Goal: Task Accomplishment & Management: Use online tool/utility

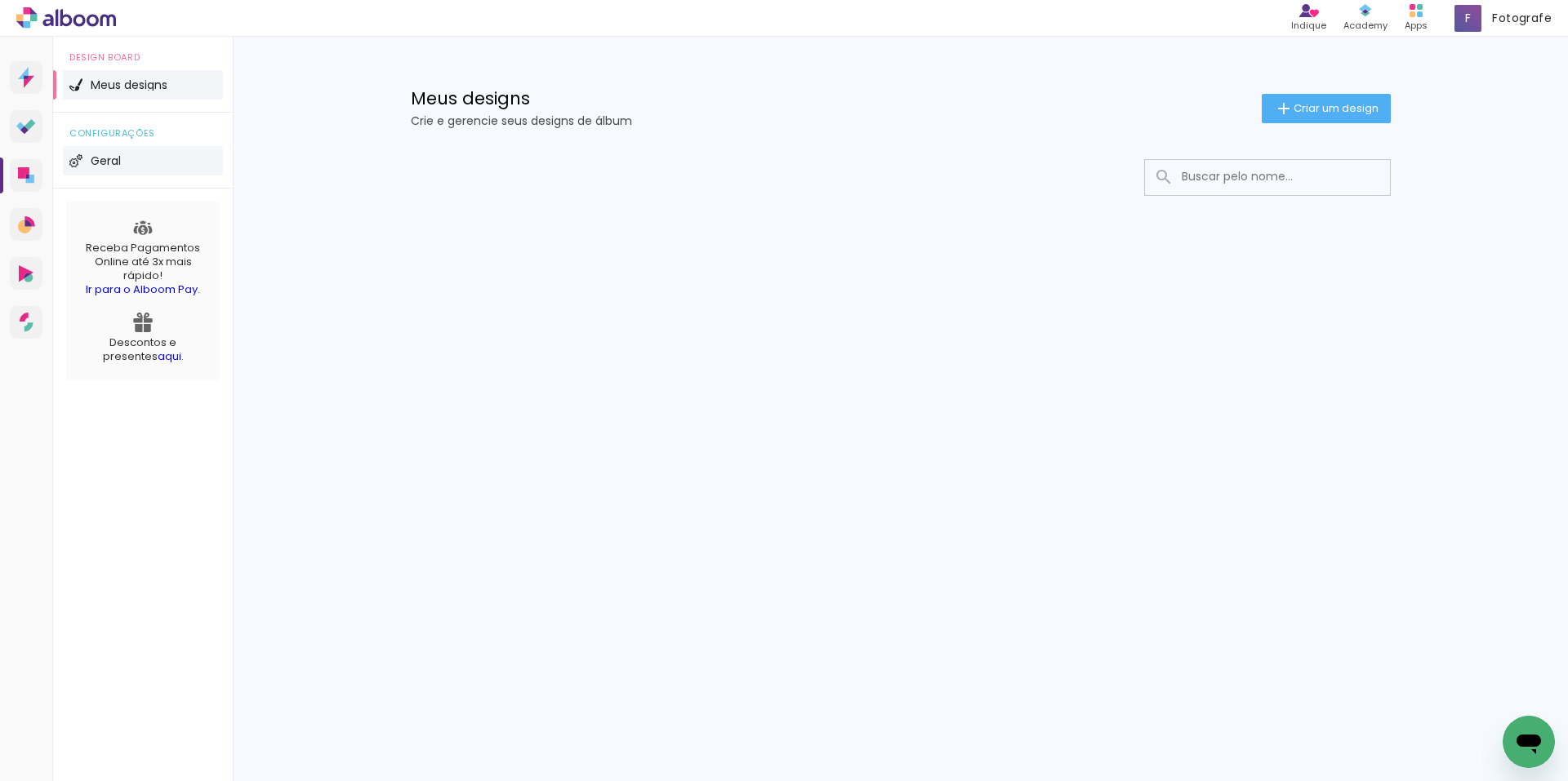
click at [96, 161] on span "Geral" at bounding box center [106, 161] width 30 height 12
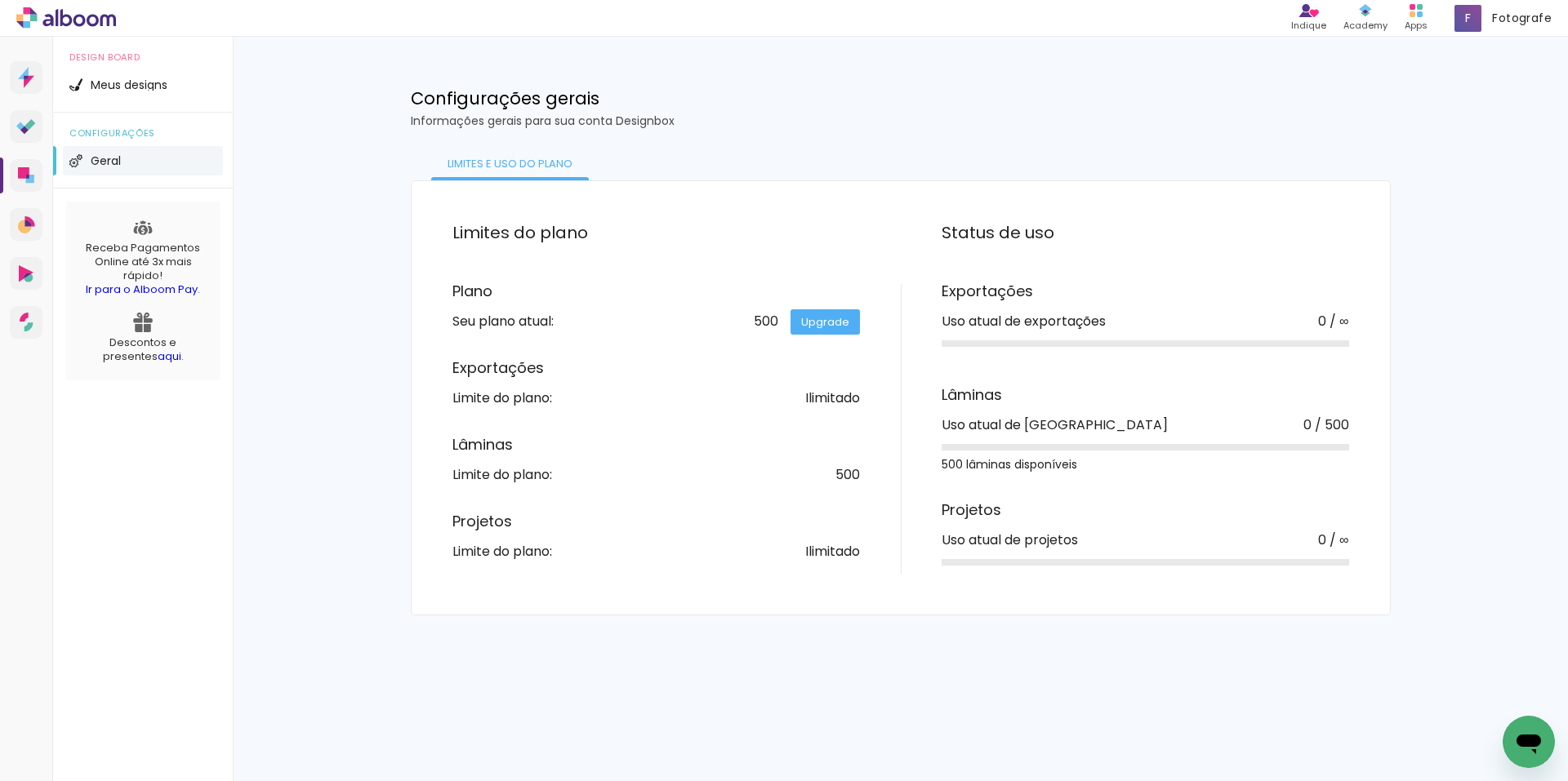
click at [808, 320] on link "Upgrade" at bounding box center [825, 321] width 70 height 25
click at [130, 86] on span "Meus designs" at bounding box center [129, 85] width 77 height 12
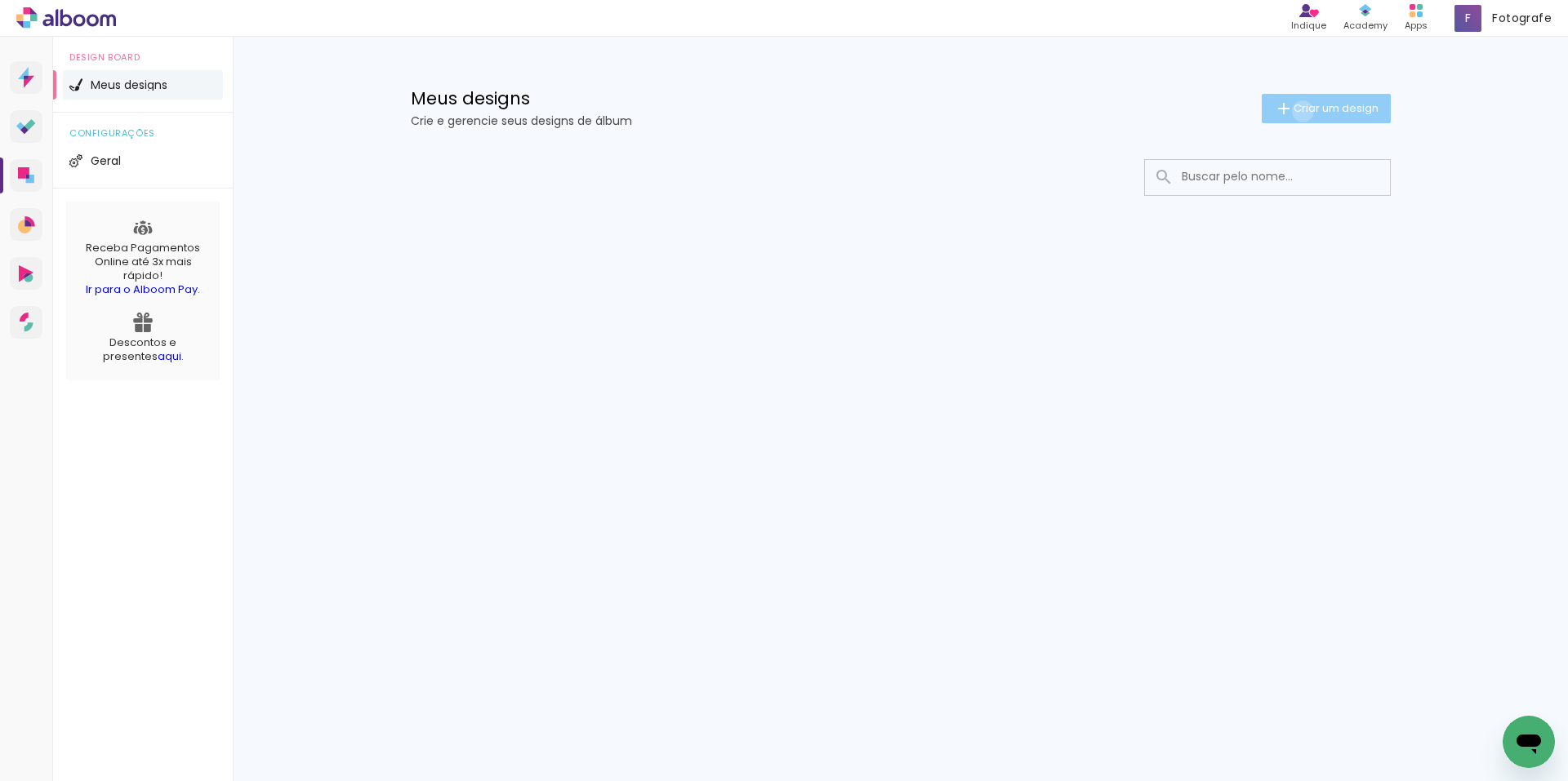
click at [1299, 111] on span "Criar um design" at bounding box center [1335, 108] width 85 height 11
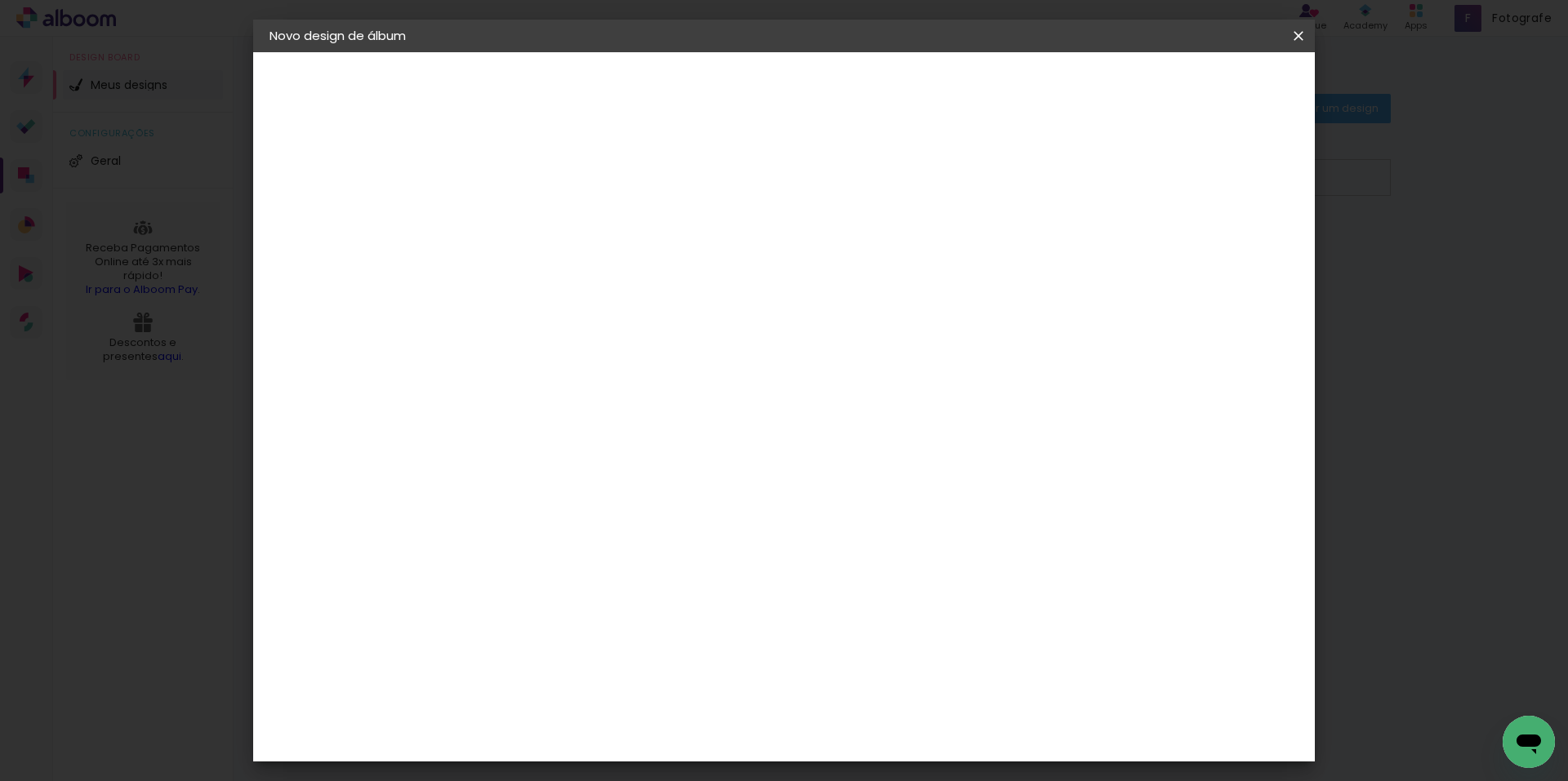
click at [536, 223] on input at bounding box center [536, 219] width 0 height 25
drag, startPoint x: 844, startPoint y: 224, endPoint x: 742, endPoint y: 218, distance: 102.2
click at [536, 218] on input "GUI&EVELYN" at bounding box center [536, 219] width 0 height 25
type input "[PERSON_NAME] & [PERSON_NAME]"
type paper-input "[PERSON_NAME] & [PERSON_NAME]"
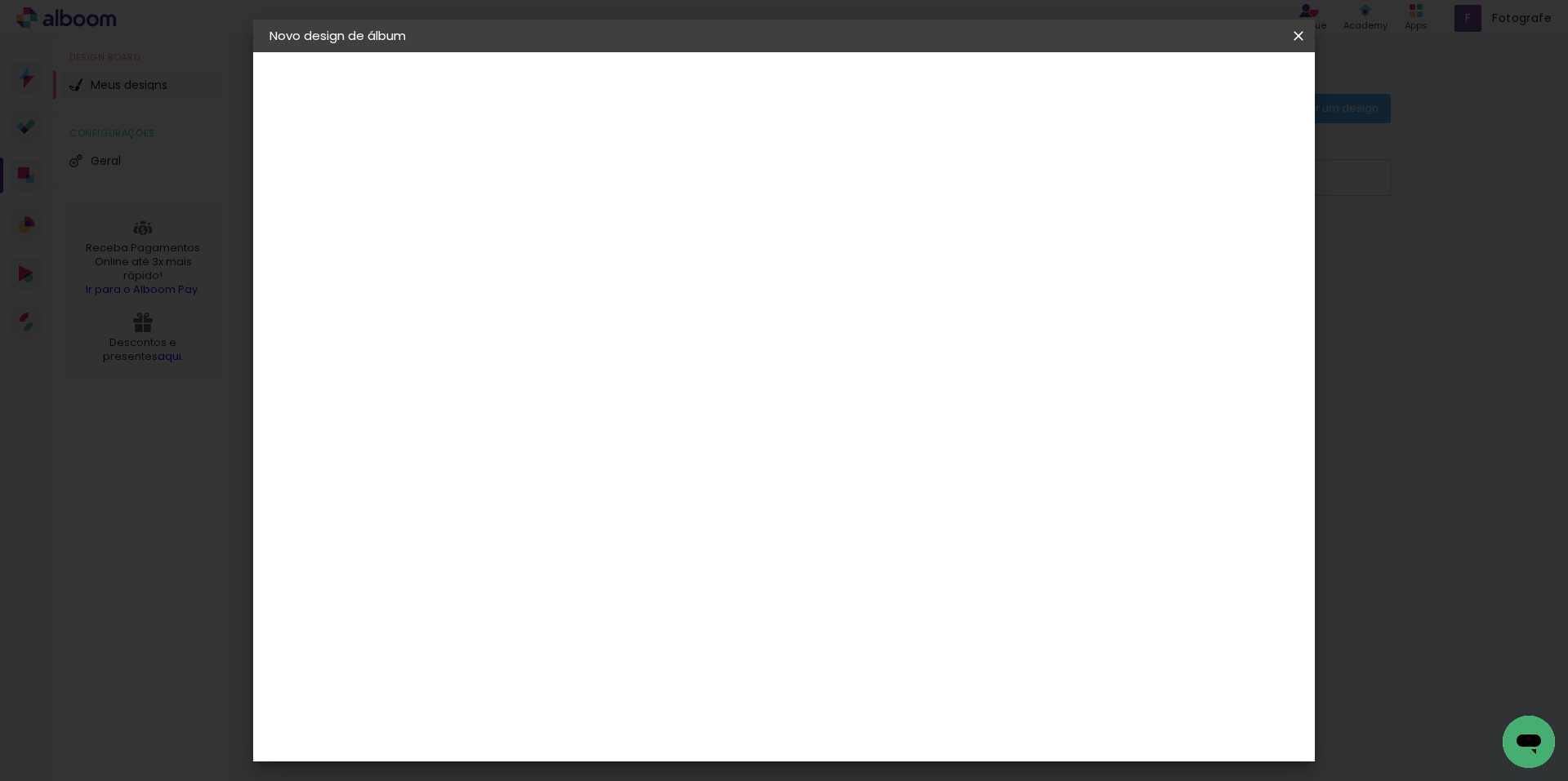
click at [0, 0] on slot "Avançar" at bounding box center [0, 0] width 0 height 0
click at [798, 249] on paper-item "Tamanho Livre" at bounding box center [726, 248] width 146 height 36
click at [0, 0] on slot "Tamanho Livre" at bounding box center [0, 0] width 0 height 0
click at [791, 331] on div "Sugerir uma encadernadora" at bounding box center [740, 340] width 101 height 26
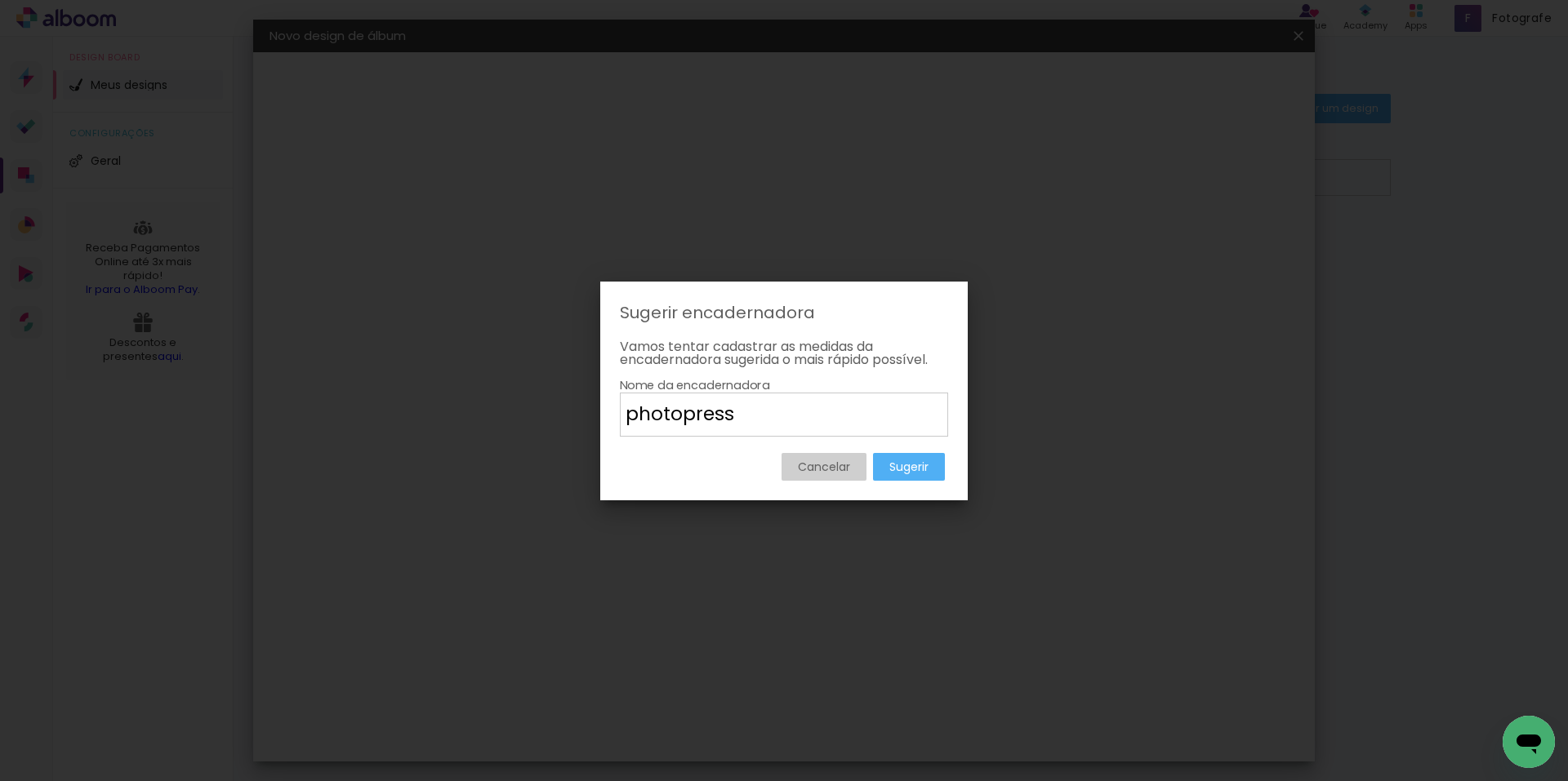
type input "photopress"
type paper-input "photopress"
click at [0, 0] on slot "Sugerir" at bounding box center [0, 0] width 0 height 0
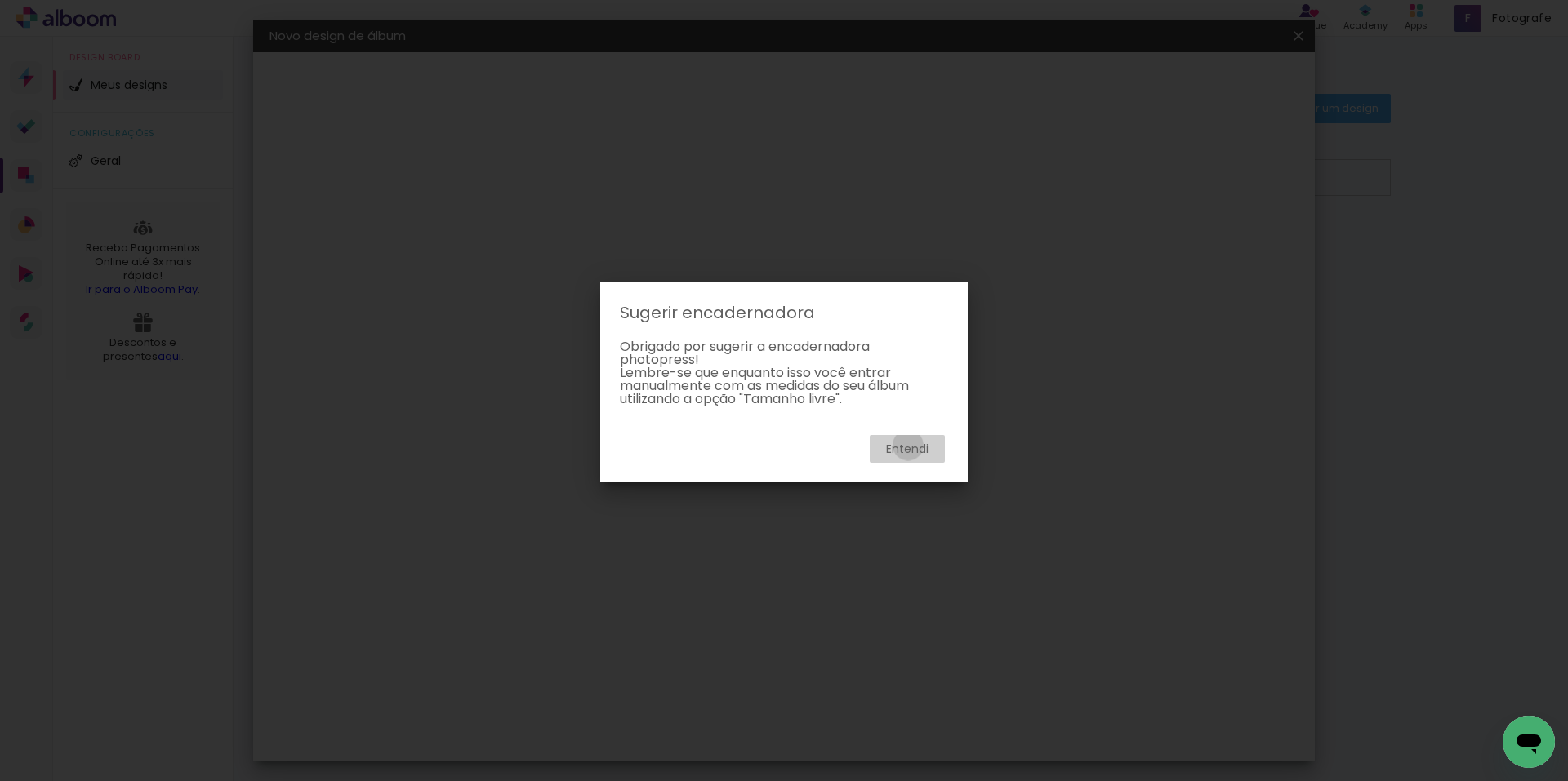
click at [0, 0] on slot "Entendi" at bounding box center [0, 0] width 0 height 0
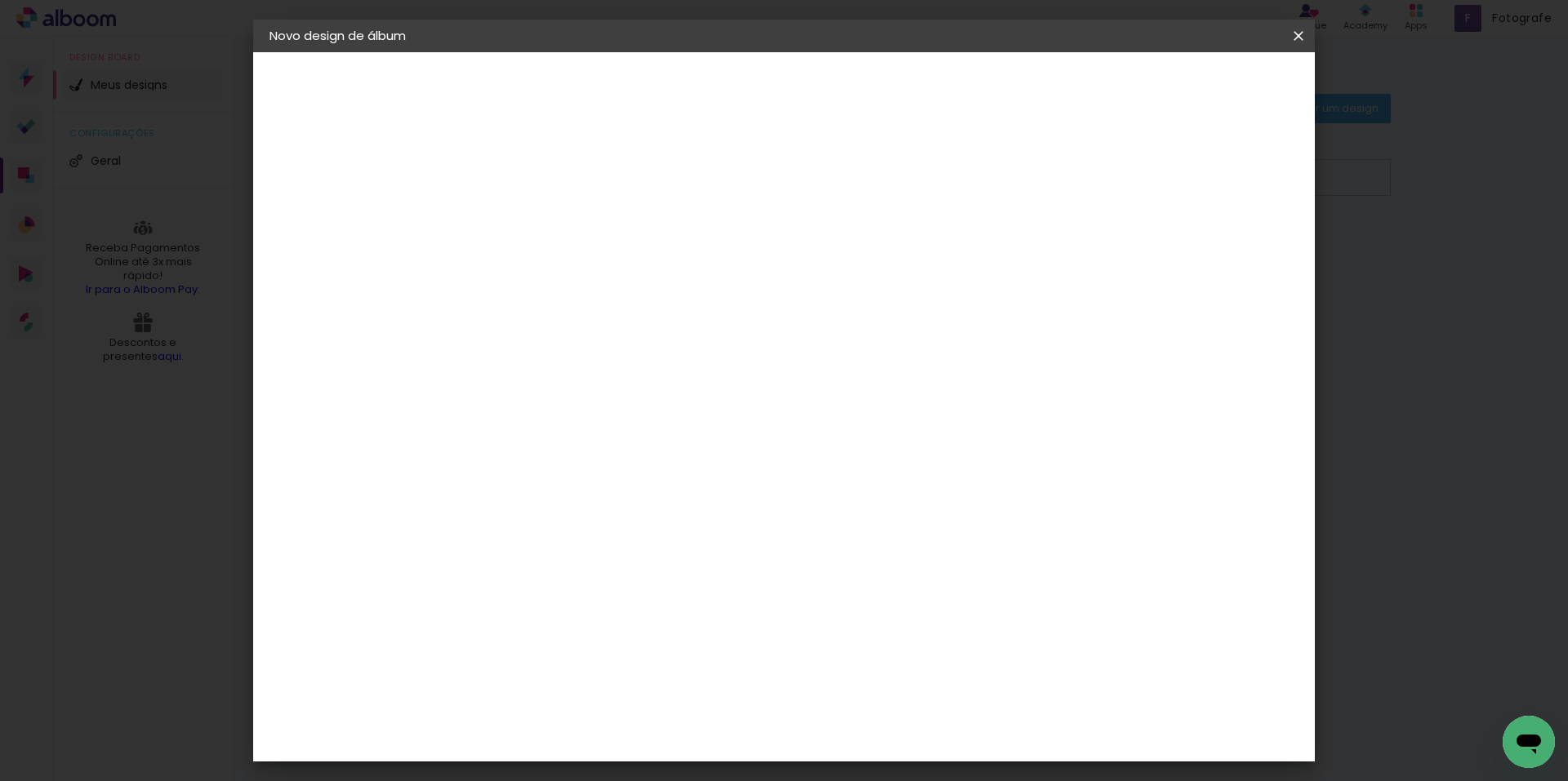
click at [0, 0] on slot "Tamanho Livre" at bounding box center [0, 0] width 0 height 0
click at [0, 0] on slot "Avançar" at bounding box center [0, 0] width 0 height 0
click at [1196, 90] on span "Iniciar design" at bounding box center [1158, 87] width 75 height 12
click at [1196, 84] on span "Iniciar design" at bounding box center [1158, 87] width 75 height 12
click at [797, 390] on div at bounding box center [693, 393] width 209 height 138
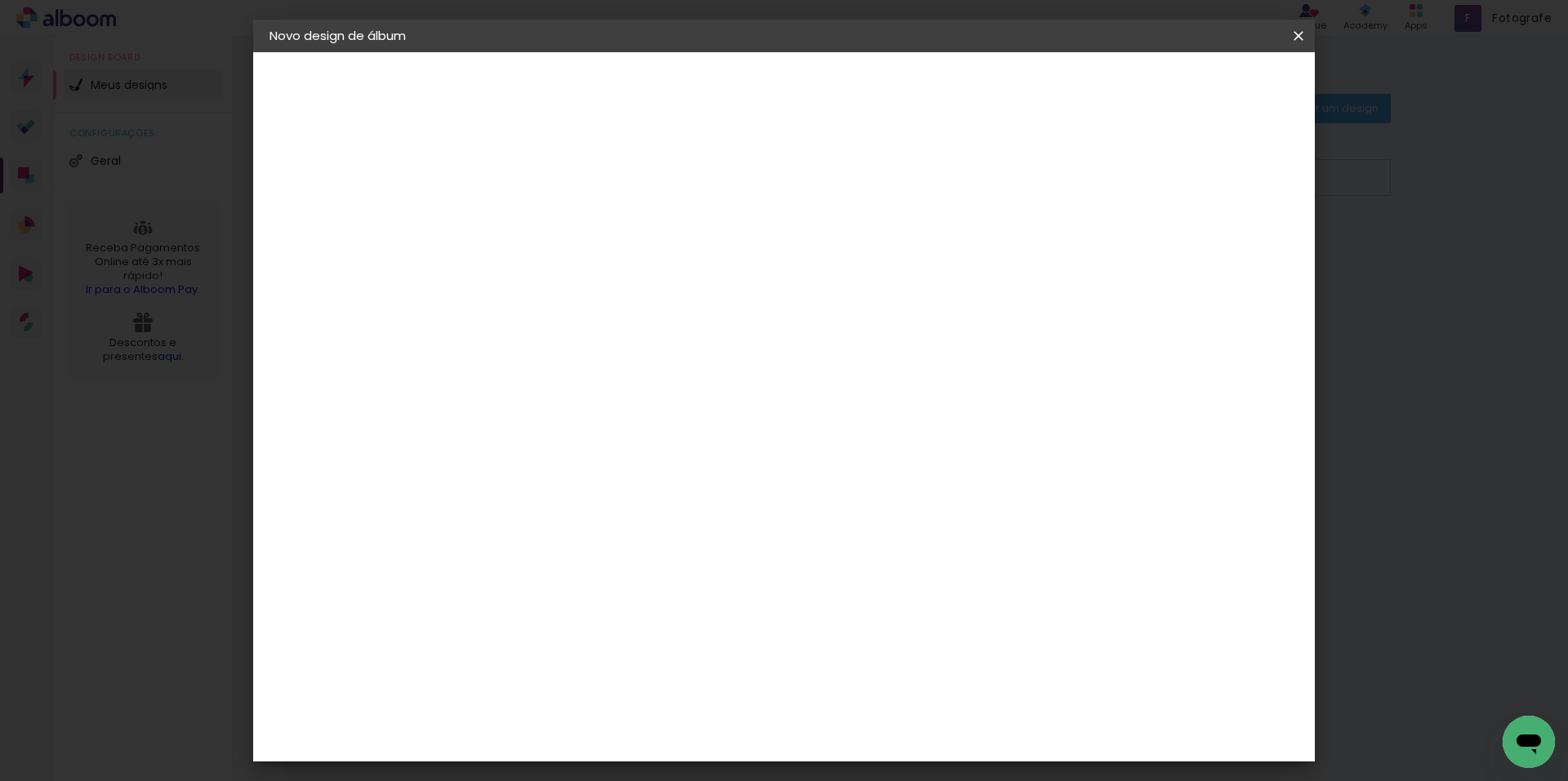
click at [715, 252] on span "30" at bounding box center [714, 254] width 27 height 24
click at [529, 186] on input "2" at bounding box center [525, 188] width 56 height 20
click at [1116, 187] on div at bounding box center [1108, 188] width 15 height 15
type paper-checkbox "on"
click at [1196, 84] on span "Iniciar design" at bounding box center [1158, 87] width 75 height 12
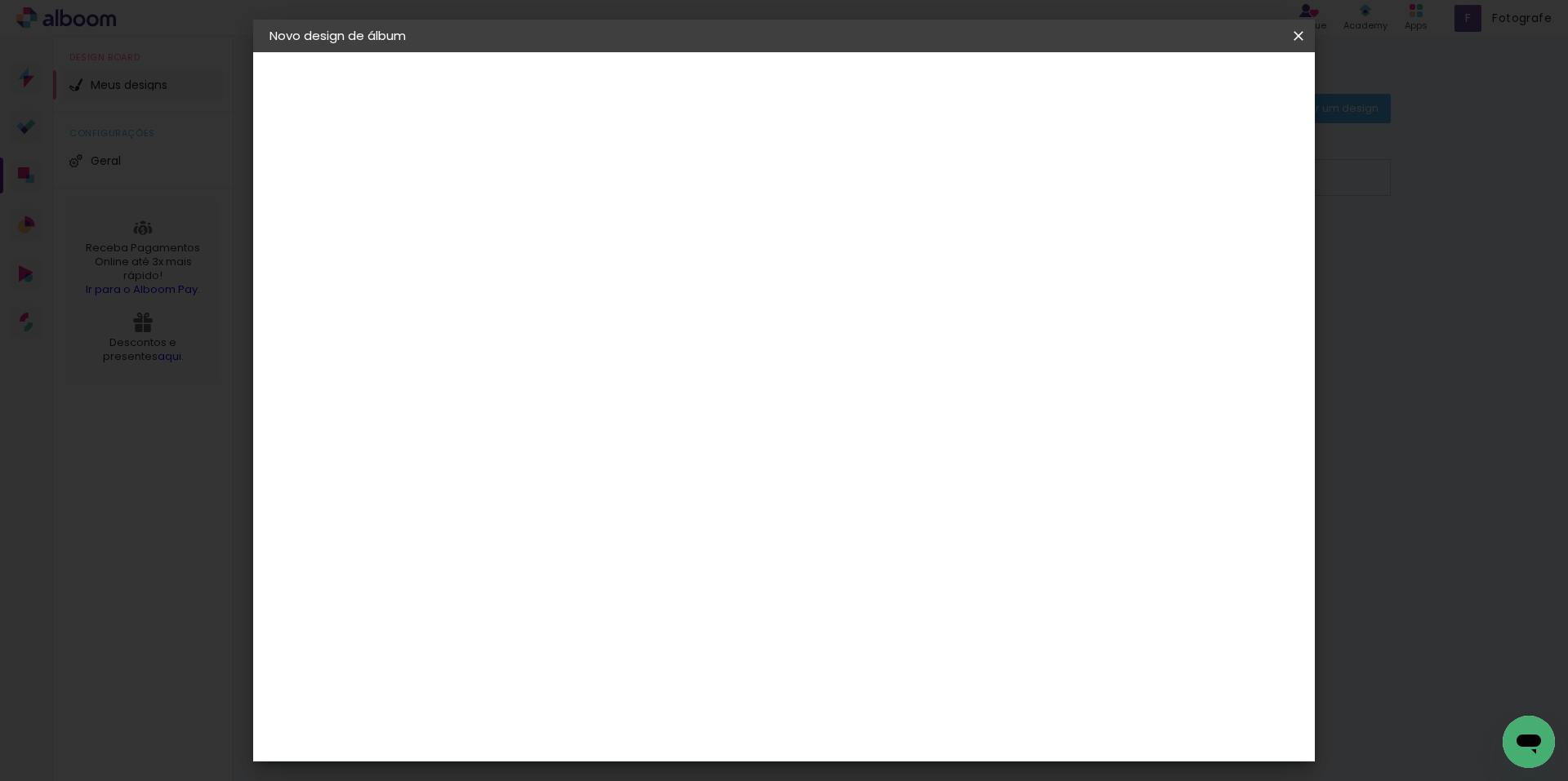
click at [322, 229] on paper-button "lâminas" at bounding box center [358, 238] width 178 height 33
click at [320, 318] on div "3. Revisão" at bounding box center [358, 321] width 178 height 19
click at [823, 140] on div "Fornecedor Escolha um fornecedor ou avance com o tamanho livre. Voltar Avançar" at bounding box center [644, 121] width 358 height 139
click at [0, 0] on slot "Tamanho Livre" at bounding box center [0, 0] width 0 height 0
click at [508, 319] on input at bounding box center [562, 311] width 132 height 20
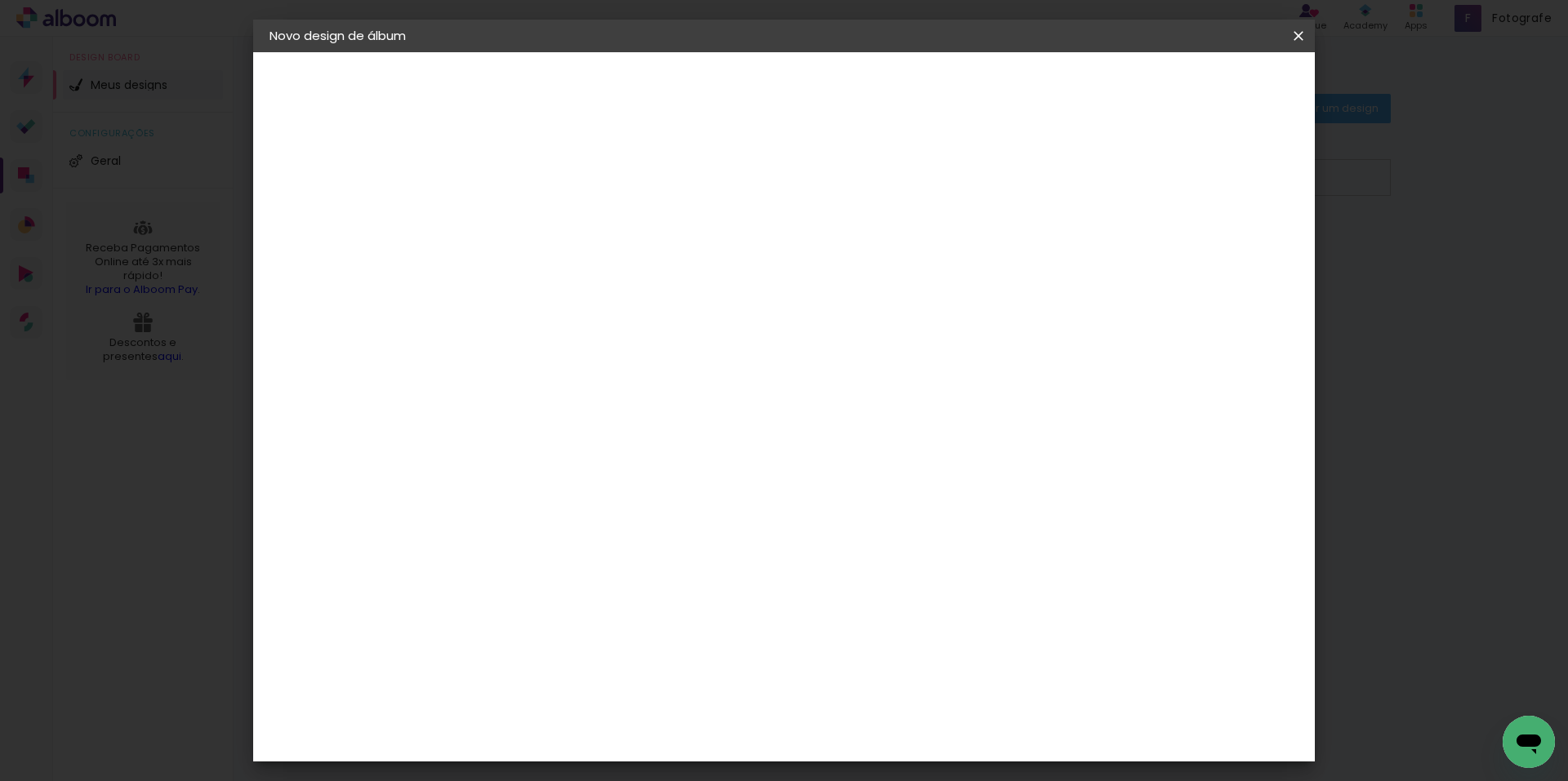
type input "photopress"
type paper-input "photopress"
click at [615, 261] on input "[GEOGRAPHIC_DATA]" at bounding box center [555, 260] width 119 height 20
click at [0, 0] on slot "[GEOGRAPHIC_DATA]" at bounding box center [0, 0] width 0 height 0
click at [628, 316] on input "photopress" at bounding box center [562, 311] width 132 height 20
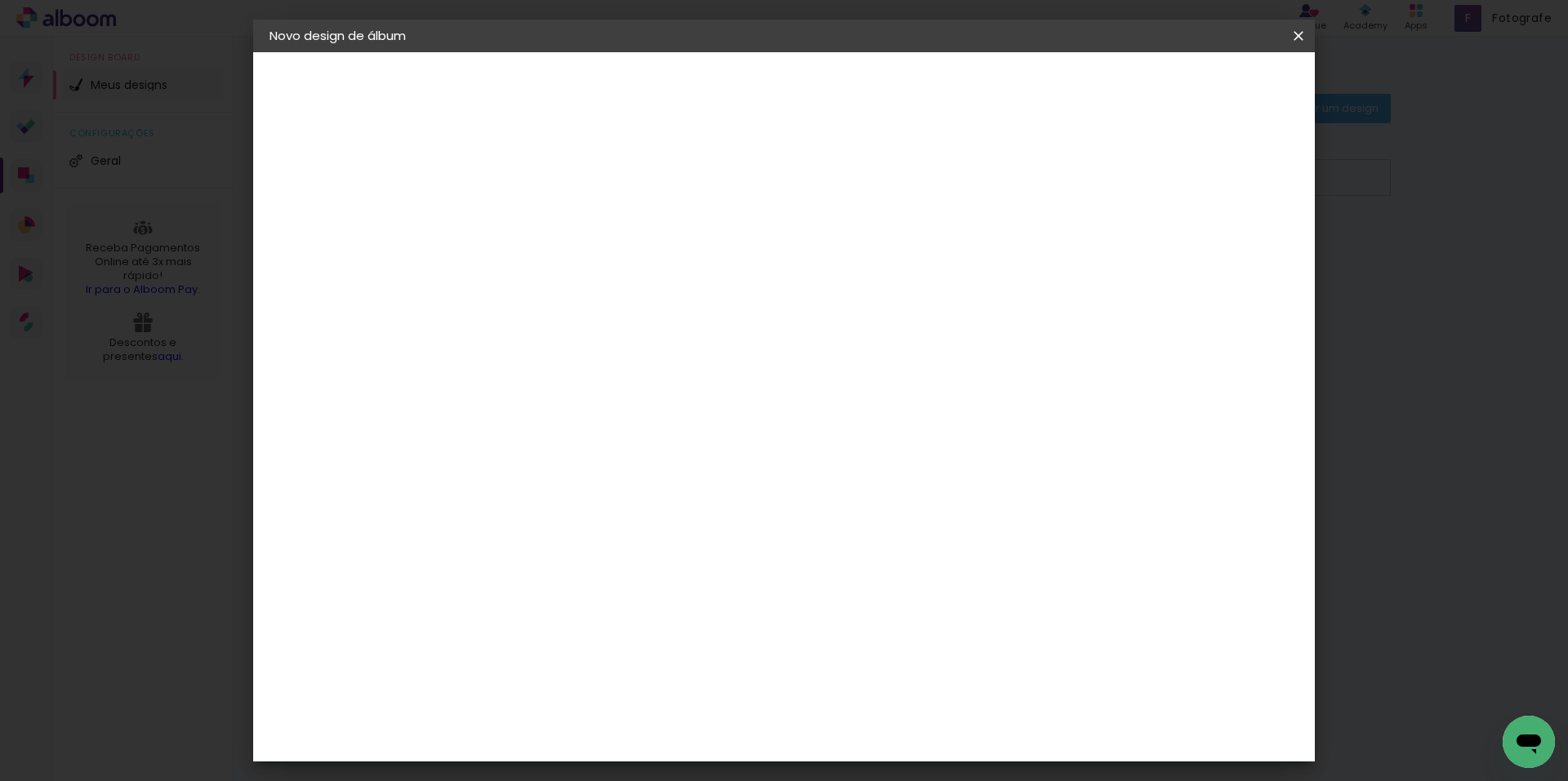
click at [0, 0] on slot "Avançar" at bounding box center [0, 0] width 0 height 0
click at [1196, 84] on span "Iniciar design" at bounding box center [1158, 87] width 75 height 12
click at [1116, 194] on div at bounding box center [1108, 188] width 15 height 15
click at [1196, 81] on span "Iniciar design" at bounding box center [1158, 87] width 75 height 12
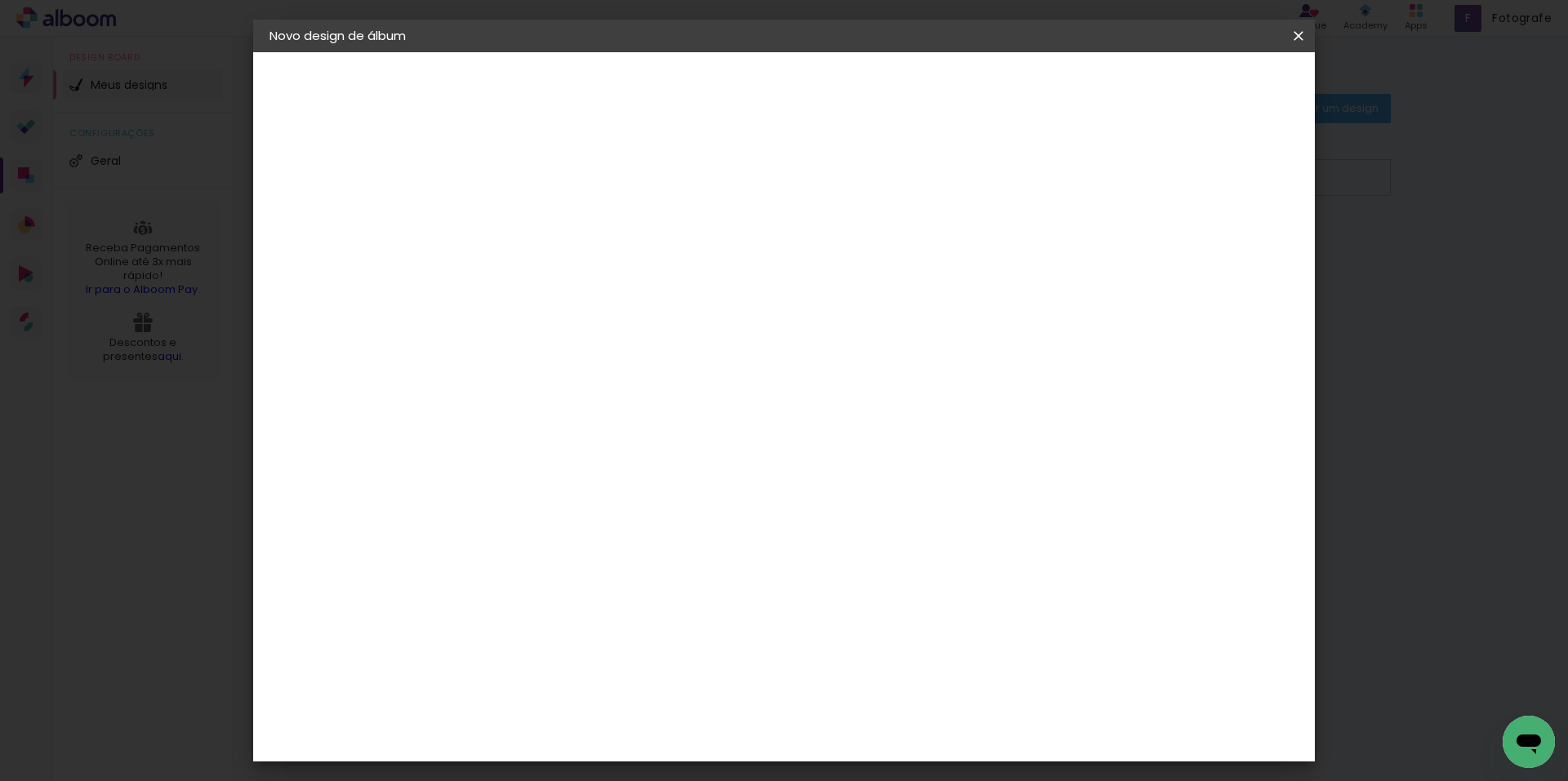
click at [1026, 276] on div at bounding box center [1008, 310] width 185 height 278
click at [1201, 276] on div "30 cm cm cm mm A maioria das encadernadoras sugere 5mm de sangria." at bounding box center [851, 272] width 771 height 131
click at [1101, 349] on div at bounding box center [1008, 464] width 185 height 278
drag, startPoint x: 1096, startPoint y: 352, endPoint x: 1064, endPoint y: 357, distance: 32.4
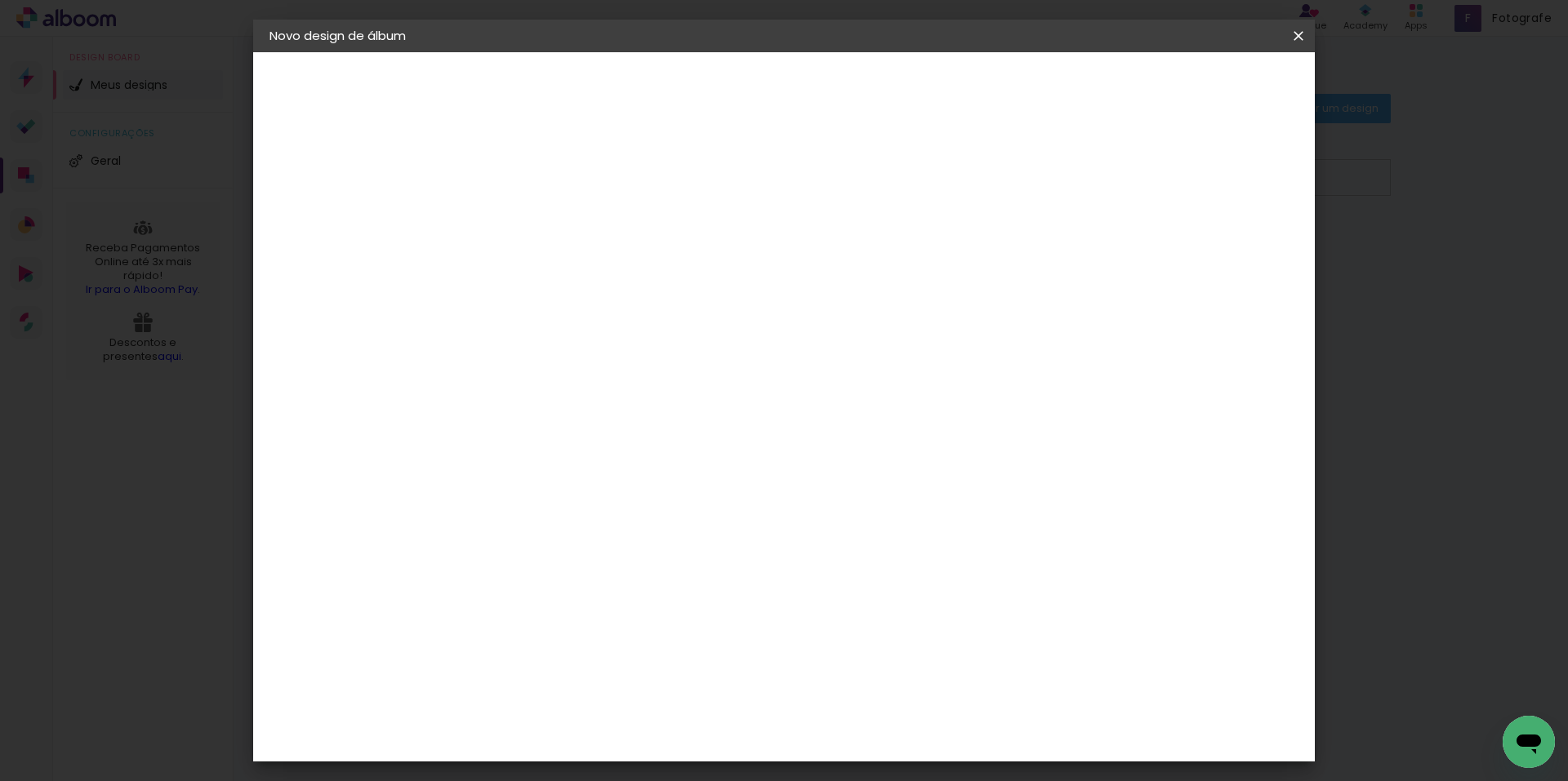
click at [1065, 357] on div at bounding box center [1008, 464] width 185 height 278
click at [794, 430] on div at bounding box center [693, 393] width 209 height 138
click at [511, 466] on div "cm" at bounding box center [515, 463] width 19 height 24
type input "6"
type paper-input "6"
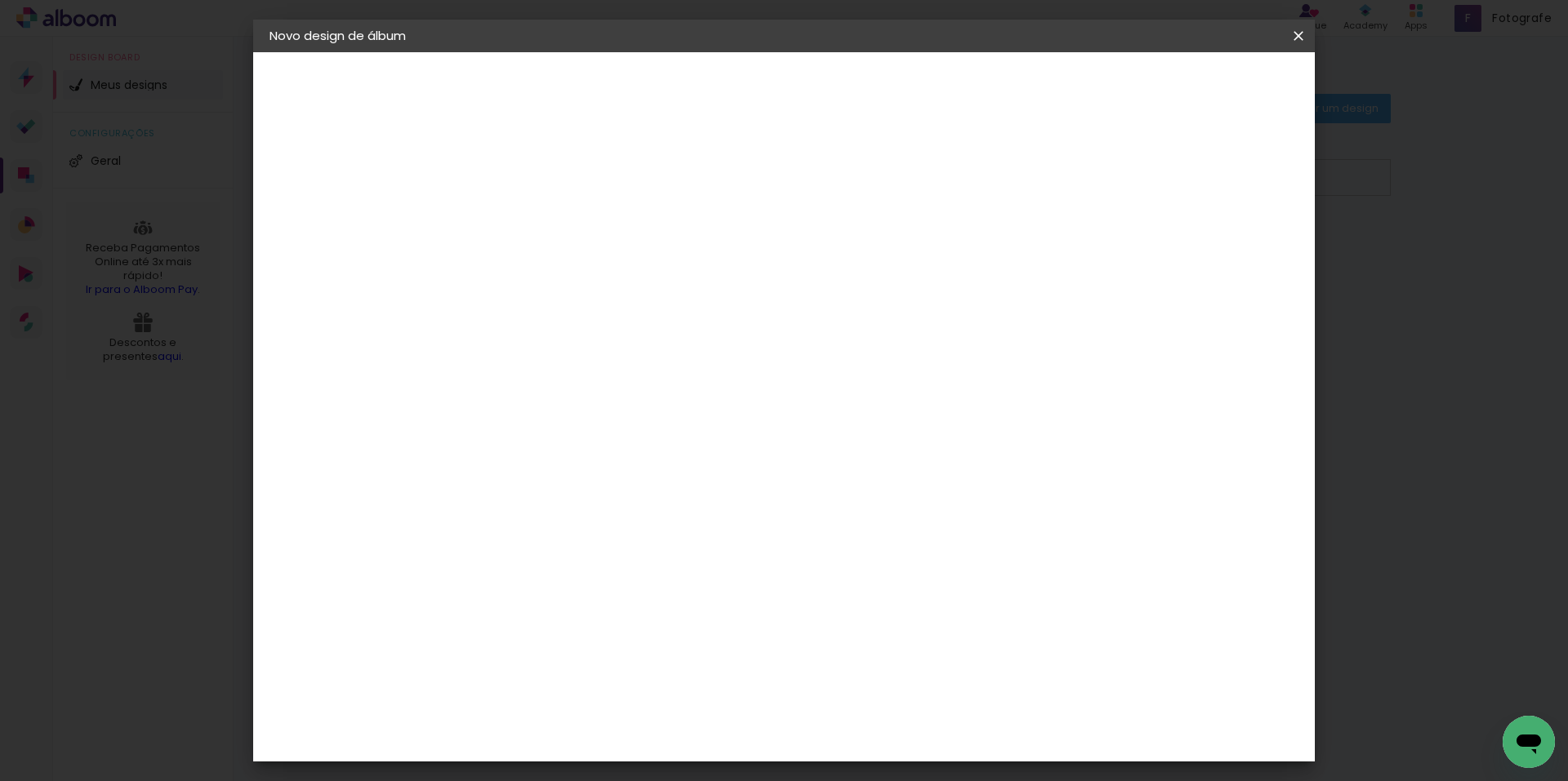
click at [1222, 239] on input "6" at bounding box center [1214, 246] width 29 height 24
click at [1196, 83] on span "Iniciar design" at bounding box center [1158, 87] width 75 height 12
click at [1196, 82] on span "Iniciar design" at bounding box center [1158, 87] width 75 height 12
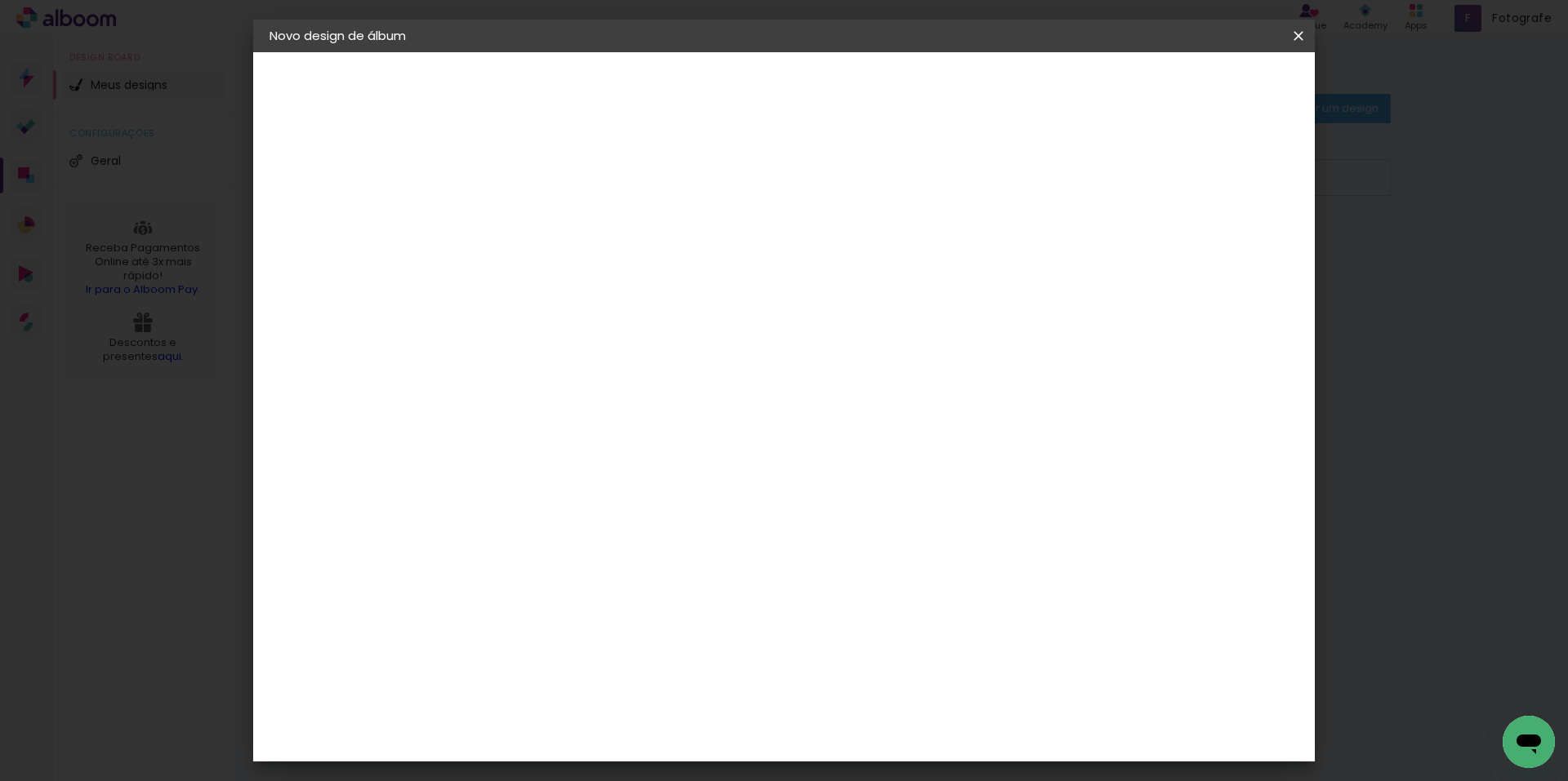
click at [0, 0] on slot "lâminas" at bounding box center [0, 0] width 0 height 0
click at [337, 198] on iron-pages "Fornecedor Escolhendo fornecedor..." at bounding box center [358, 201] width 178 height 33
click at [592, 308] on input "photopress" at bounding box center [562, 311] width 132 height 20
drag, startPoint x: 599, startPoint y: 313, endPoint x: 433, endPoint y: 306, distance: 166.1
click at [433, 52] on quentale-album-spec "Iniciar design Iniciar design" at bounding box center [783, 52] width 1061 height 0
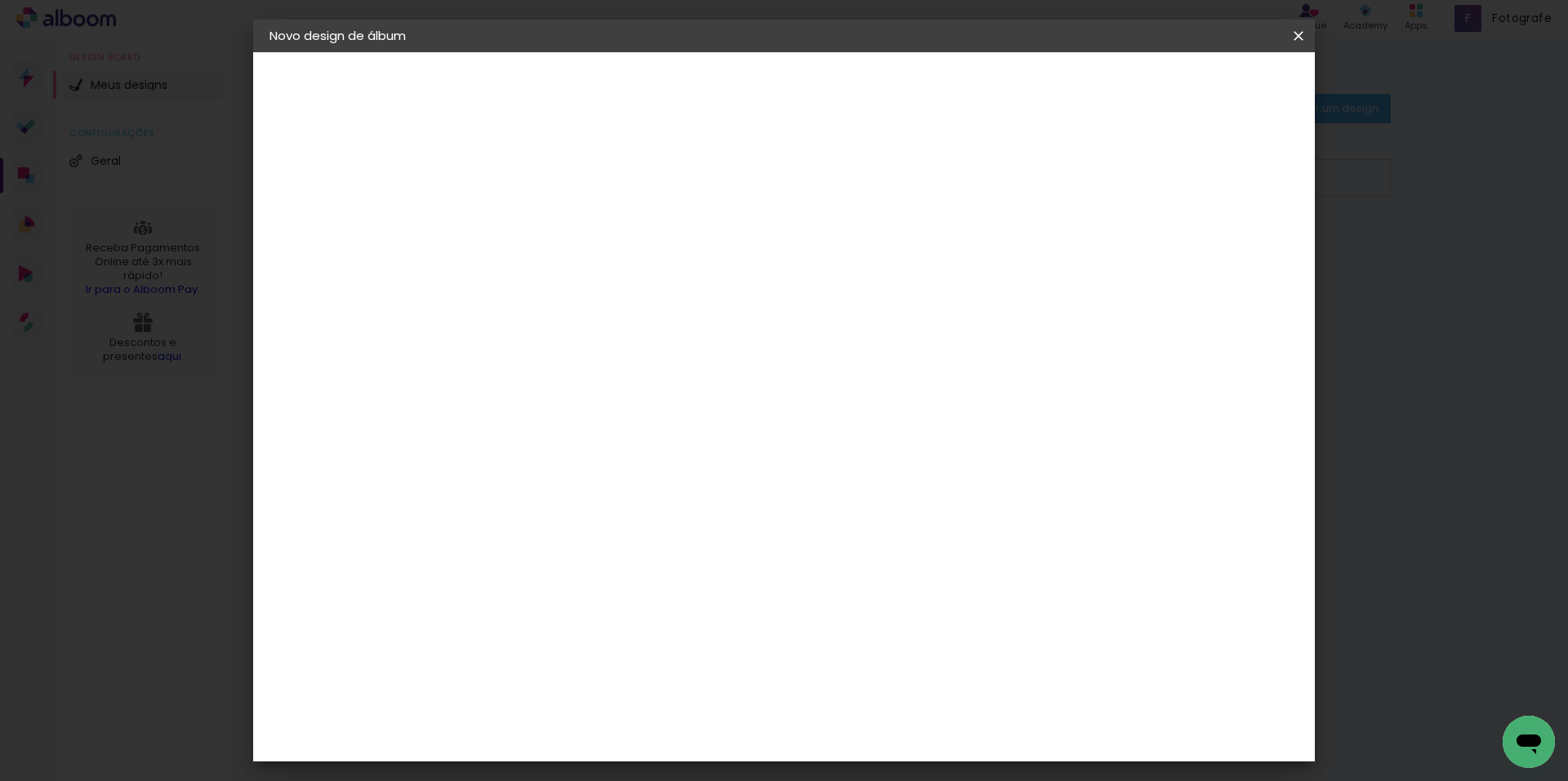
click at [297, 237] on iron-pages "Modelo Escolhendo modelo... Tamanho livre" at bounding box center [358, 238] width 178 height 33
click at [628, 316] on input at bounding box center [562, 311] width 132 height 20
click at [628, 311] on input at bounding box center [562, 311] width 132 height 20
drag, startPoint x: 616, startPoint y: 316, endPoint x: 533, endPoint y: 303, distance: 84.0
click at [534, 303] on input at bounding box center [562, 311] width 132 height 20
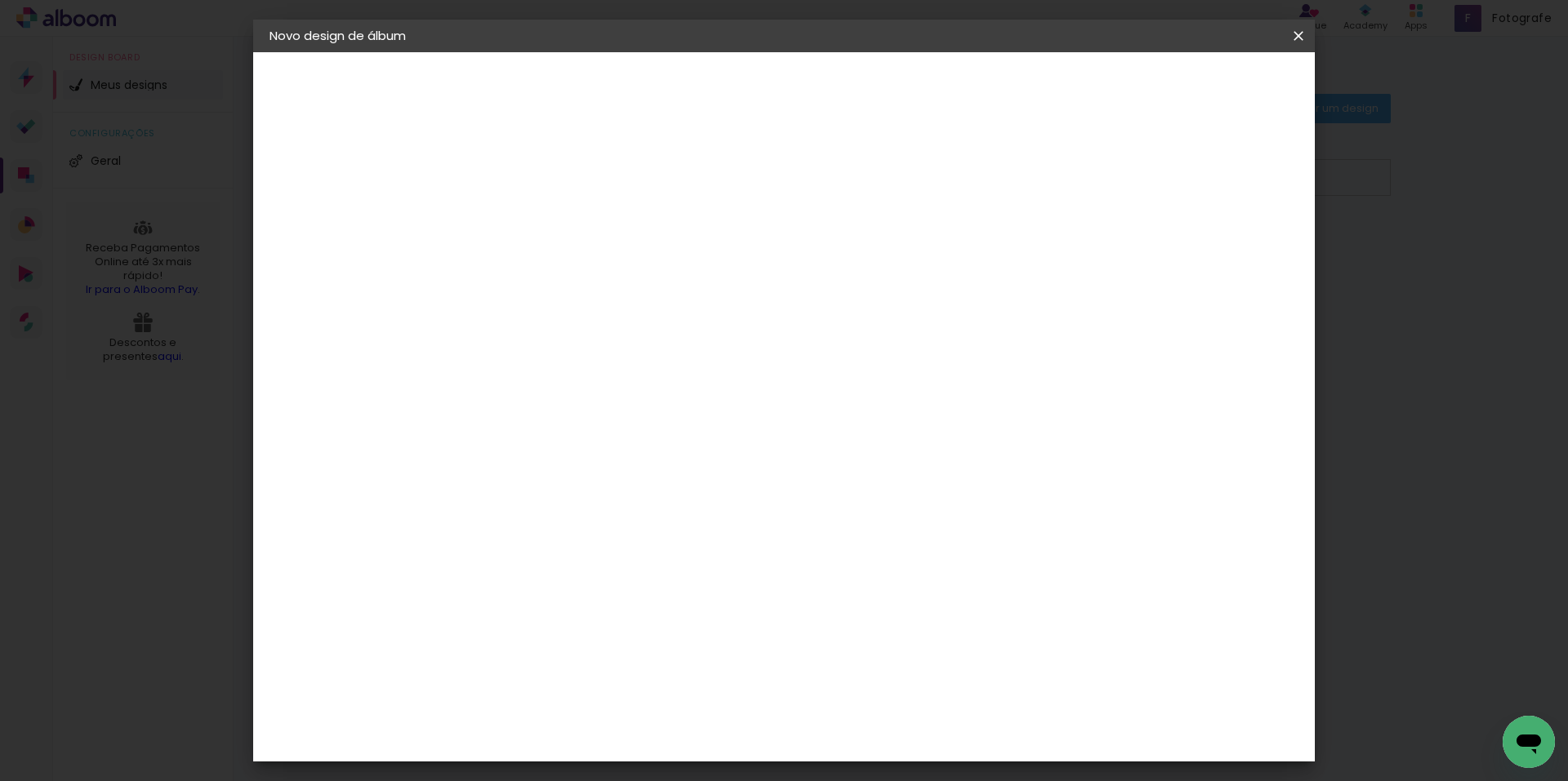
type input "photopress"
type paper-input "photopress"
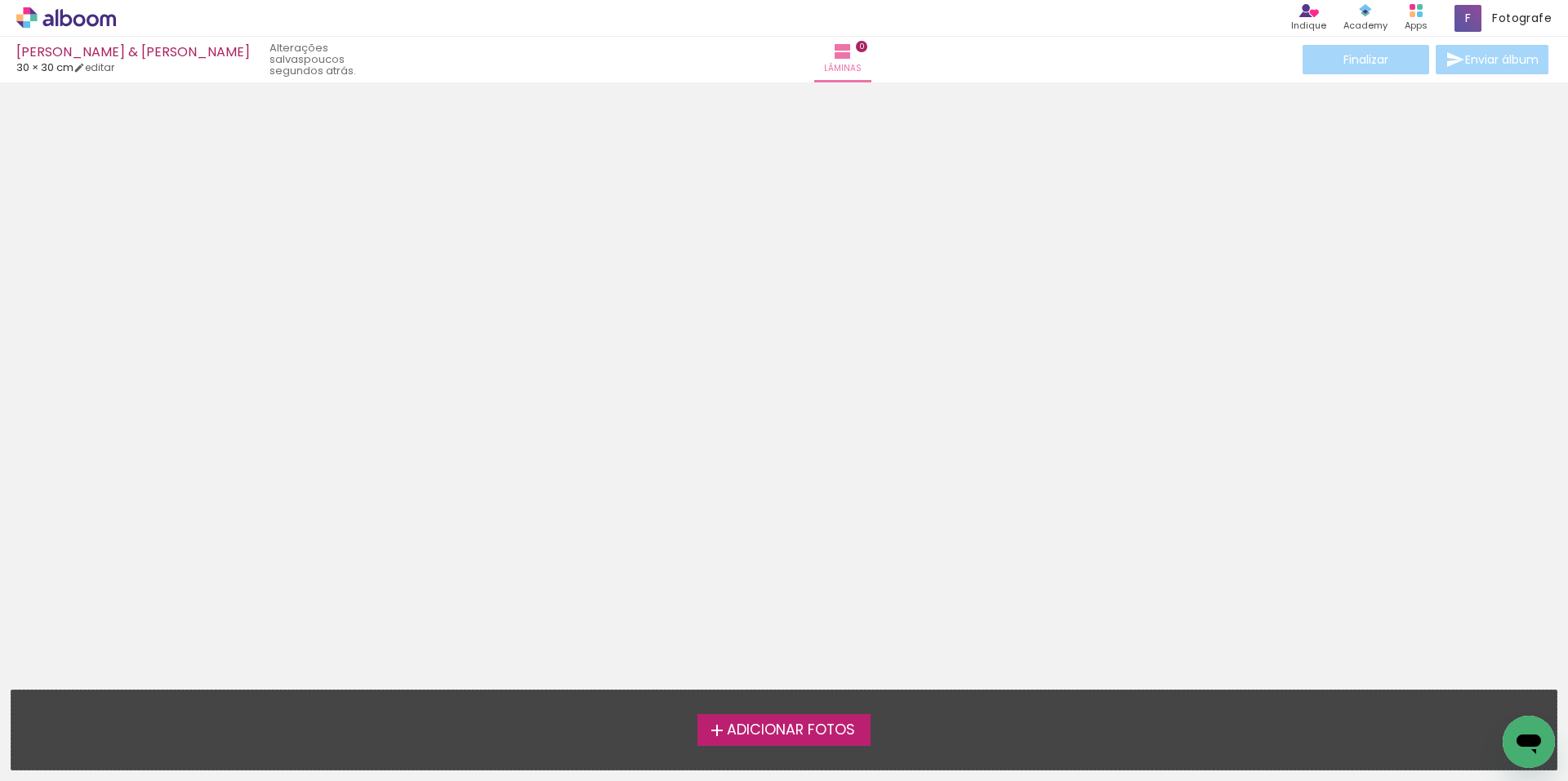
click at [733, 730] on span "Adicionar Fotos" at bounding box center [791, 731] width 128 height 15
click at [0, 0] on input "file" at bounding box center [0, 0] width 0 height 0
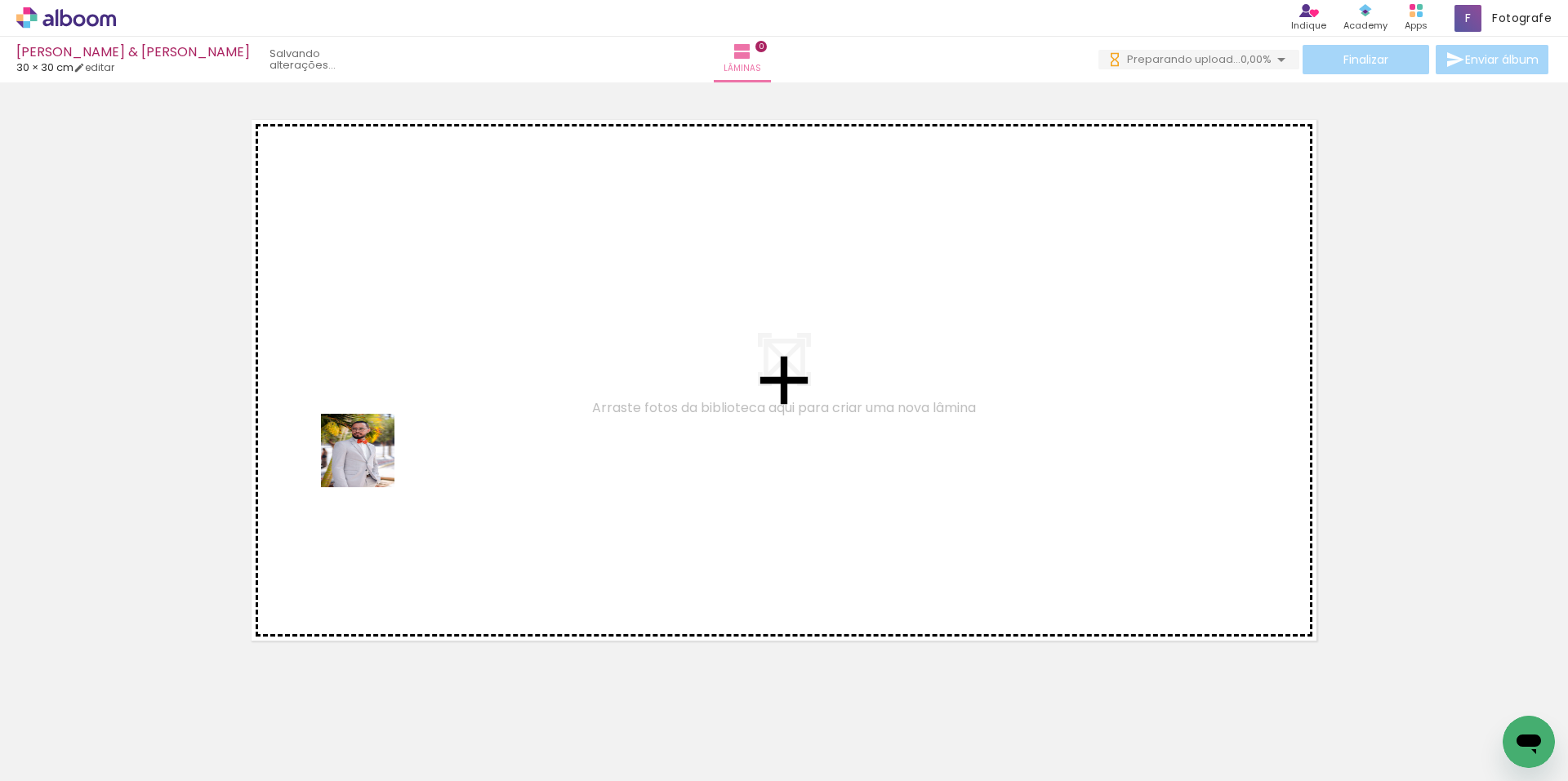
drag, startPoint x: 174, startPoint y: 737, endPoint x: 370, endPoint y: 463, distance: 336.9
click at [370, 463] on quentale-workspace at bounding box center [784, 390] width 1568 height 781
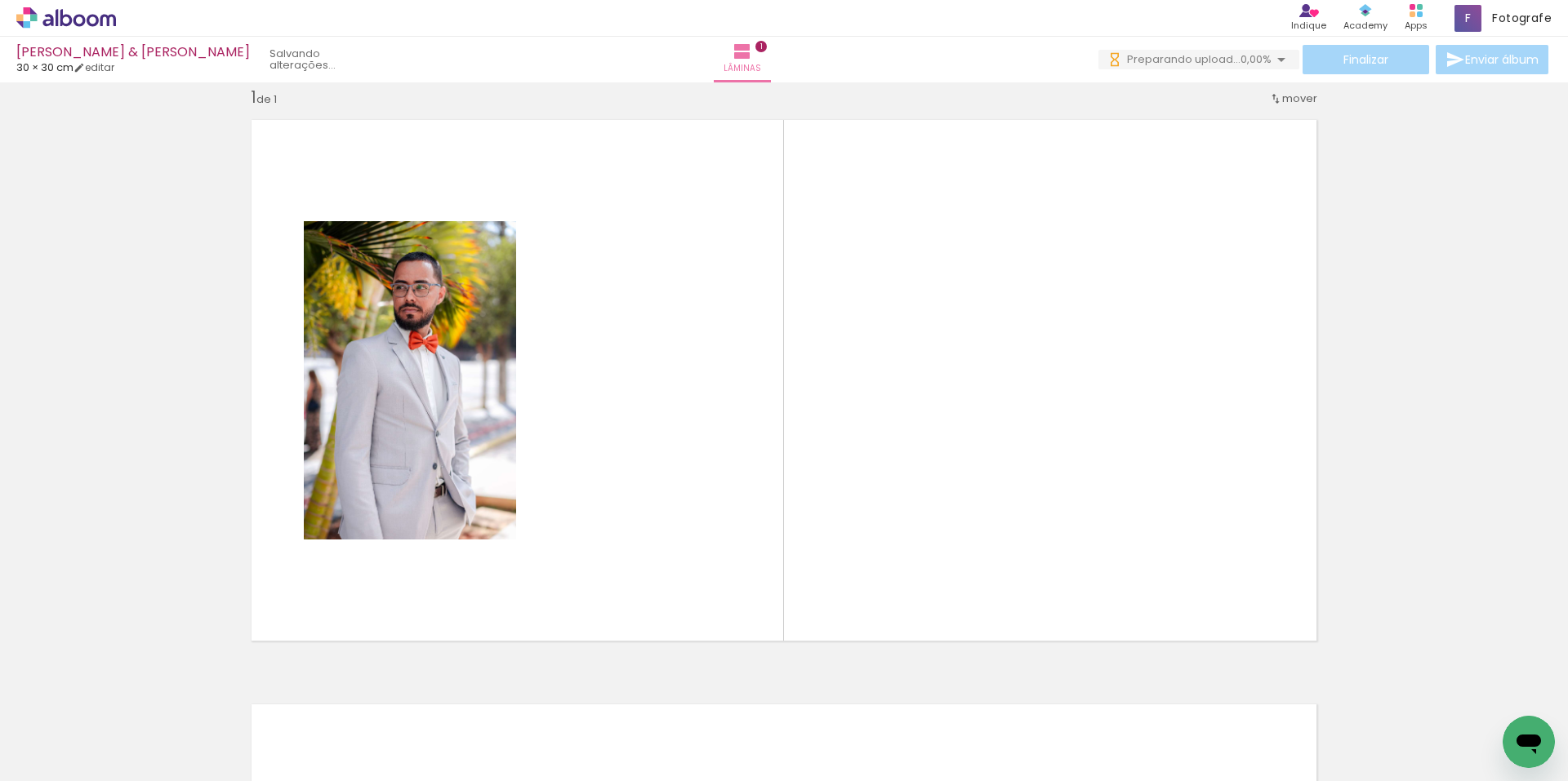
scroll to position [21, 0]
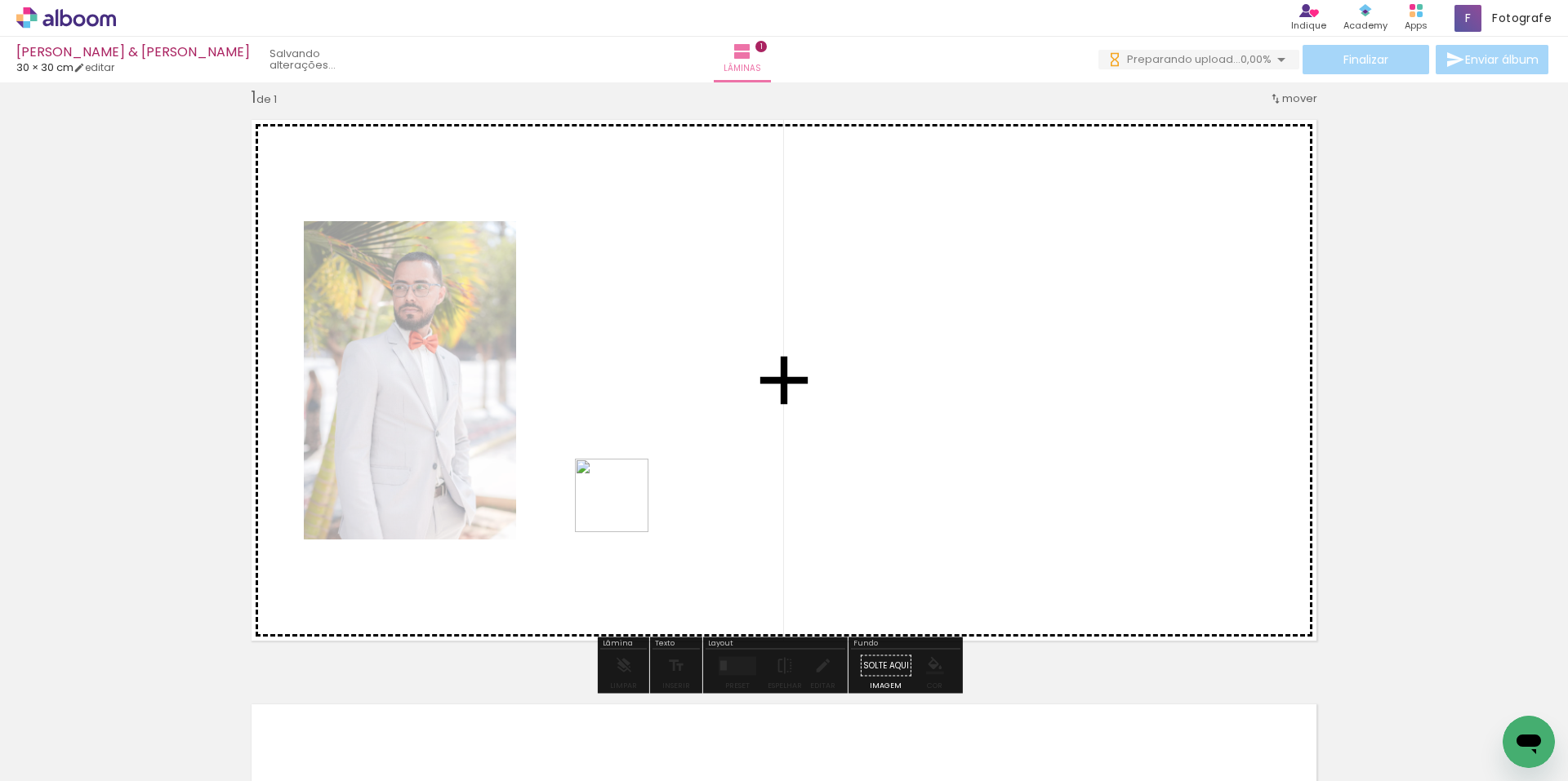
drag, startPoint x: 266, startPoint y: 732, endPoint x: 632, endPoint y: 503, distance: 431.7
click at [632, 503] on quentale-workspace at bounding box center [784, 390] width 1568 height 781
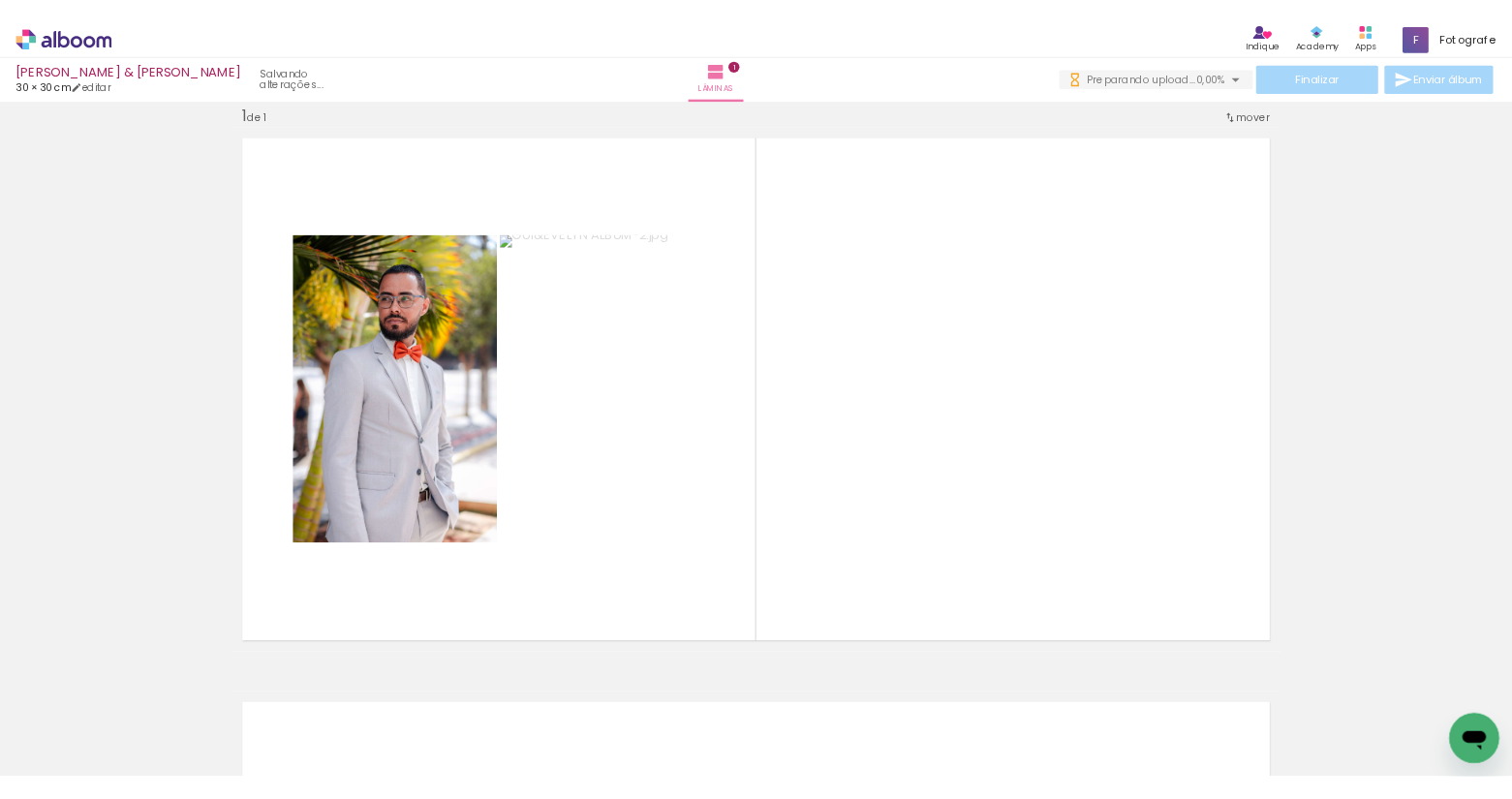
scroll to position [0, 0]
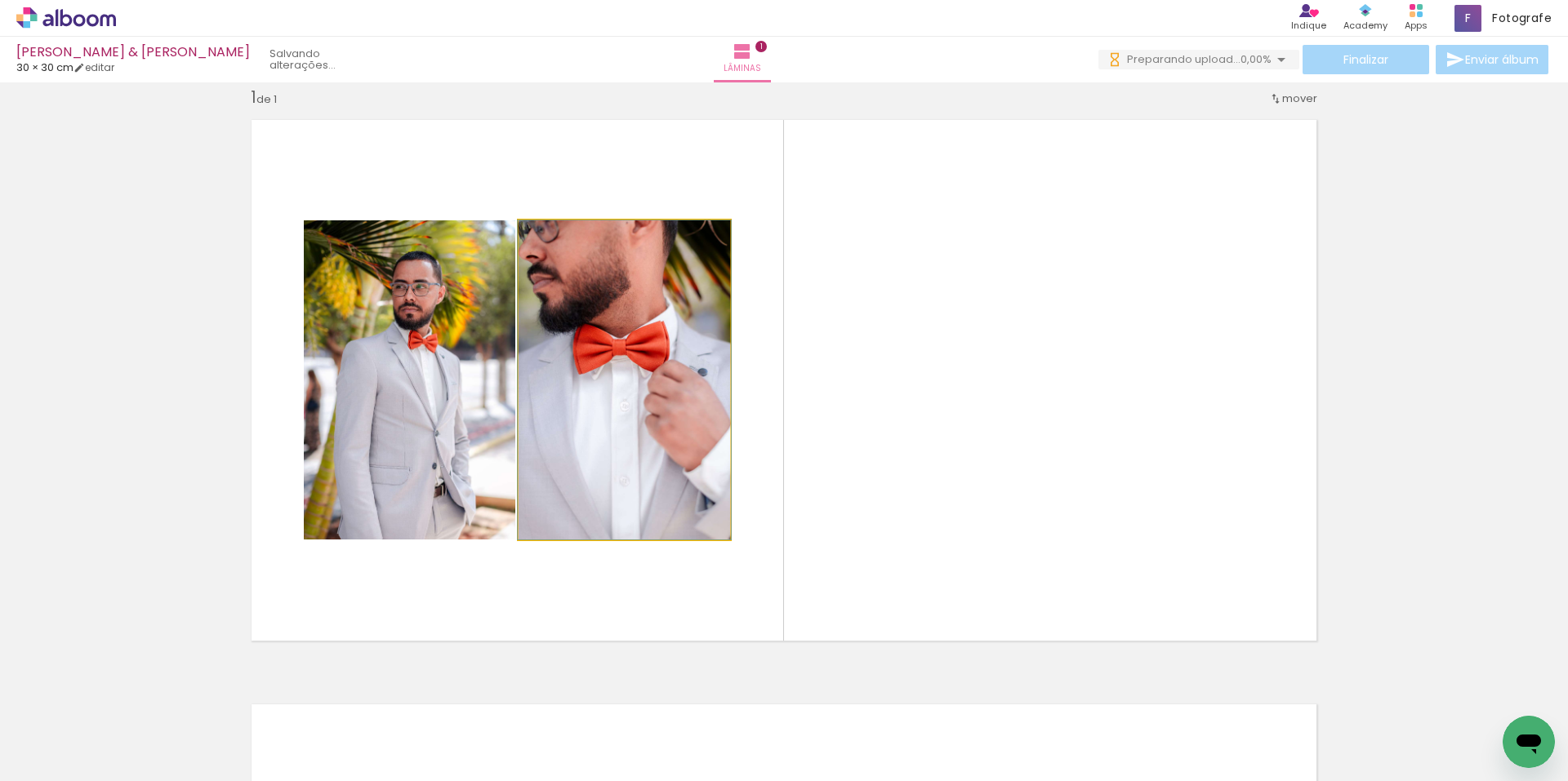
click at [655, 460] on quentale-photo at bounding box center [624, 379] width 211 height 319
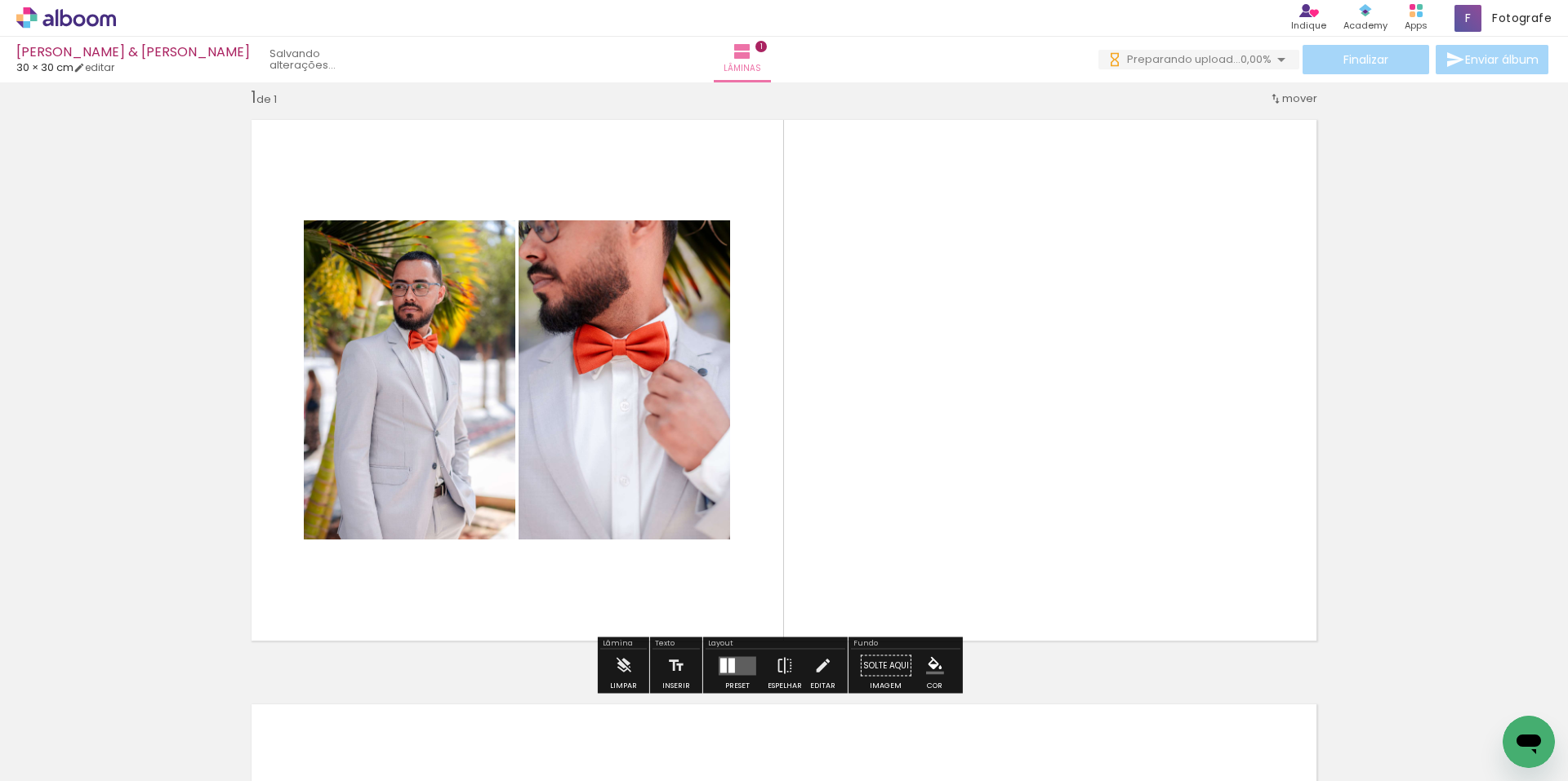
drag, startPoint x: 655, startPoint y: 460, endPoint x: 606, endPoint y: 440, distance: 52.9
click at [606, 440] on quentale-photo at bounding box center [624, 379] width 211 height 319
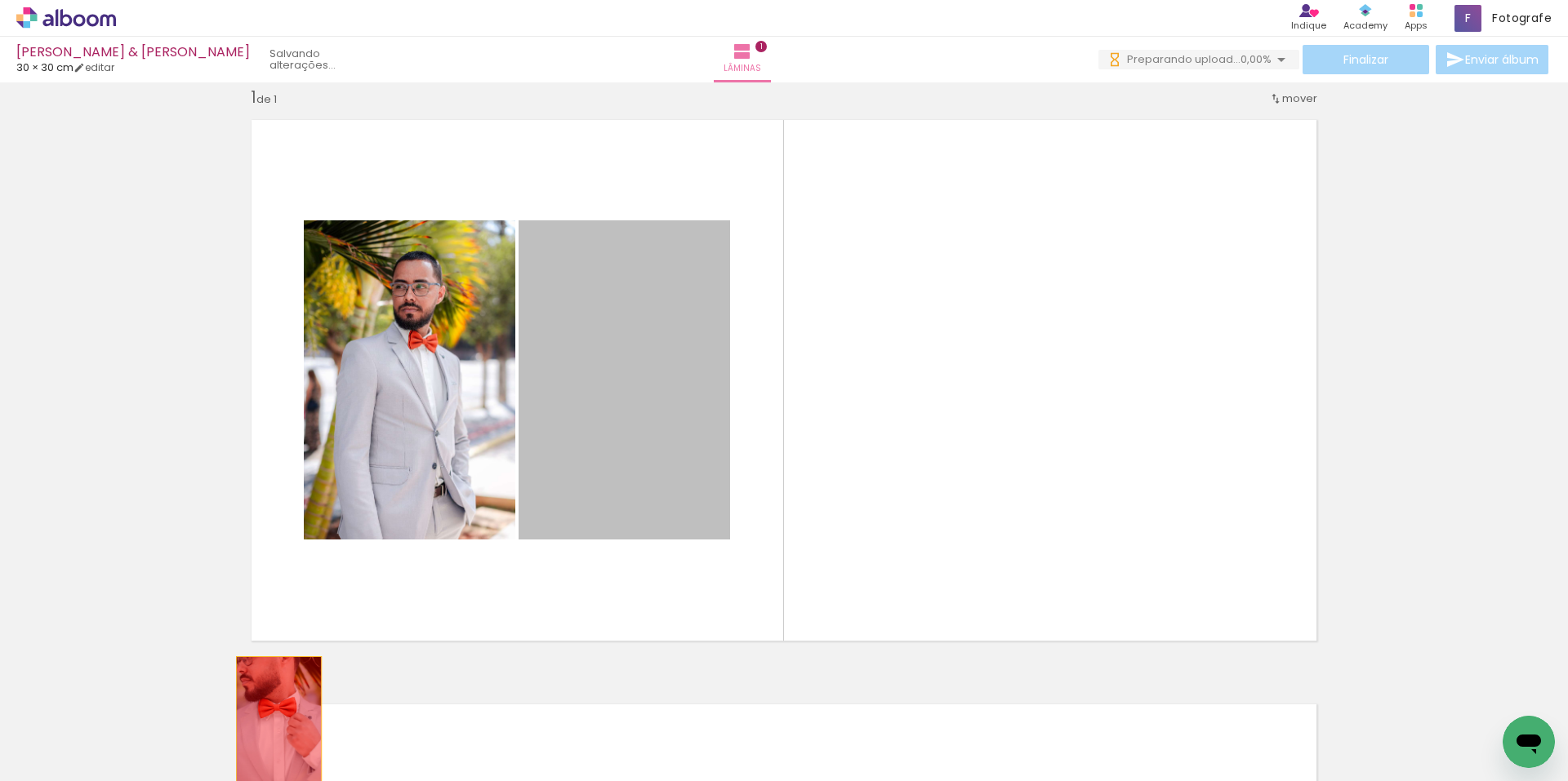
drag, startPoint x: 632, startPoint y: 367, endPoint x: 273, endPoint y: 721, distance: 504.2
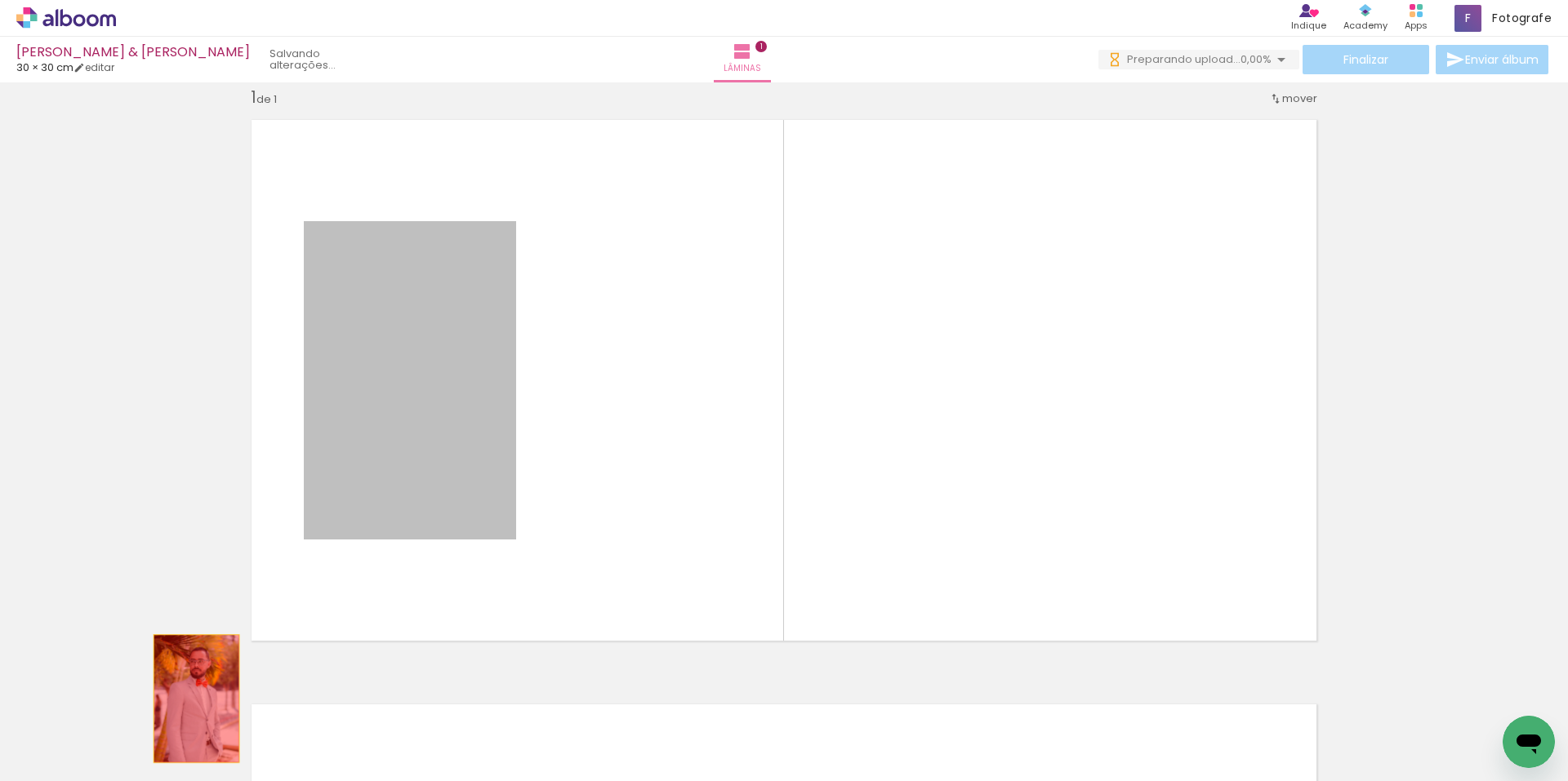
drag, startPoint x: 427, startPoint y: 410, endPoint x: 178, endPoint y: 710, distance: 389.9
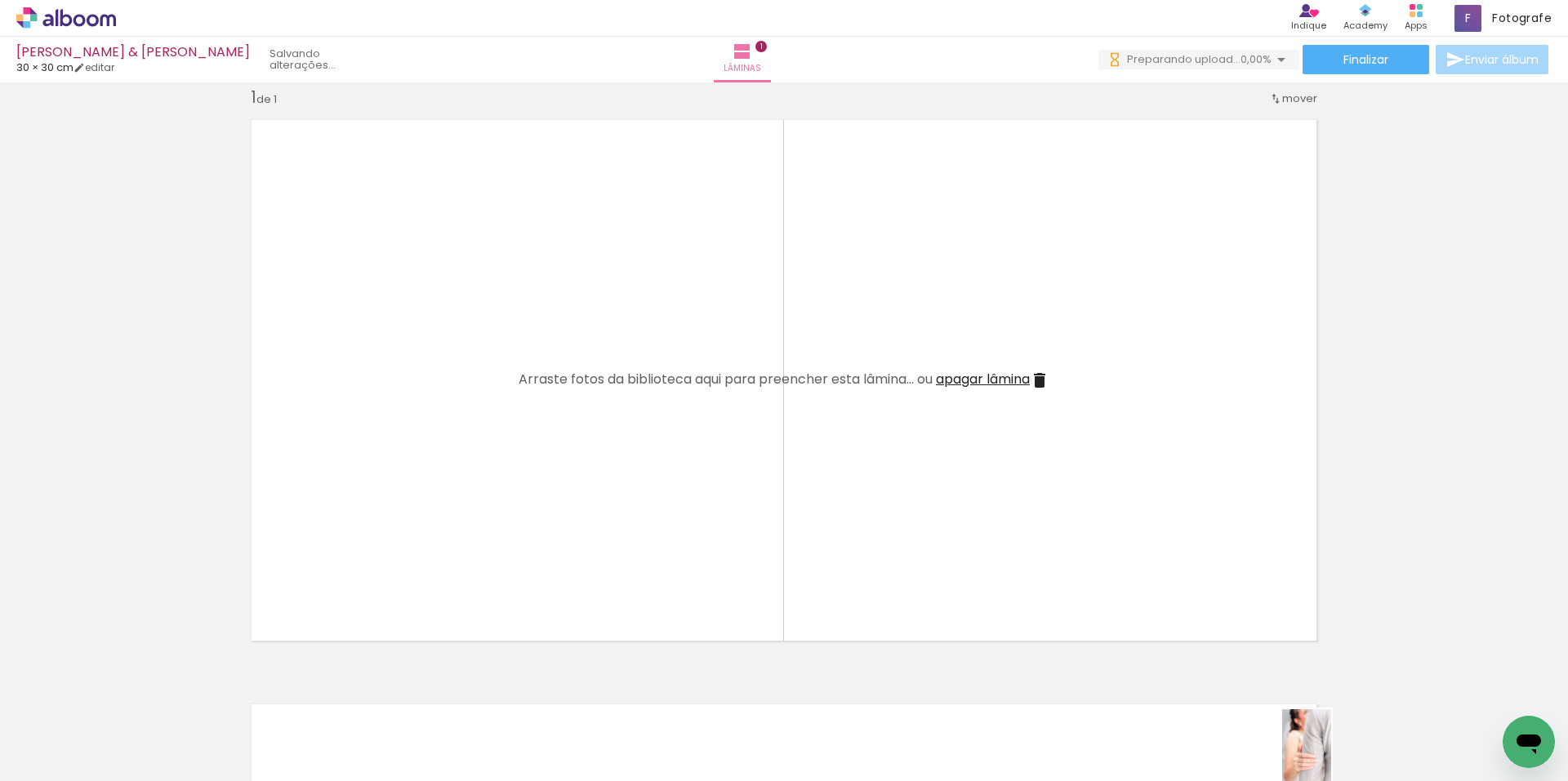
drag, startPoint x: 1353, startPoint y: 740, endPoint x: 1331, endPoint y: 758, distance: 28.4
click at [1331, 758] on div at bounding box center [1352, 726] width 54 height 81
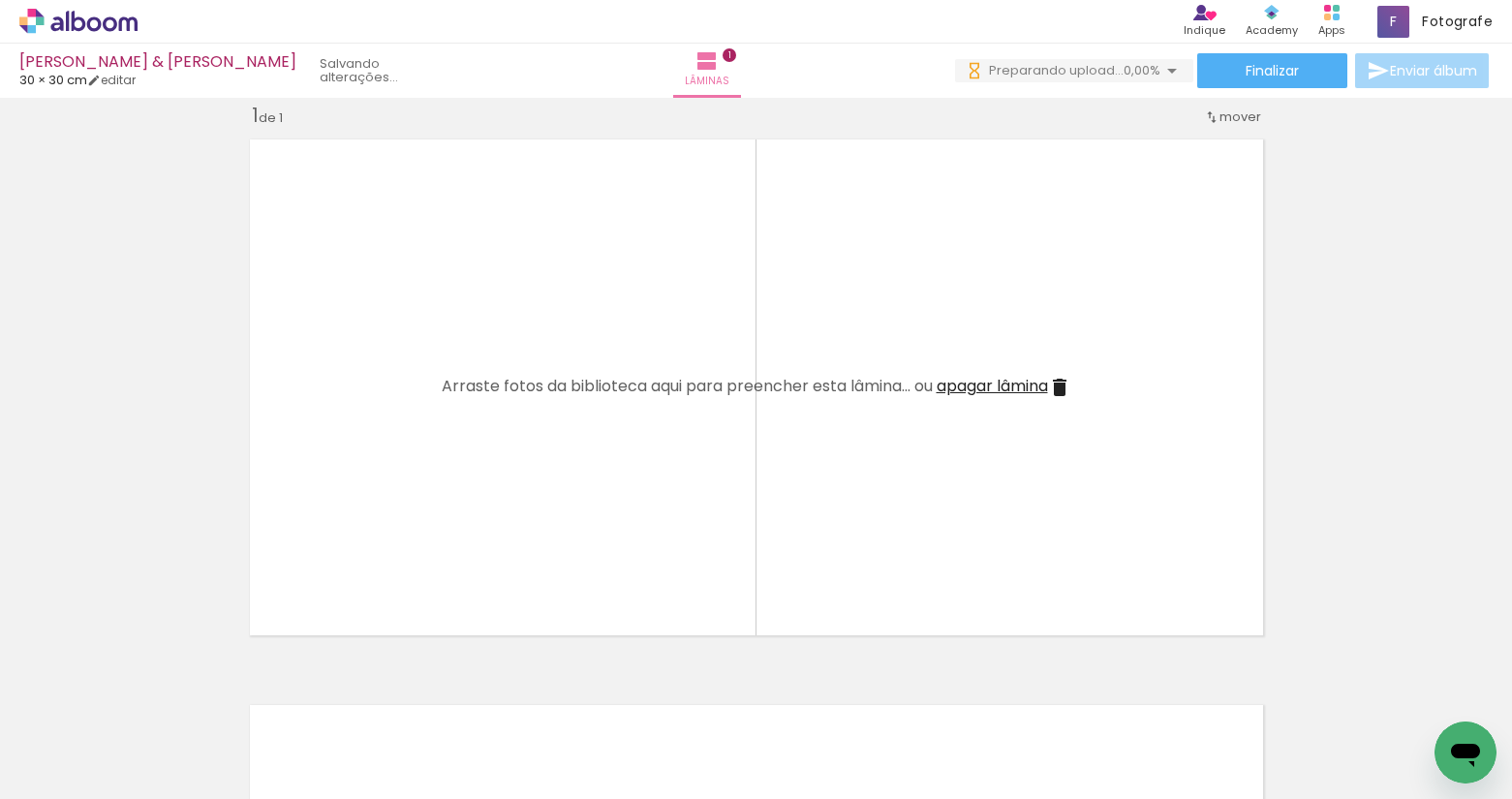
scroll to position [0, 6245]
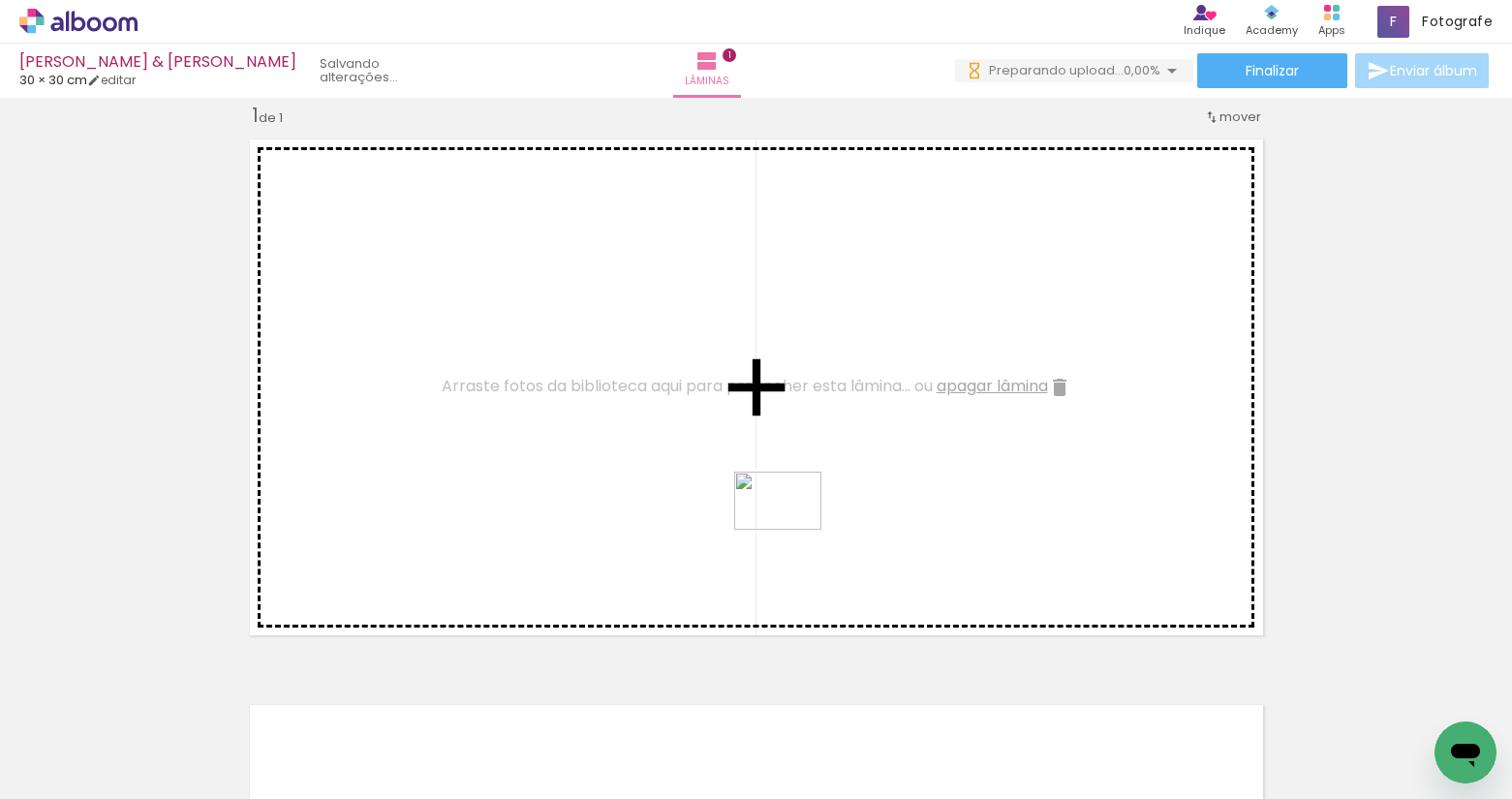
drag, startPoint x: 1099, startPoint y: 745, endPoint x: 776, endPoint y: 516, distance: 395.9
click at [776, 516] on quentale-workspace at bounding box center [756, 400] width 1512 height 799
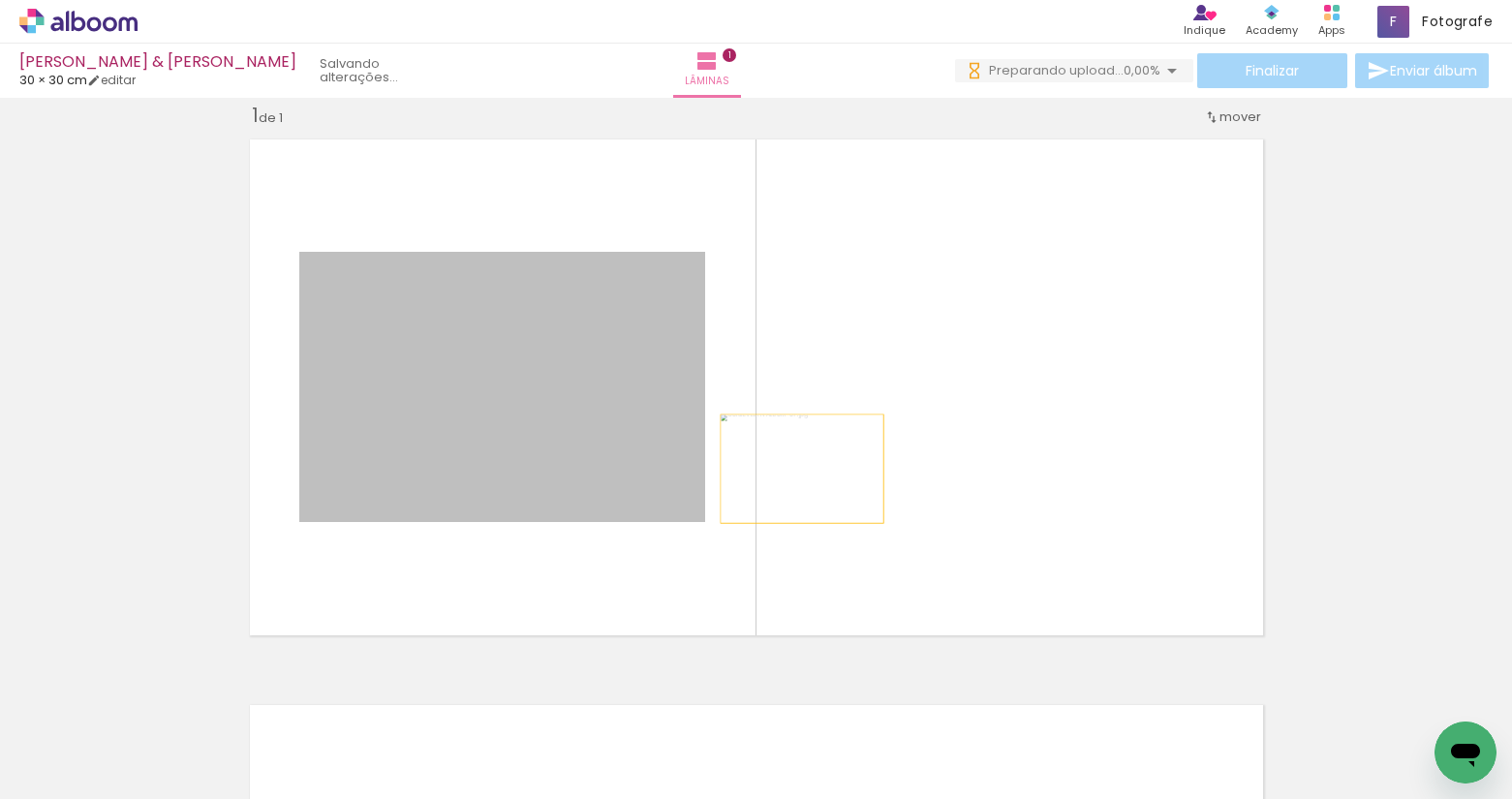
drag, startPoint x: 573, startPoint y: 444, endPoint x: 794, endPoint y: 469, distance: 222.4
click at [794, 469] on quentale-layouter at bounding box center [756, 388] width 1034 height 518
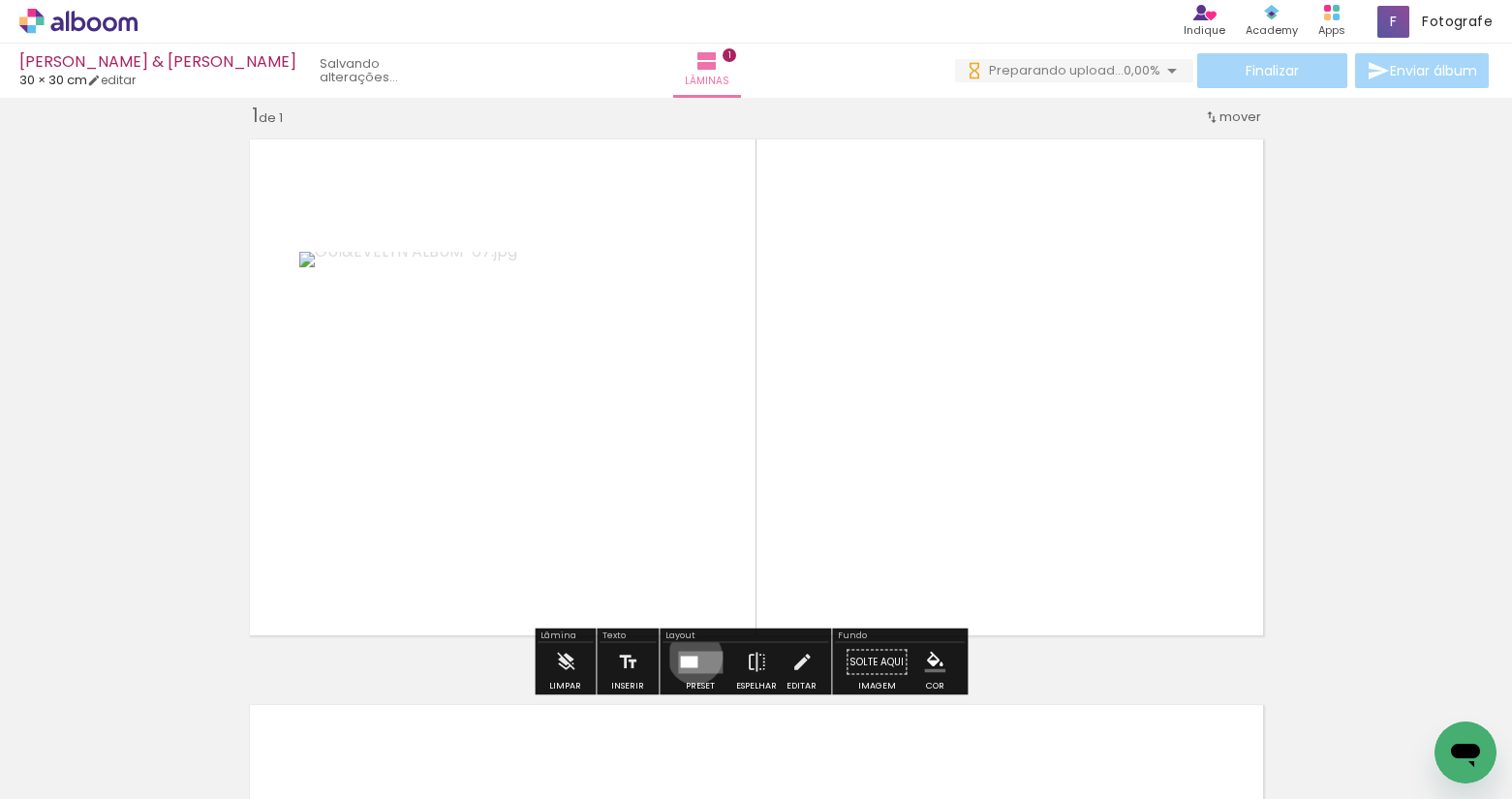
click at [690, 657] on div at bounding box center [688, 662] width 18 height 12
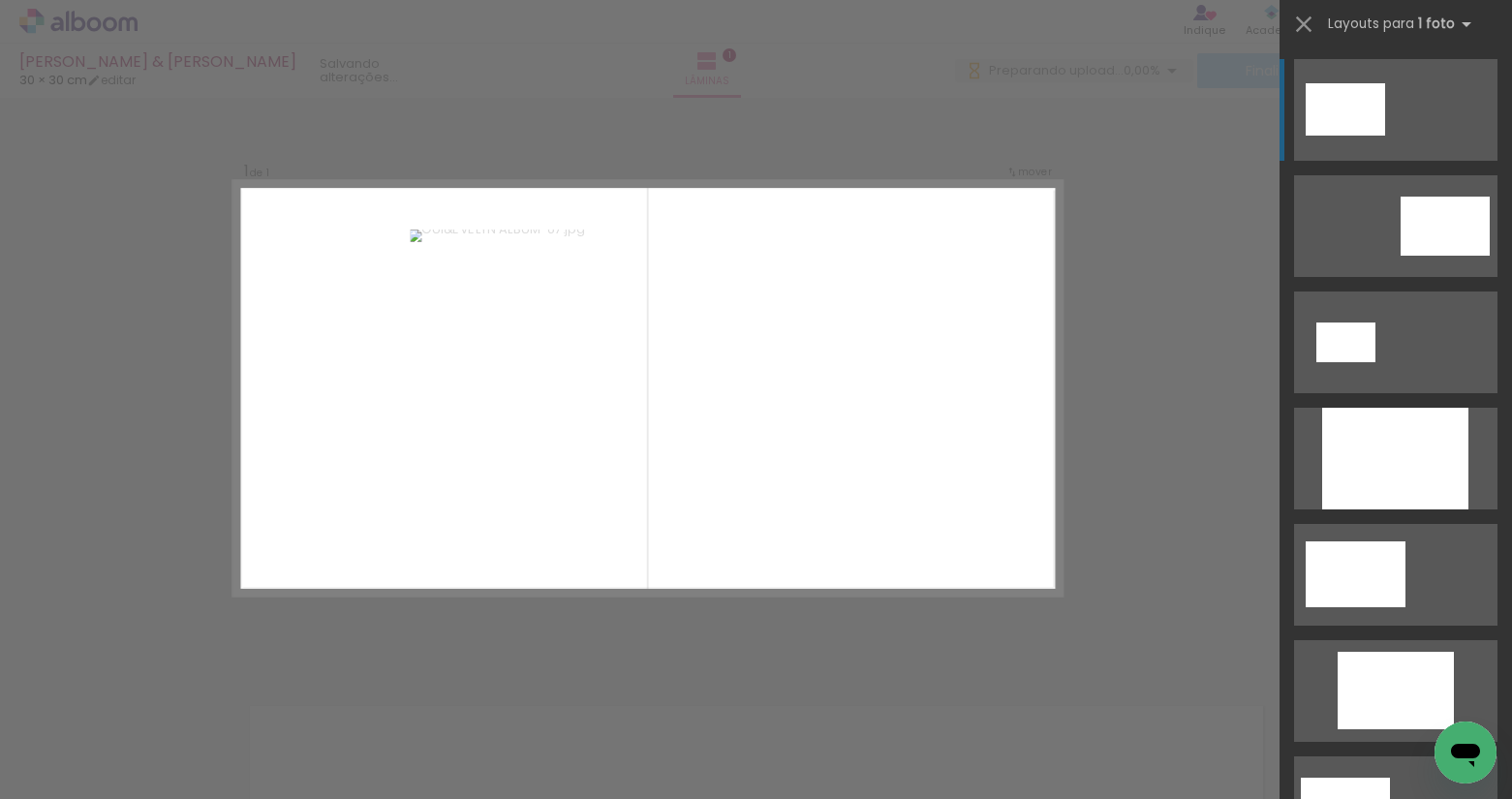
scroll to position [59, 0]
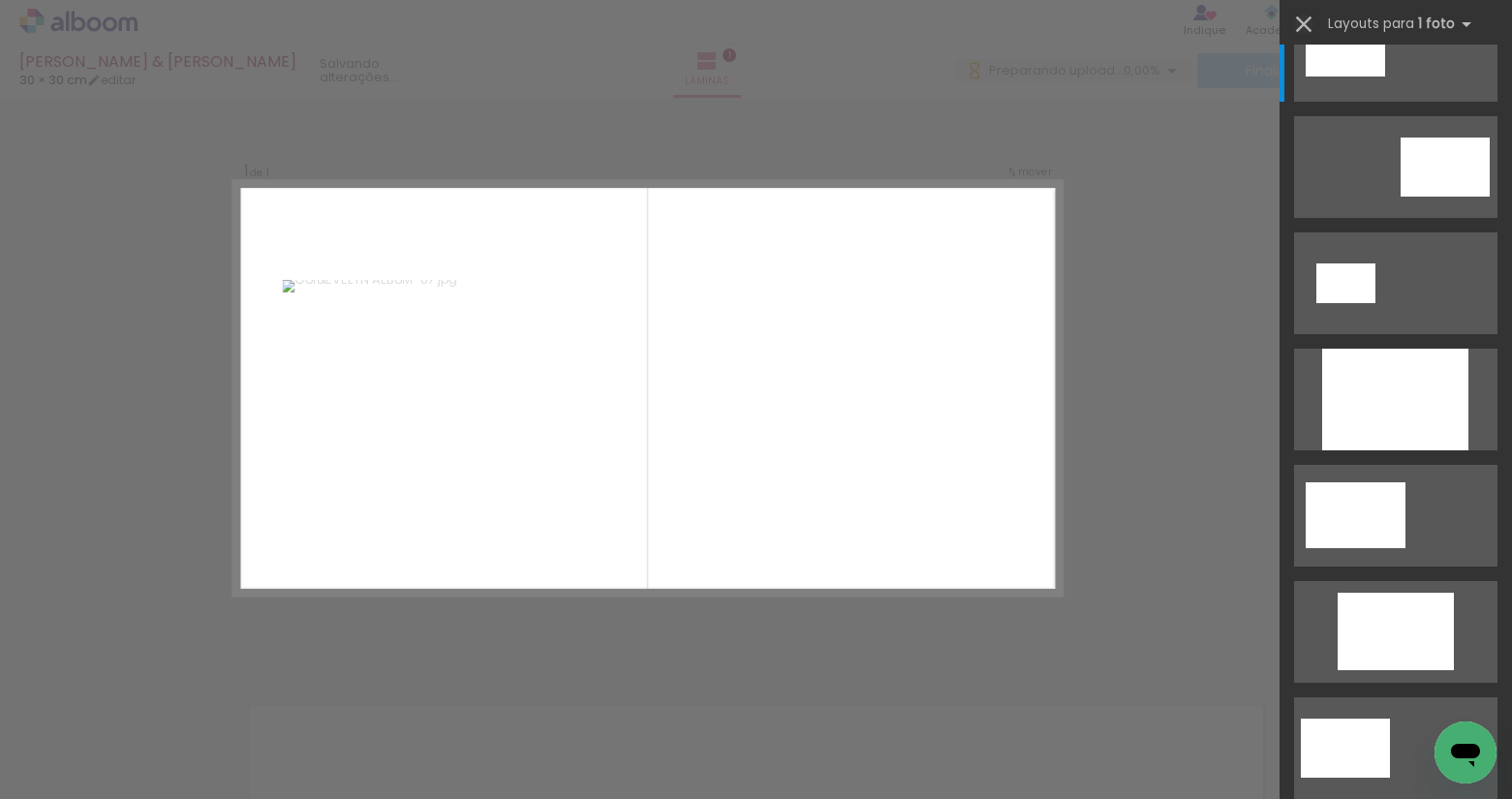
click at [1304, 23] on iron-icon at bounding box center [1302, 24] width 27 height 27
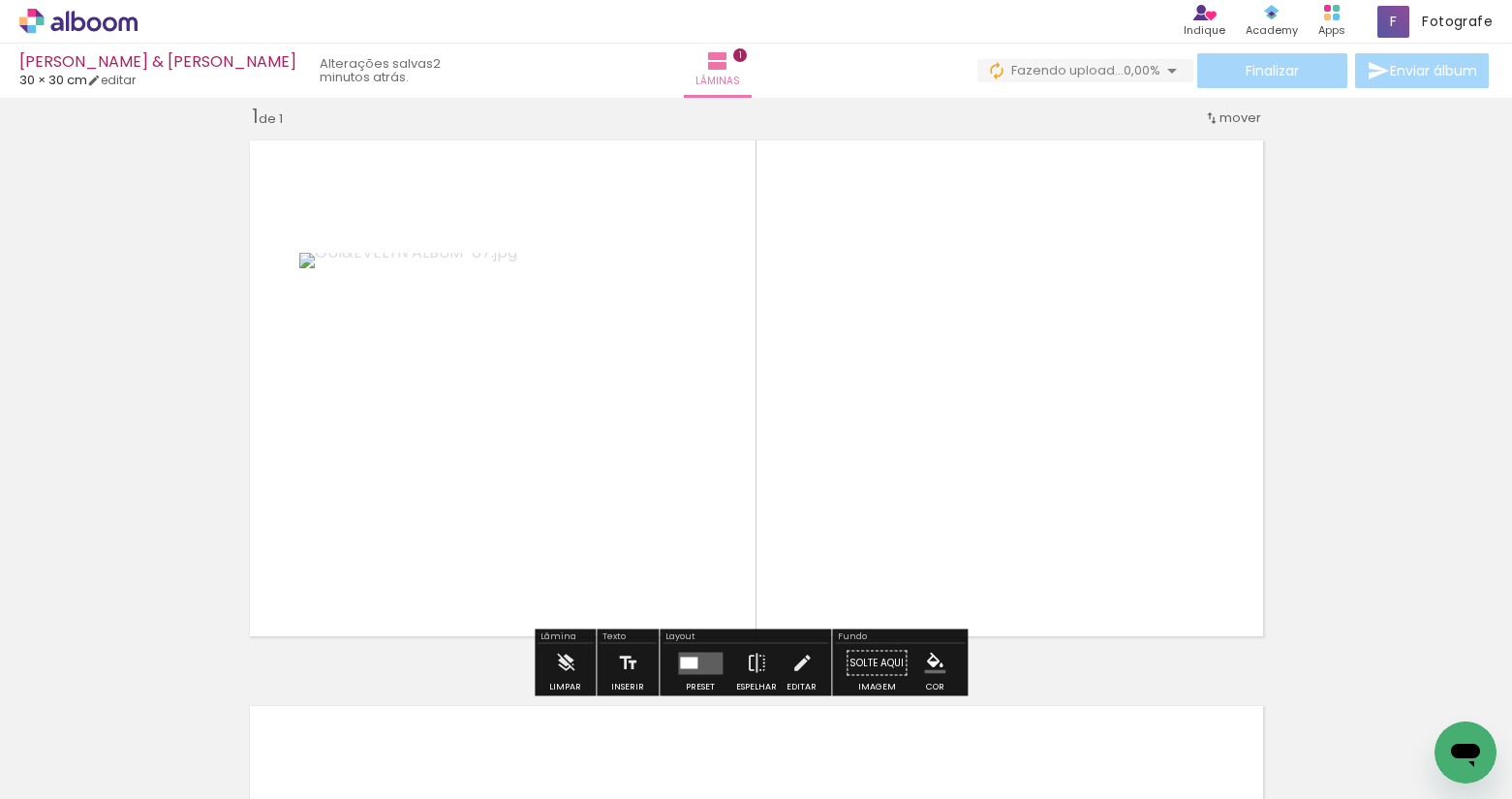
click at [685, 660] on div at bounding box center [688, 663] width 18 height 12
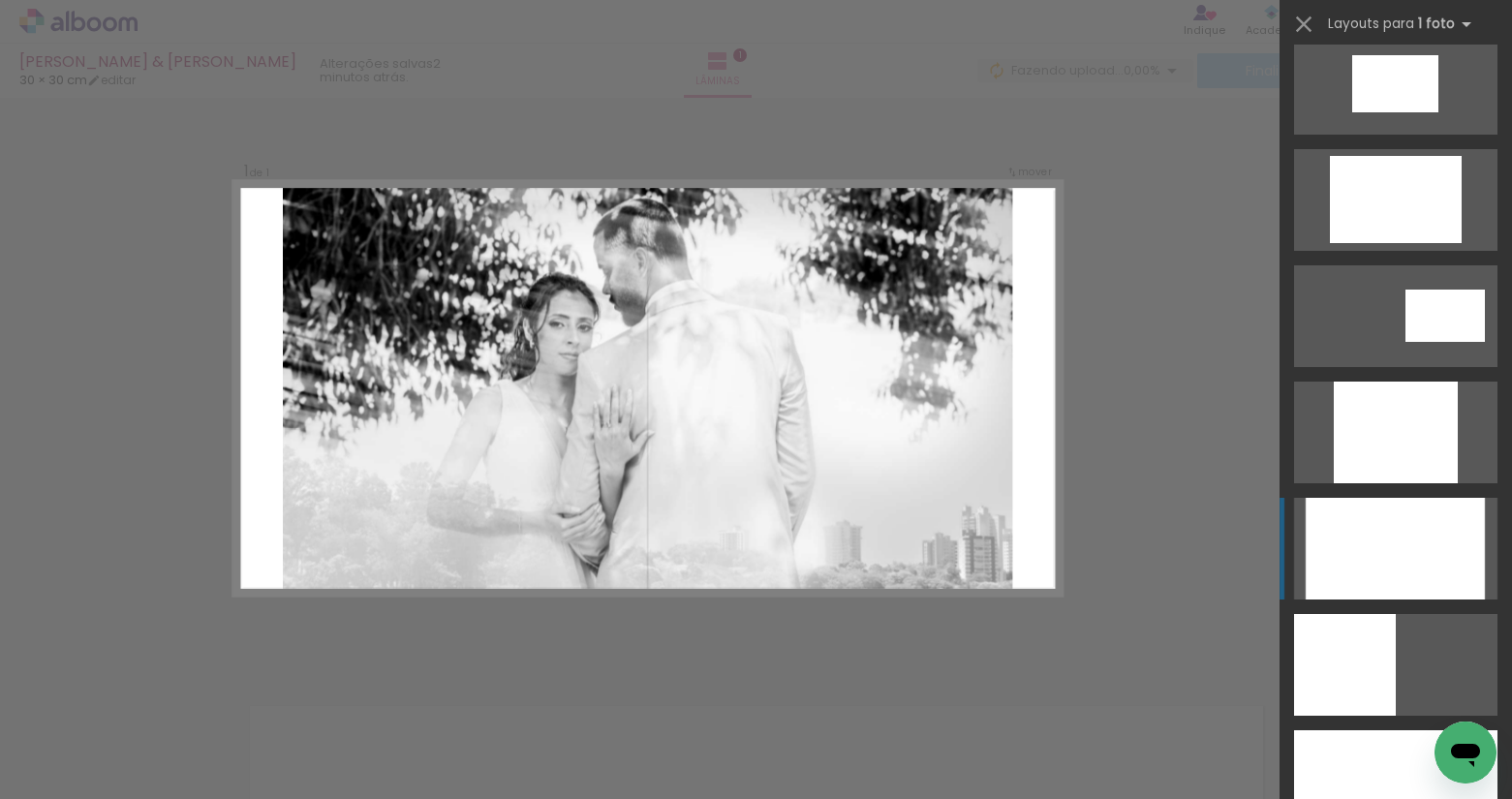
scroll to position [903, 0]
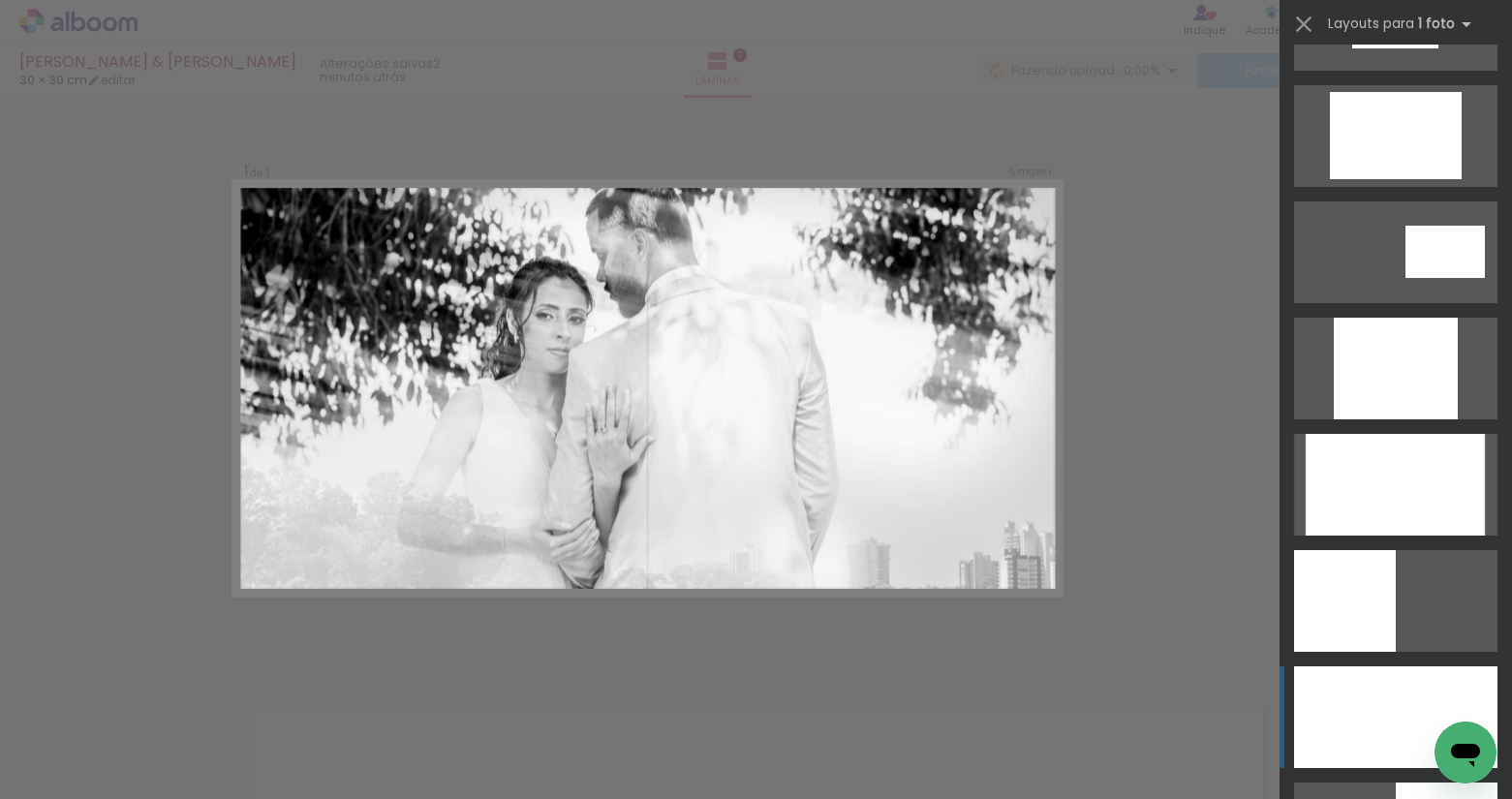
click at [1374, 690] on div at bounding box center [1395, 718] width 204 height 101
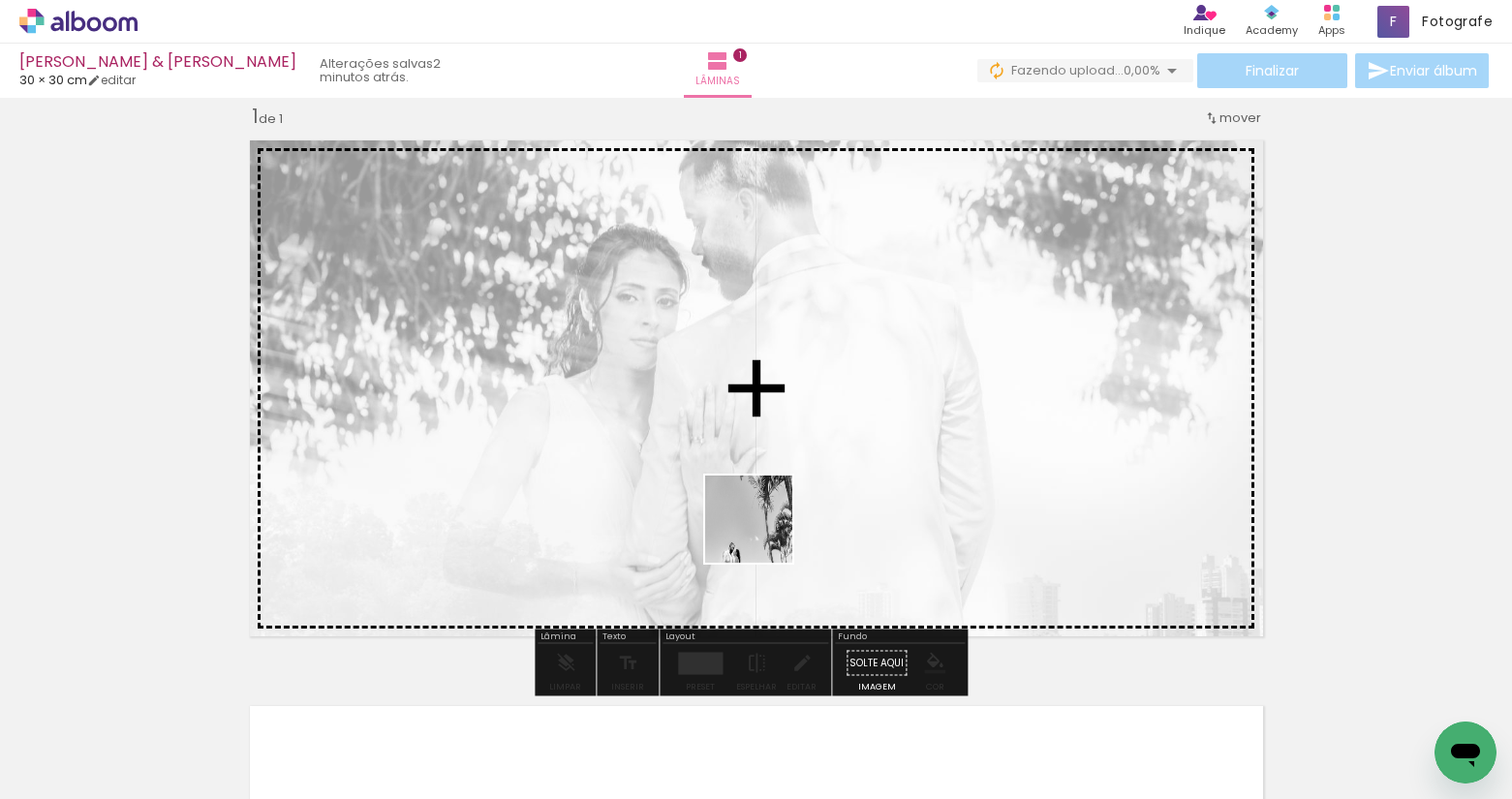
drag, startPoint x: 884, startPoint y: 729, endPoint x: 752, endPoint y: 523, distance: 244.7
click at [754, 523] on quentale-workspace at bounding box center [756, 400] width 1512 height 799
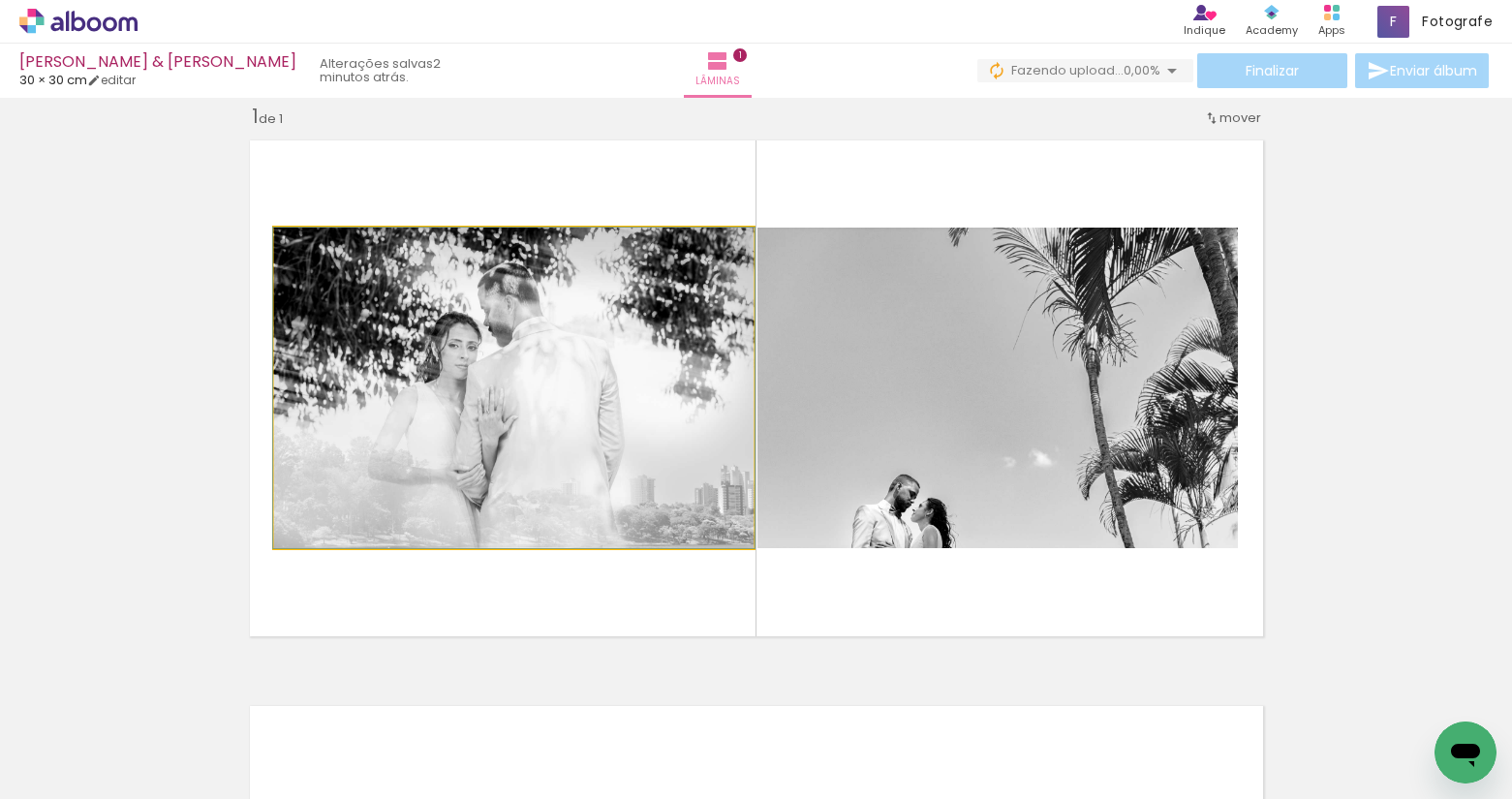
click at [639, 343] on quentale-photo at bounding box center [514, 388] width 480 height 321
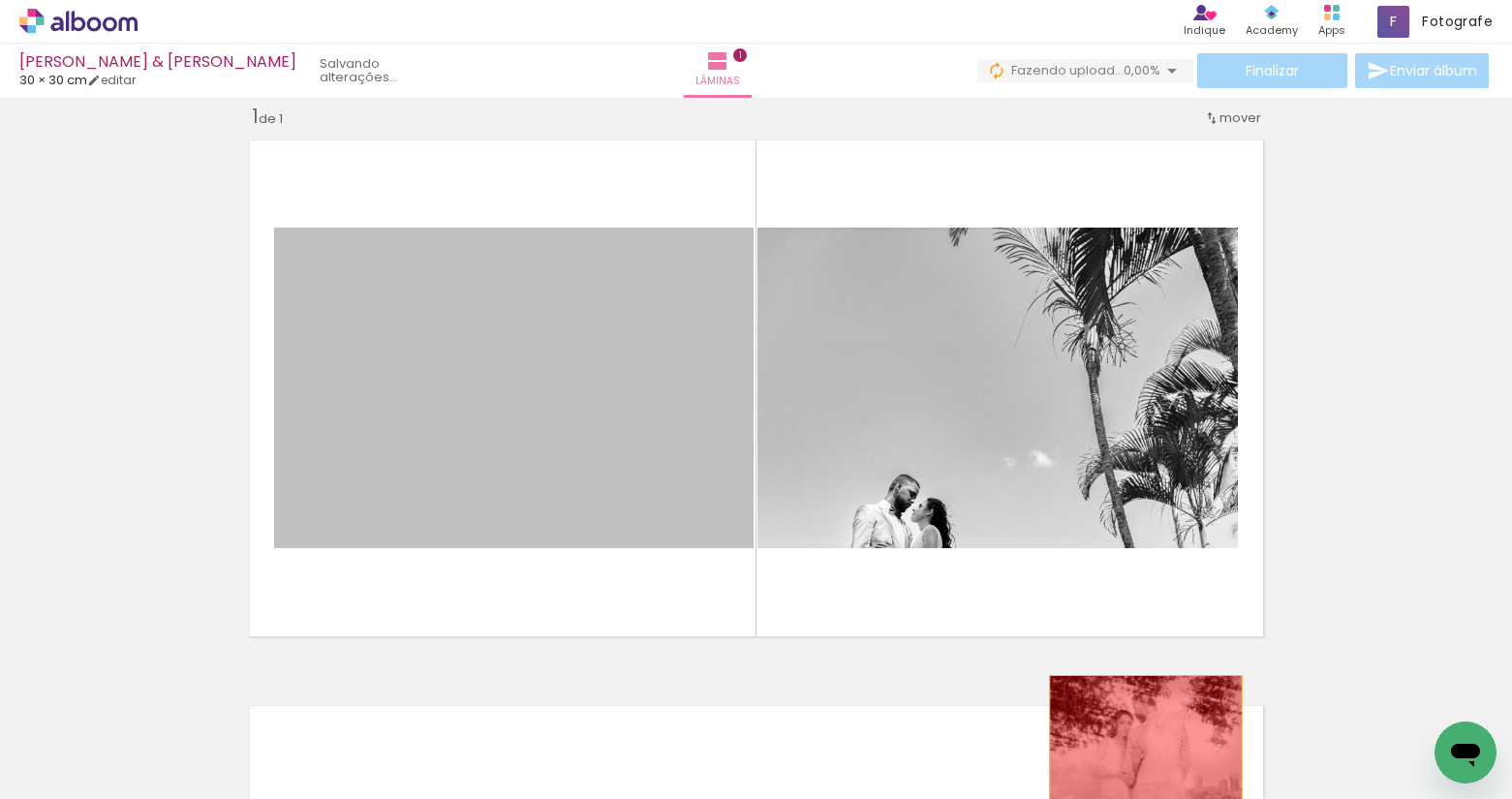
drag, startPoint x: 568, startPoint y: 396, endPoint x: 1138, endPoint y: 742, distance: 666.8
click at [1138, 742] on quentale-workspace at bounding box center [756, 400] width 1512 height 799
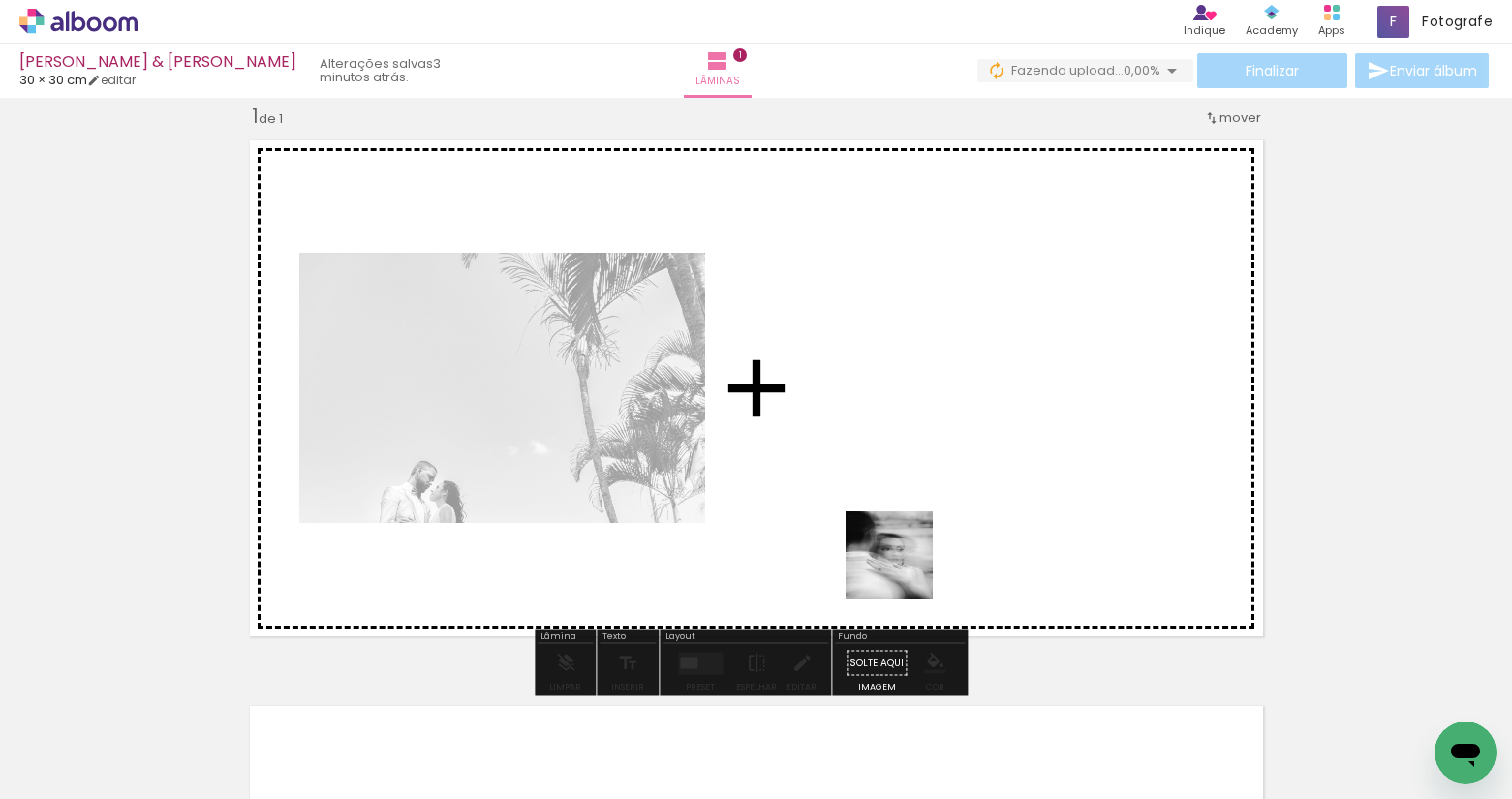
drag, startPoint x: 692, startPoint y: 750, endPoint x: 960, endPoint y: 519, distance: 353.8
click at [958, 519] on quentale-workspace at bounding box center [756, 400] width 1512 height 799
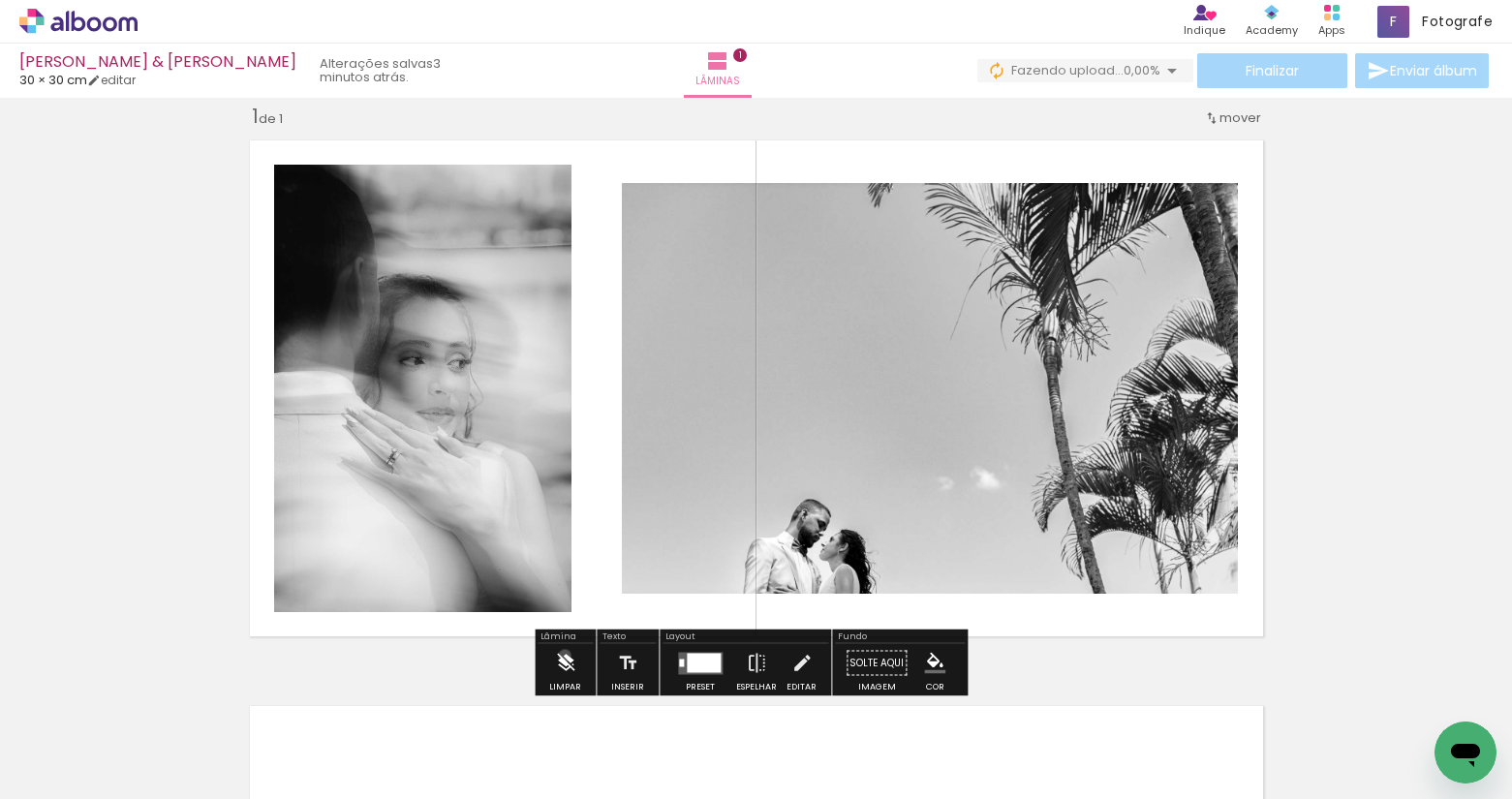
click at [564, 656] on iron-icon at bounding box center [565, 663] width 21 height 39
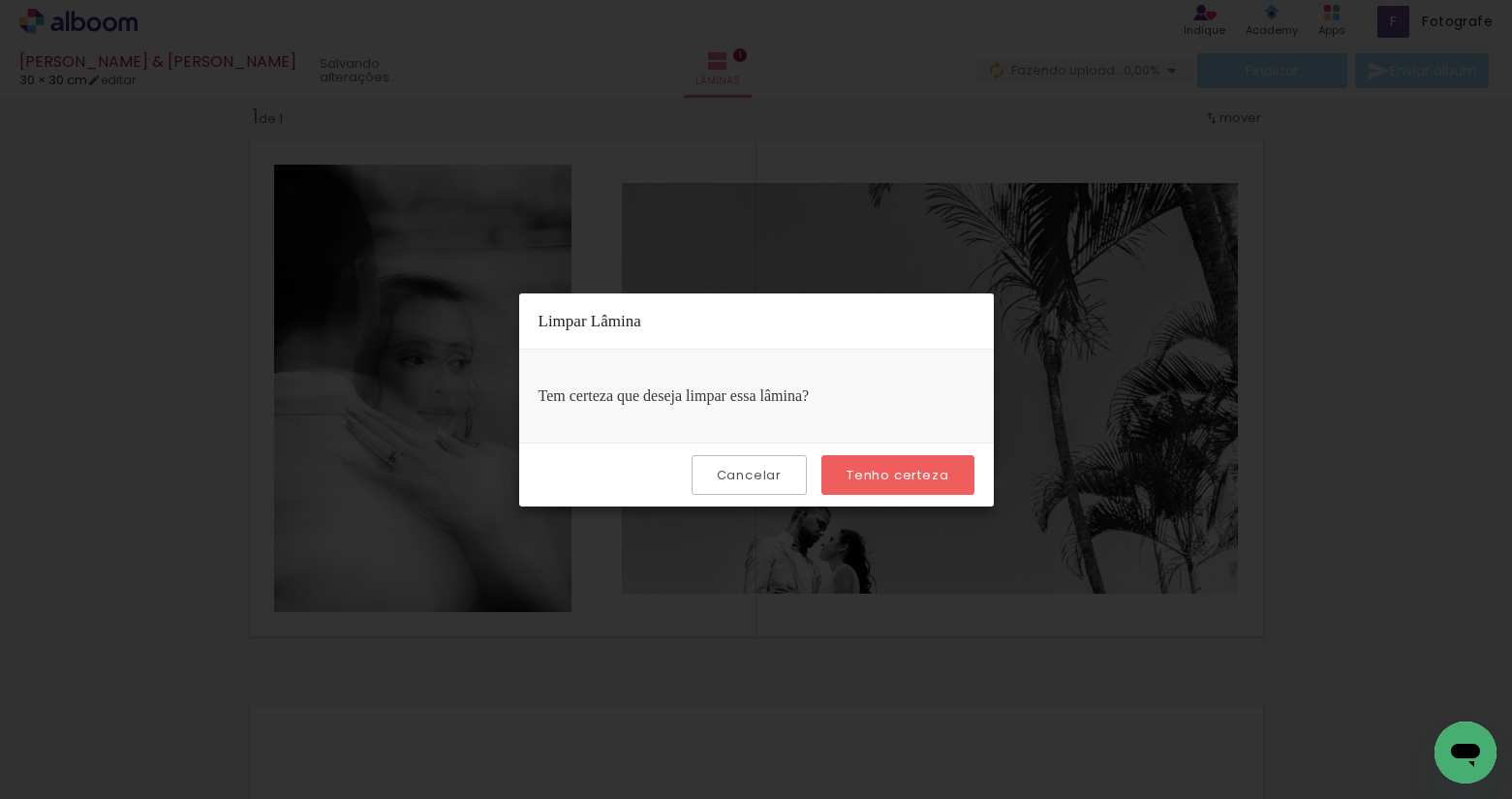
click at [726, 486] on paper-button "Cancelar" at bounding box center [749, 475] width 115 height 40
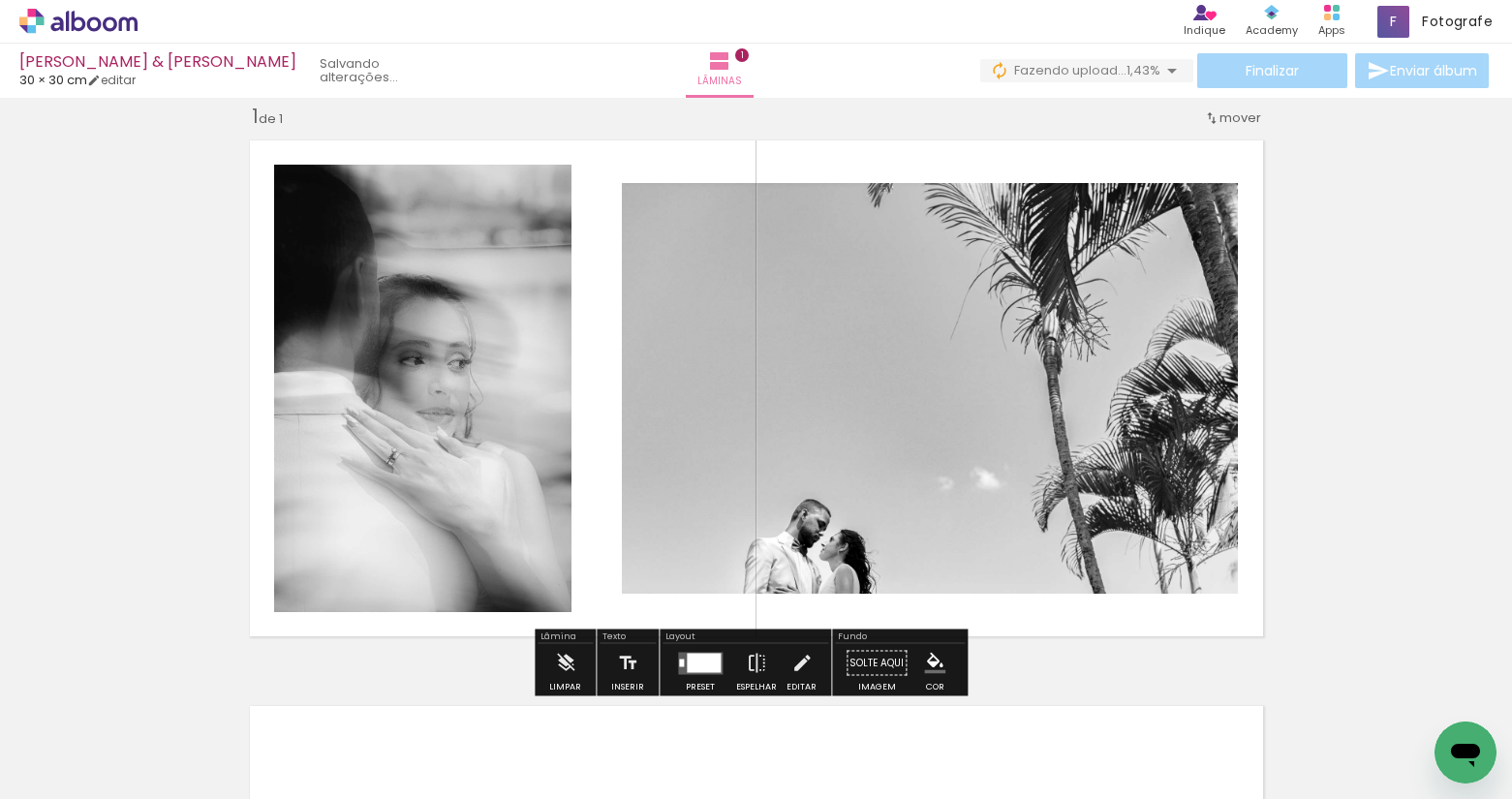
click at [1272, 386] on div "Inserir lâmina 1 de 1" at bounding box center [756, 647] width 1512 height 1133
click at [1106, 382] on quentale-photo at bounding box center [930, 388] width 616 height 410
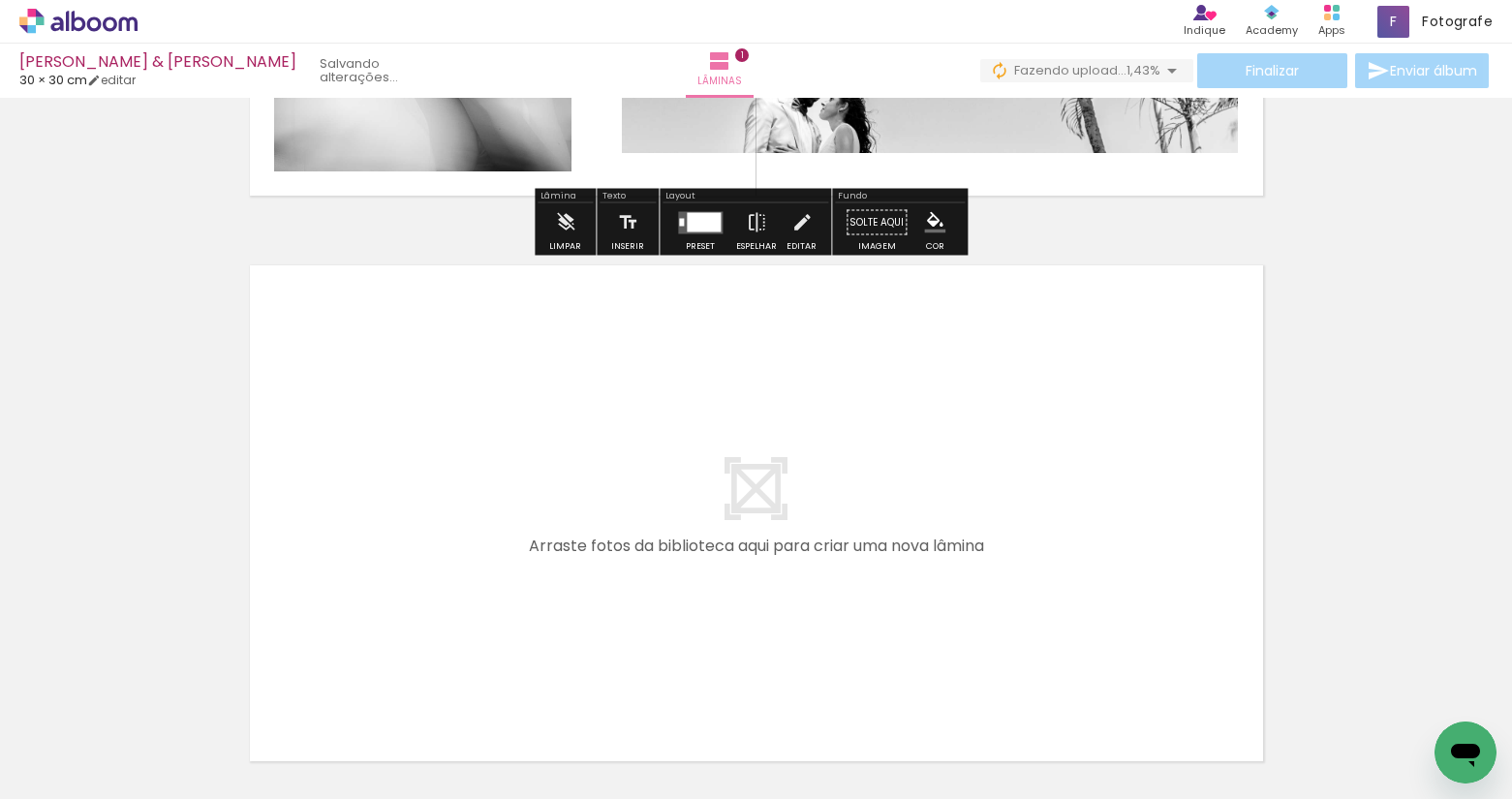
scroll to position [504, 0]
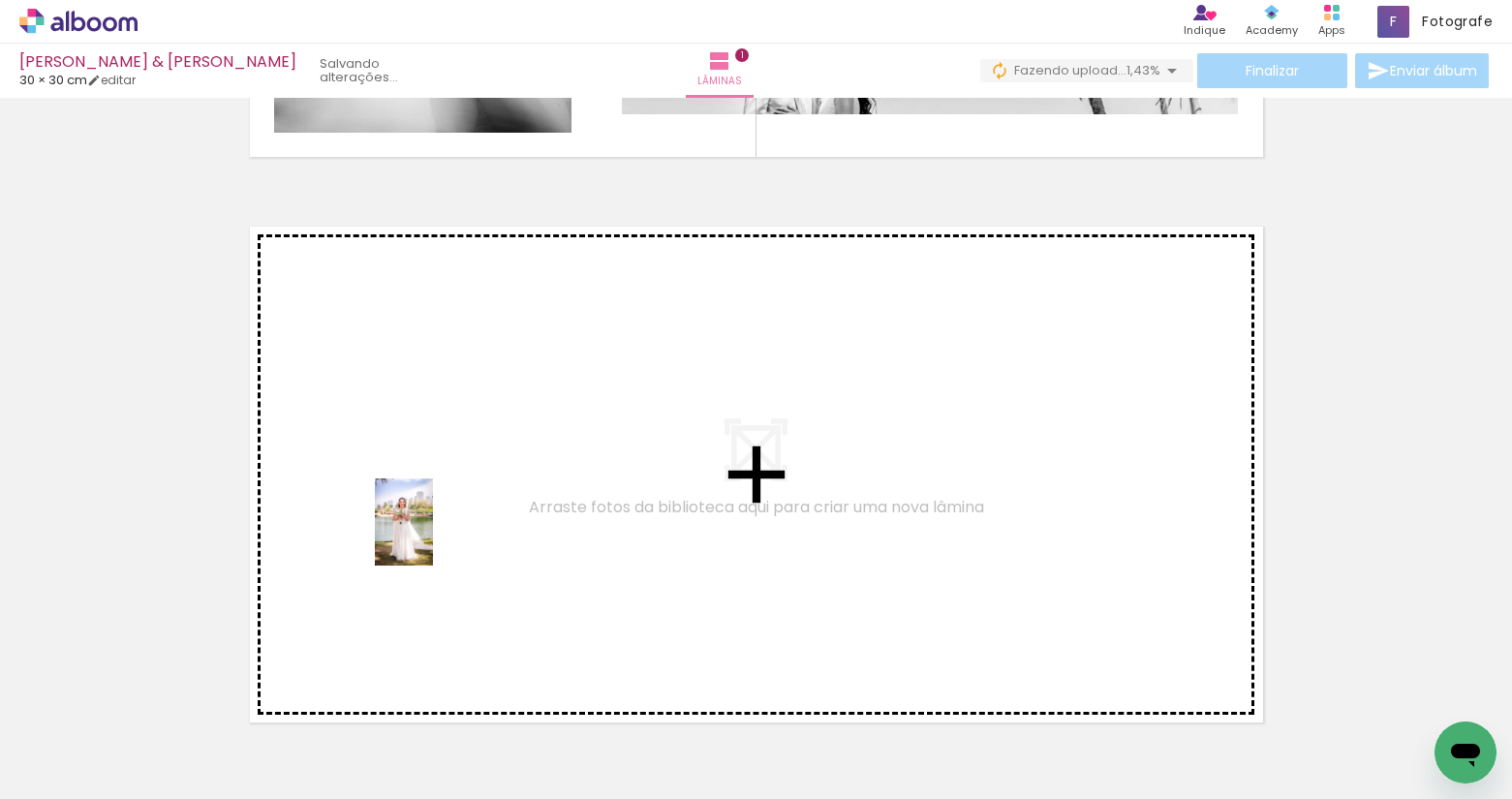
drag, startPoint x: 242, startPoint y: 748, endPoint x: 434, endPoint y: 537, distance: 285.3
click at [434, 537] on quentale-workspace at bounding box center [756, 400] width 1512 height 799
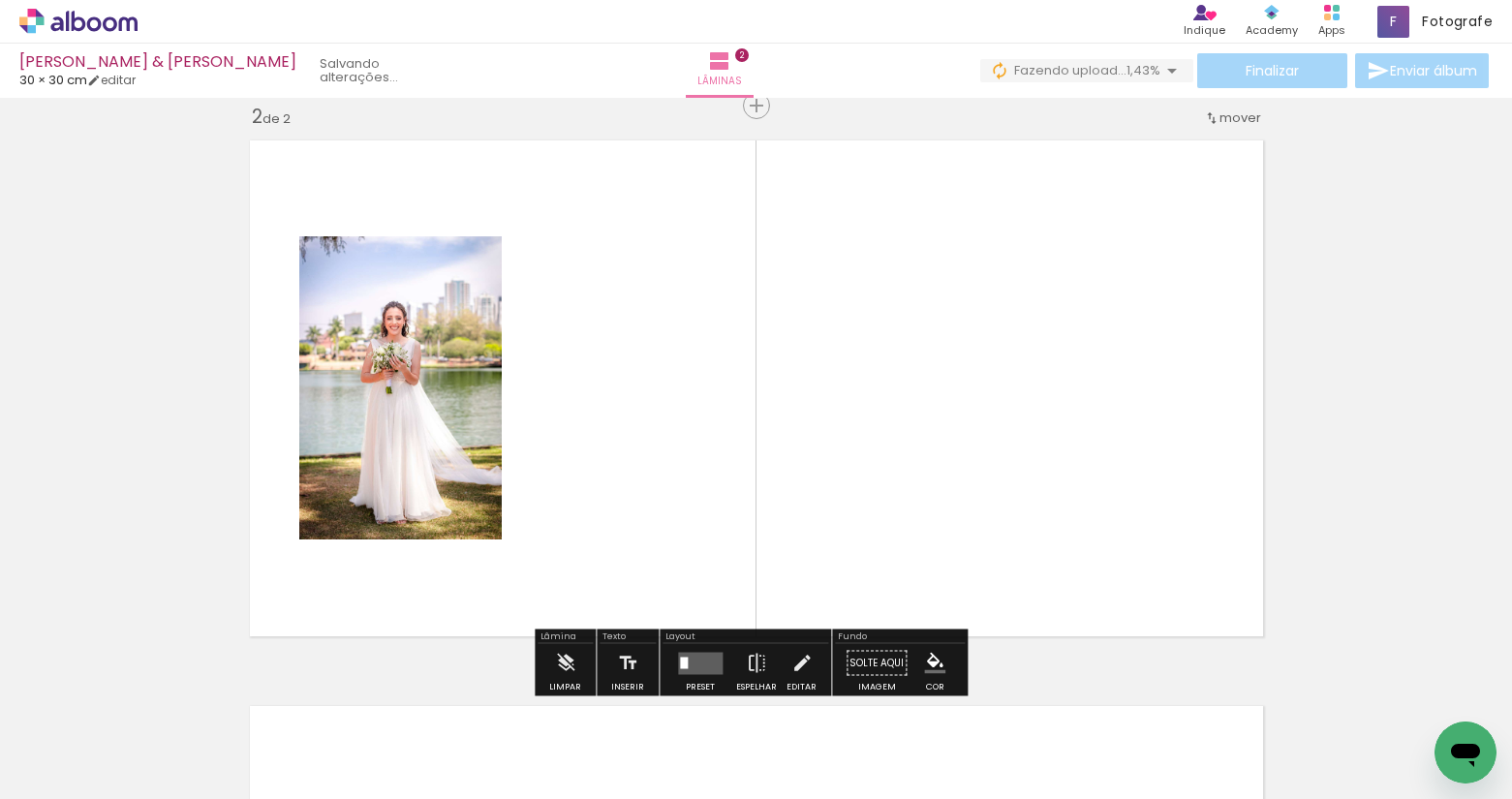
scroll to position [591, 0]
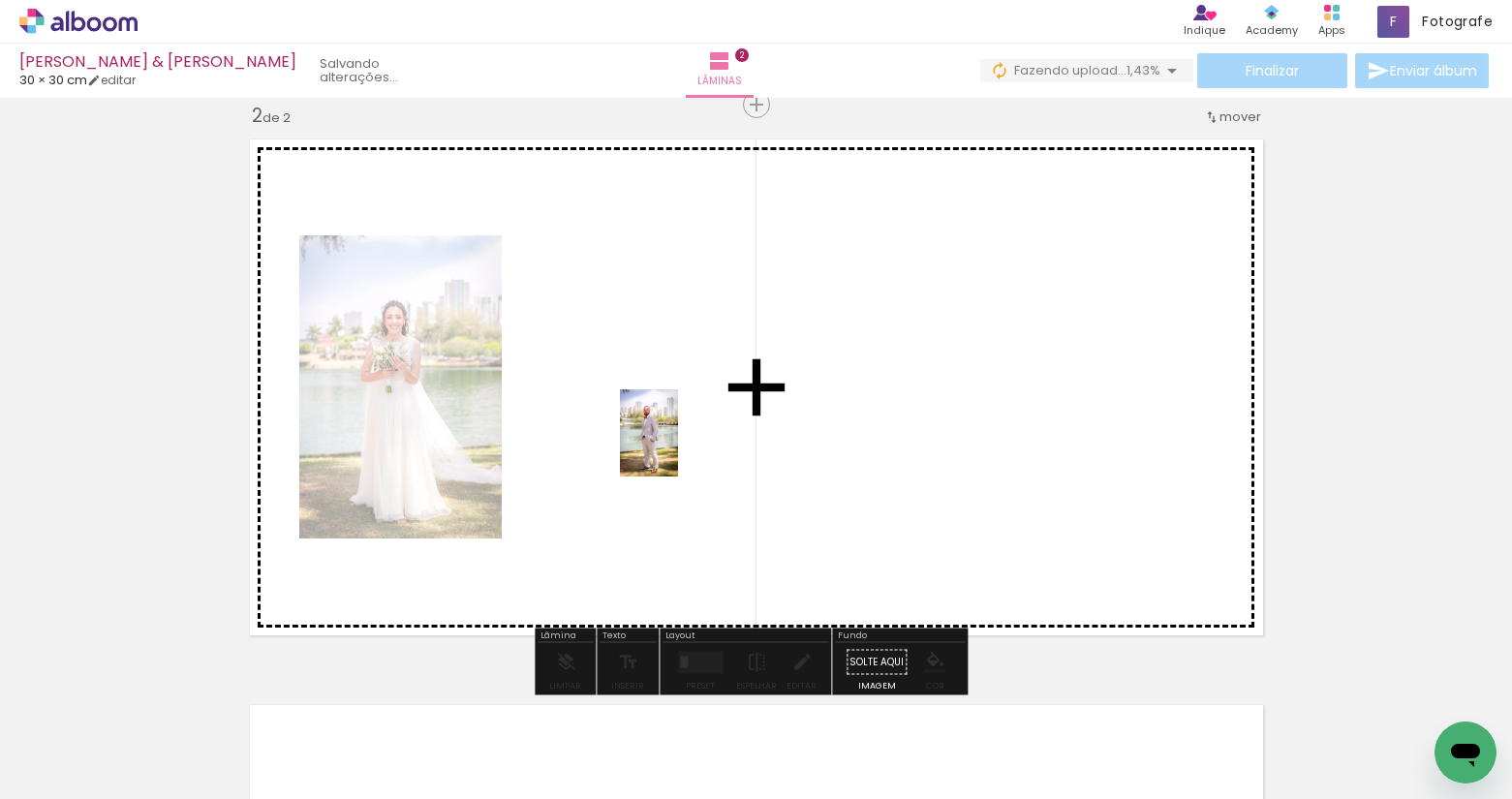
drag, startPoint x: 420, startPoint y: 730, endPoint x: 678, endPoint y: 447, distance: 383.0
click at [678, 447] on quentale-workspace at bounding box center [756, 400] width 1512 height 799
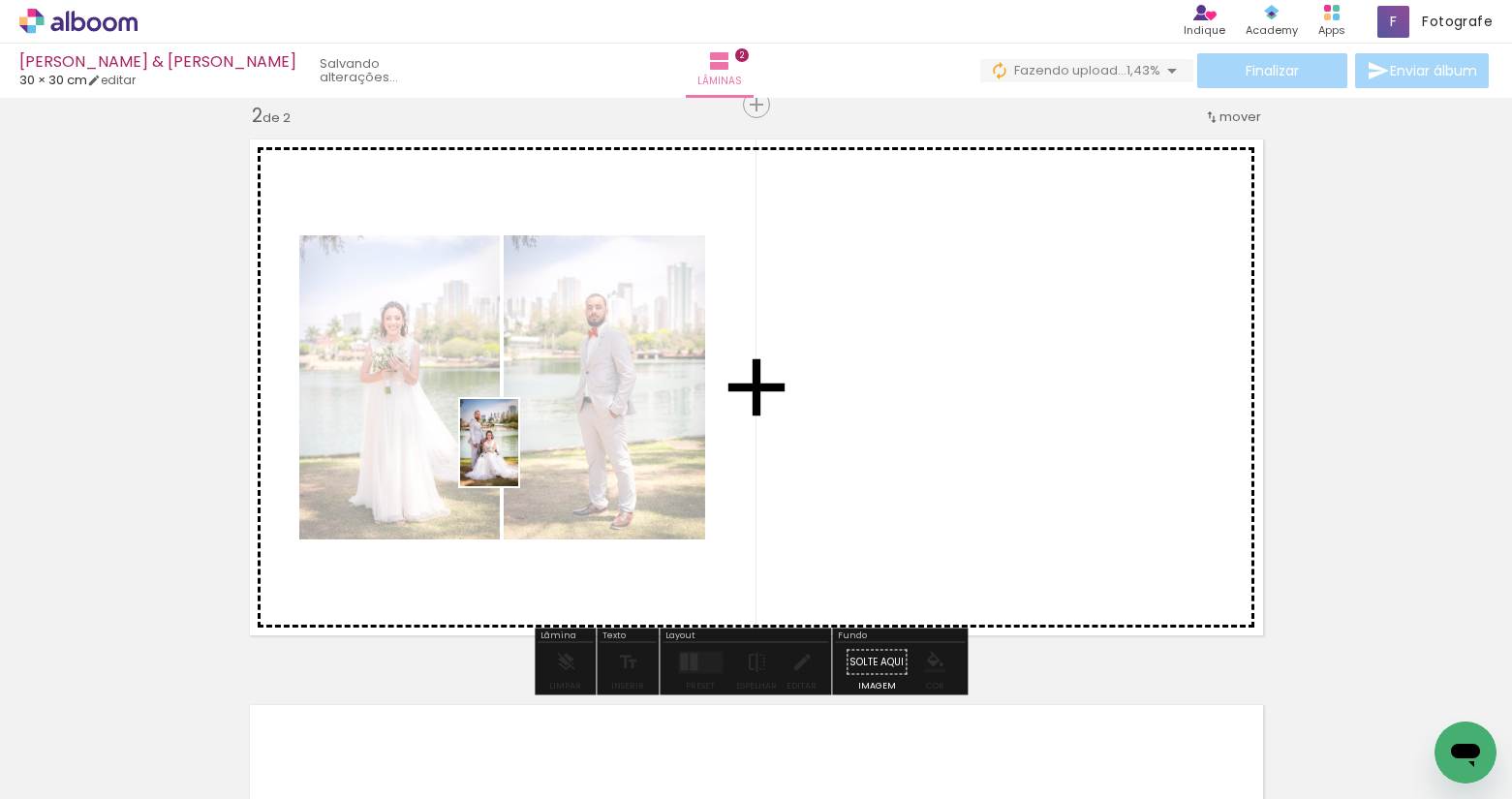
drag, startPoint x: 465, startPoint y: 746, endPoint x: 519, endPoint y: 456, distance: 295.0
click at [519, 456] on quentale-workspace at bounding box center [756, 400] width 1512 height 799
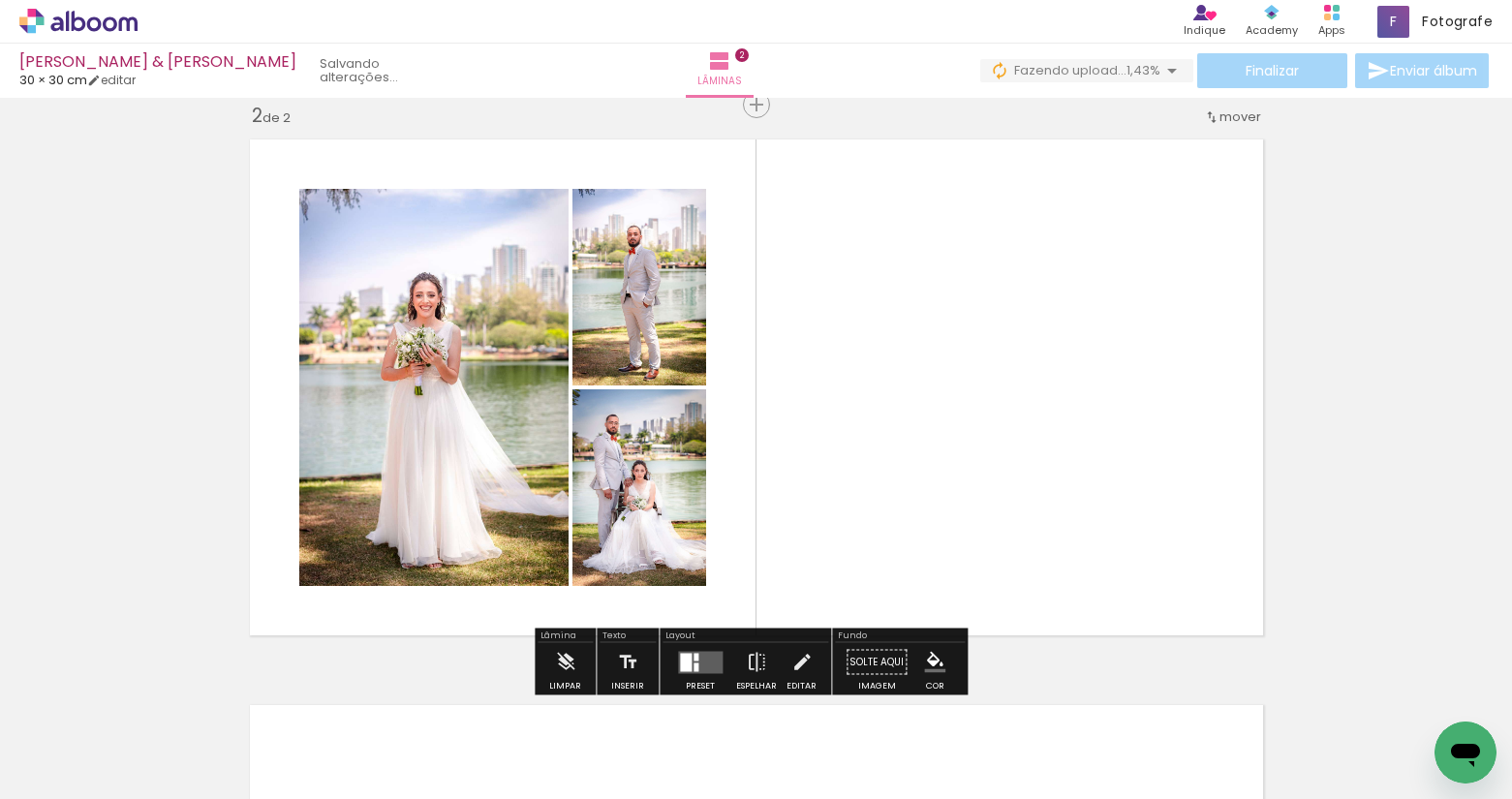
scroll to position [630, 0]
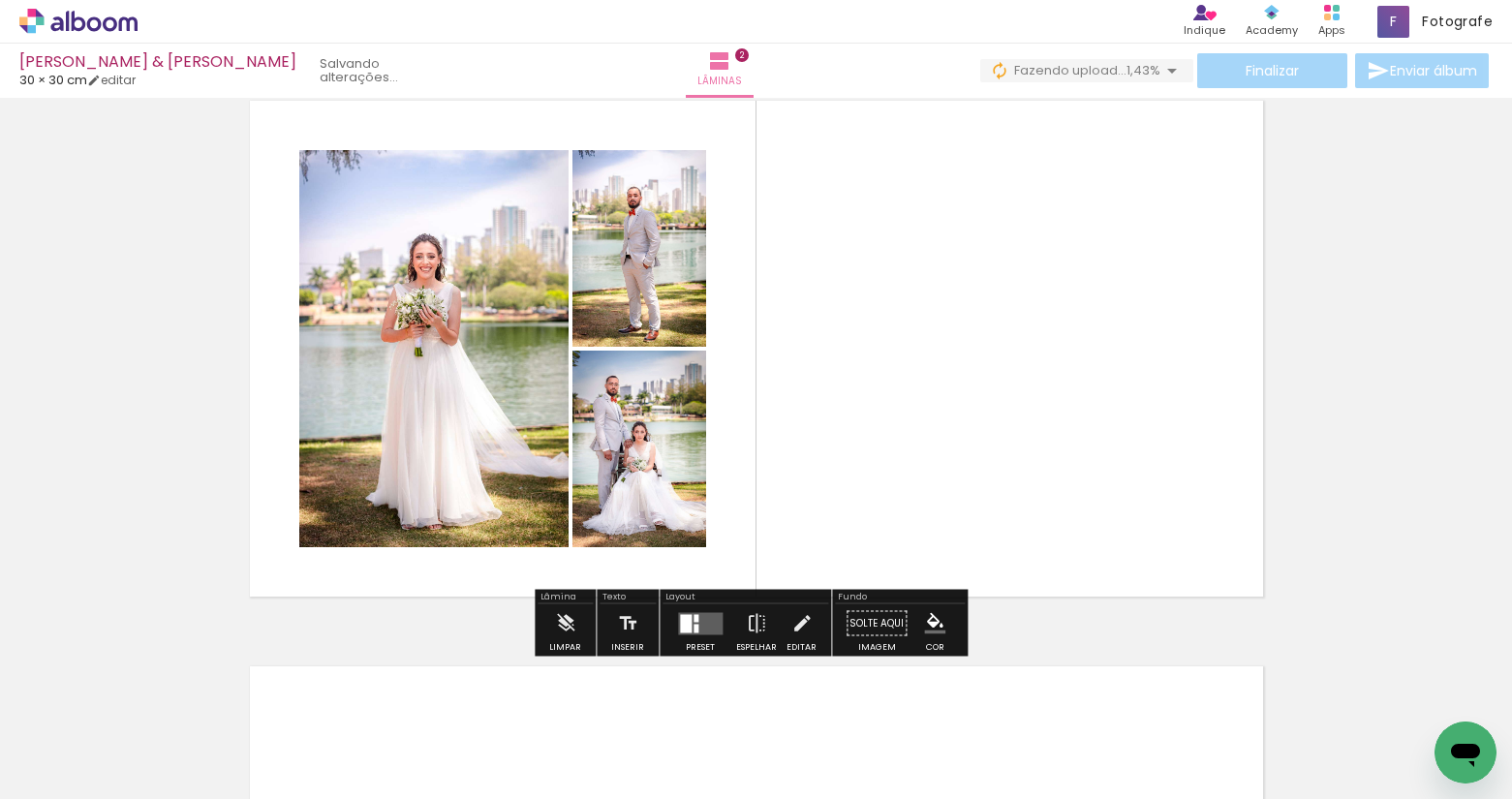
click at [693, 627] on div at bounding box center [695, 628] width 5 height 9
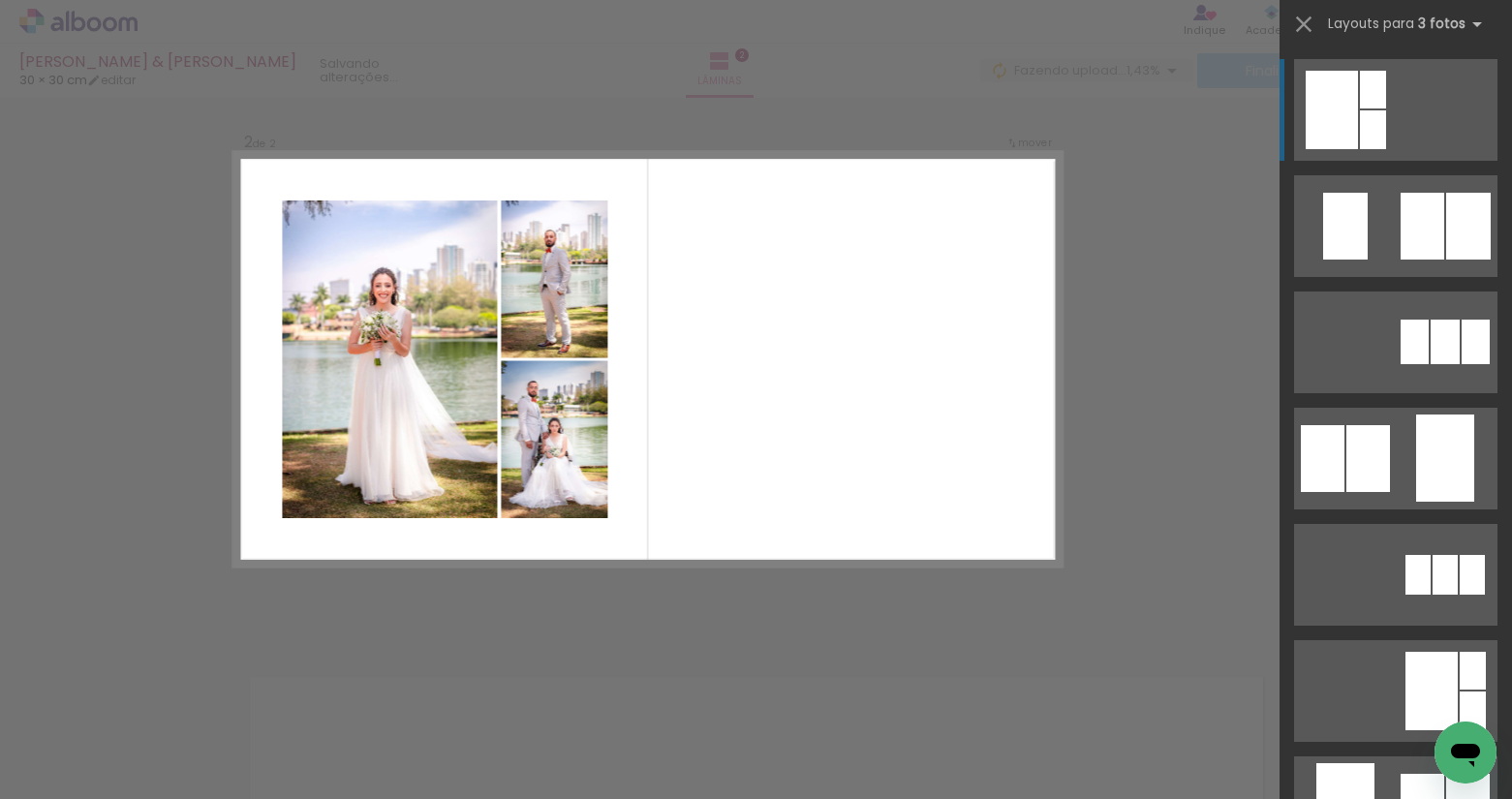
scroll to position [591, 0]
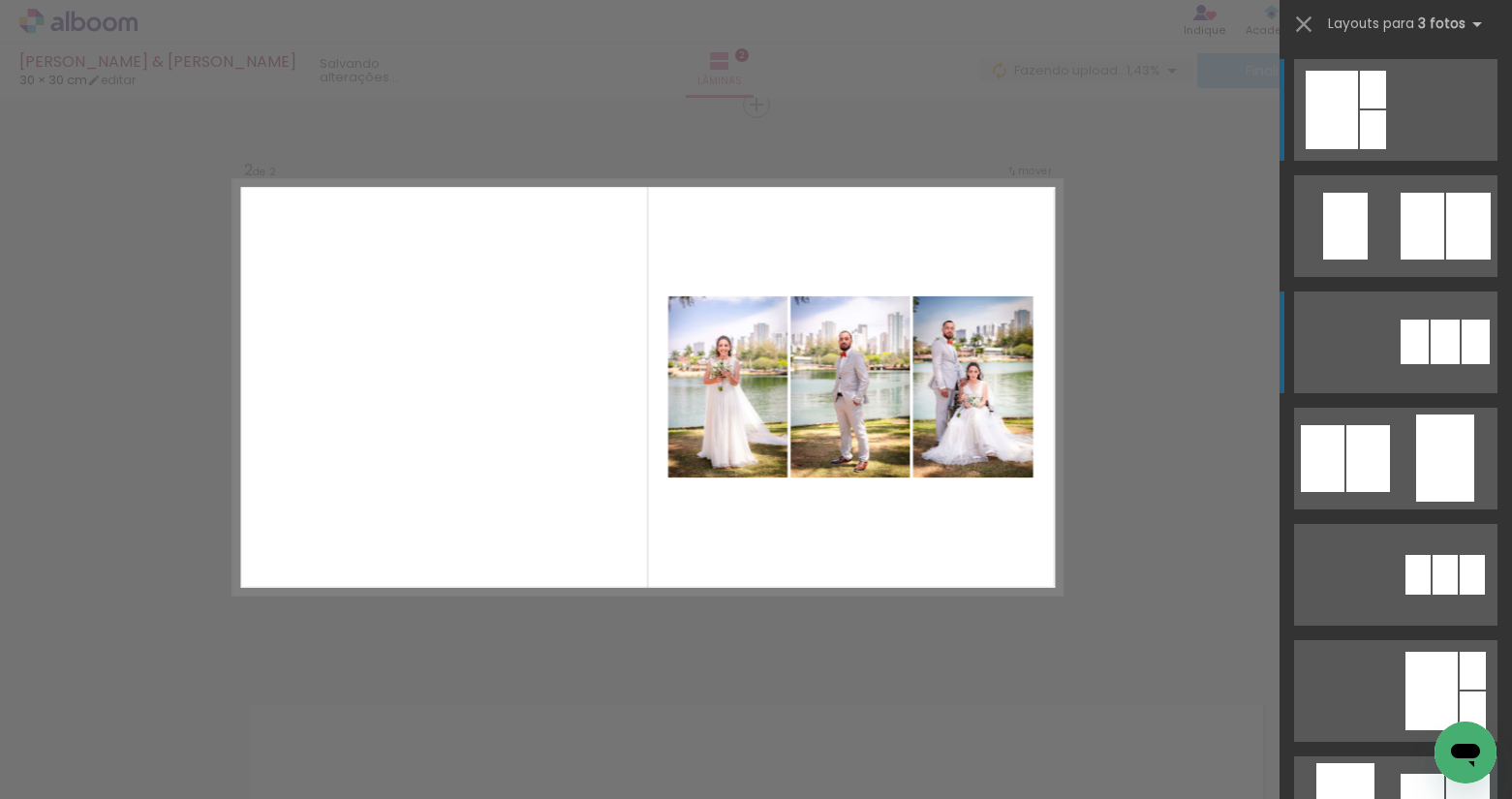
click at [1449, 361] on div at bounding box center [1444, 342] width 29 height 45
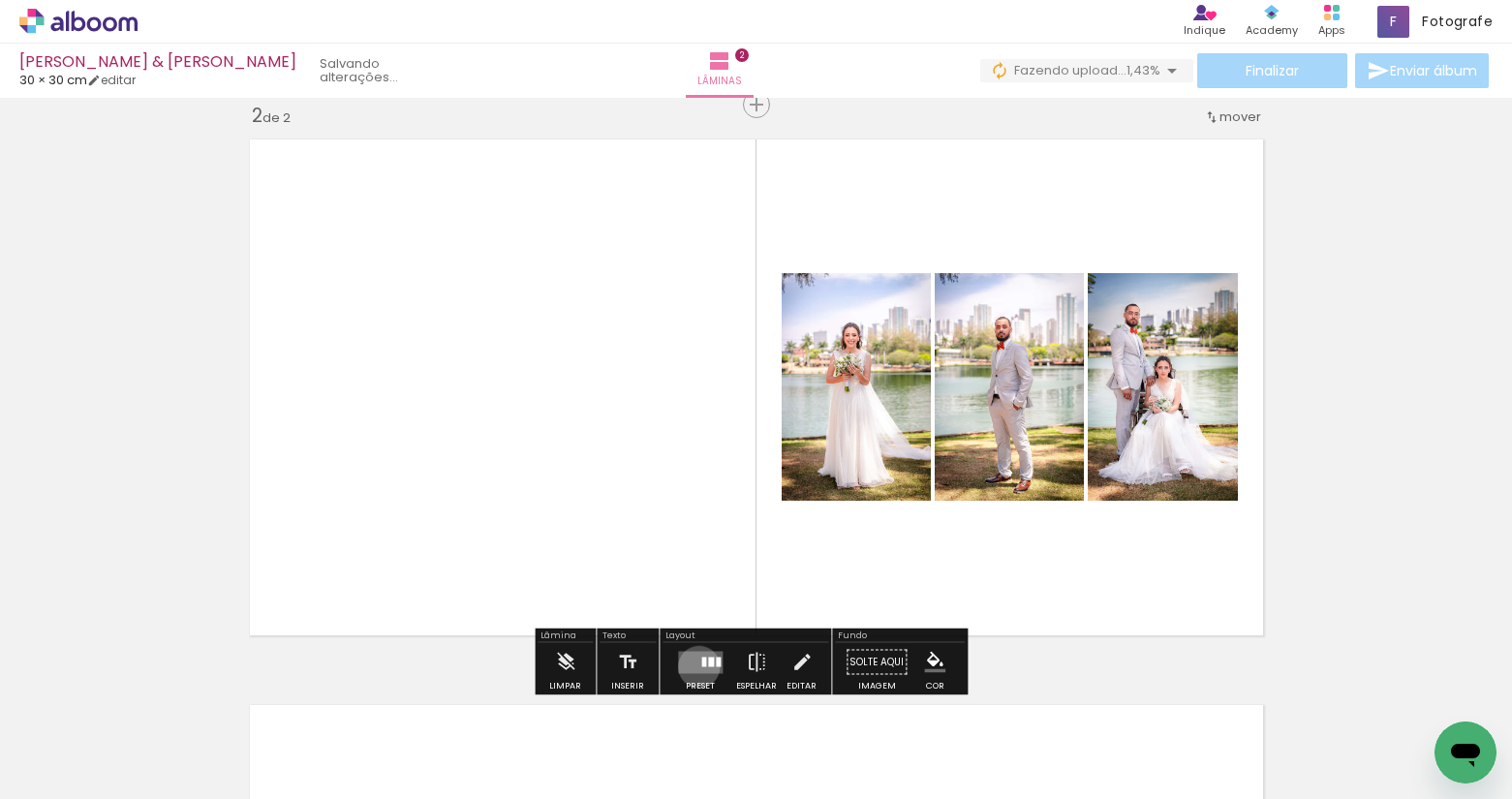
click at [694, 667] on quentale-layouter at bounding box center [699, 662] width 45 height 22
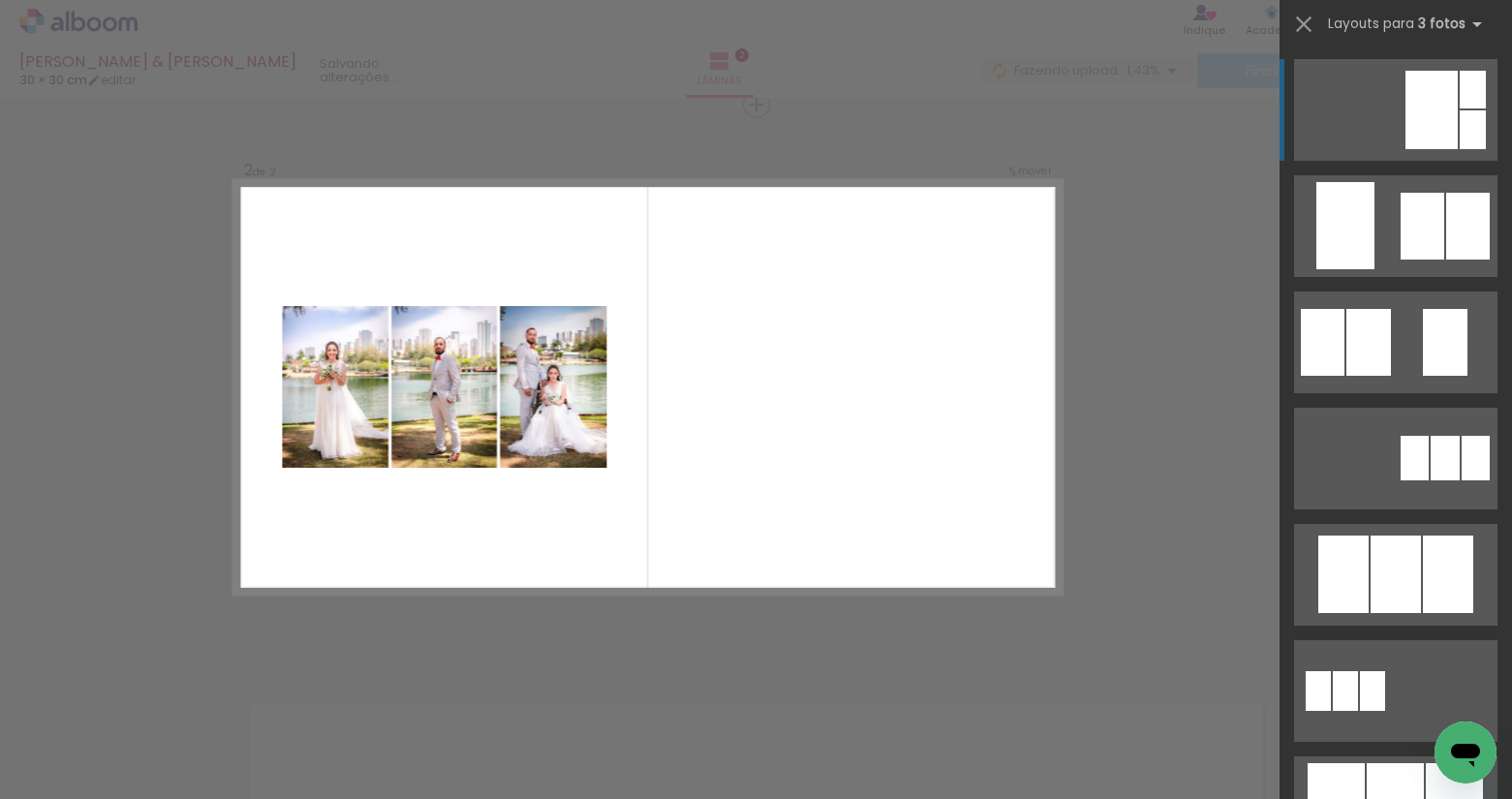
scroll to position [840, 0]
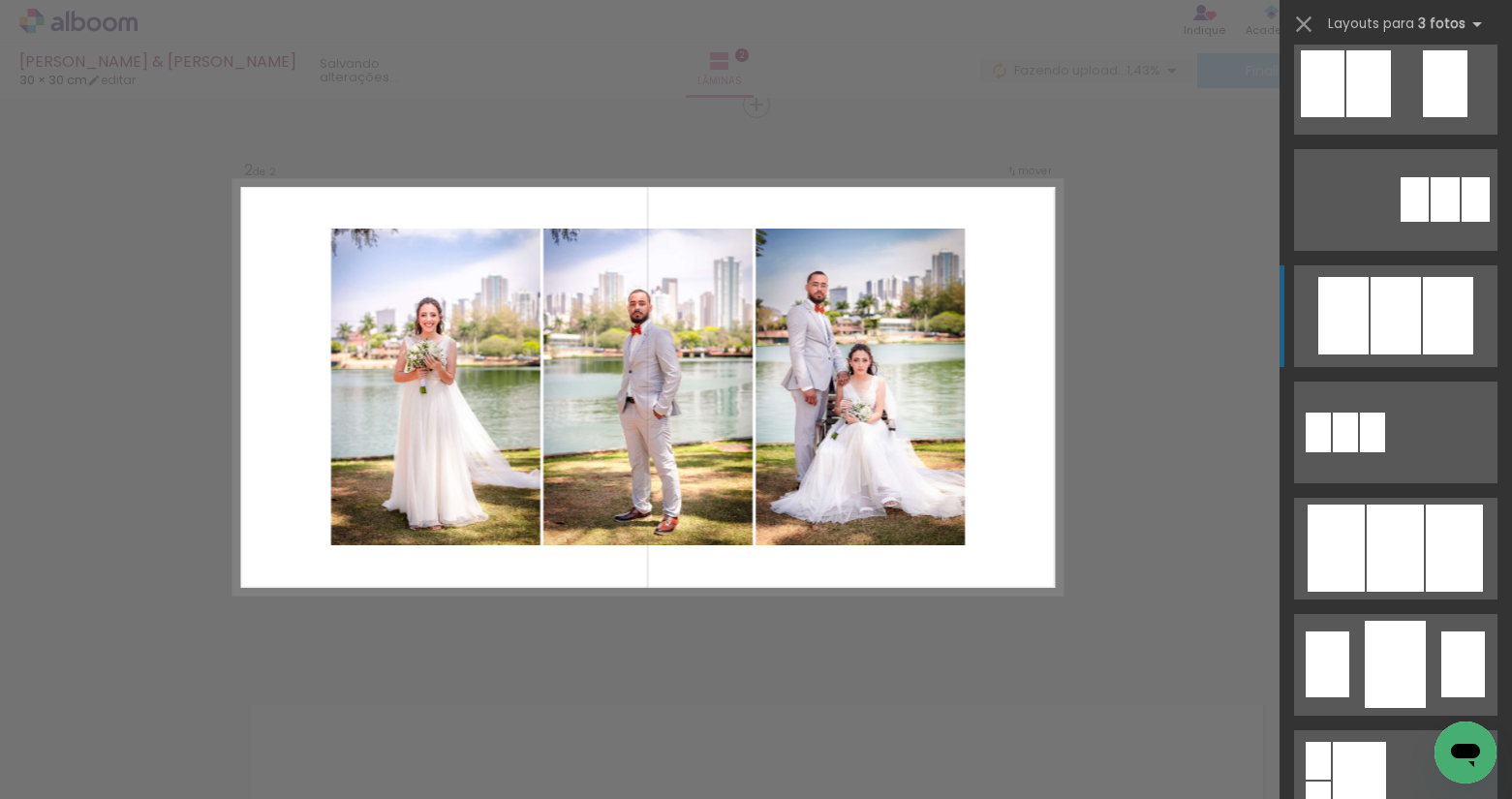
click at [1389, 343] on div at bounding box center [1395, 316] width 51 height 78
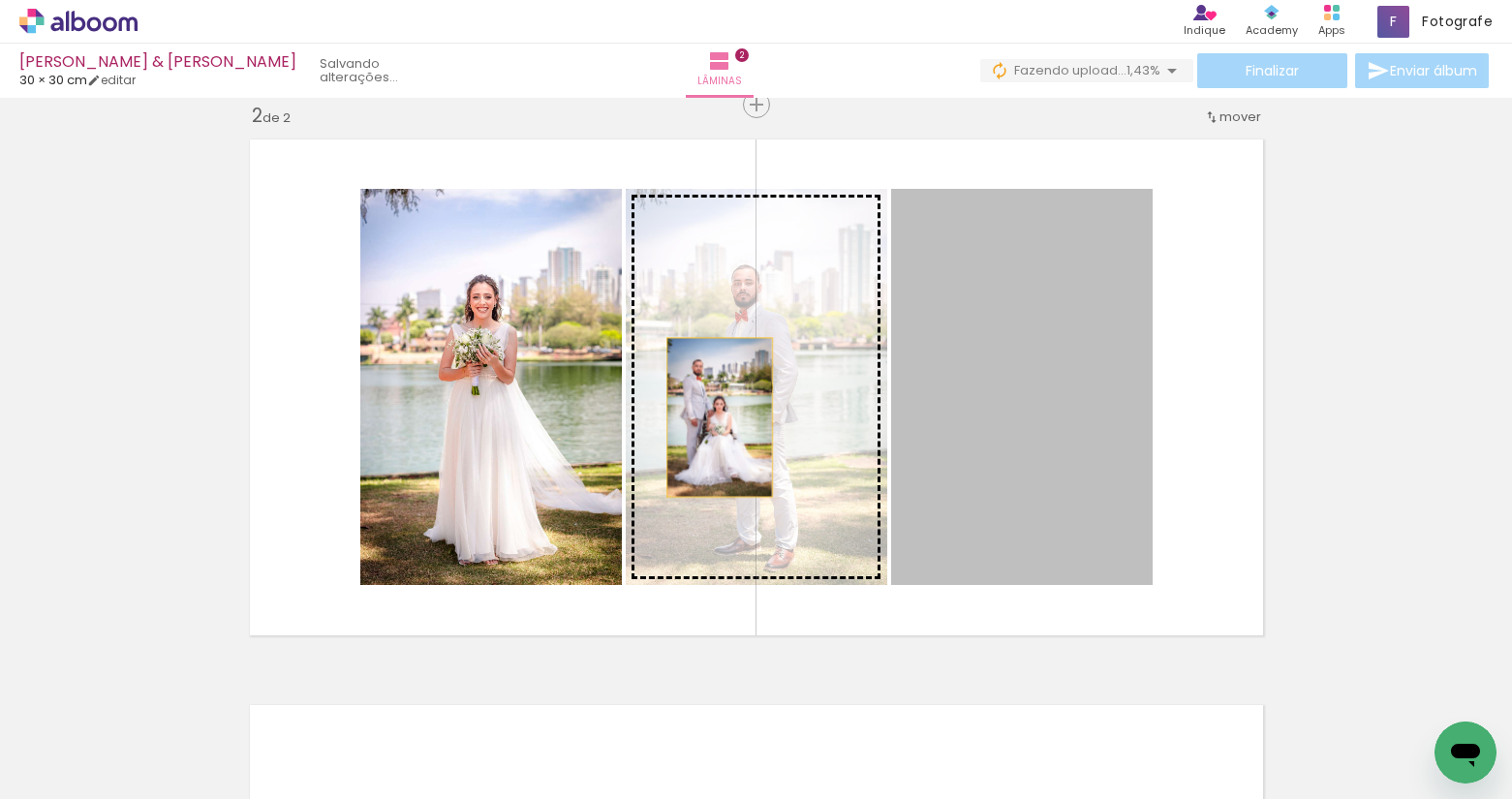
drag, startPoint x: 985, startPoint y: 432, endPoint x: 704, endPoint y: 417, distance: 281.4
click at [0, 0] on slot at bounding box center [0, 0] width 0 height 0
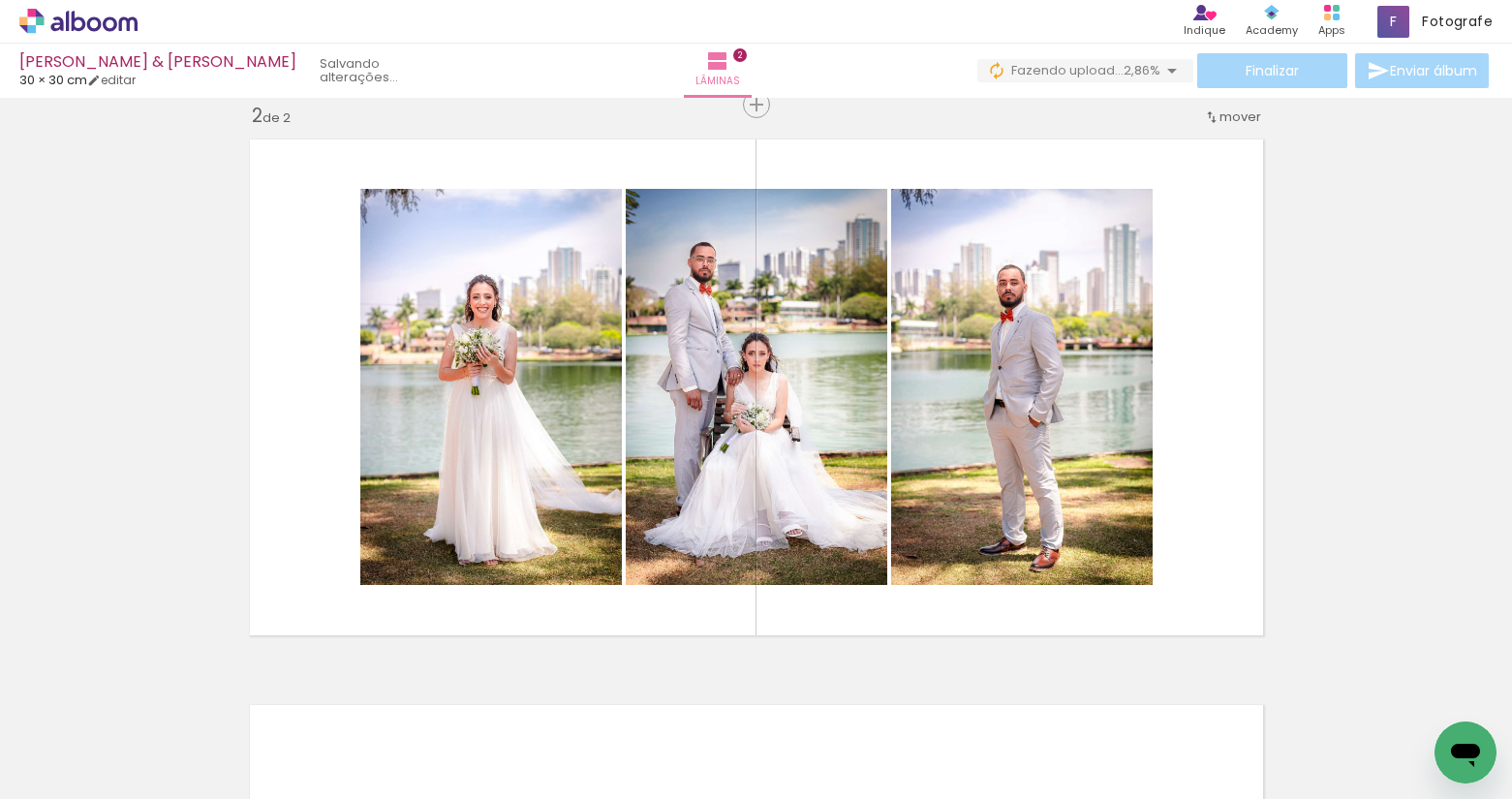
click at [1300, 192] on div "Inserir lâmina 1 de 2 Inserir lâmina 2 de 2" at bounding box center [756, 363] width 1512 height 1698
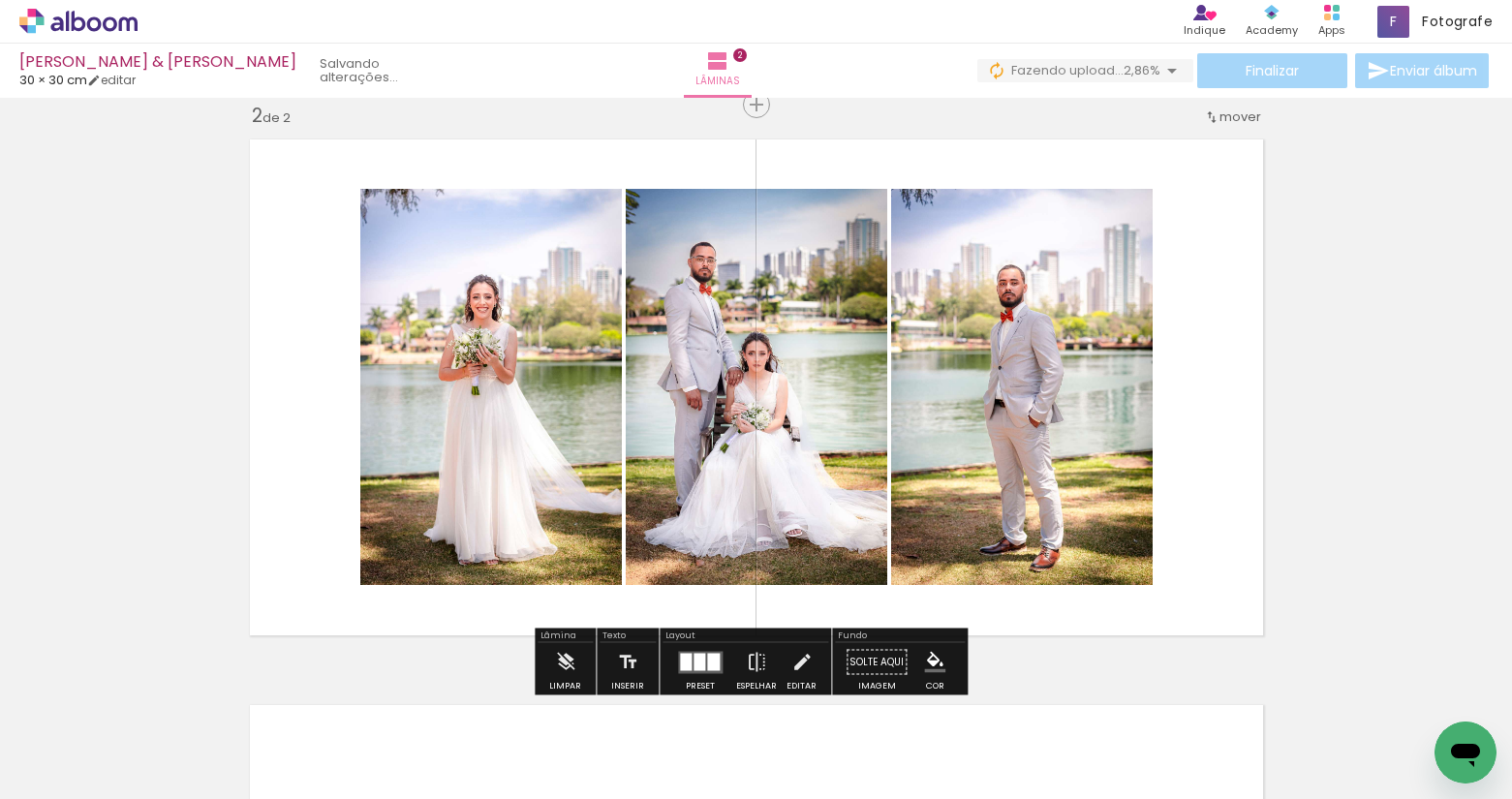
click at [1255, 73] on div "Finalizar Enviar álbum" at bounding box center [1235, 71] width 516 height 35
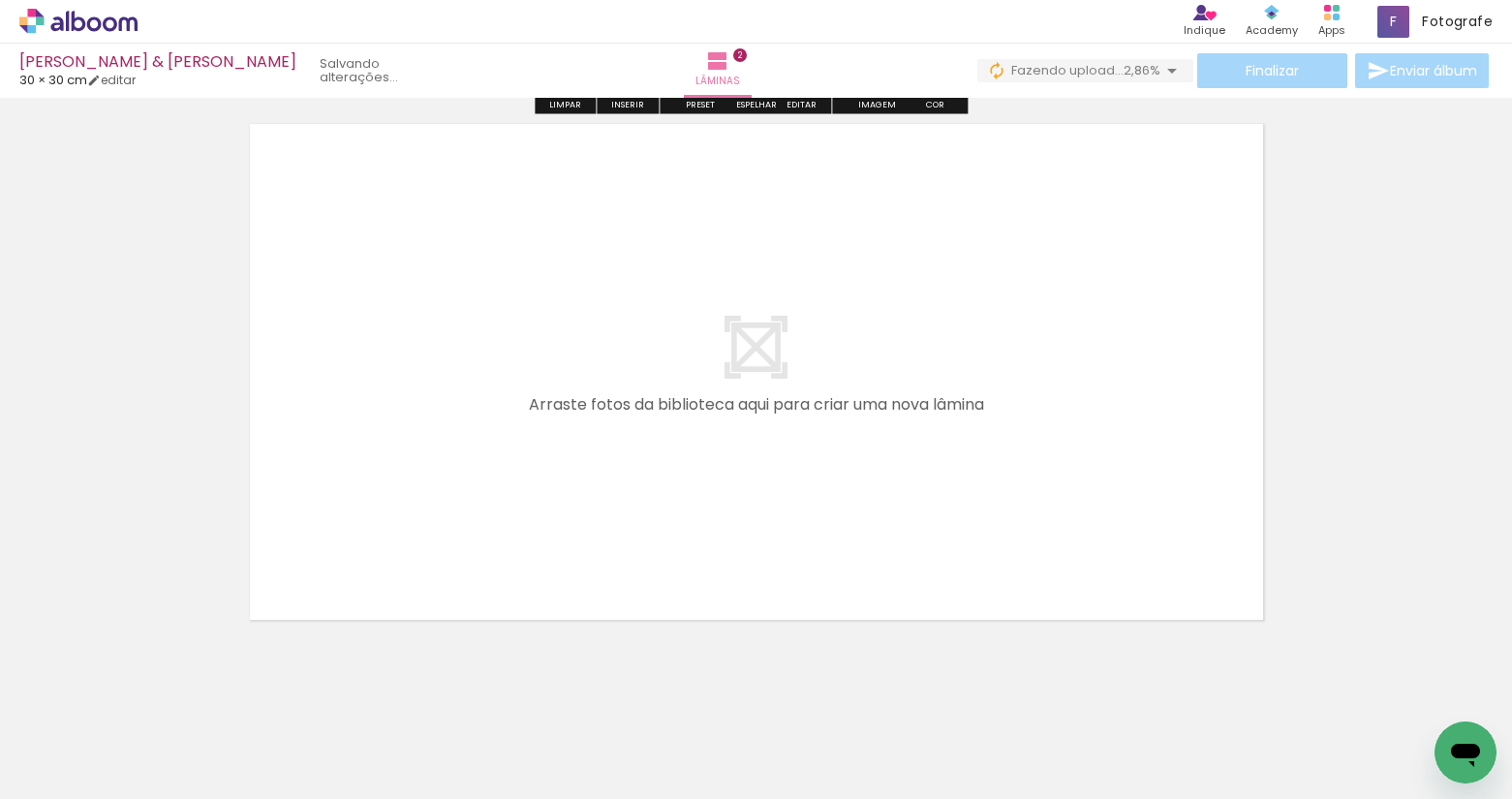
scroll to position [1193, 0]
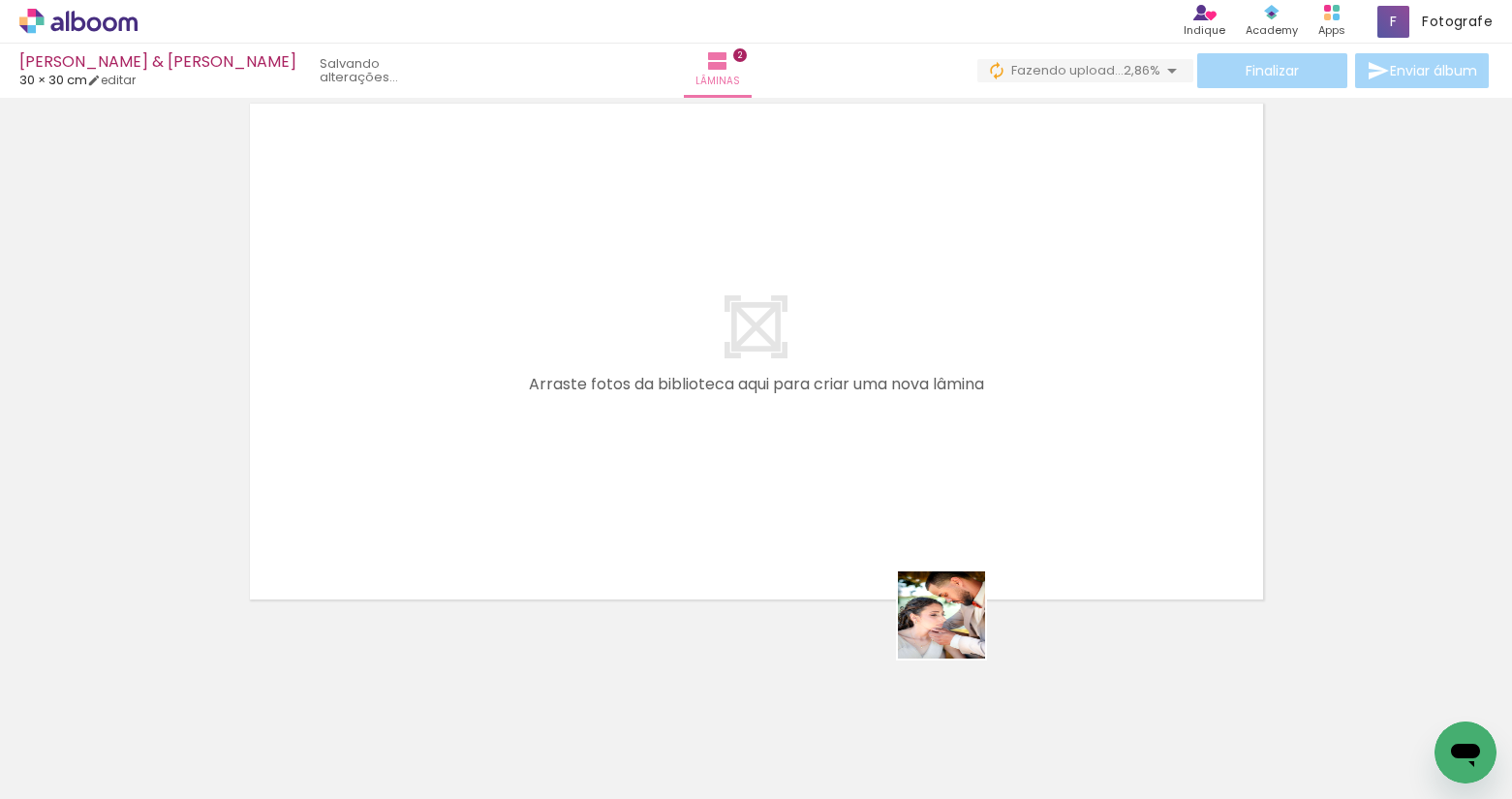
drag, startPoint x: 1214, startPoint y: 751, endPoint x: 704, endPoint y: 519, distance: 560.3
click at [664, 500] on quentale-workspace at bounding box center [756, 400] width 1512 height 799
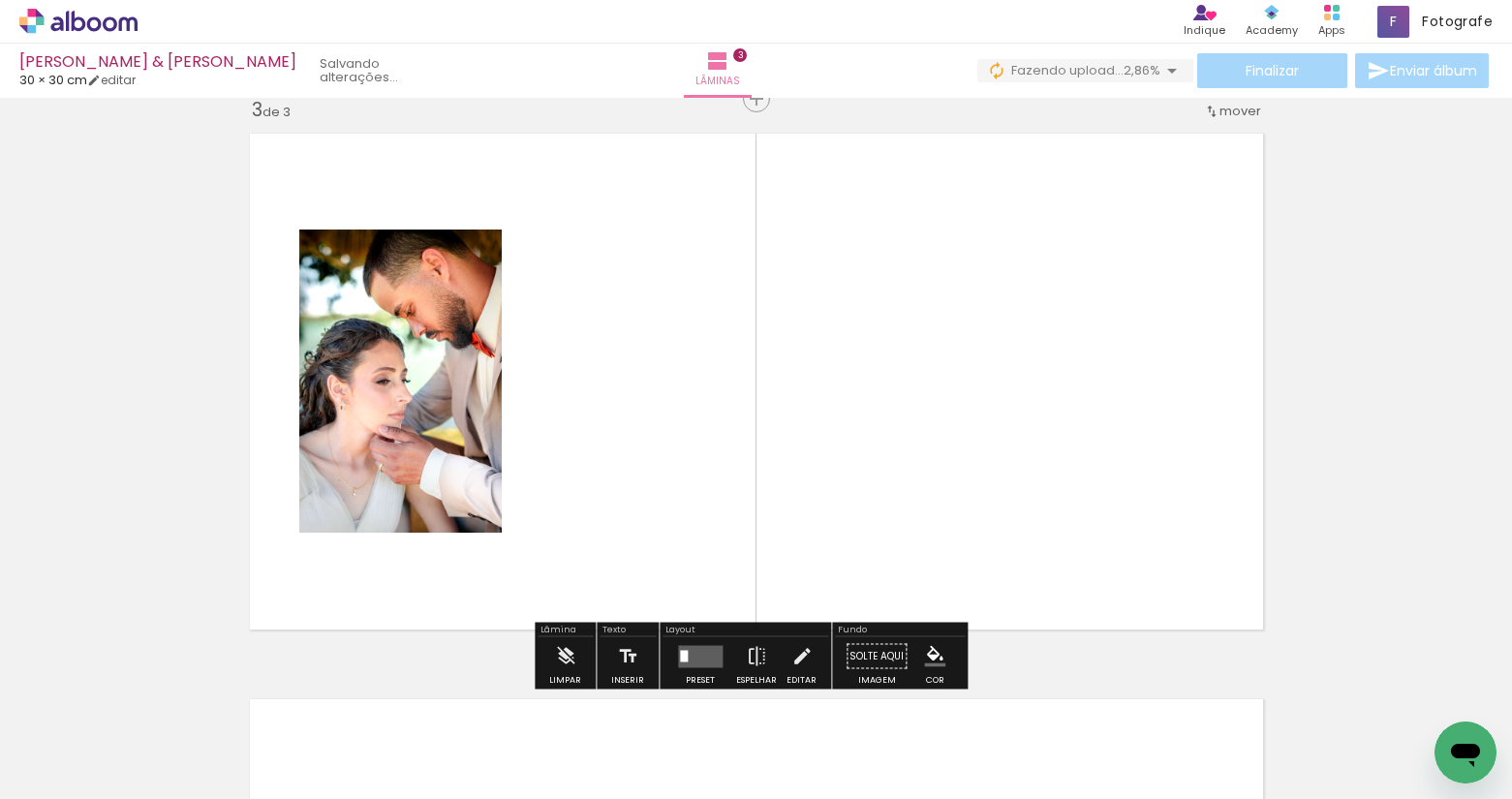
scroll to position [1157, 0]
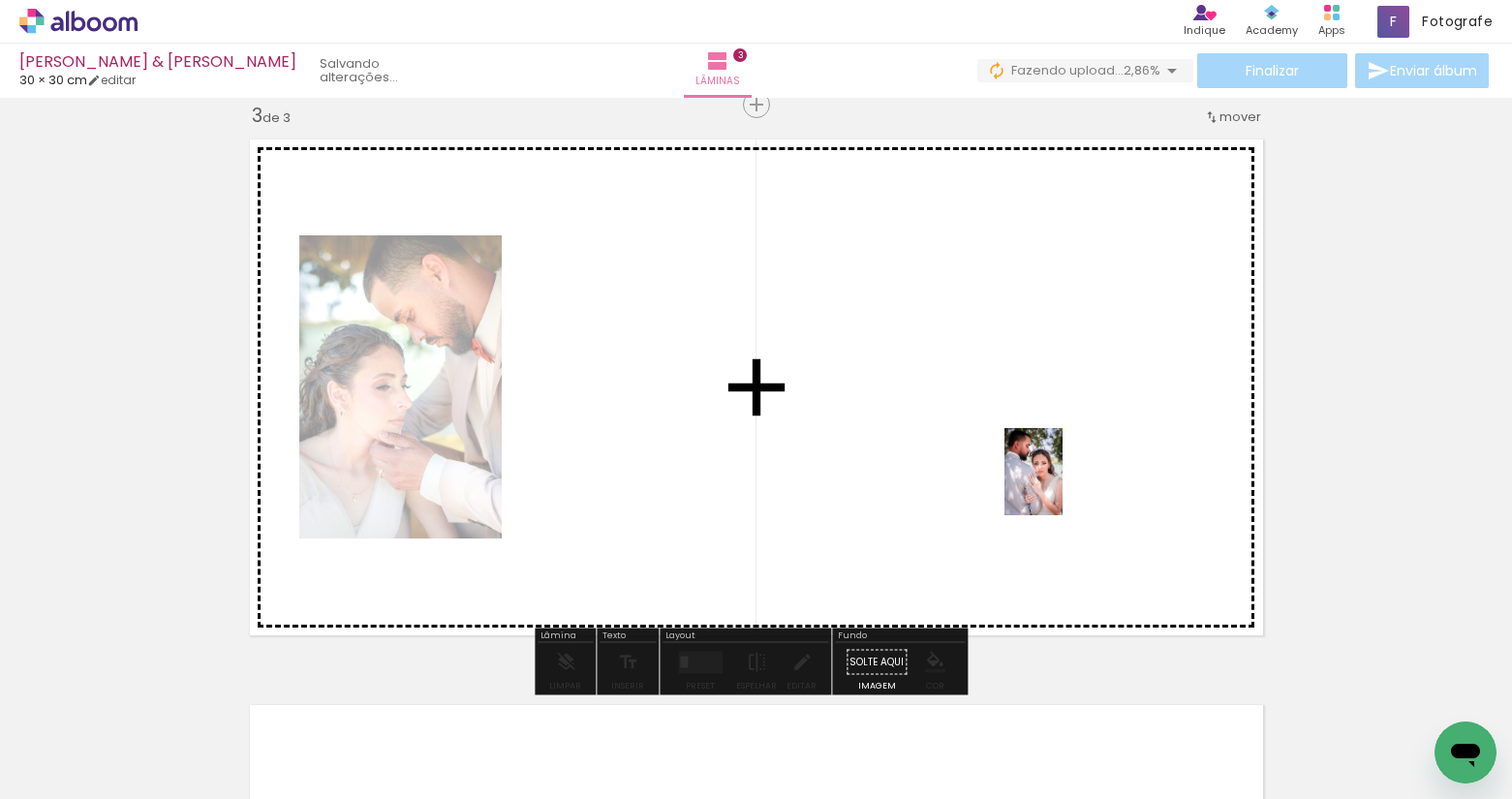
drag, startPoint x: 1320, startPoint y: 747, endPoint x: 1060, endPoint y: 482, distance: 371.2
click at [1060, 482] on quentale-workspace at bounding box center [756, 400] width 1512 height 799
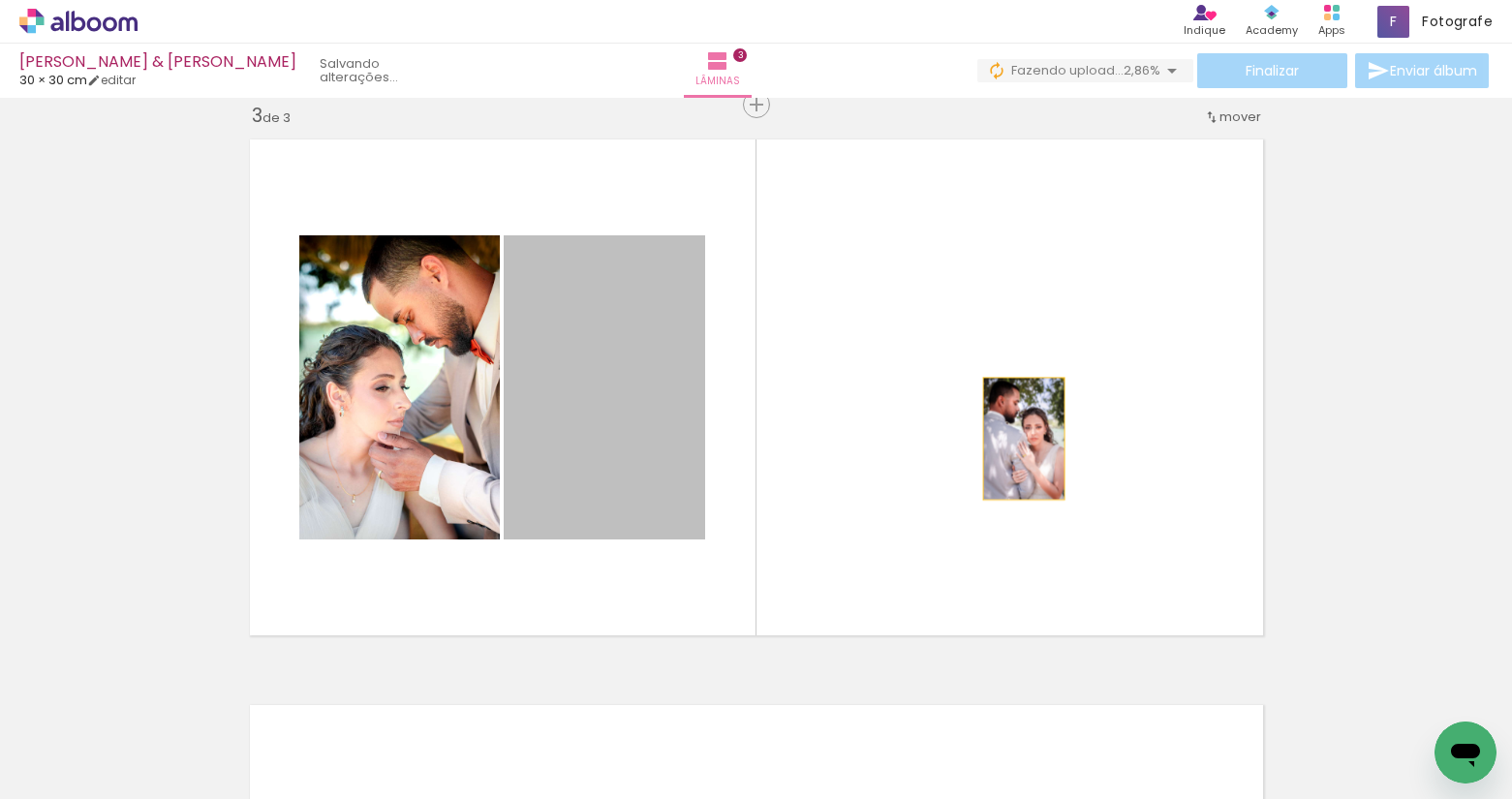
drag, startPoint x: 654, startPoint y: 459, endPoint x: 1016, endPoint y: 439, distance: 362.6
click at [1016, 439] on quentale-layouter at bounding box center [756, 388] width 1034 height 518
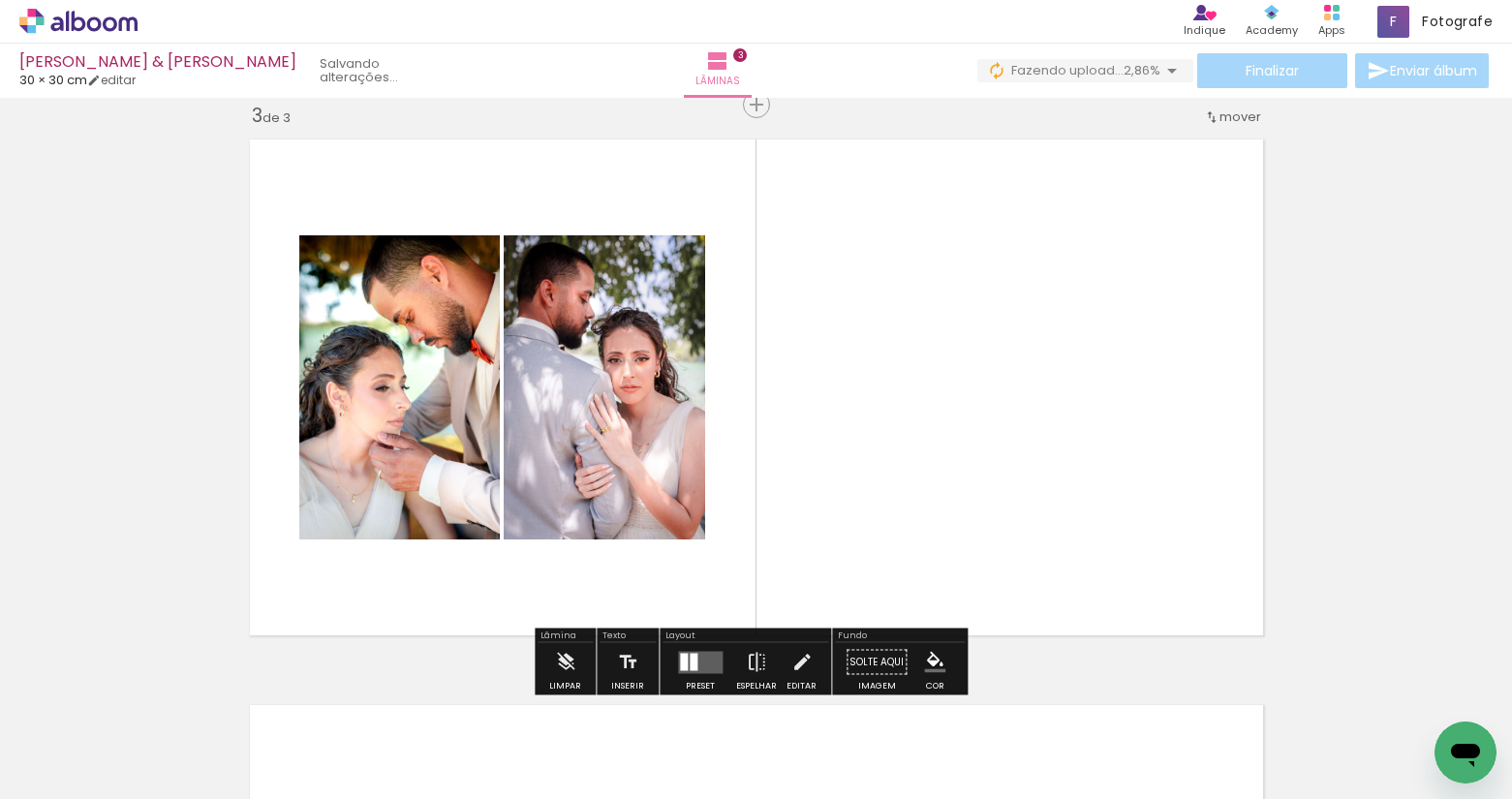
click at [1016, 439] on quentale-layouter at bounding box center [756, 388] width 1034 height 518
click at [749, 660] on iron-icon at bounding box center [756, 662] width 21 height 39
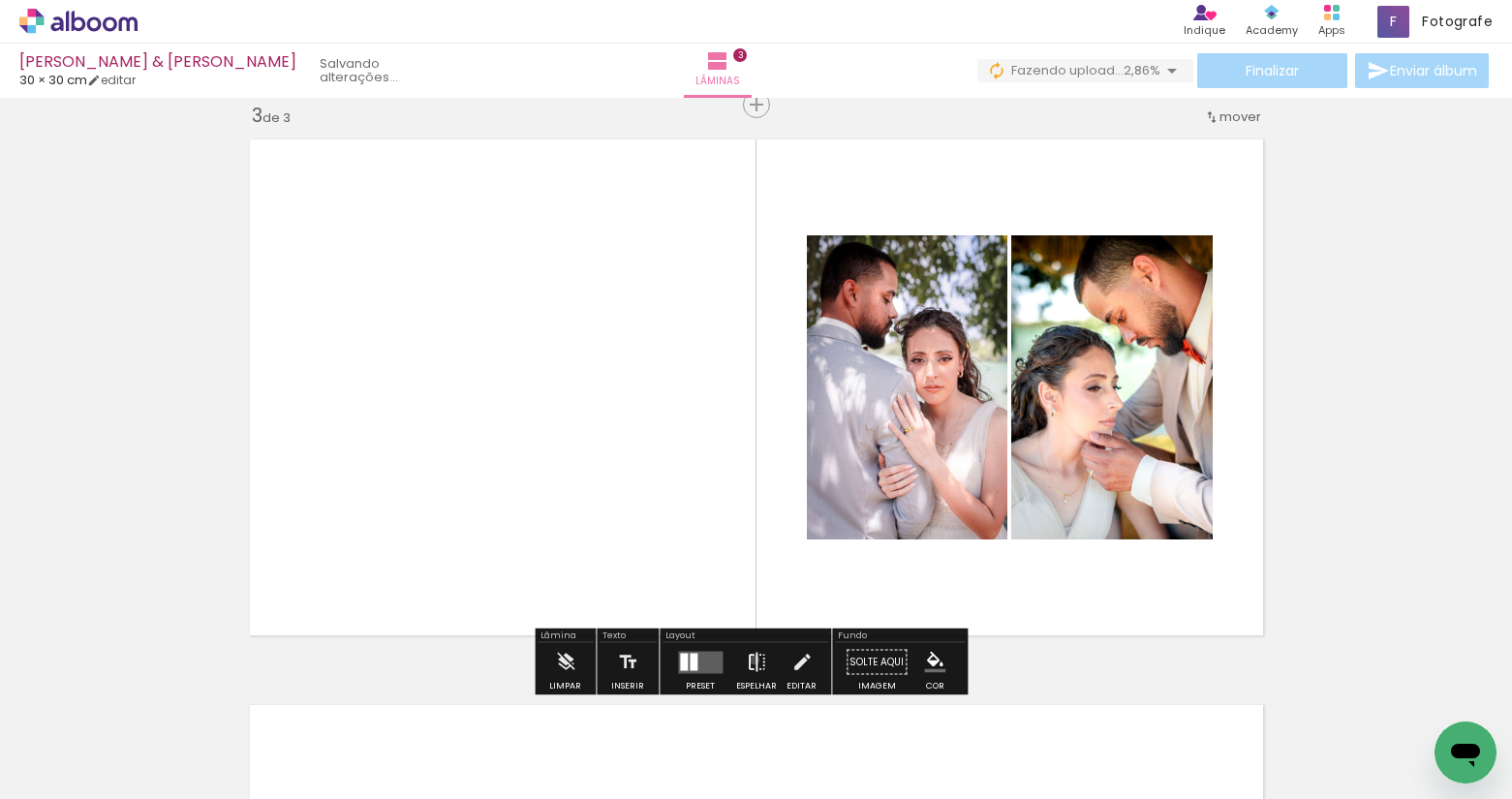
click at [749, 660] on iron-icon at bounding box center [756, 662] width 21 height 39
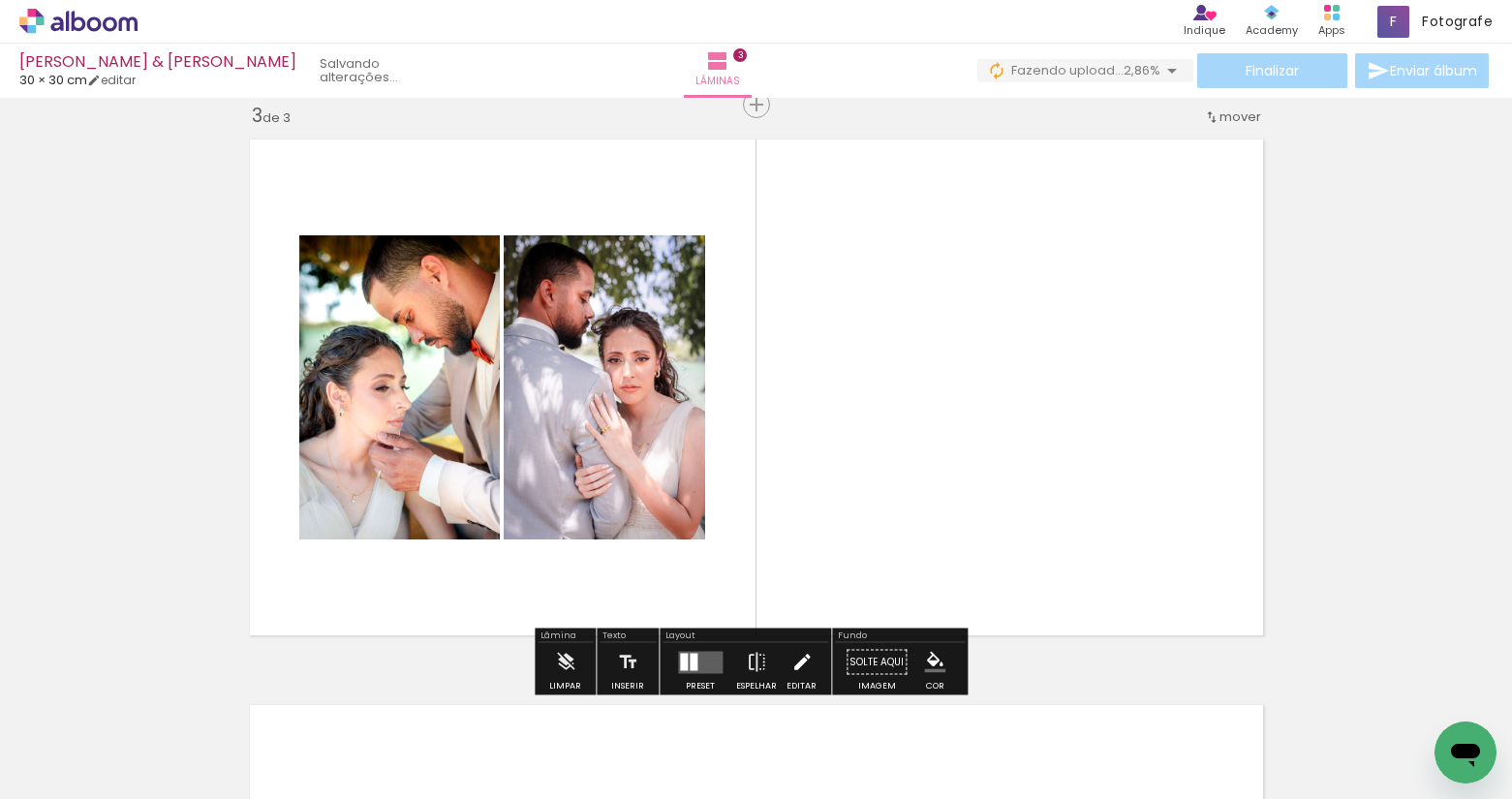
click at [795, 663] on iron-icon at bounding box center [801, 662] width 21 height 39
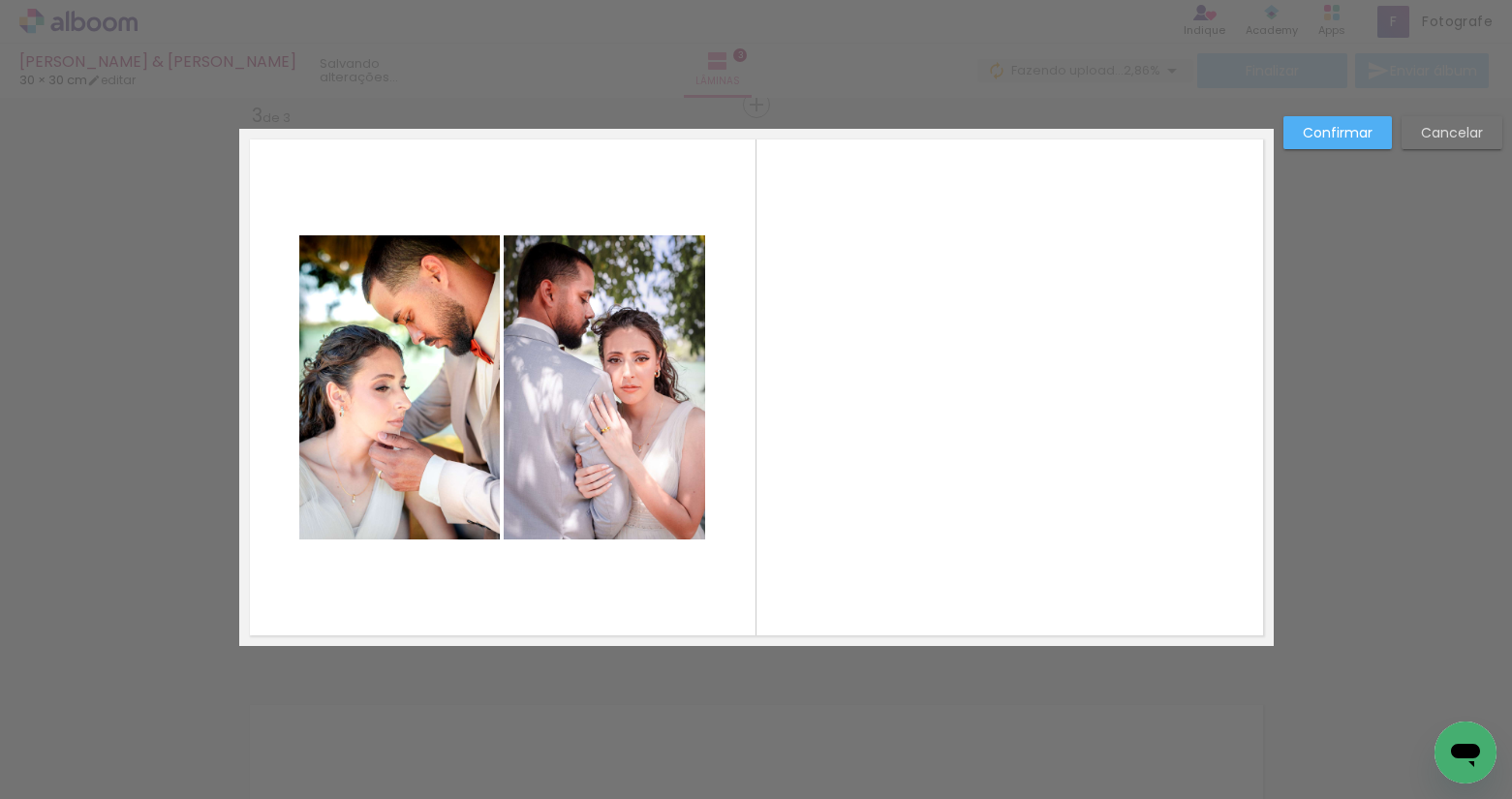
click at [0, 0] on slot "Confirmar" at bounding box center [0, 0] width 0 height 0
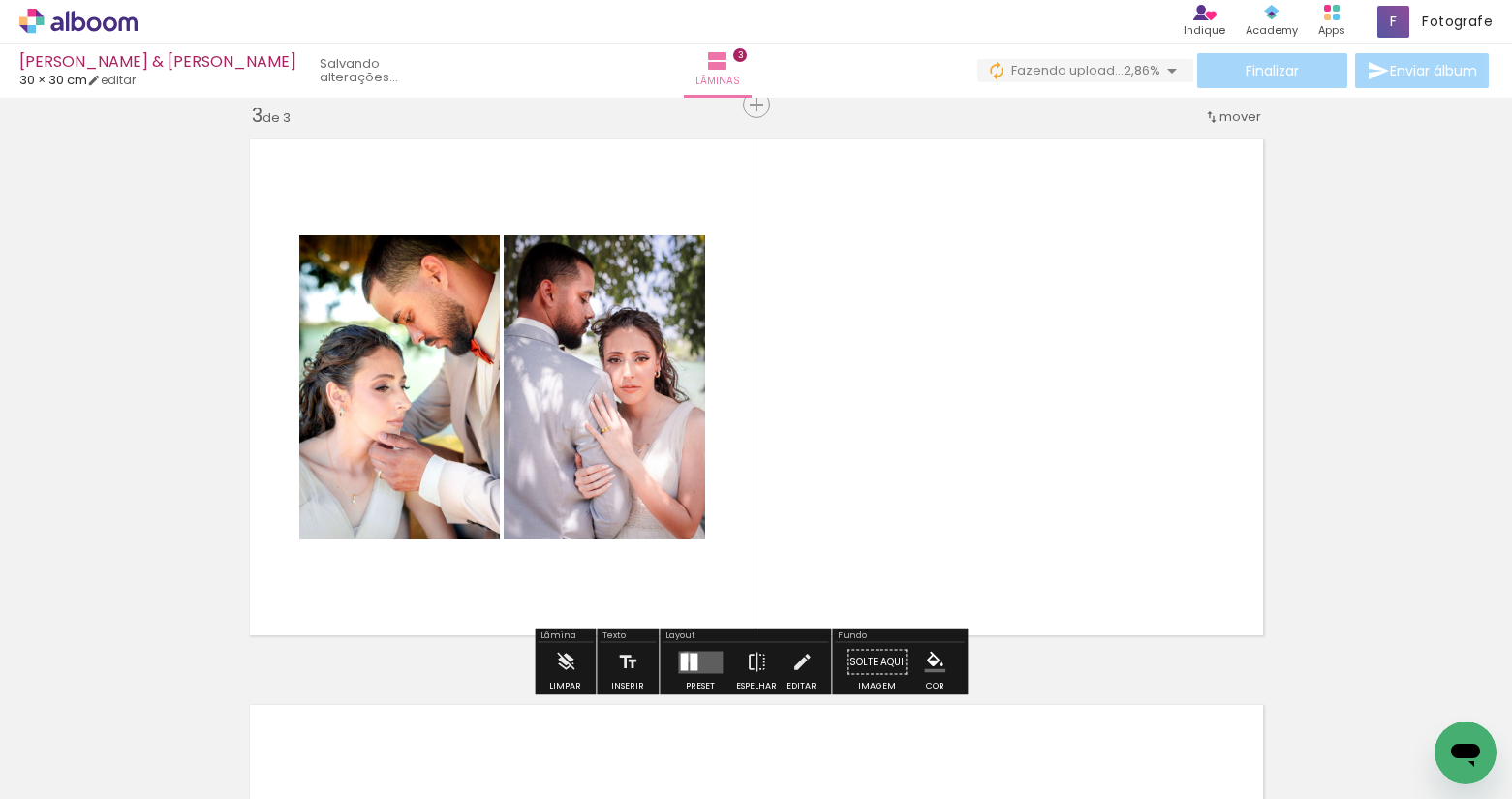
click at [681, 657] on div at bounding box center [683, 662] width 8 height 18
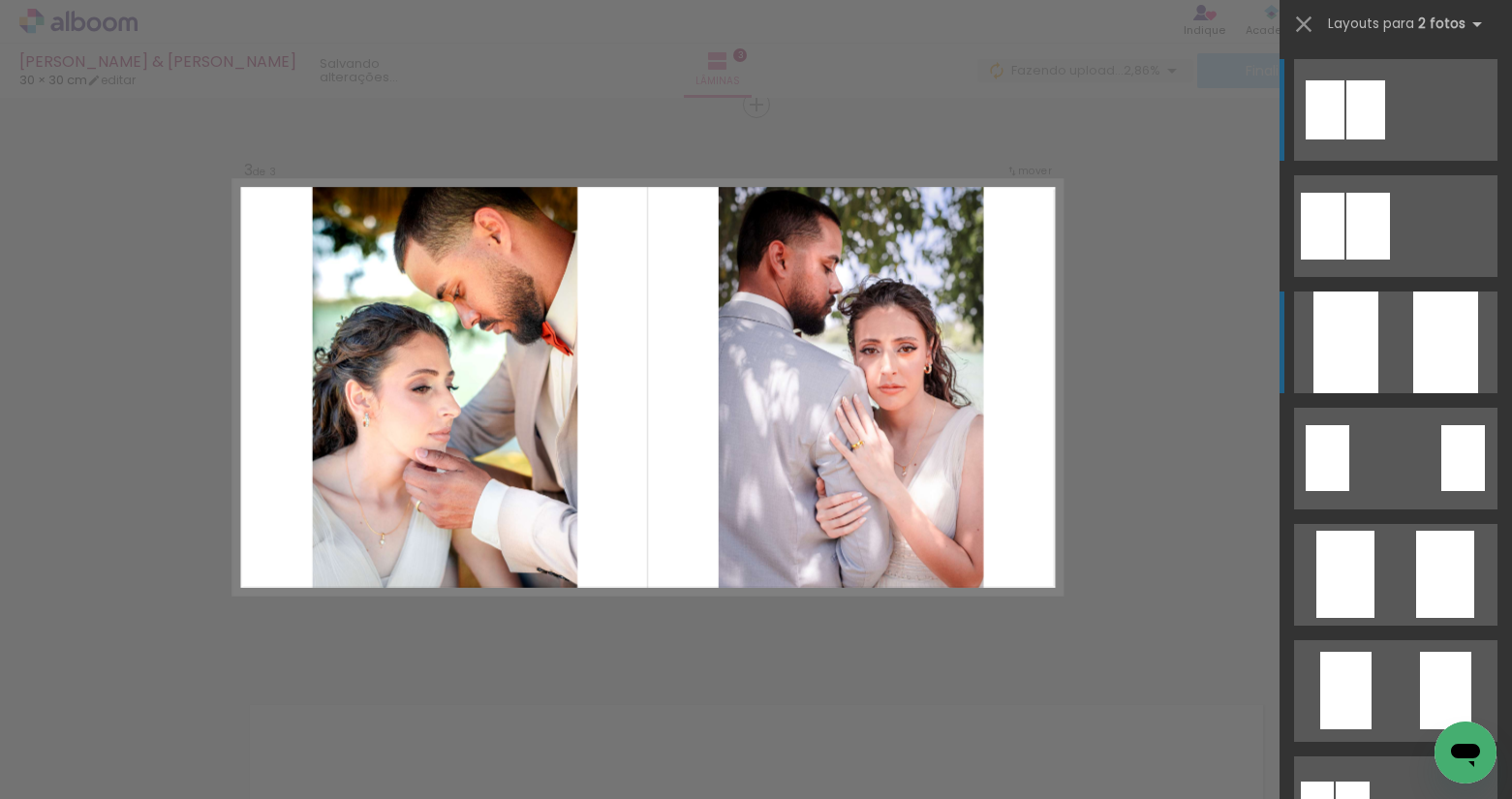
click at [1443, 323] on div at bounding box center [1444, 342] width 65 height 101
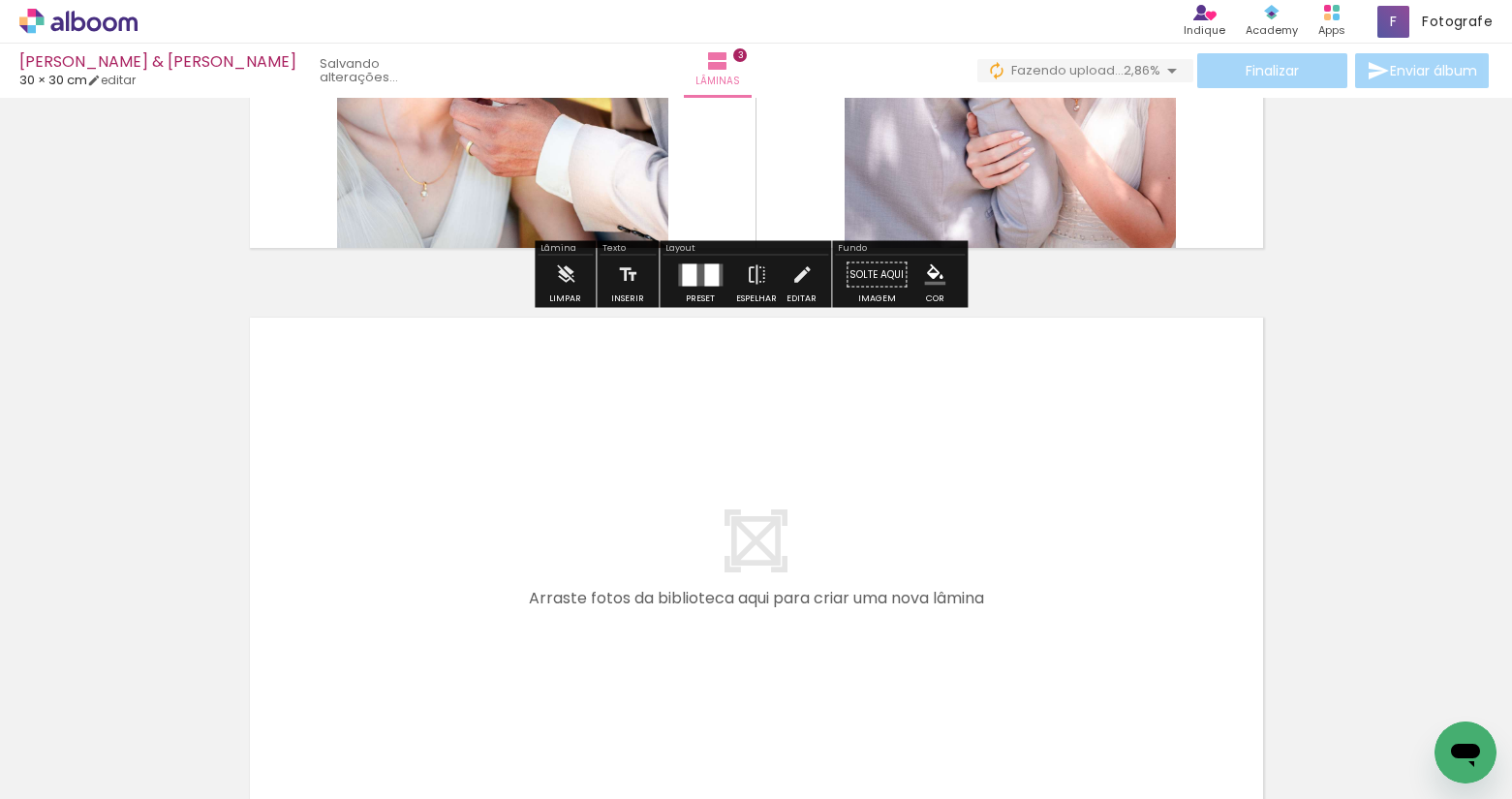
scroll to position [1738, 0]
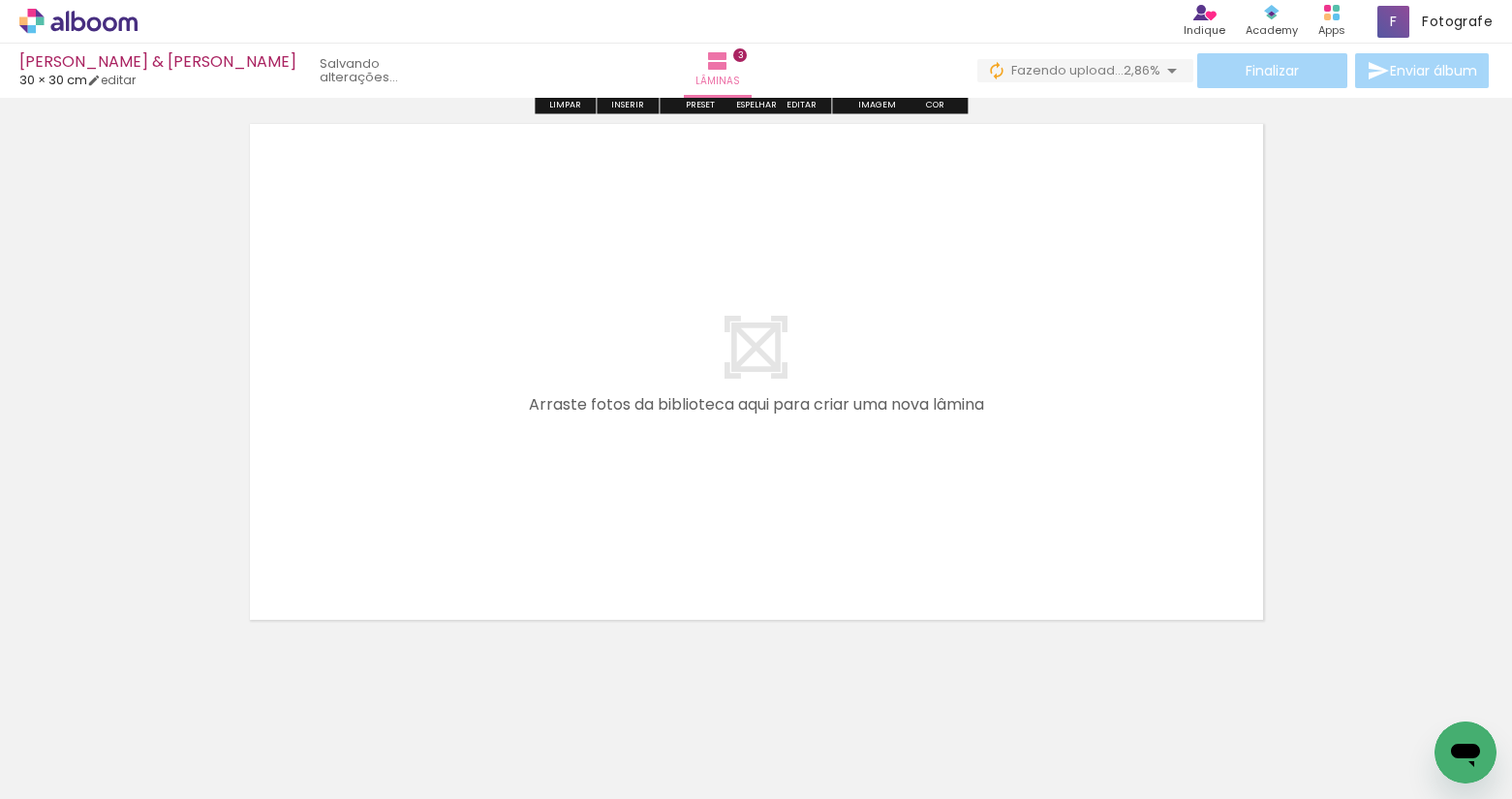
click at [1127, 452] on quentale-layouter at bounding box center [756, 372] width 1034 height 518
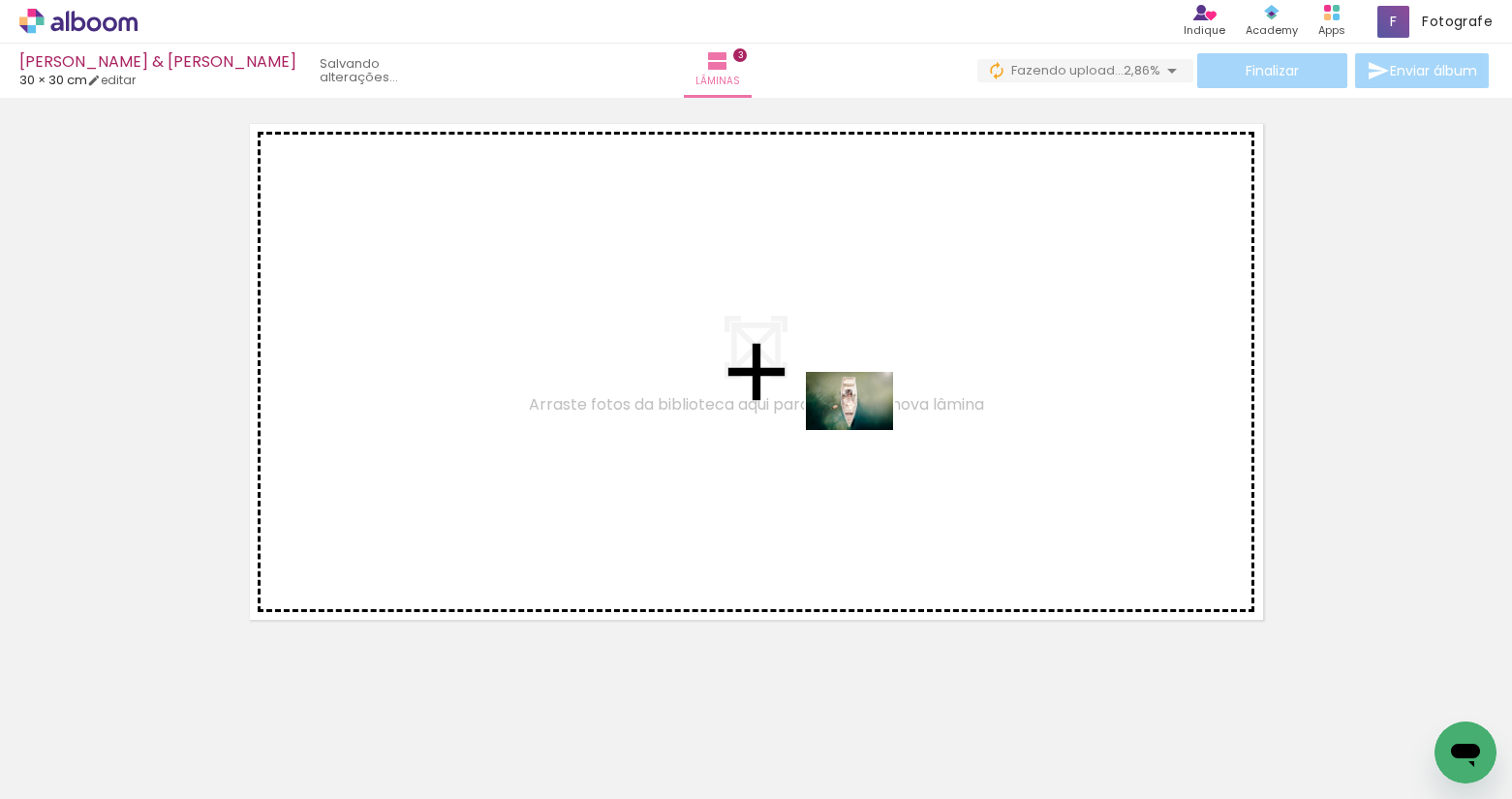
drag, startPoint x: 1376, startPoint y: 721, endPoint x: 864, endPoint y: 430, distance: 588.9
click at [864, 430] on quentale-workspace at bounding box center [756, 400] width 1512 height 799
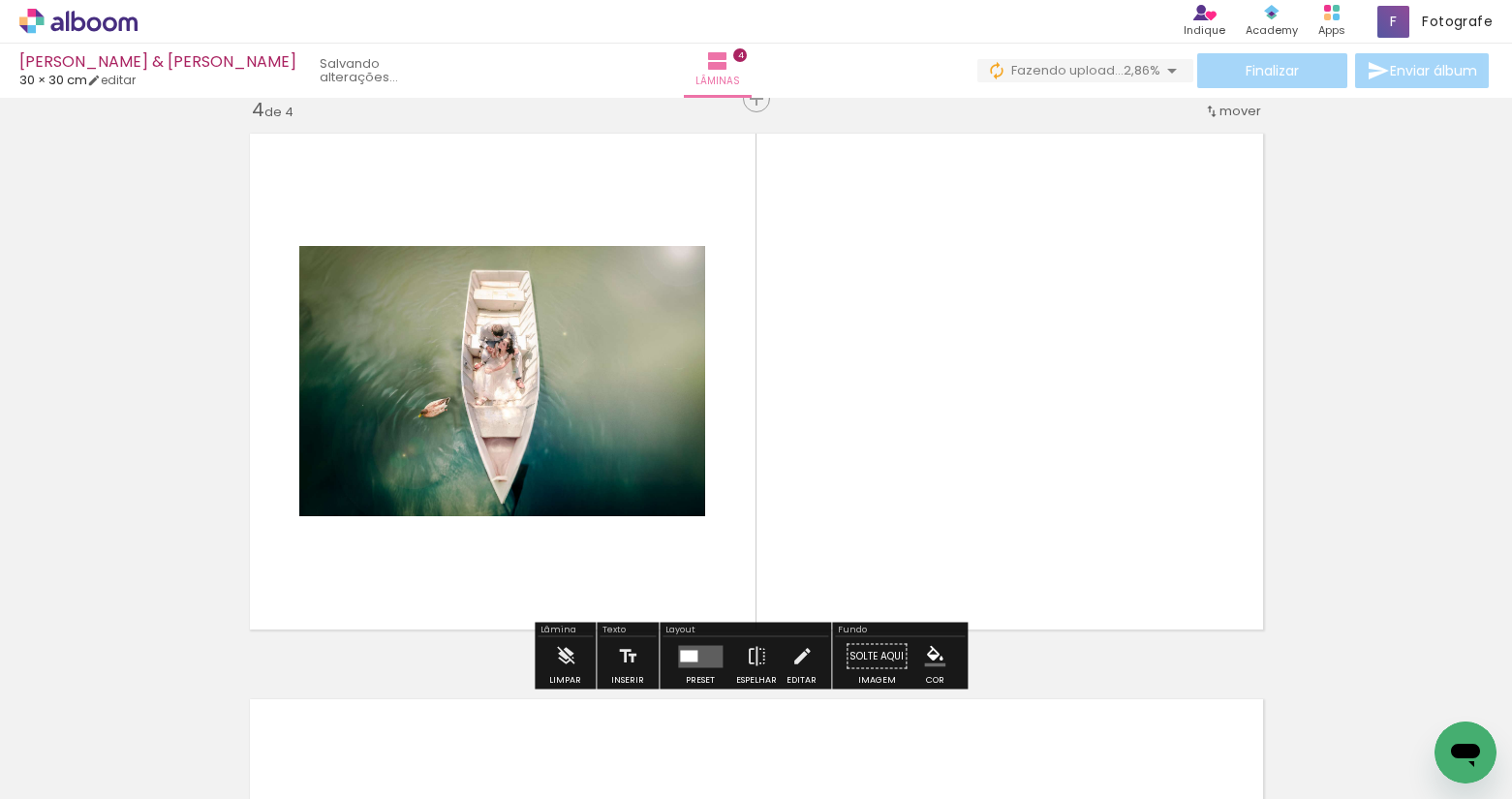
scroll to position [1722, 0]
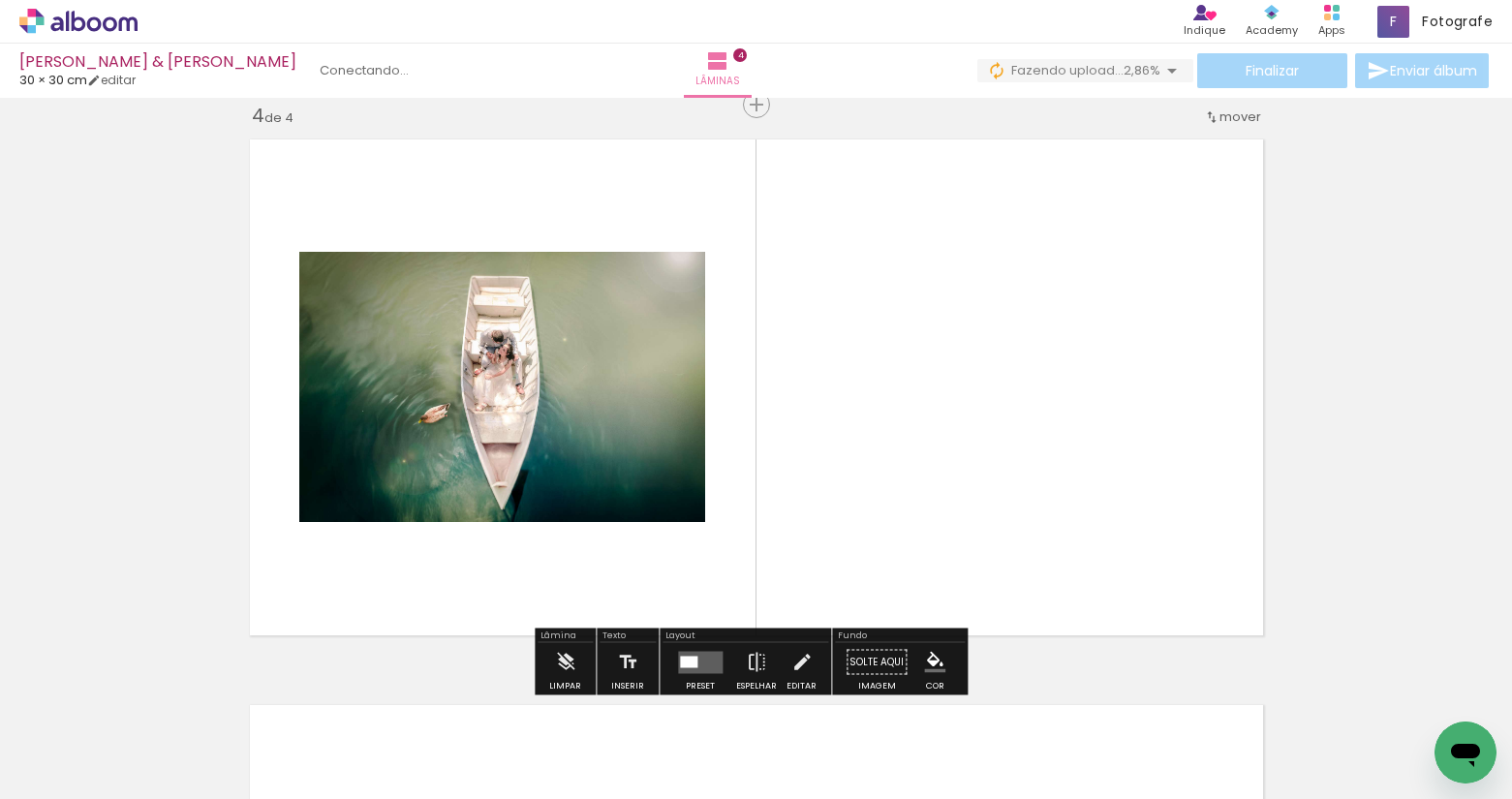
click at [694, 668] on quentale-layouter at bounding box center [699, 662] width 45 height 22
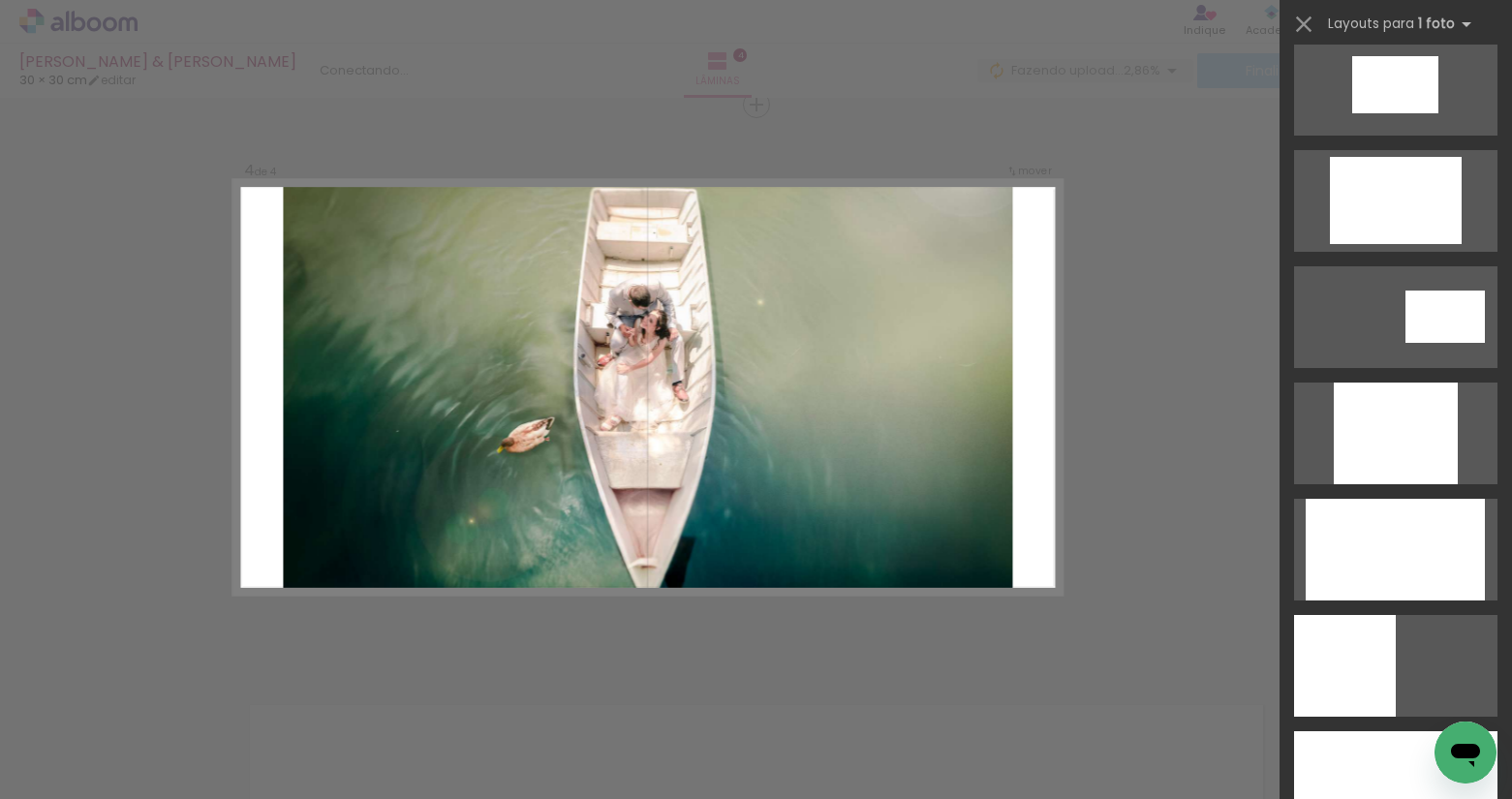
scroll to position [1033, 0]
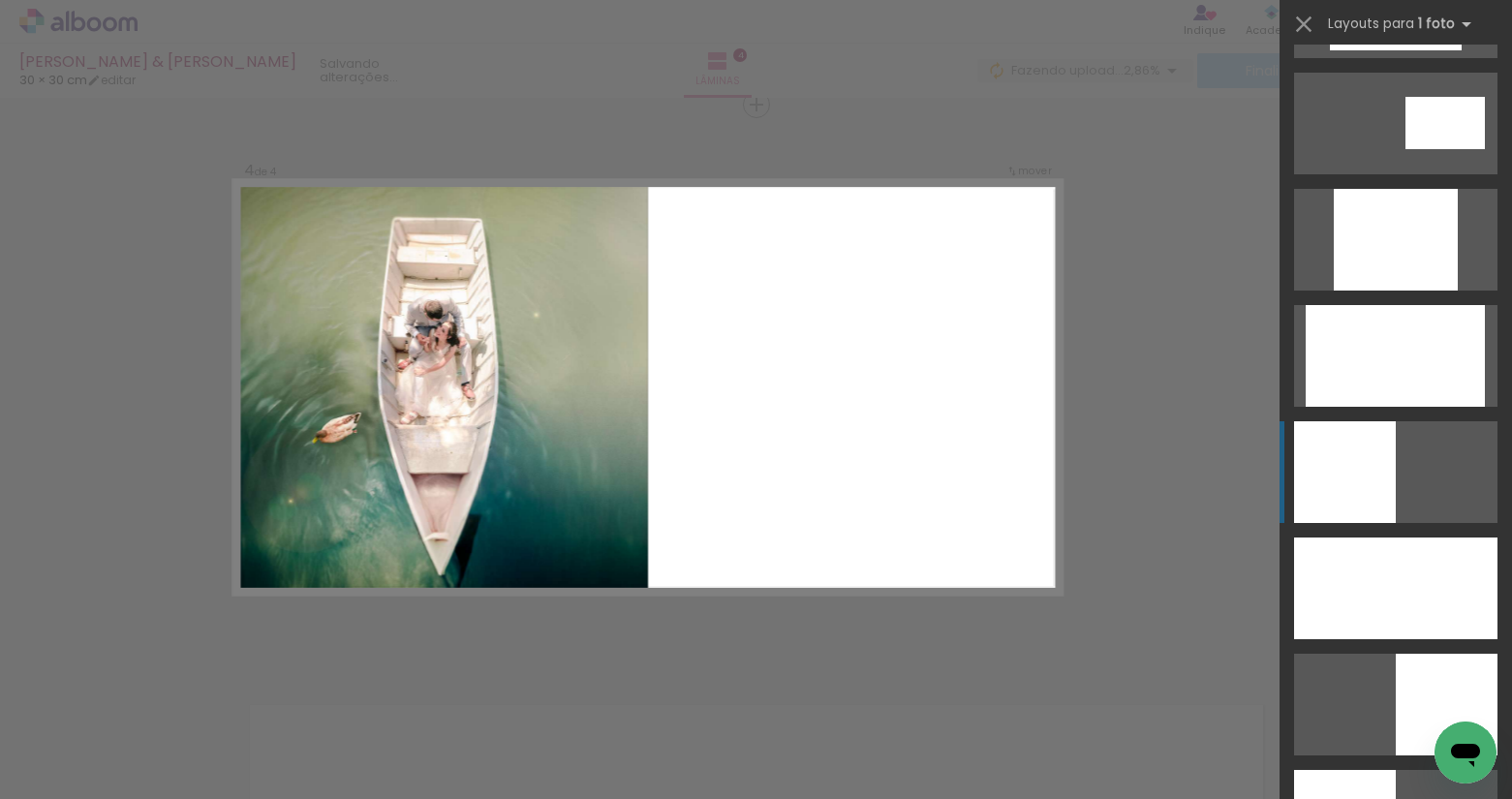
click at [1351, 476] on div at bounding box center [1344, 472] width 101 height 101
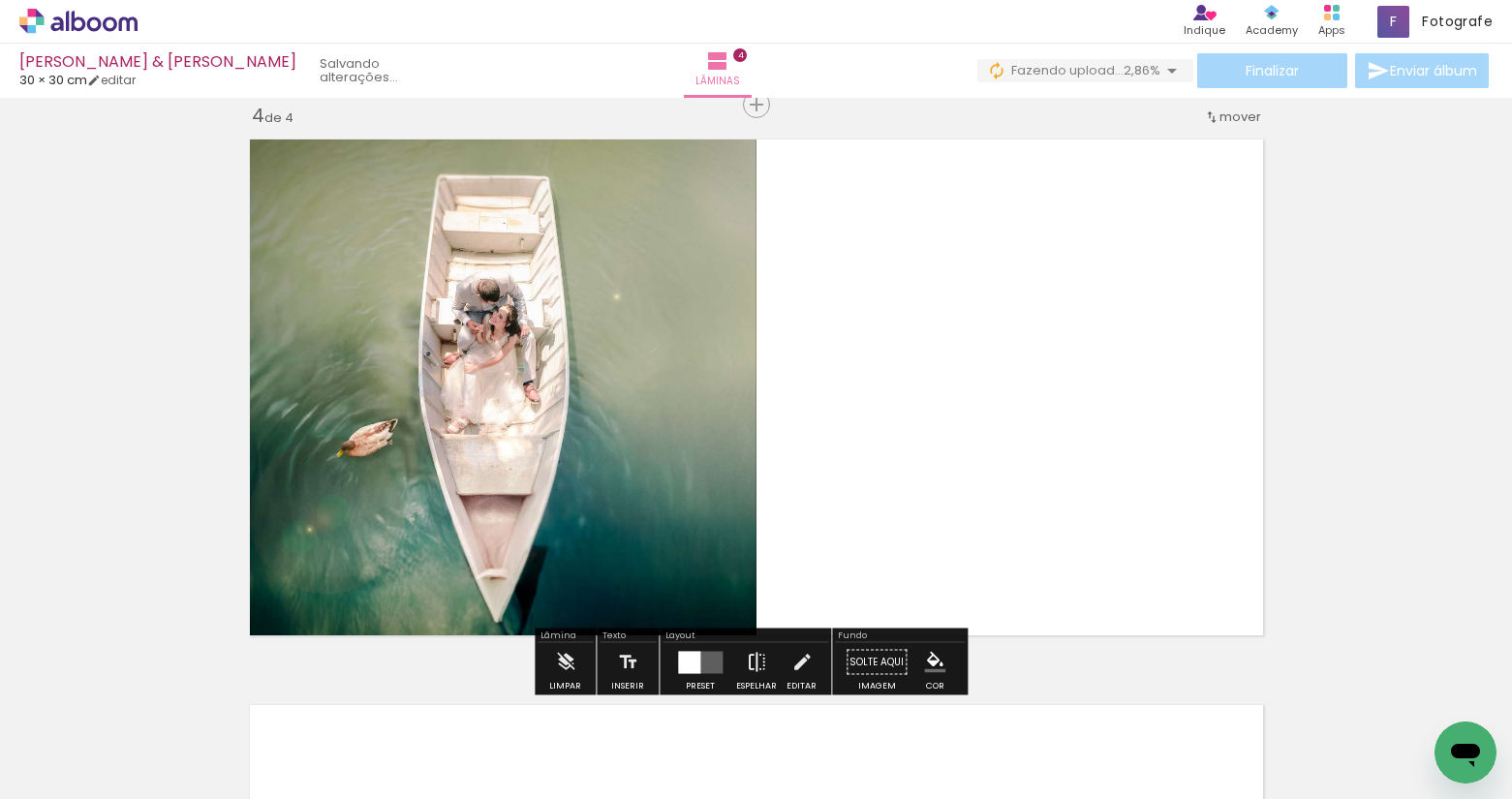
click at [755, 661] on iron-icon at bounding box center [756, 662] width 21 height 39
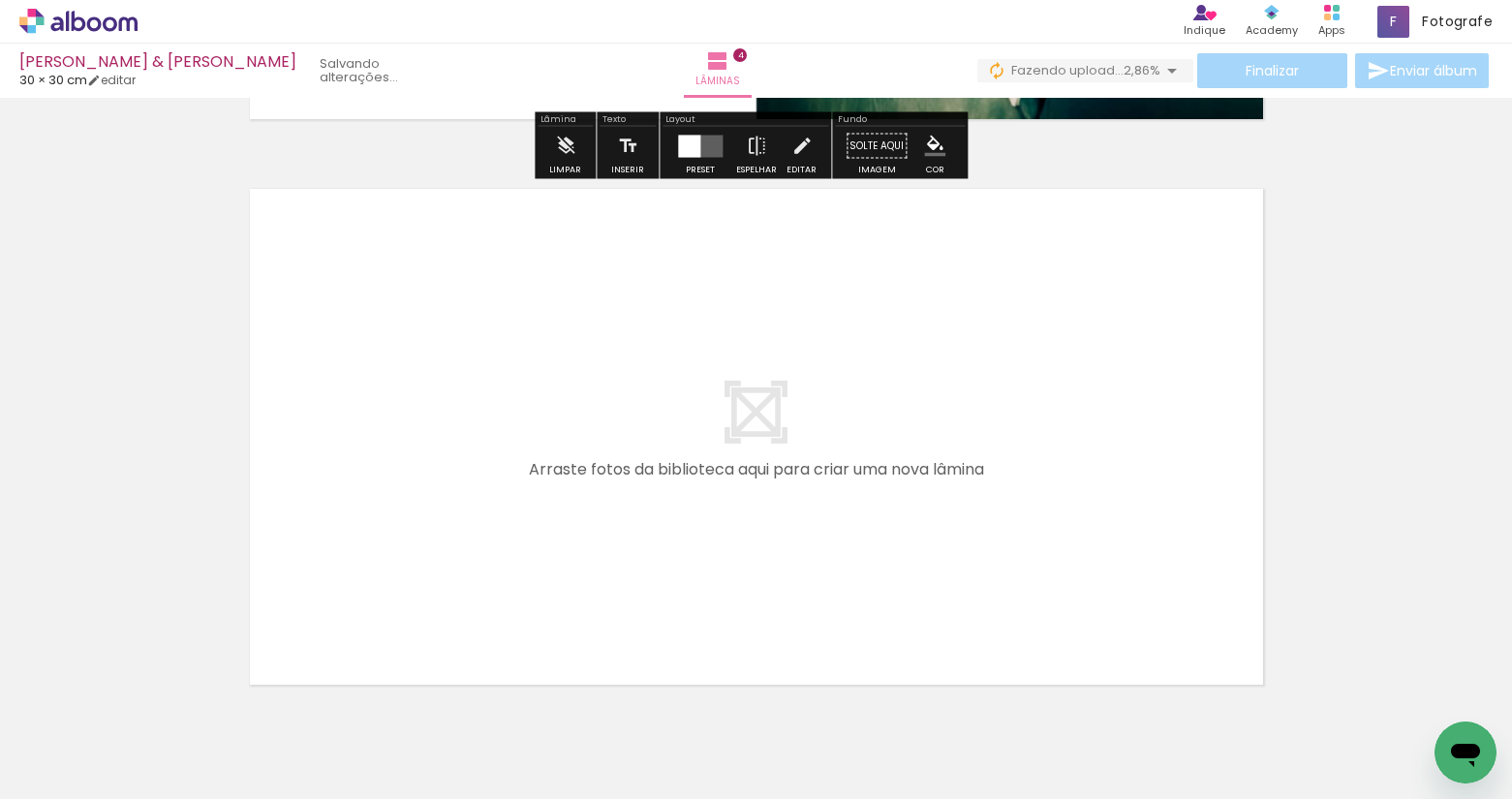
scroll to position [2323, 0]
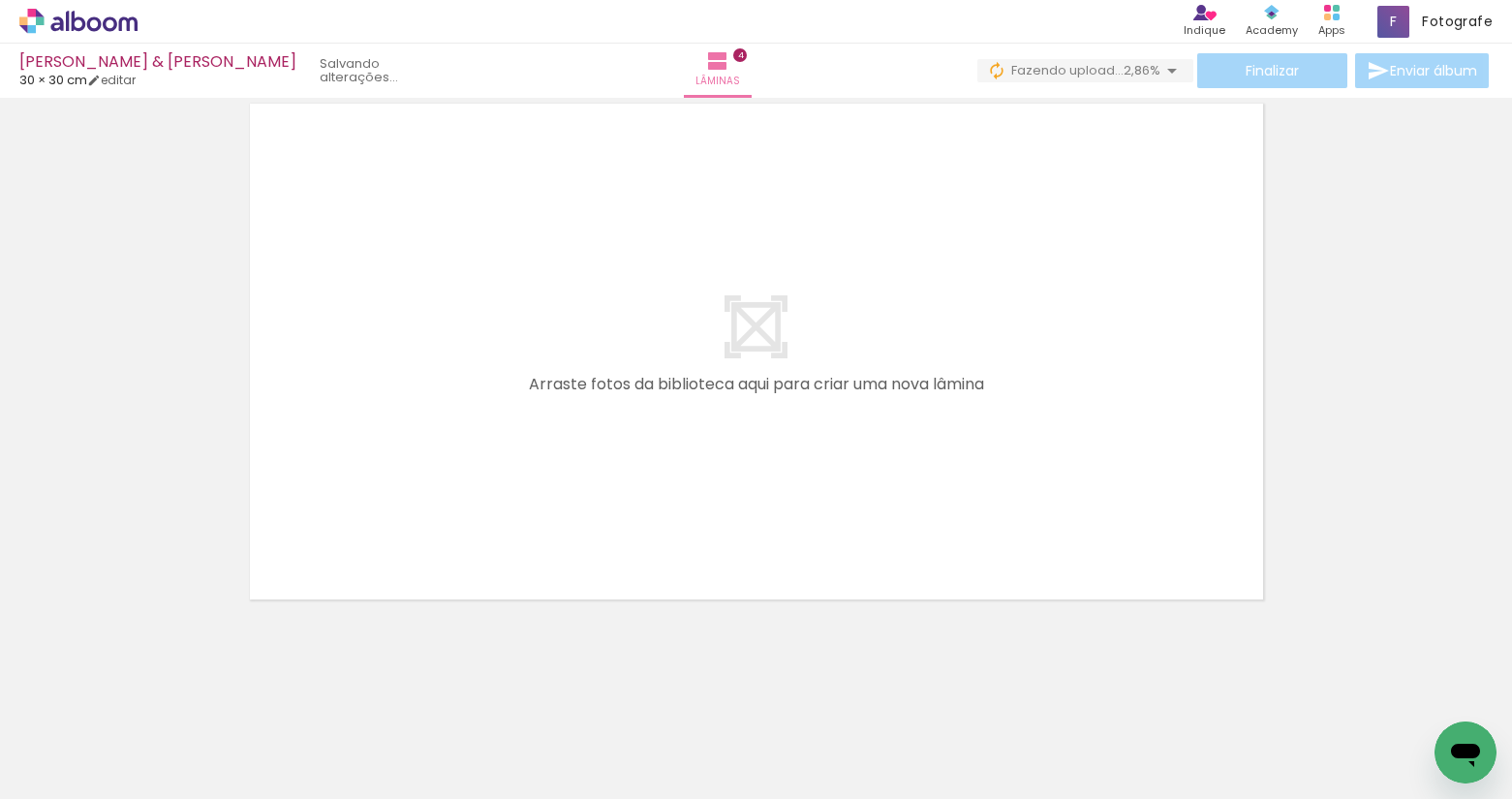
click at [773, 739] on div at bounding box center [781, 733] width 64 height 96
drag, startPoint x: 778, startPoint y: 742, endPoint x: 865, endPoint y: 565, distance: 197.2
click at [871, 543] on quentale-workspace at bounding box center [756, 400] width 1512 height 799
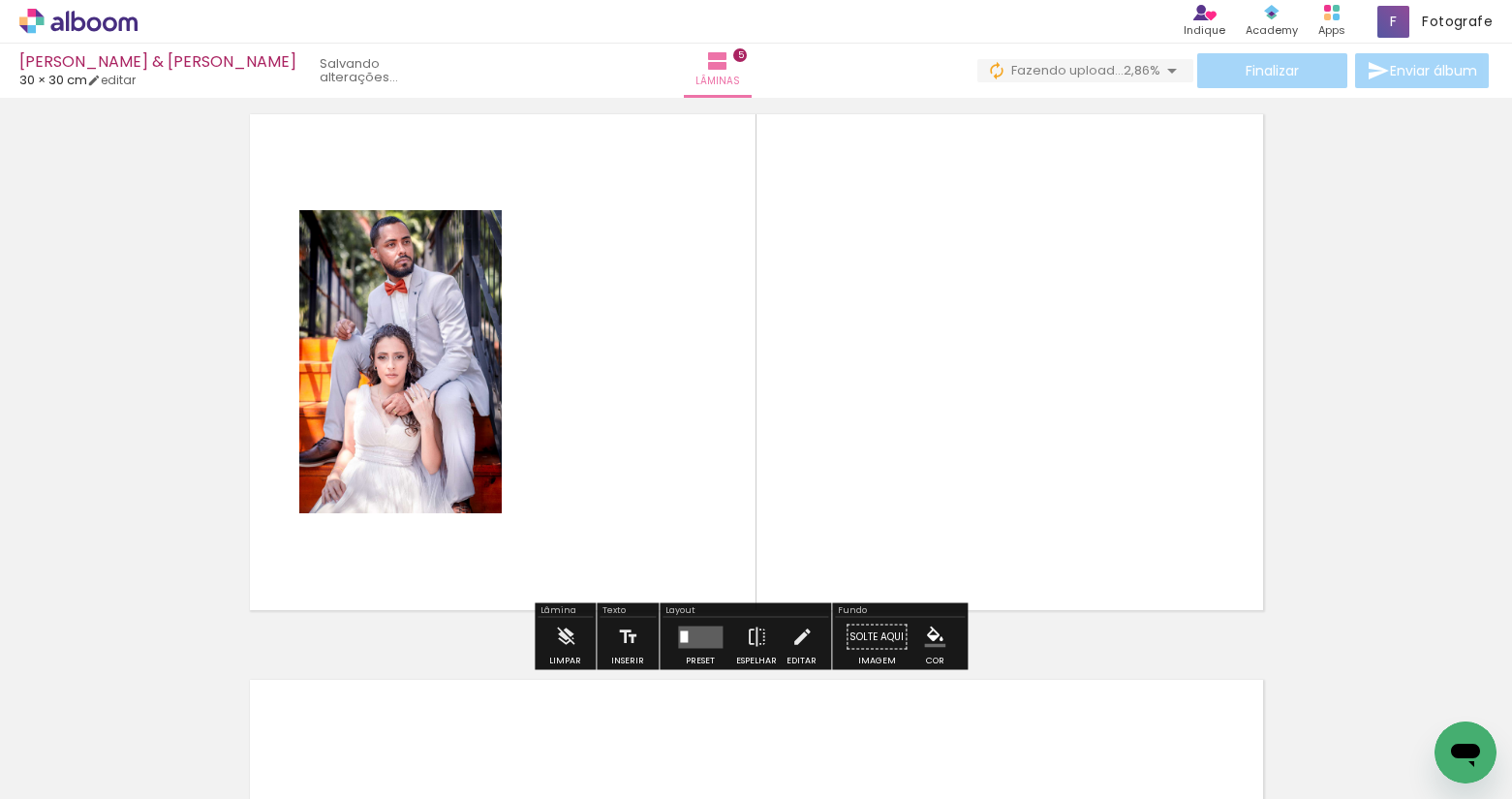
scroll to position [2288, 0]
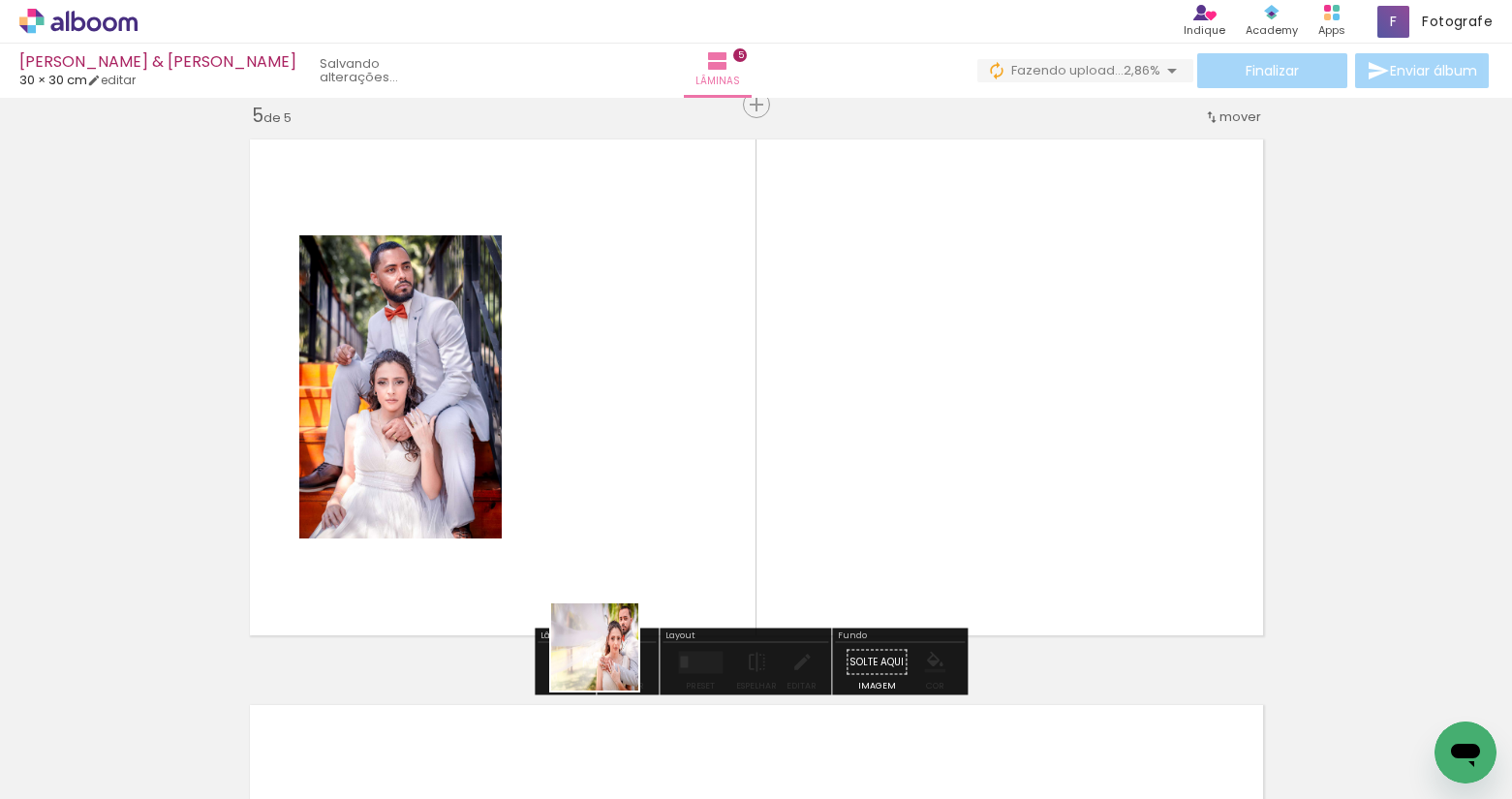
drag, startPoint x: 609, startPoint y: 662, endPoint x: 673, endPoint y: 504, distance: 170.5
click at [673, 504] on quentale-workspace at bounding box center [756, 400] width 1512 height 799
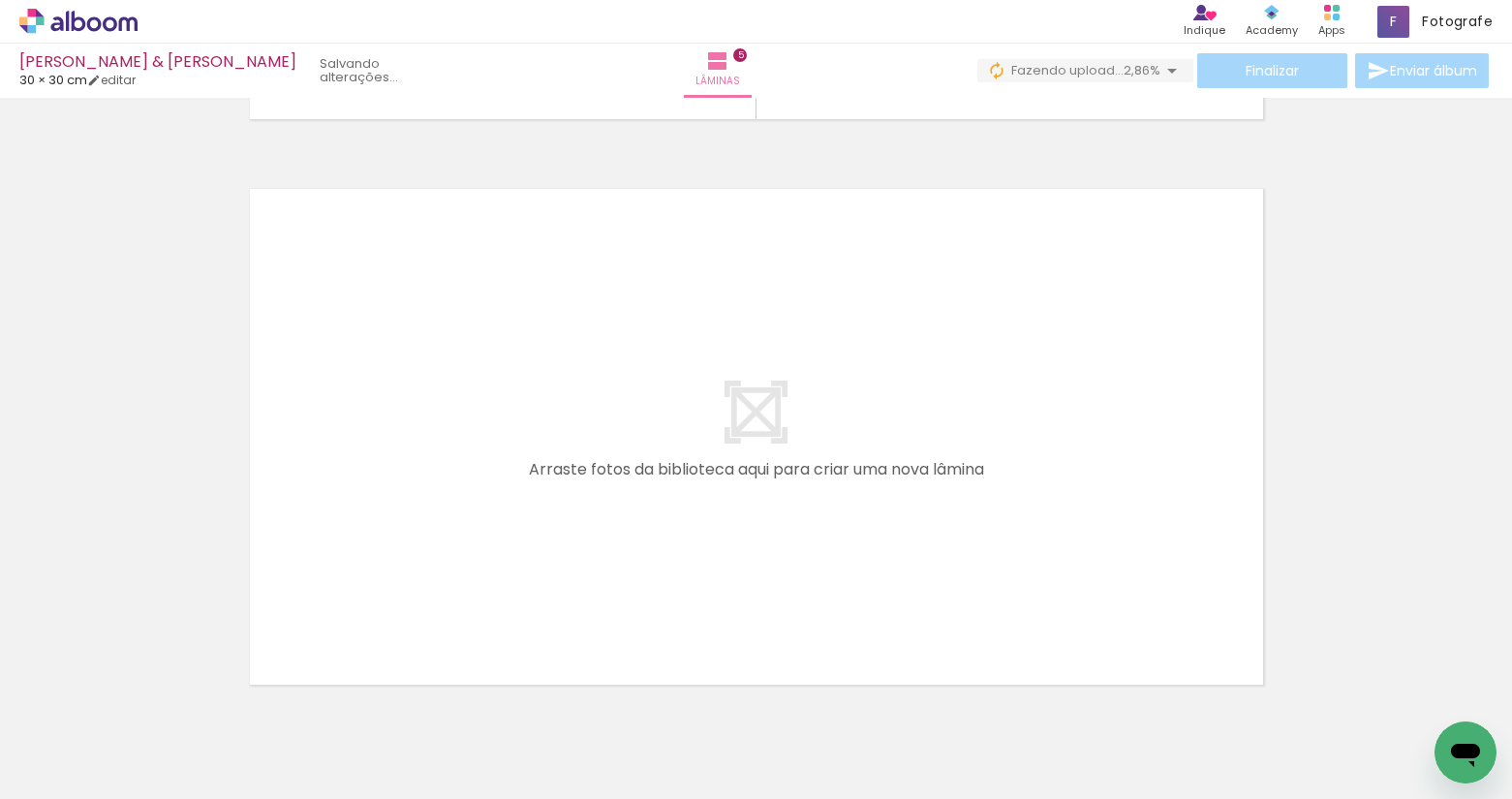
scroll to position [0, 4943]
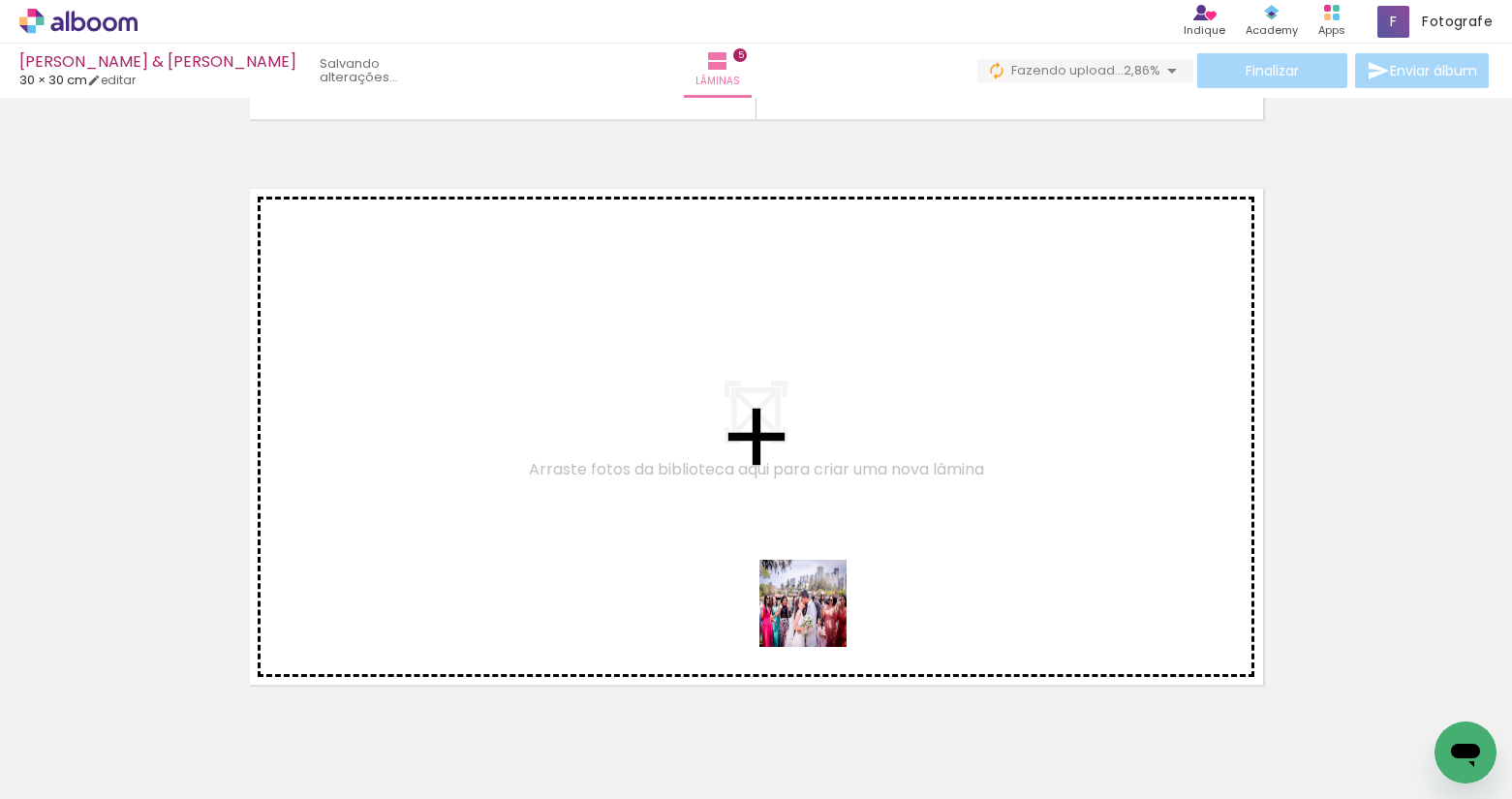
drag, startPoint x: 892, startPoint y: 732, endPoint x: 756, endPoint y: 527, distance: 246.0
click at [756, 527] on quentale-workspace at bounding box center [756, 400] width 1512 height 799
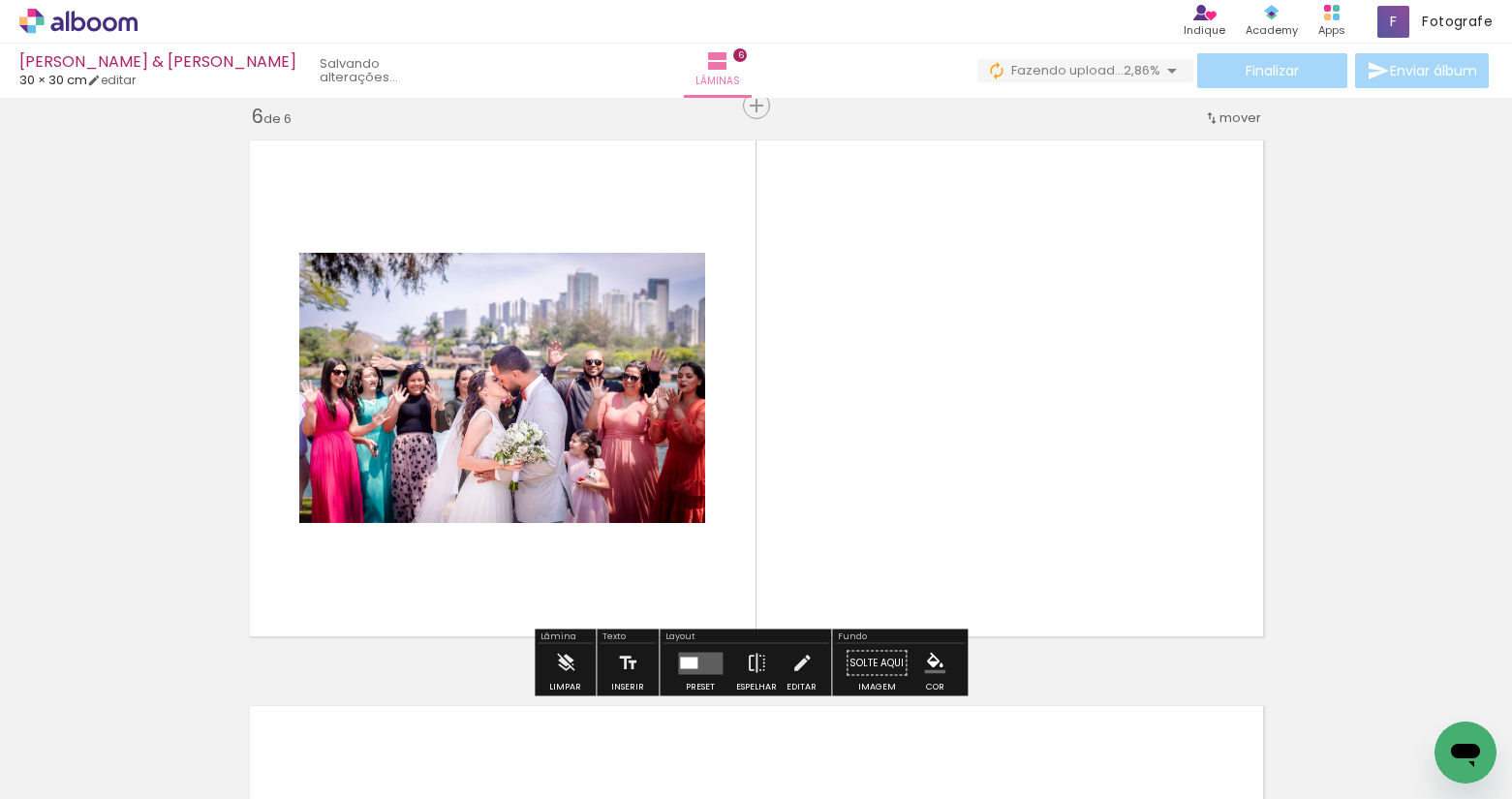
scroll to position [2854, 0]
click at [715, 659] on quentale-layouter at bounding box center [699, 662] width 45 height 22
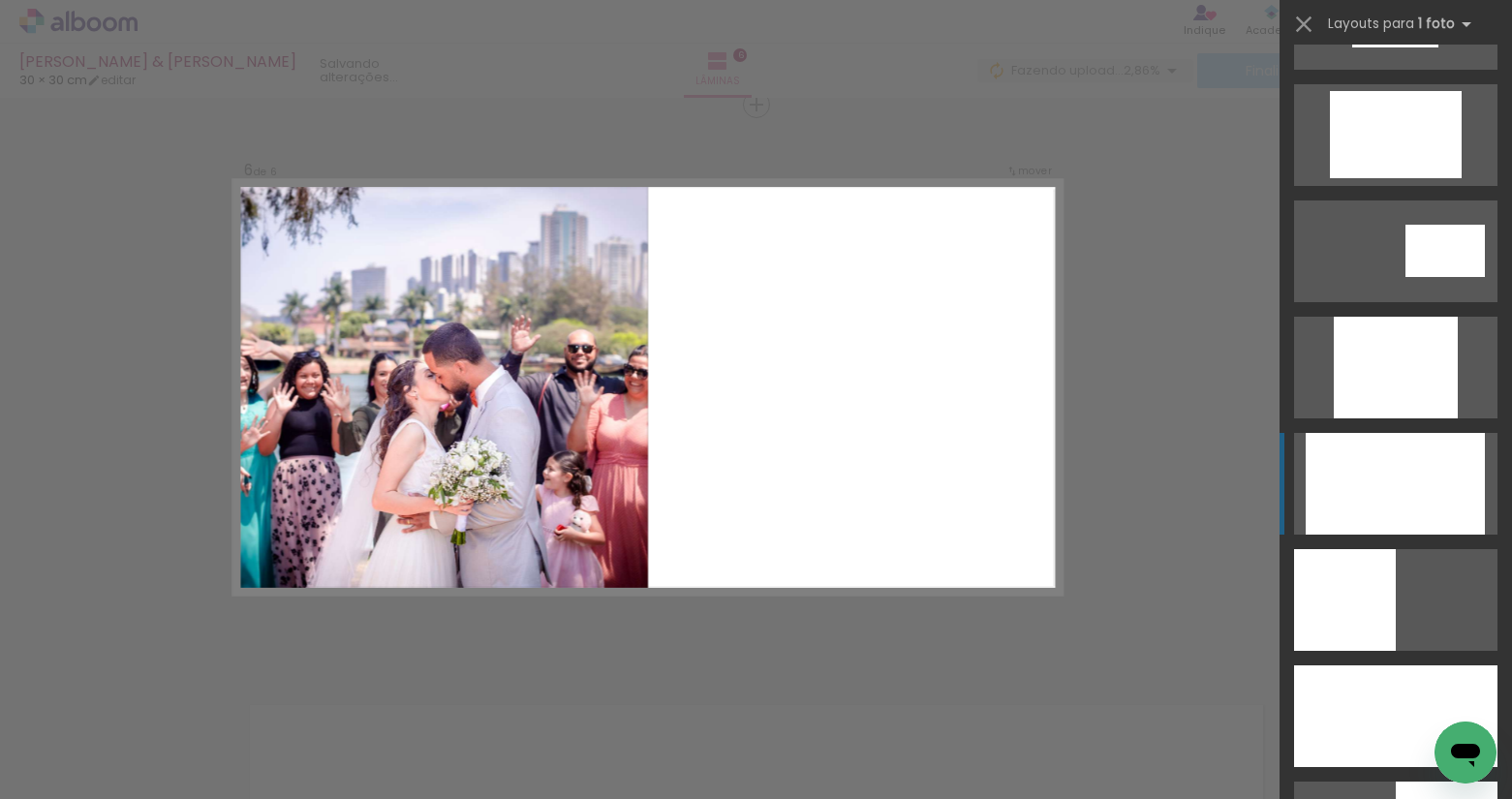
scroll to position [969, 0]
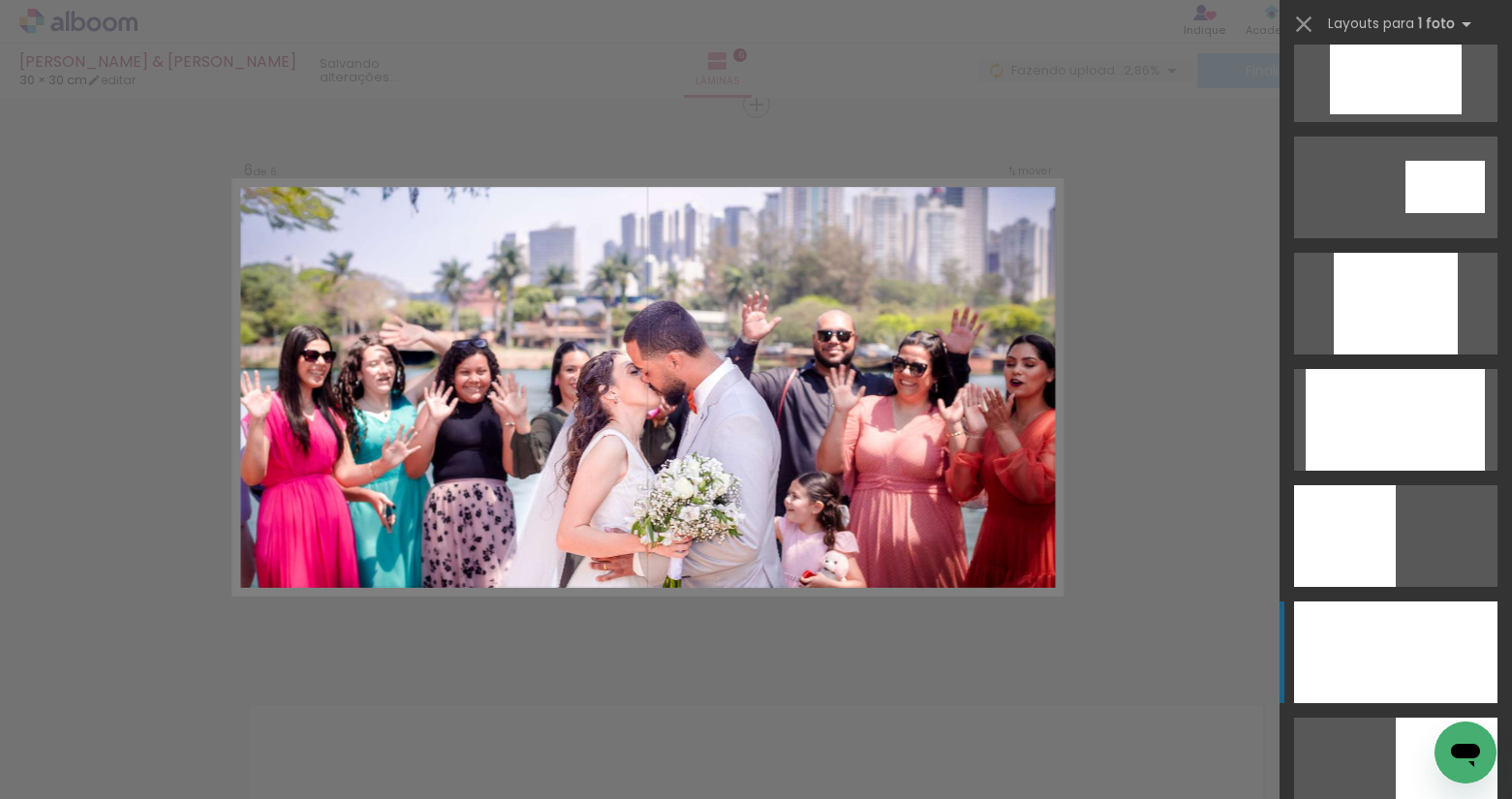
click at [1362, 621] on div at bounding box center [1395, 652] width 204 height 101
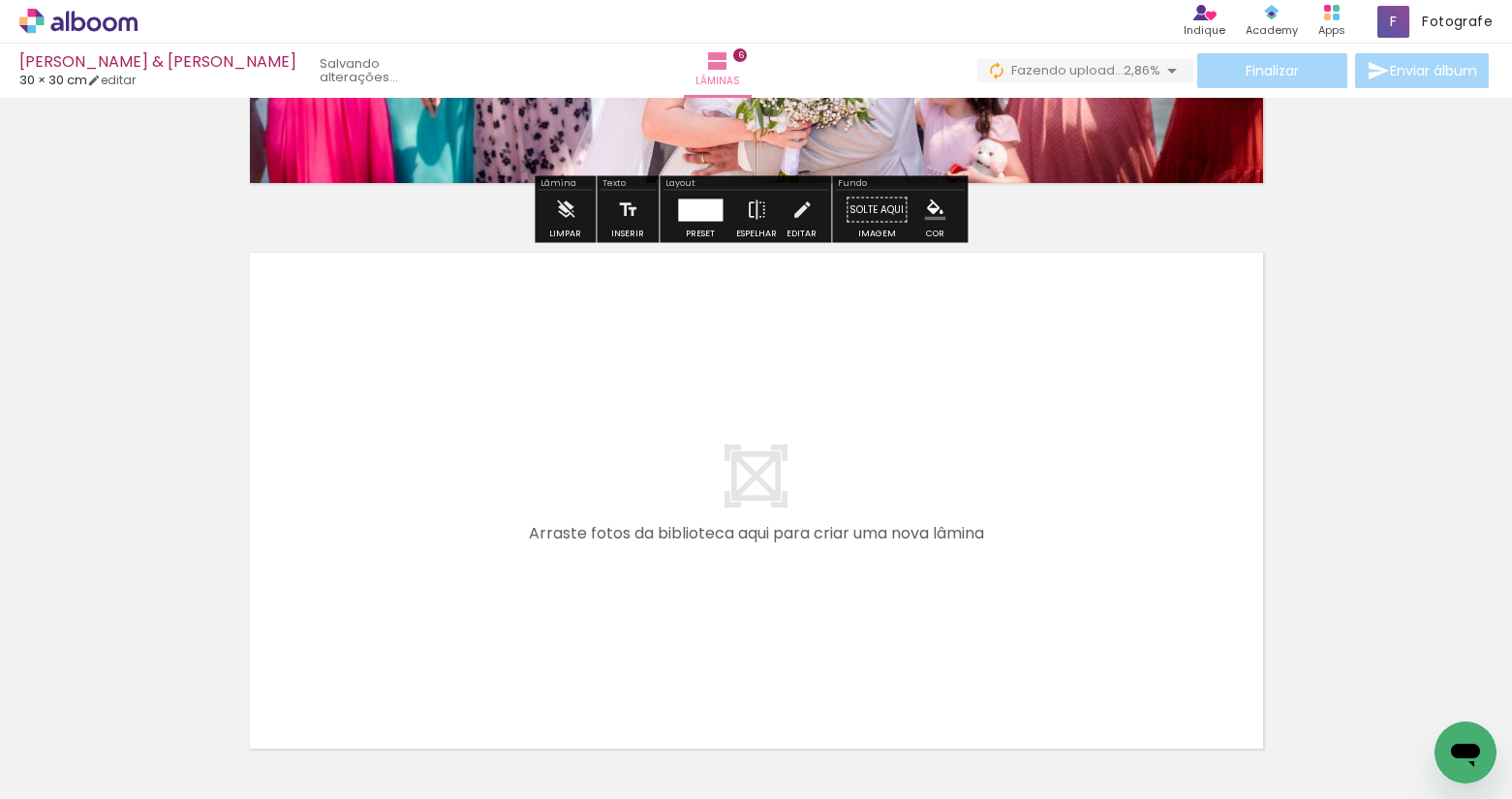
scroll to position [3371, 0]
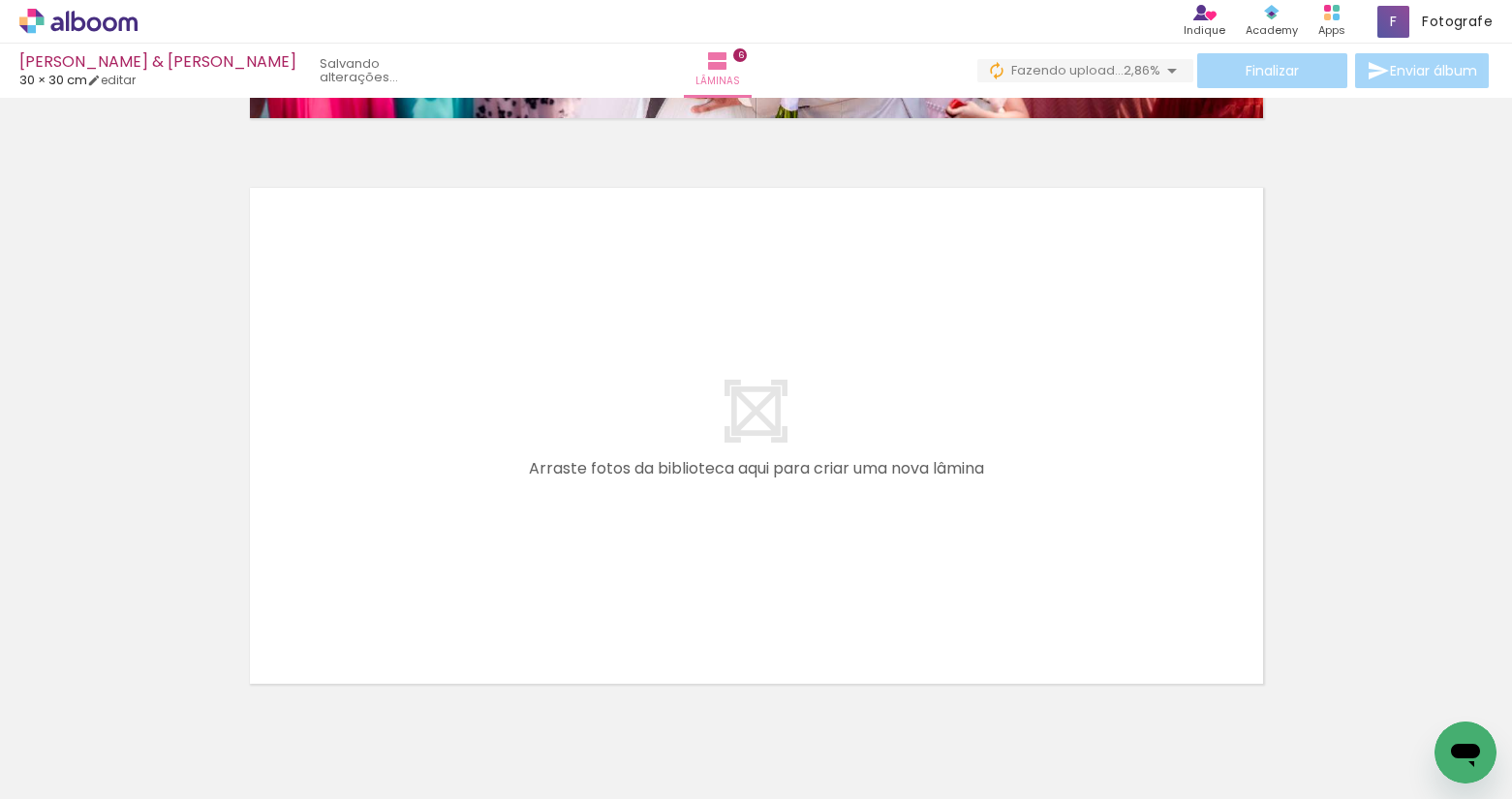
click at [777, 740] on div at bounding box center [782, 734] width 96 height 64
click at [460, 735] on div at bounding box center [444, 734] width 96 height 64
click at [1182, 738] on div at bounding box center [1203, 734] width 96 height 64
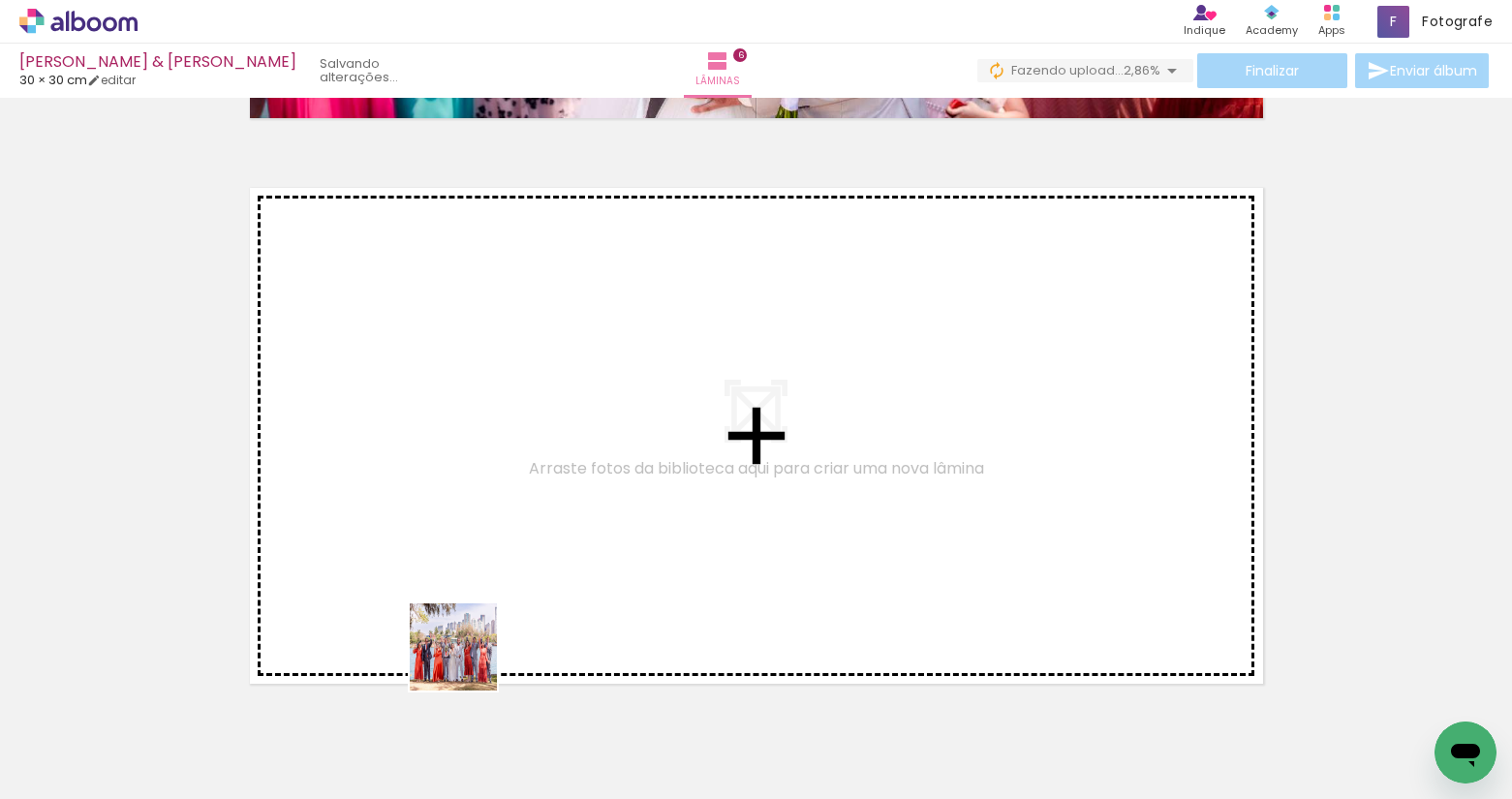
drag, startPoint x: 468, startPoint y: 740, endPoint x: 468, endPoint y: 550, distance: 190.0
click at [468, 550] on quentale-workspace at bounding box center [756, 400] width 1512 height 799
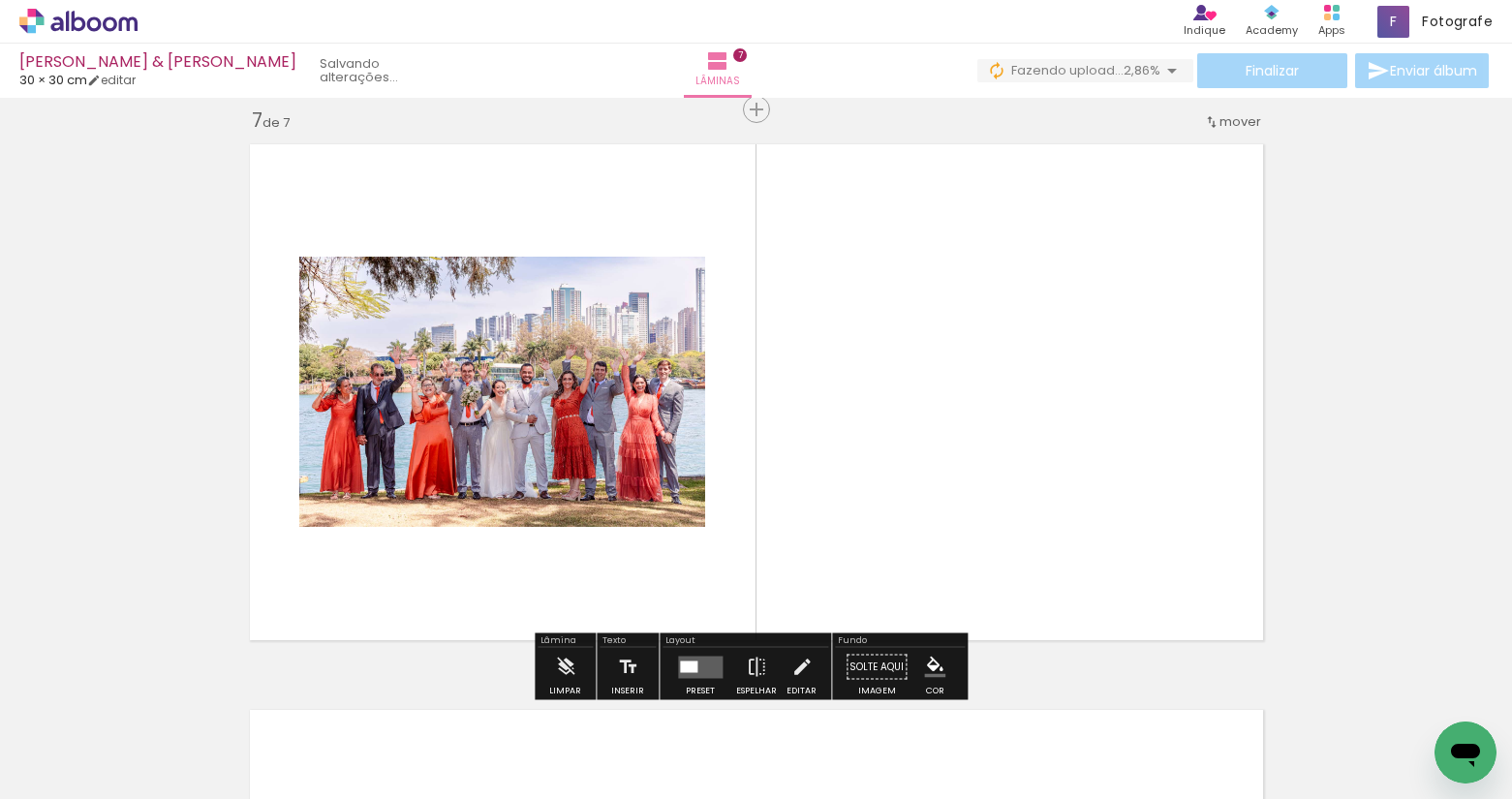
scroll to position [3420, 0]
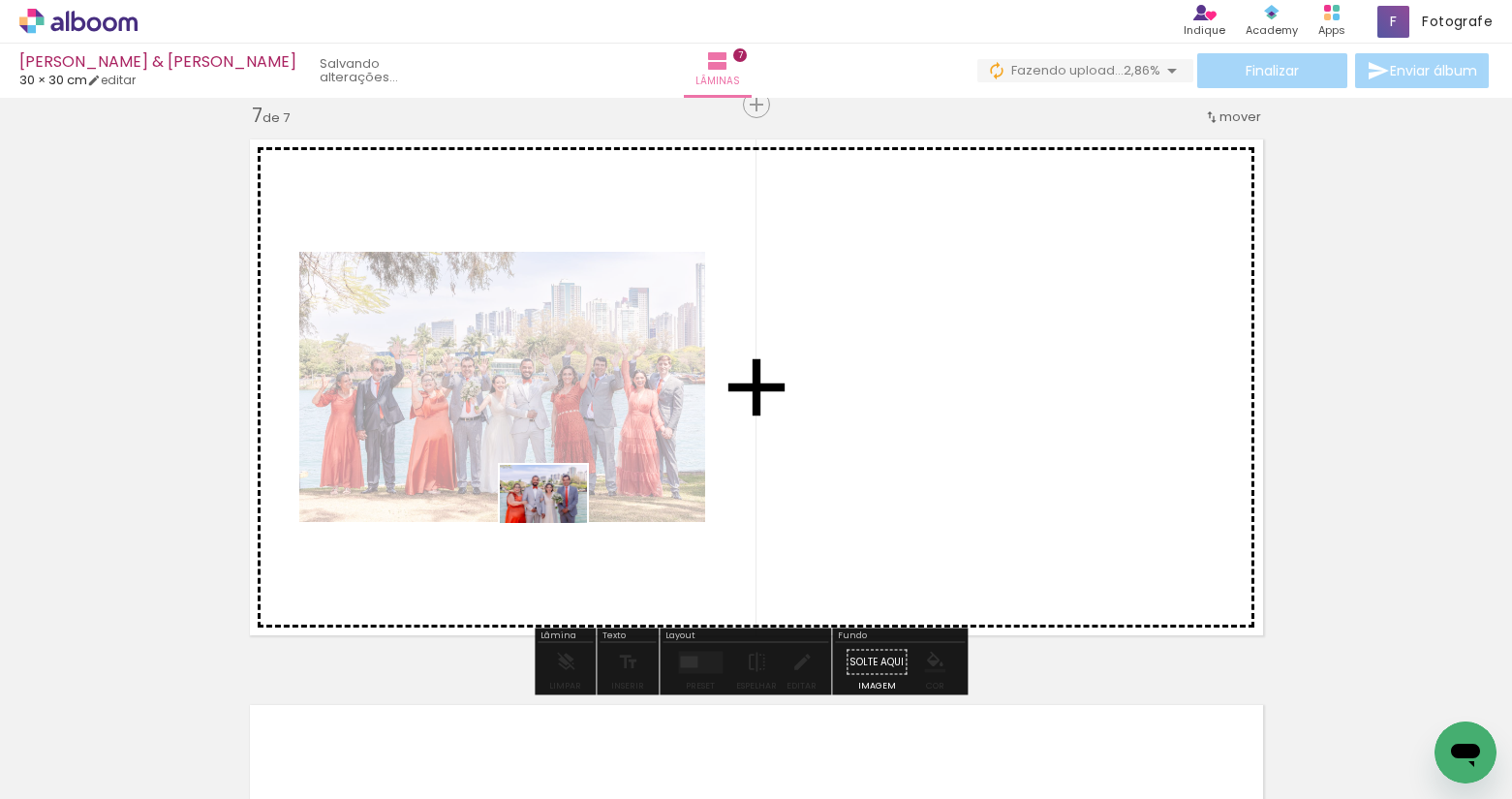
drag, startPoint x: 547, startPoint y: 737, endPoint x: 557, endPoint y: 523, distance: 214.2
click at [557, 523] on quentale-workspace at bounding box center [756, 400] width 1512 height 799
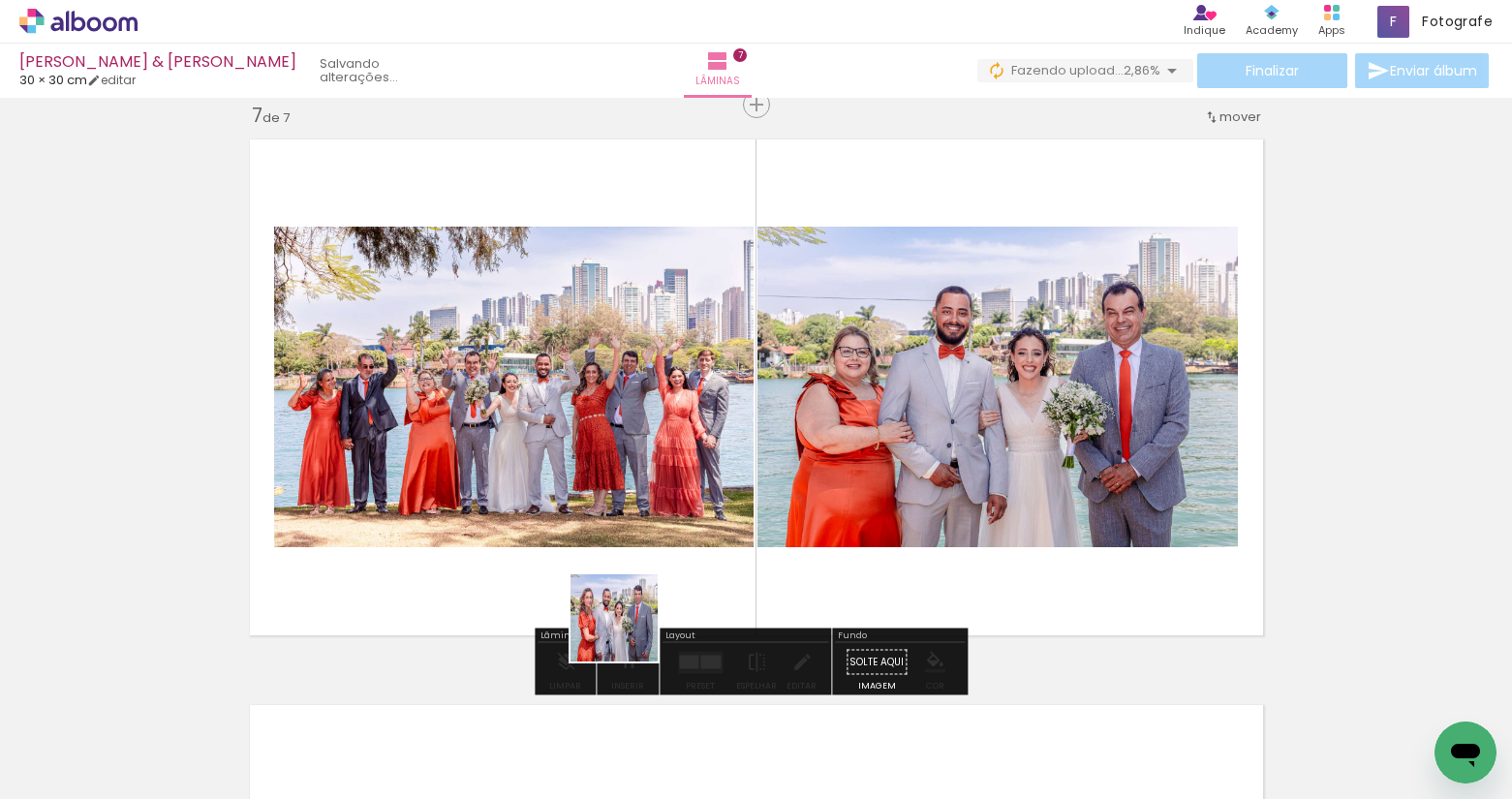
drag, startPoint x: 640, startPoint y: 749, endPoint x: 617, endPoint y: 542, distance: 208.3
click at [612, 488] on quentale-workspace at bounding box center [756, 400] width 1512 height 799
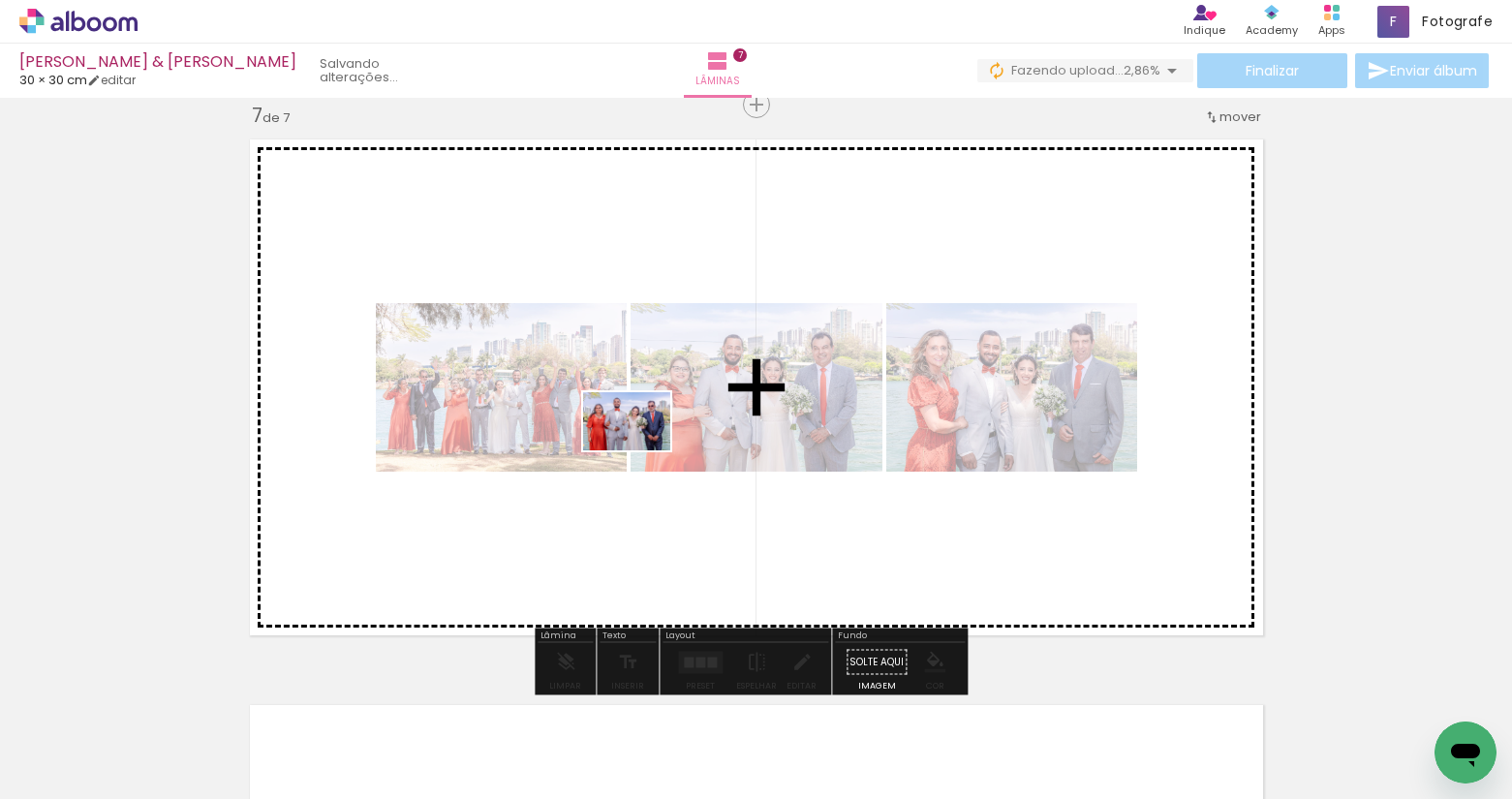
drag, startPoint x: 771, startPoint y: 745, endPoint x: 641, endPoint y: 450, distance: 322.4
click at [641, 450] on quentale-workspace at bounding box center [756, 400] width 1512 height 799
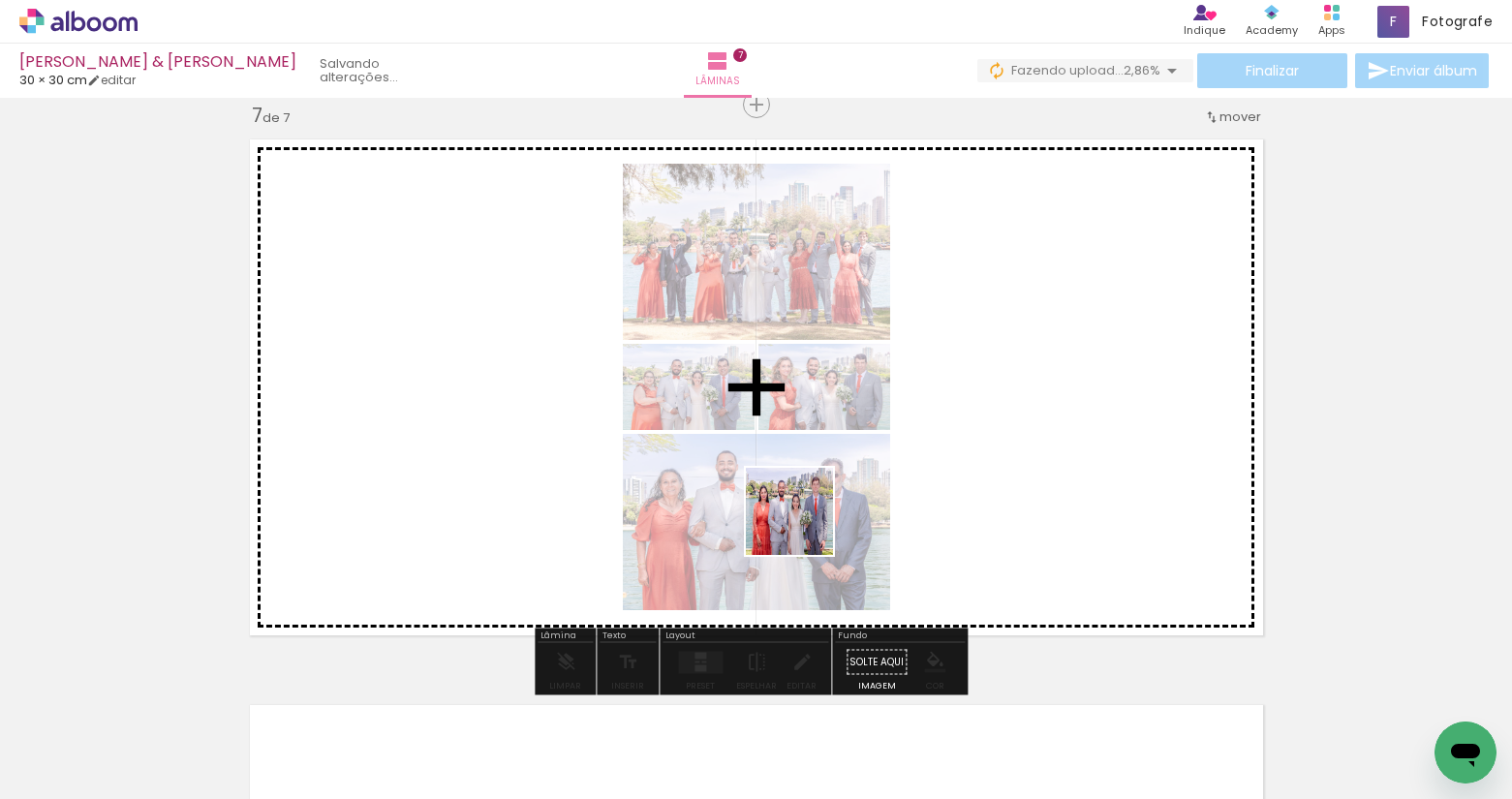
drag, startPoint x: 860, startPoint y: 738, endPoint x: 817, endPoint y: 546, distance: 196.8
click at [787, 480] on quentale-workspace at bounding box center [756, 400] width 1512 height 799
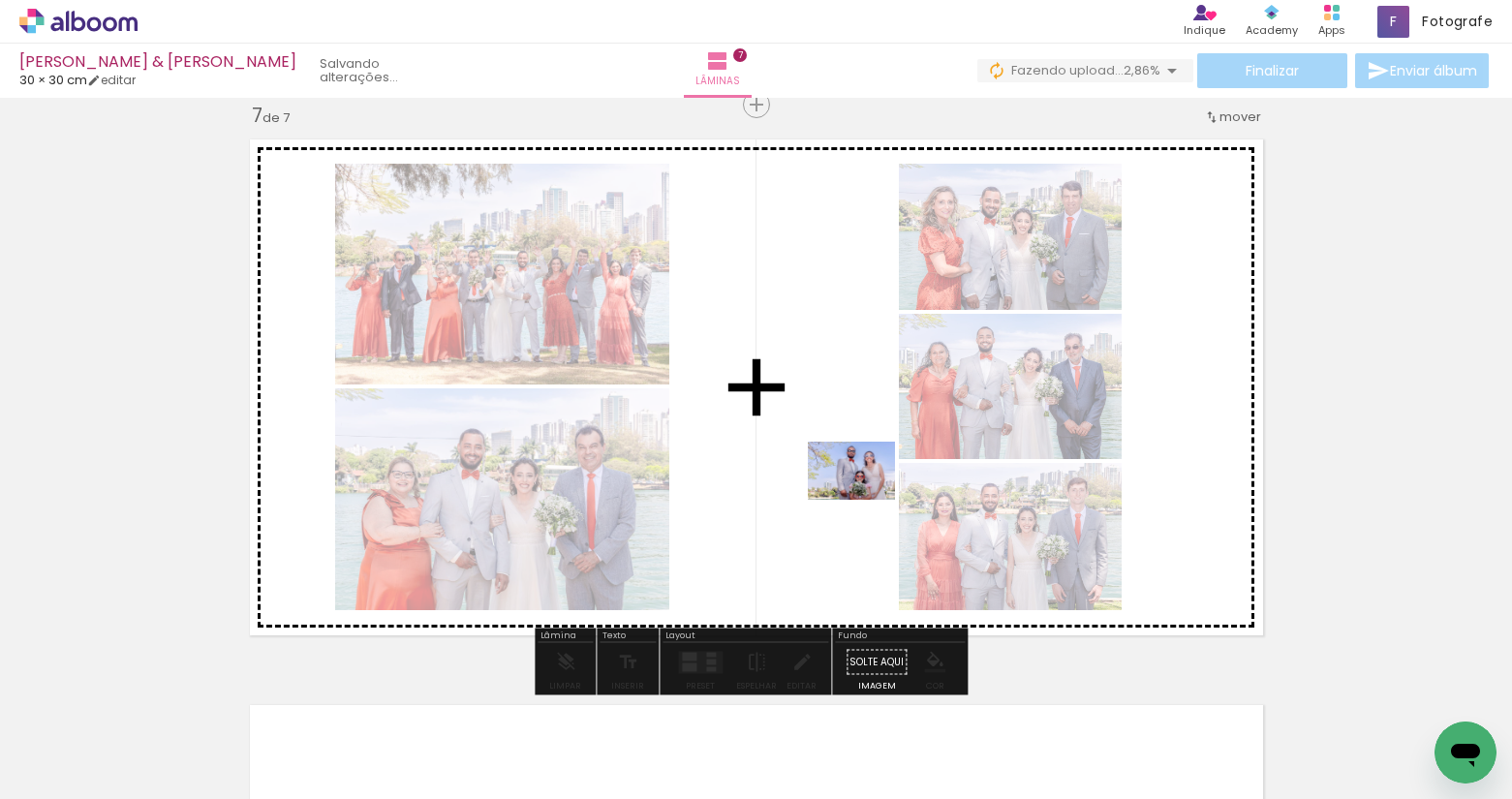
drag, startPoint x: 981, startPoint y: 738, endPoint x: 865, endPoint y: 500, distance: 264.8
click at [865, 500] on quentale-workspace at bounding box center [756, 400] width 1512 height 799
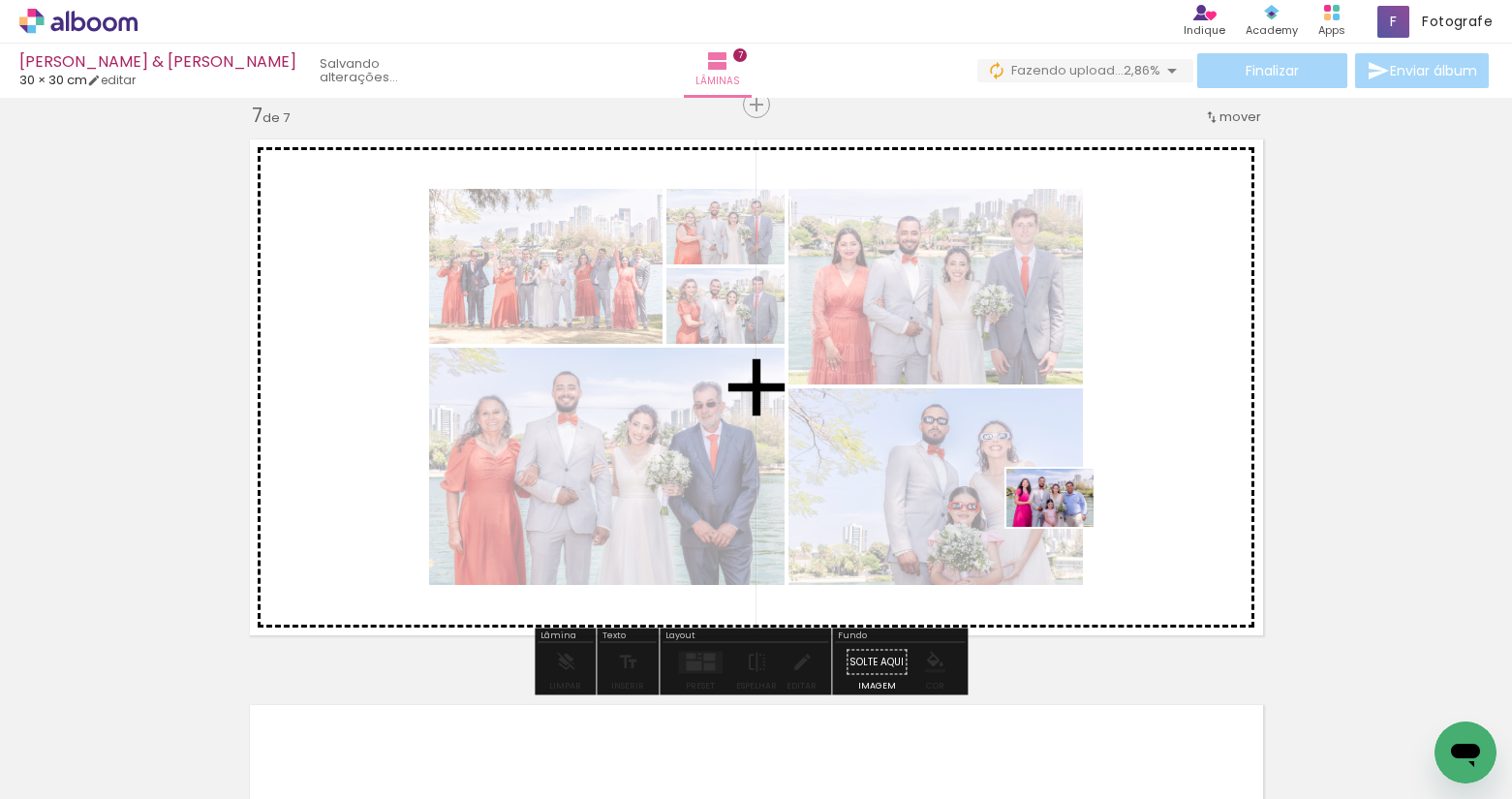
drag, startPoint x: 1106, startPoint y: 729, endPoint x: 1063, endPoint y: 525, distance: 208.5
click at [1063, 525] on quentale-workspace at bounding box center [756, 400] width 1512 height 799
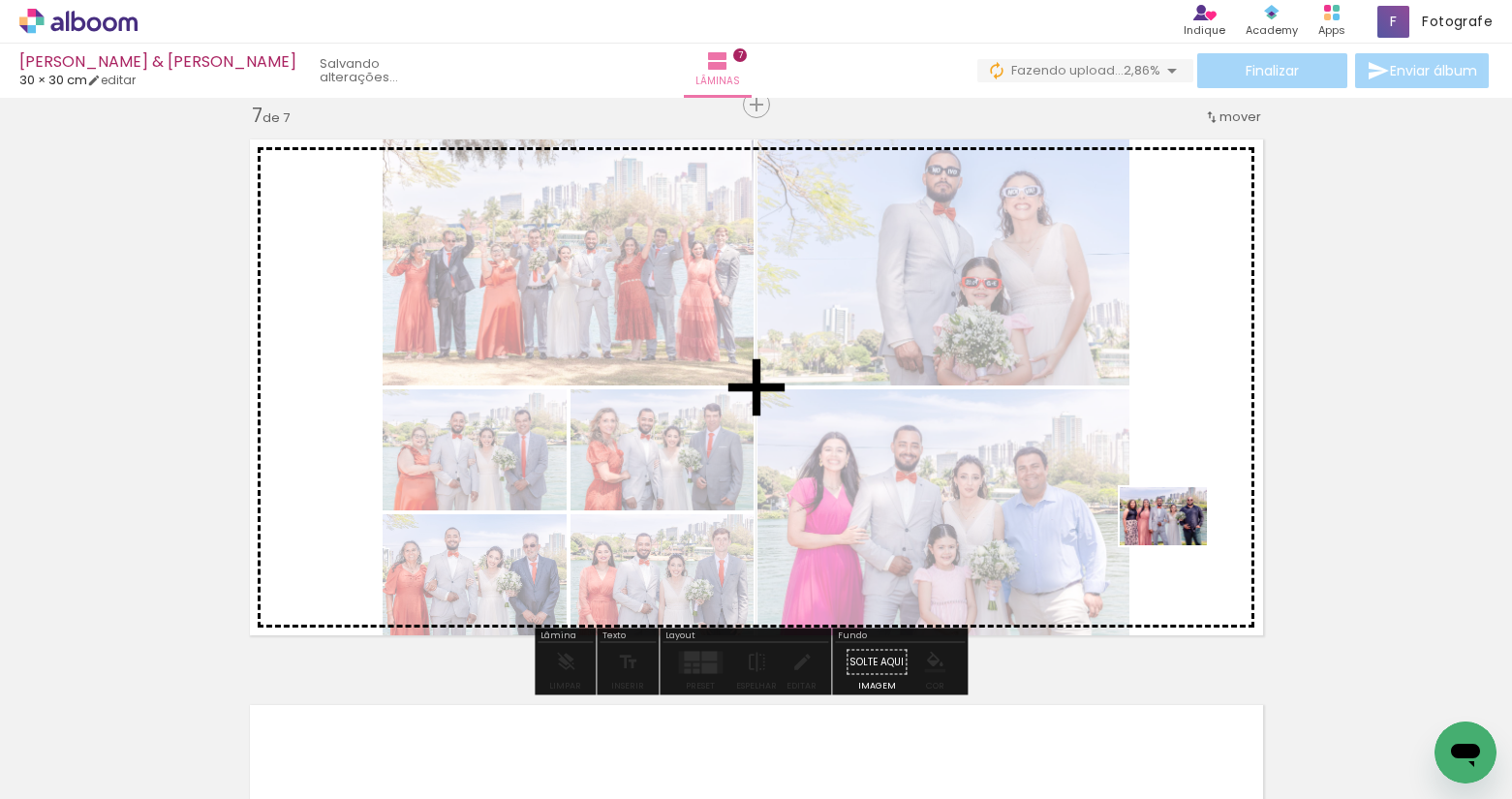
drag, startPoint x: 1196, startPoint y: 737, endPoint x: 1177, endPoint y: 546, distance: 191.9
click at [1177, 546] on quentale-workspace at bounding box center [756, 400] width 1512 height 799
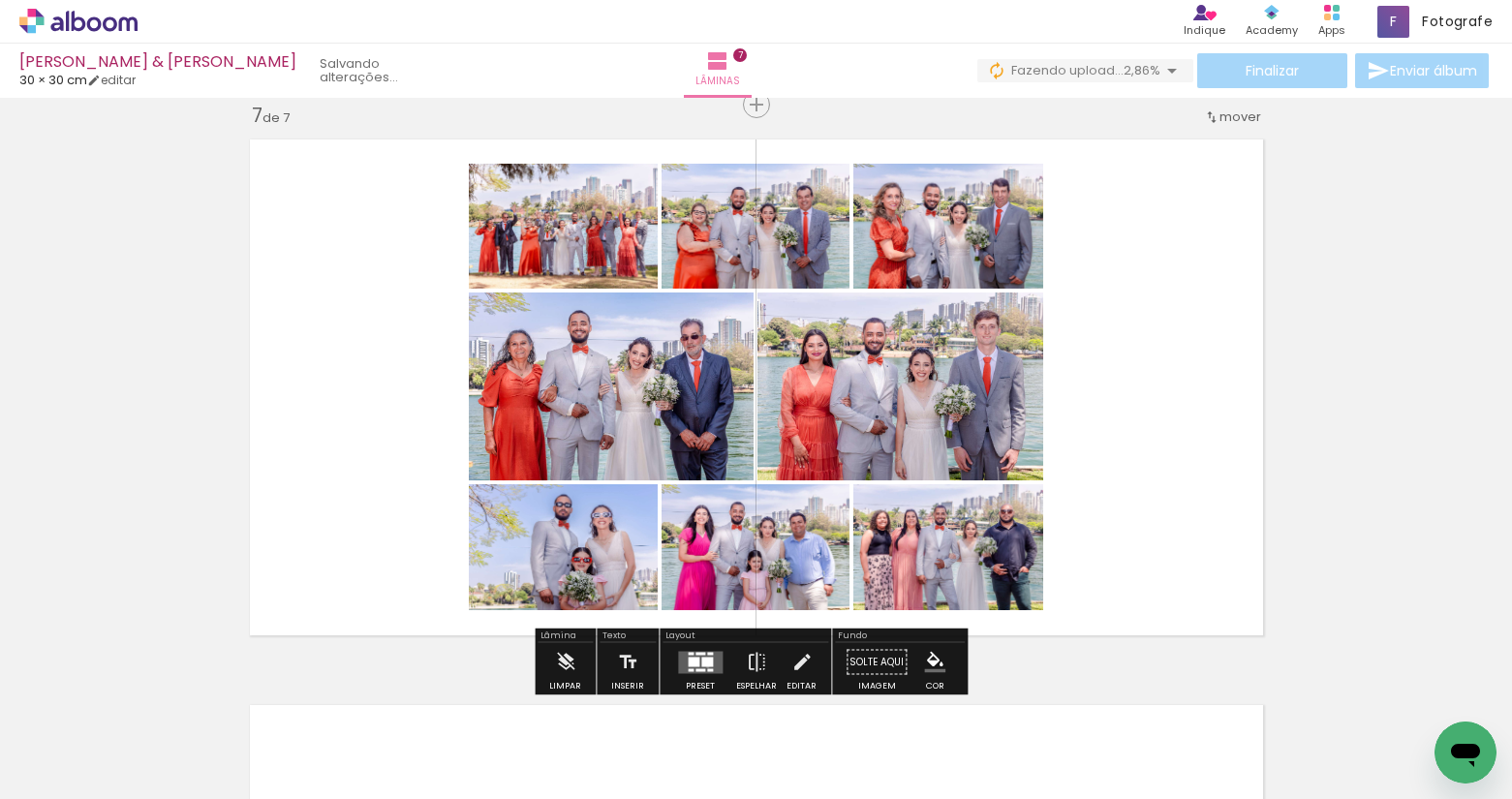
click at [703, 667] on quentale-layouter at bounding box center [699, 662] width 45 height 22
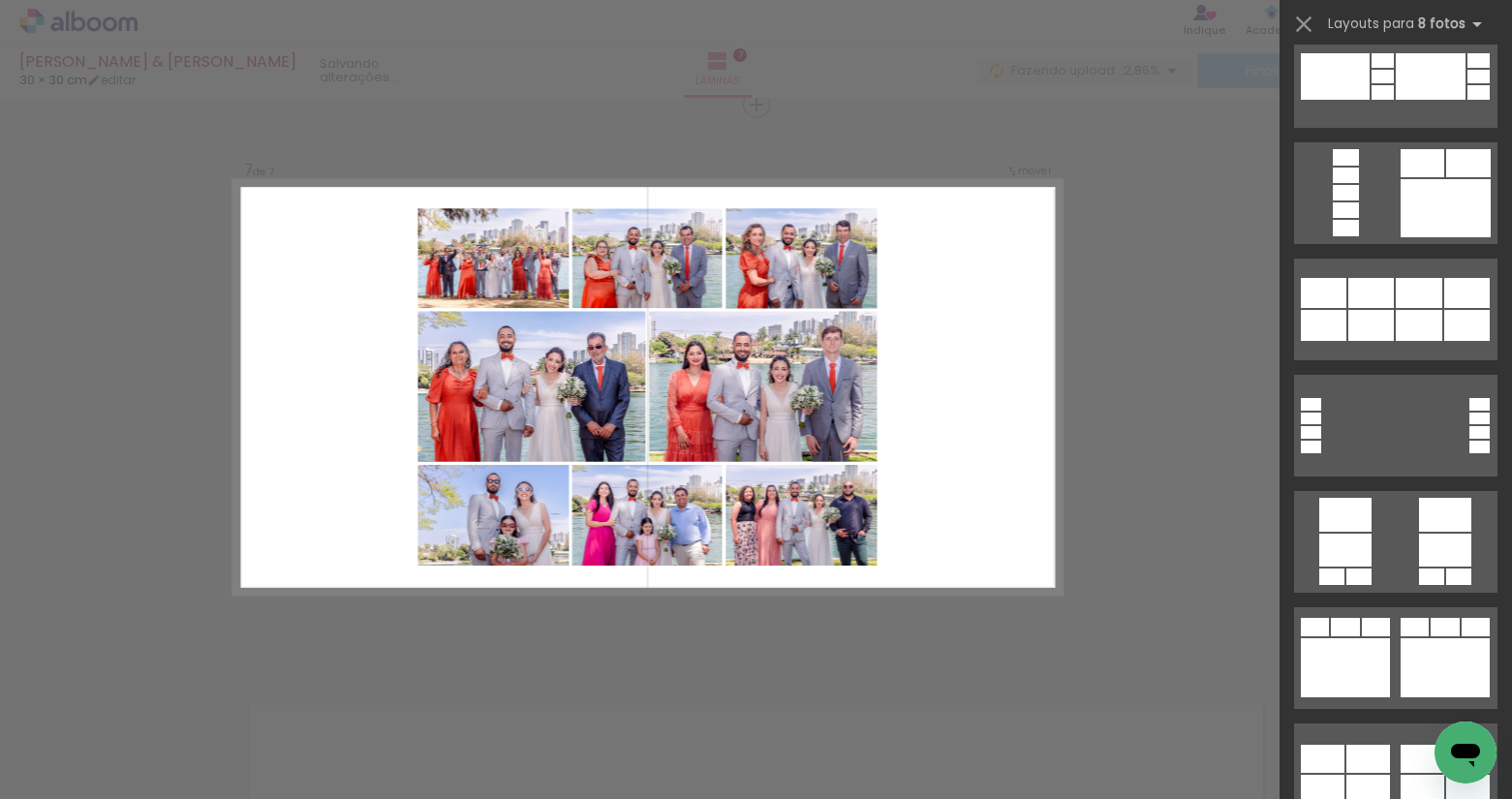
scroll to position [1558, 0]
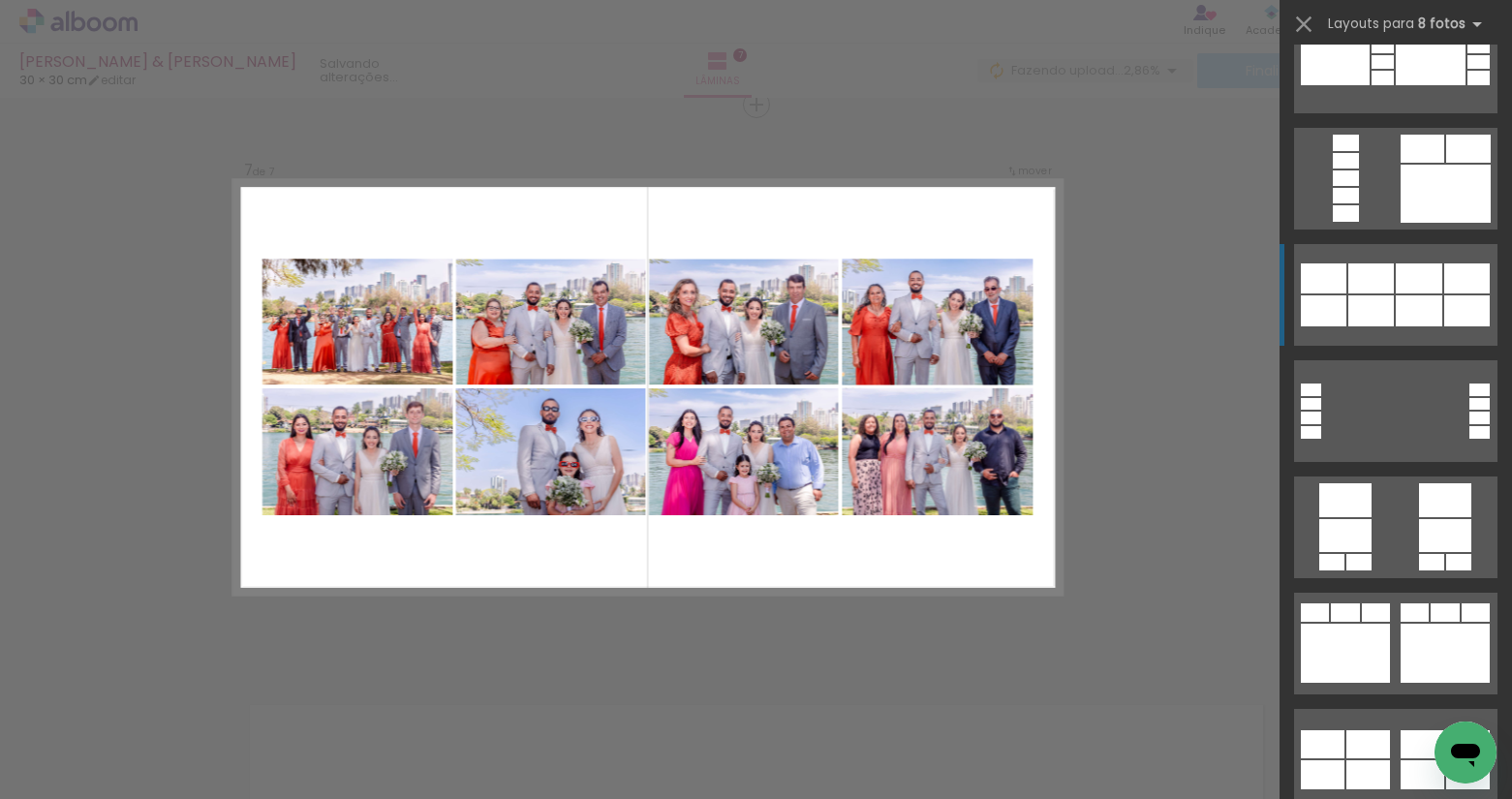
click at [1415, 279] on div at bounding box center [1419, 278] width 47 height 30
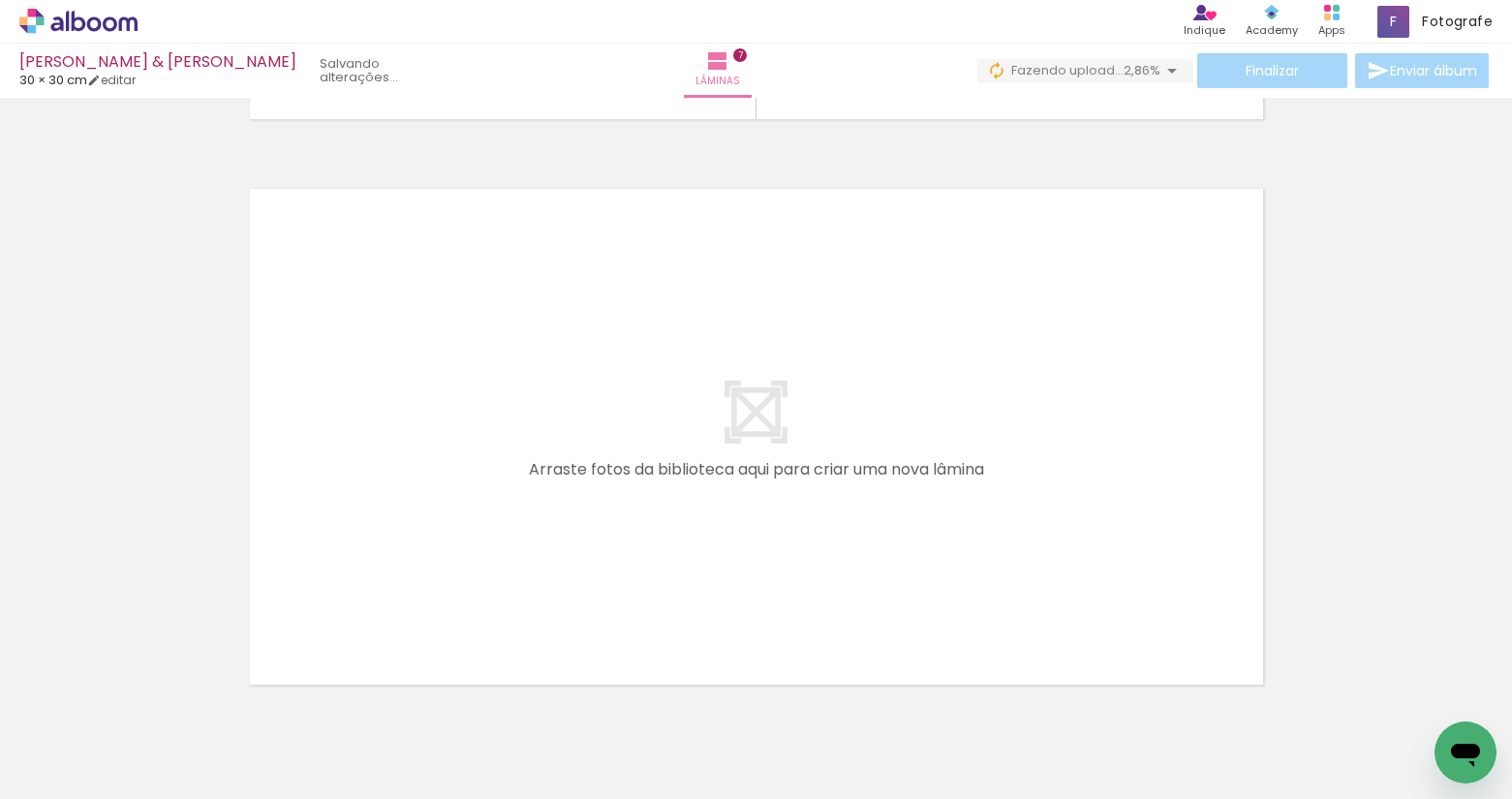
scroll to position [0, 3550]
drag, startPoint x: 532, startPoint y: 748, endPoint x: 491, endPoint y: 500, distance: 251.4
click at [491, 500] on quentale-workspace at bounding box center [756, 400] width 1512 height 799
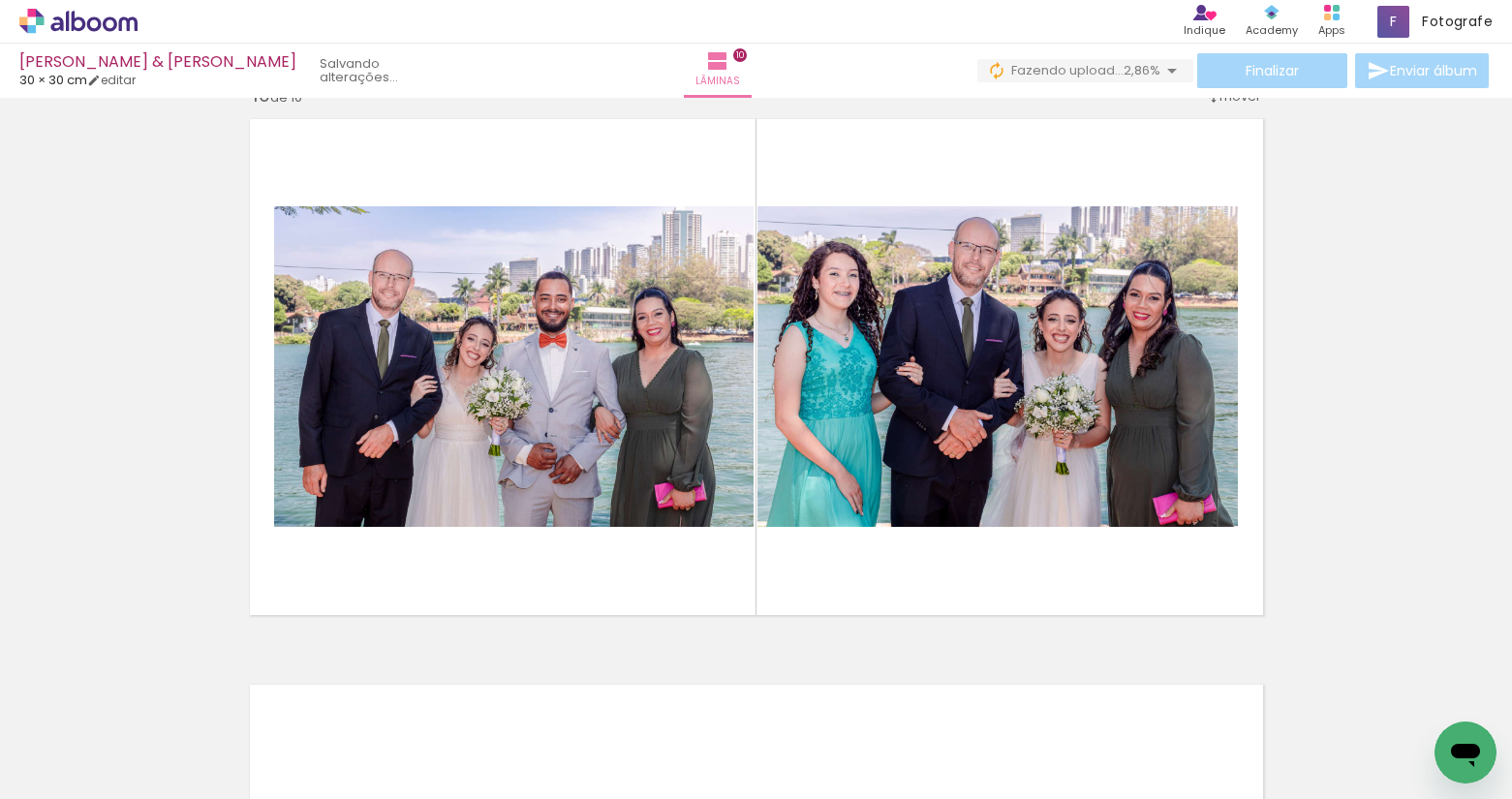
scroll to position [5009, 0]
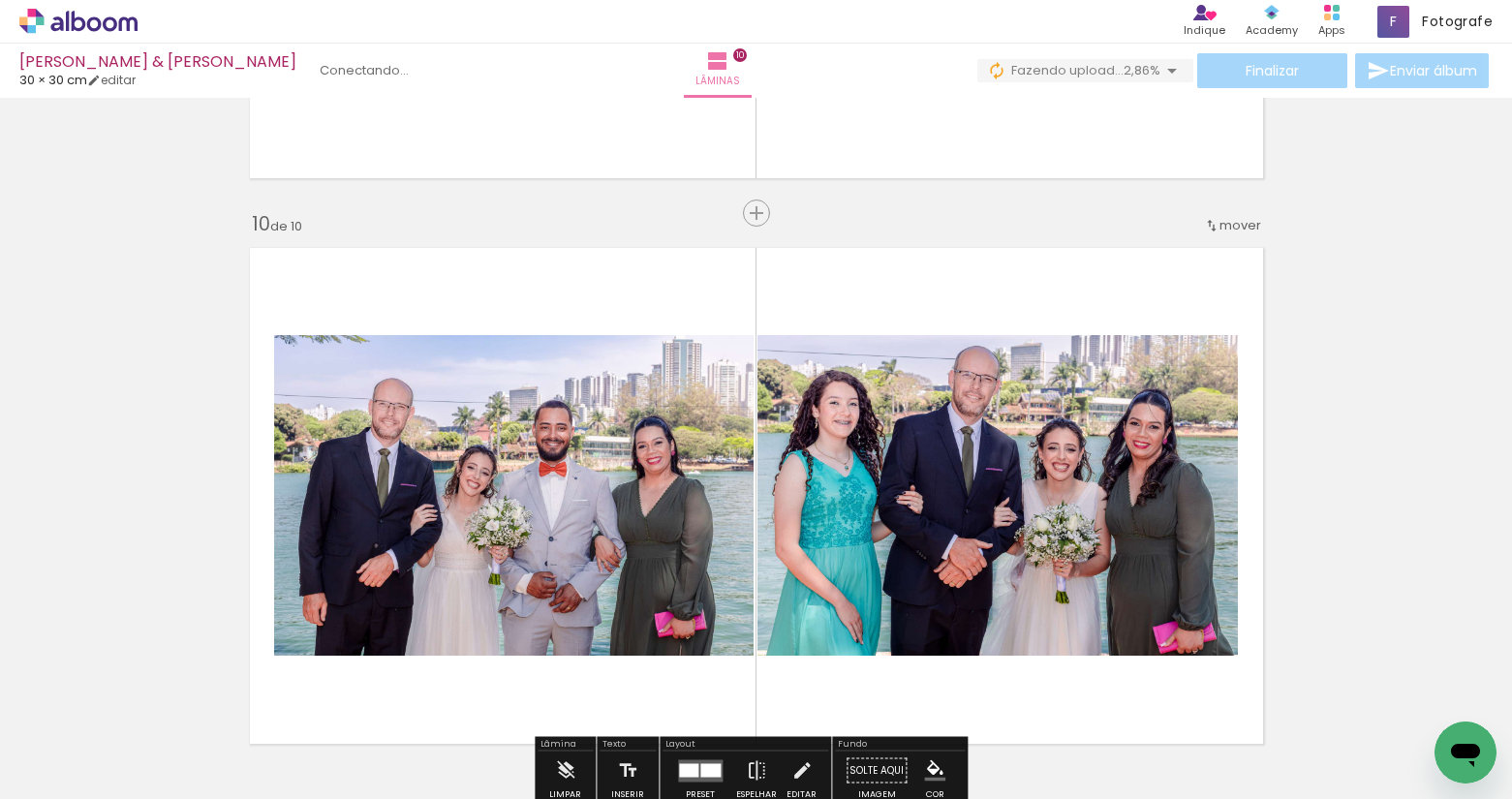
click at [1213, 288] on quentale-layouter at bounding box center [756, 496] width 1034 height 518
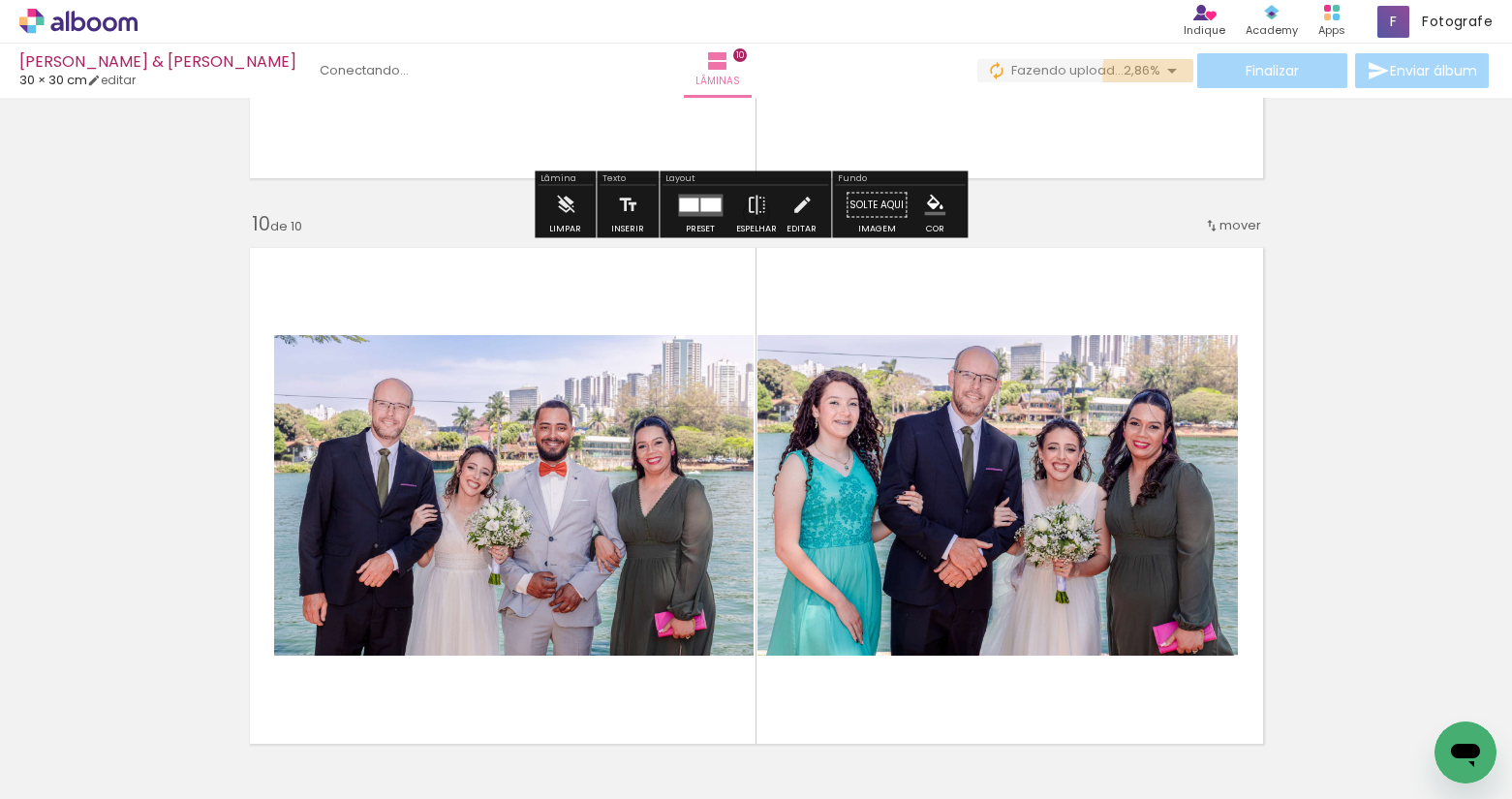
click at [1167, 73] on iron-icon at bounding box center [1171, 70] width 23 height 23
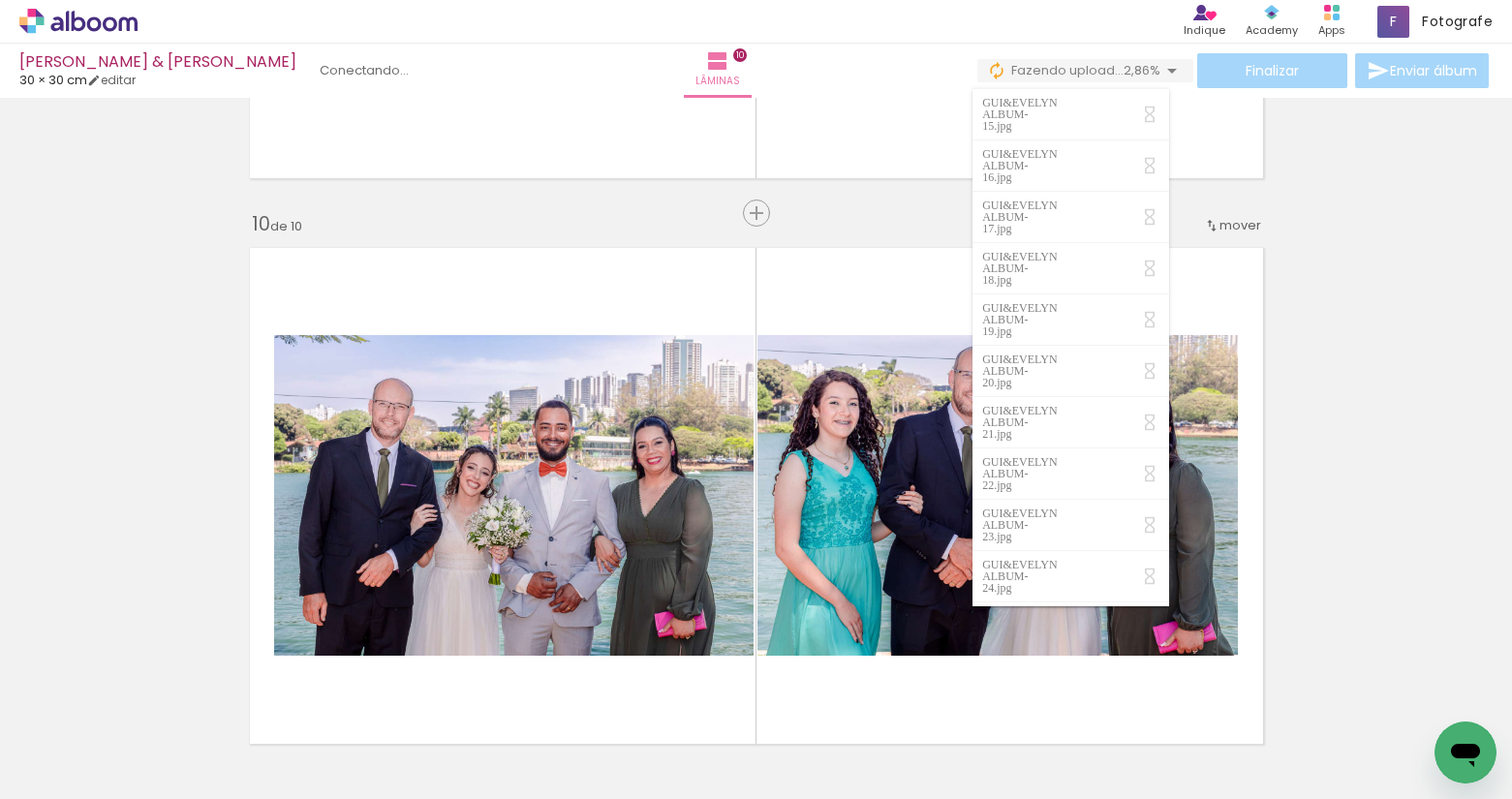
scroll to position [352, 0]
drag, startPoint x: 1158, startPoint y: 159, endPoint x: 1158, endPoint y: 99, distance: 60.0
click at [1158, 99] on div "GUI&EVELYN ALBUM-3.jpg GUI&EVELYN ALBUM-4.jpg GUI&EVELYN ALBUM-5.jpg GUI&EVELYN…" at bounding box center [1070, 348] width 196 height 519
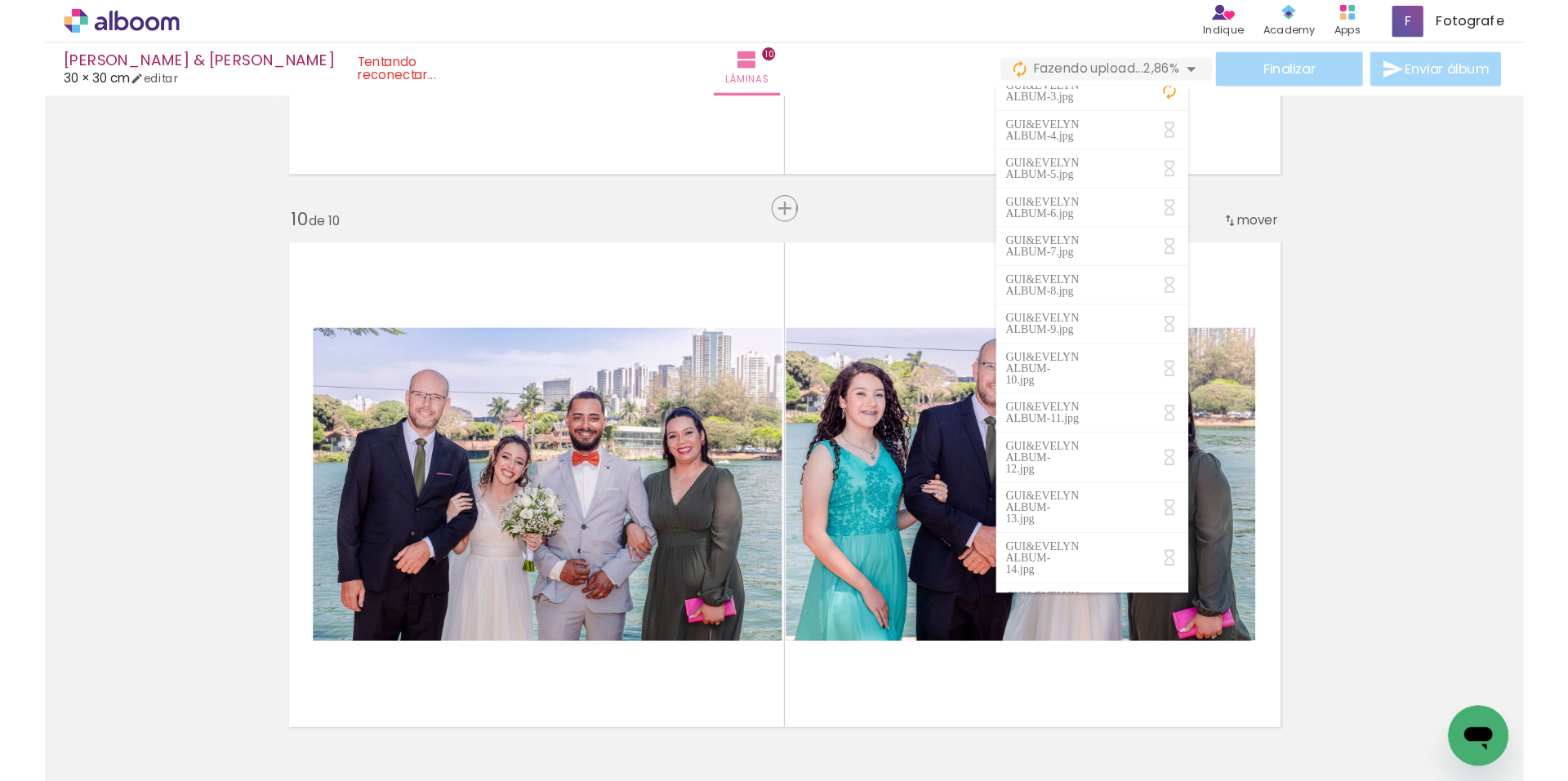
scroll to position [0, 0]
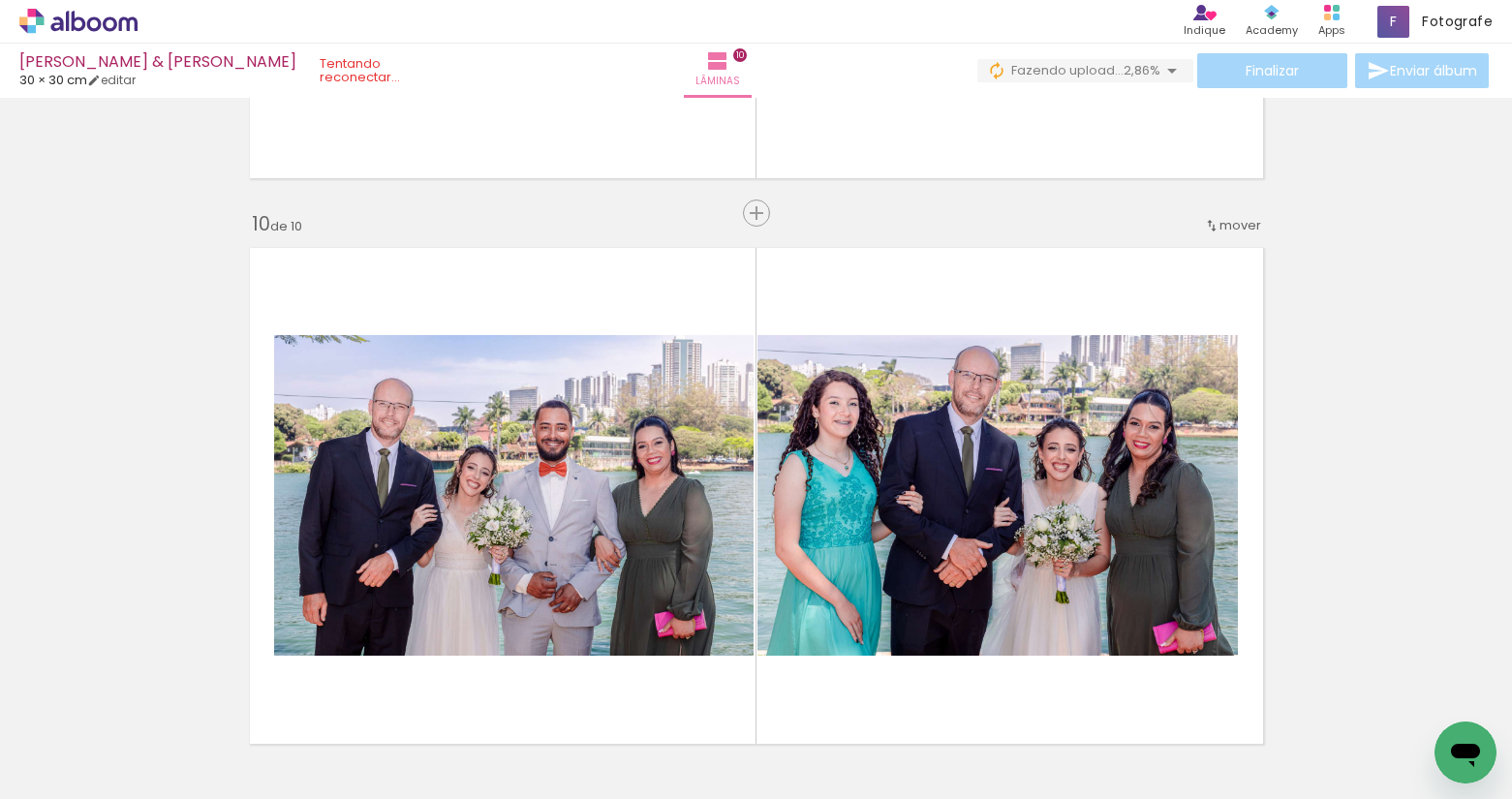
click at [1285, 68] on div "Finalizar Enviar álbum" at bounding box center [1235, 71] width 516 height 35
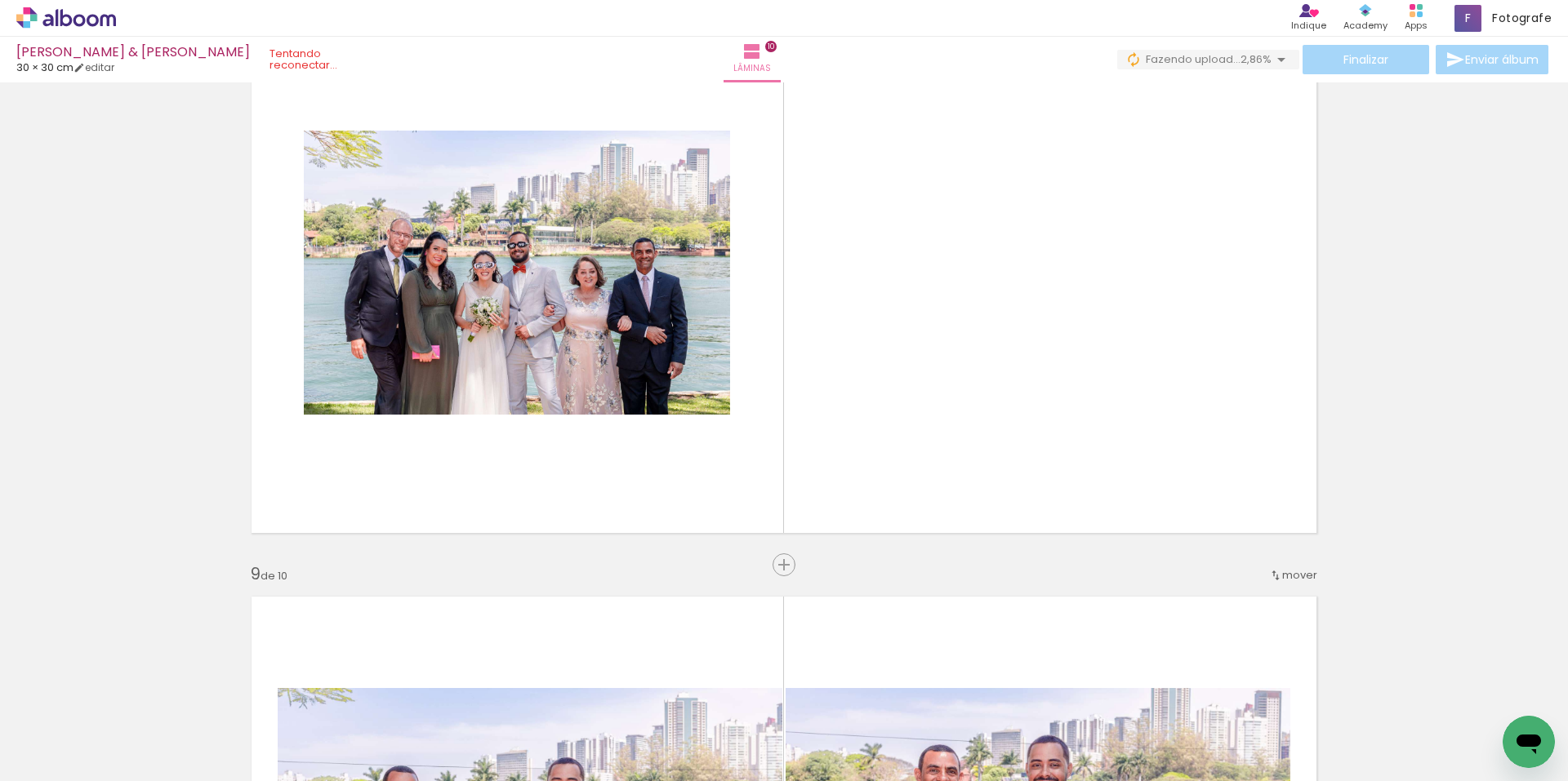
scroll to position [5080, 0]
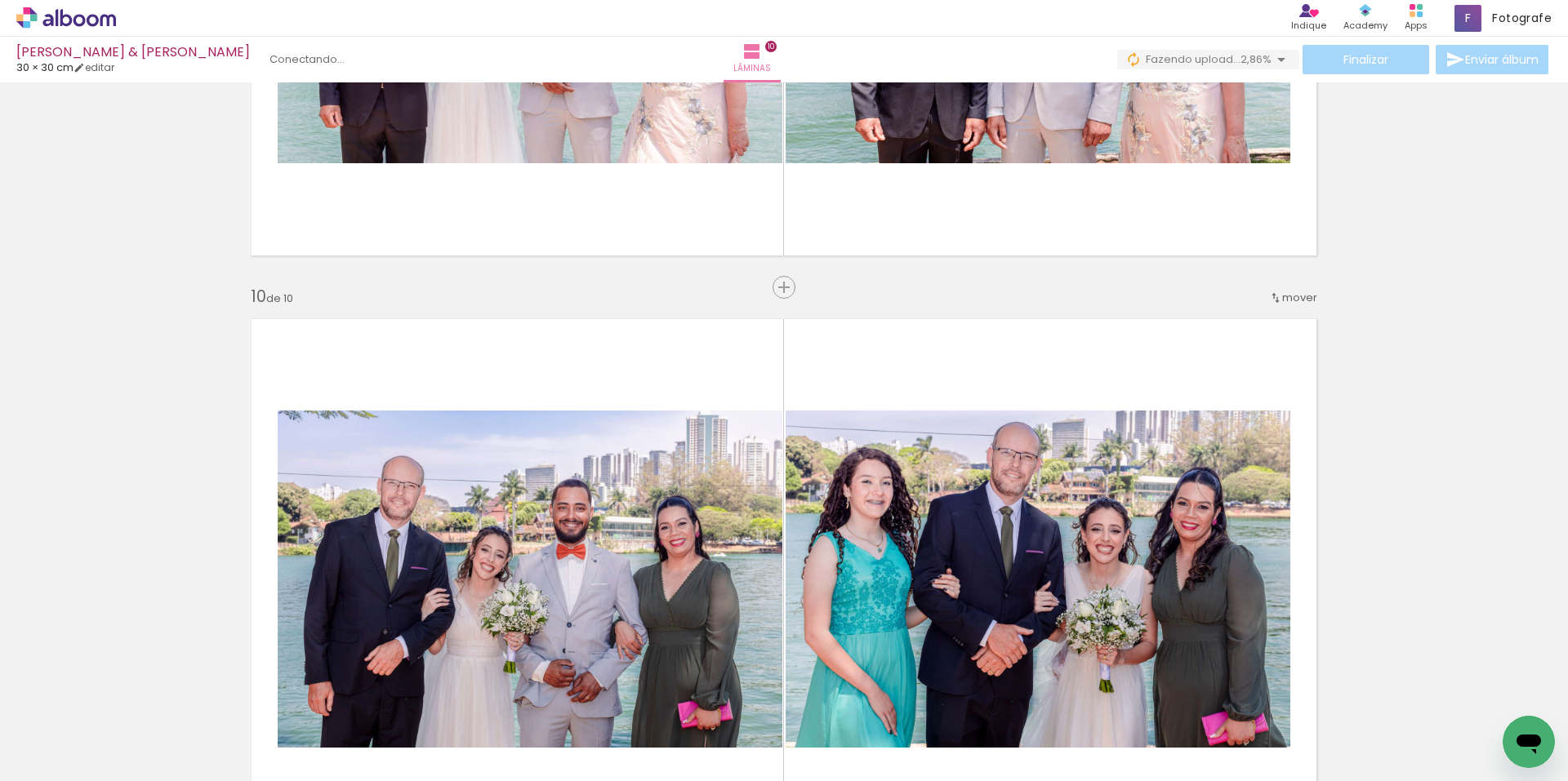
click at [88, 56] on div "[PERSON_NAME] & [PERSON_NAME]" at bounding box center [132, 54] width 234 height 16
click at [86, 23] on icon at bounding box center [65, 18] width 100 height 21
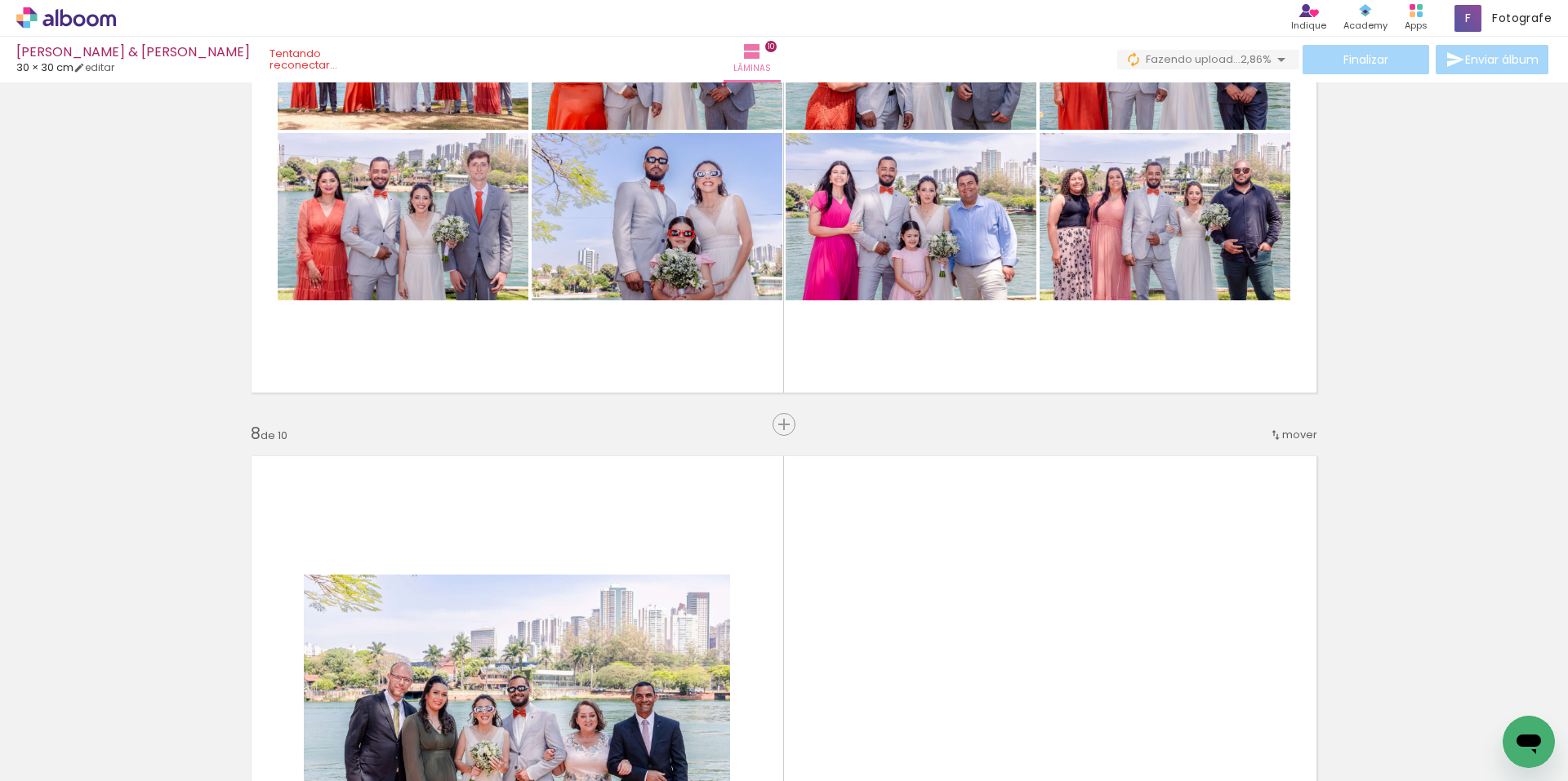
scroll to position [3557, 0]
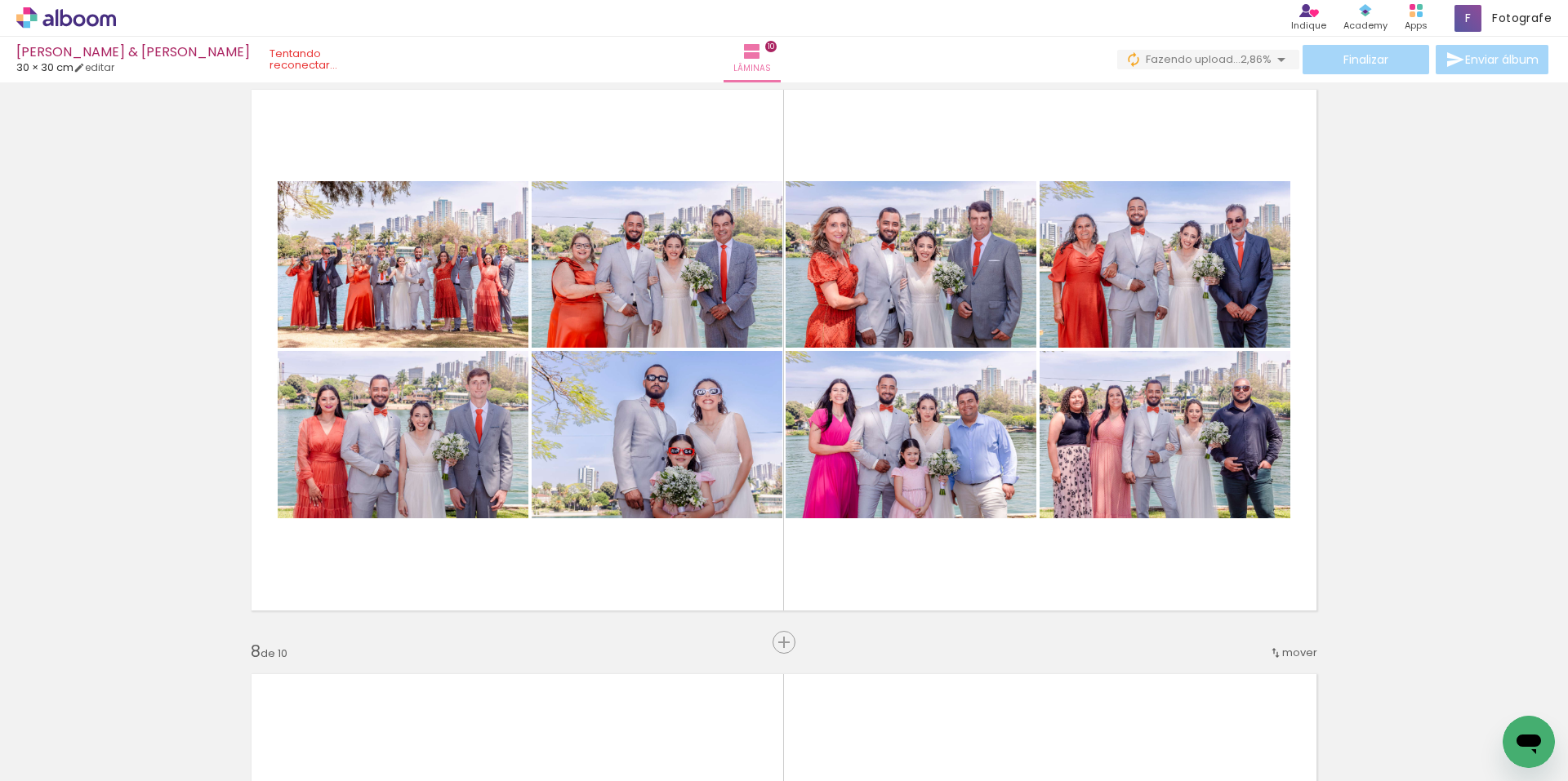
click at [86, 16] on icon at bounding box center [65, 18] width 100 height 21
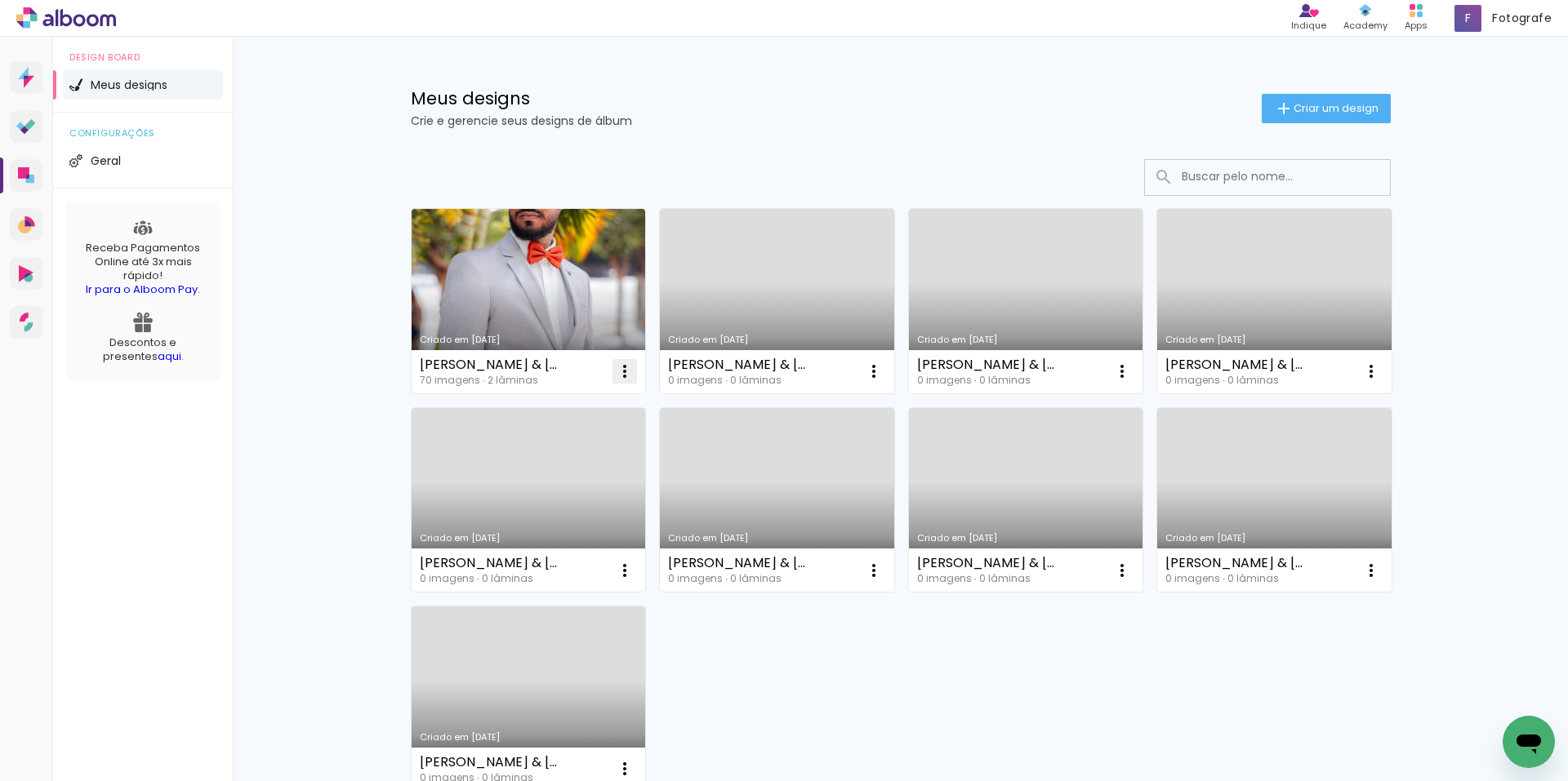
click at [615, 373] on iron-icon at bounding box center [624, 371] width 19 height 19
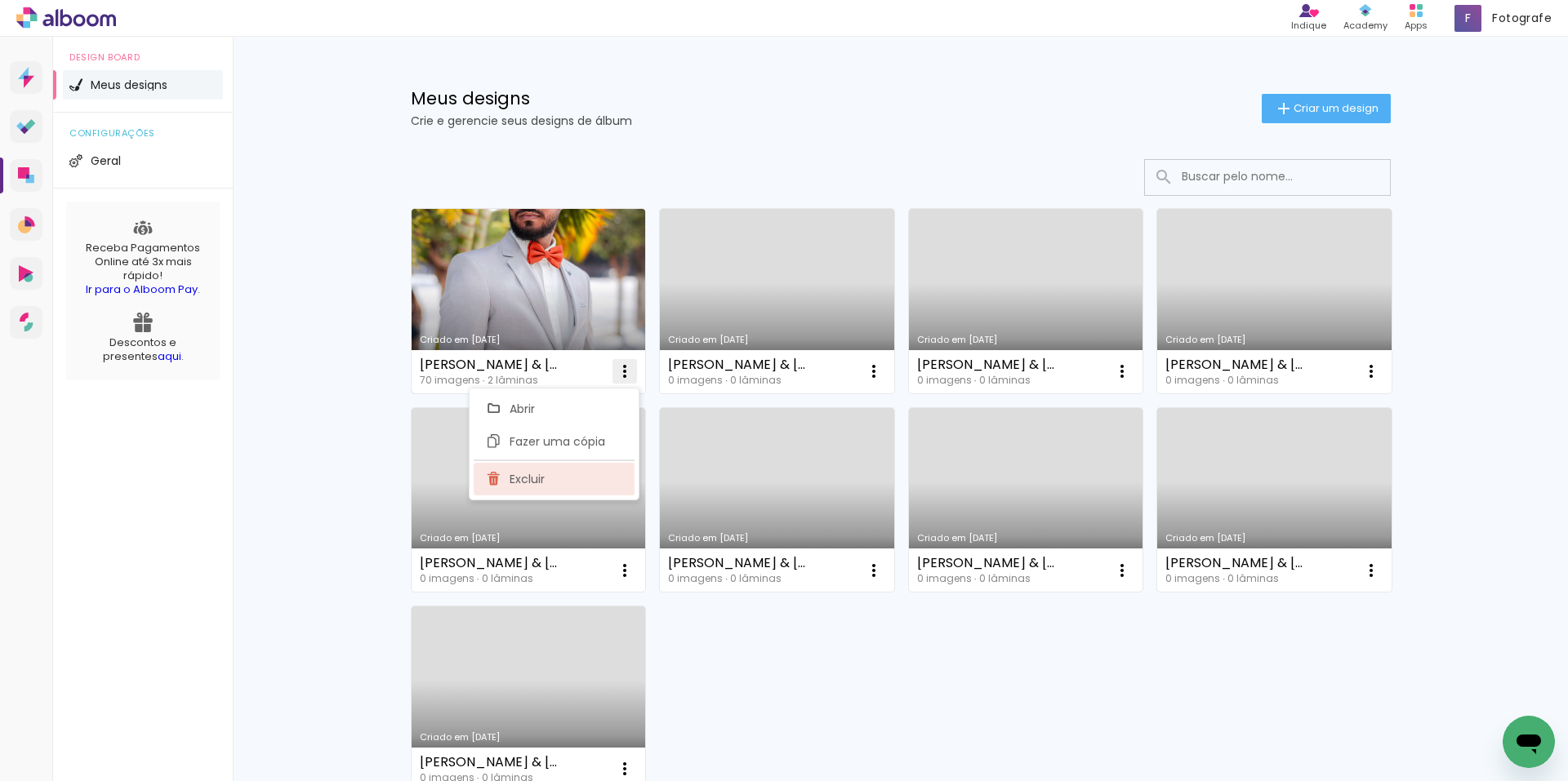
click at [557, 481] on paper-item "Excluir" at bounding box center [554, 479] width 161 height 33
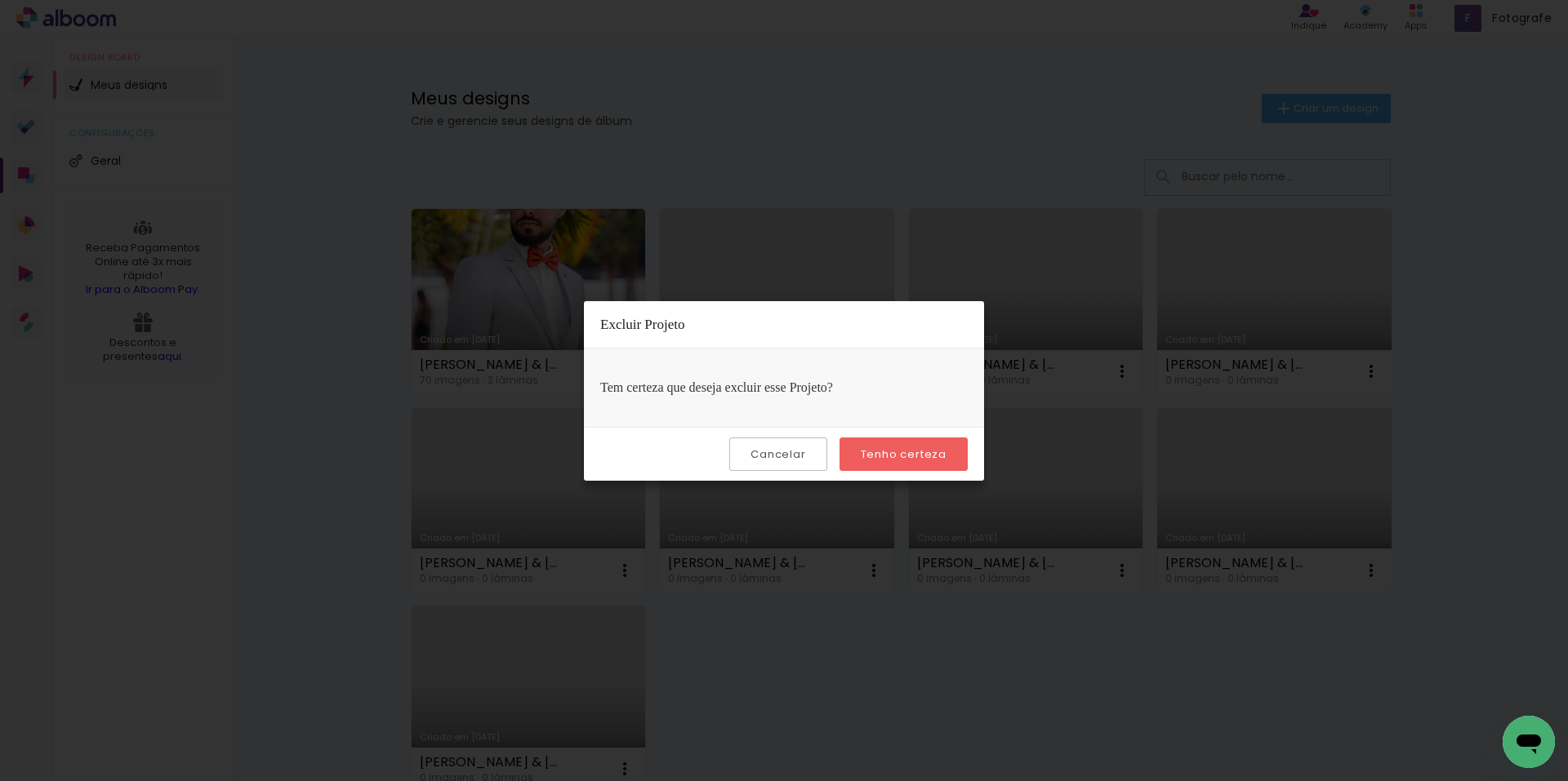
click at [858, 456] on paper-button "Tenho certeza" at bounding box center [903, 454] width 128 height 33
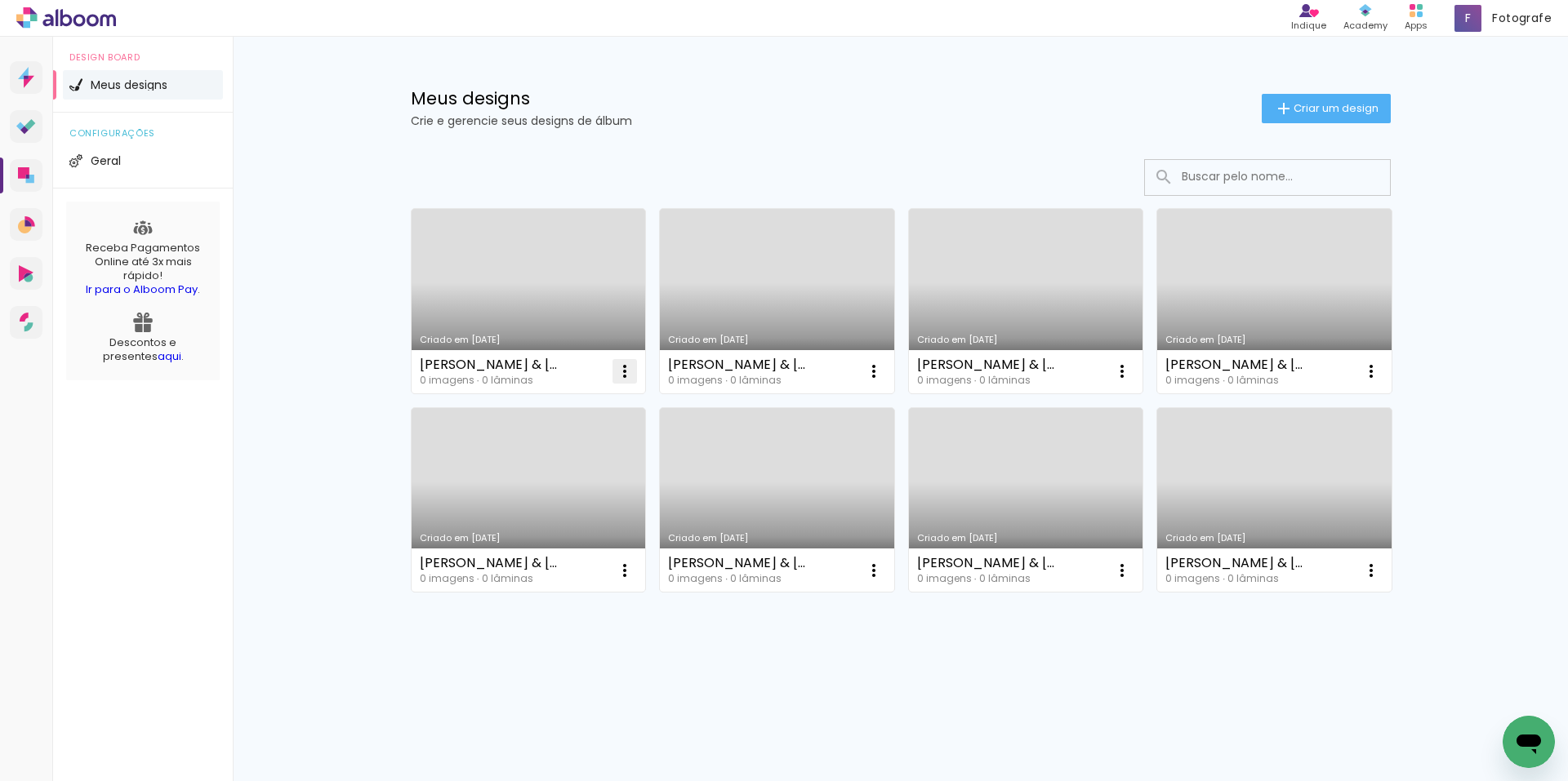
click at [620, 373] on iron-icon at bounding box center [624, 371] width 19 height 19
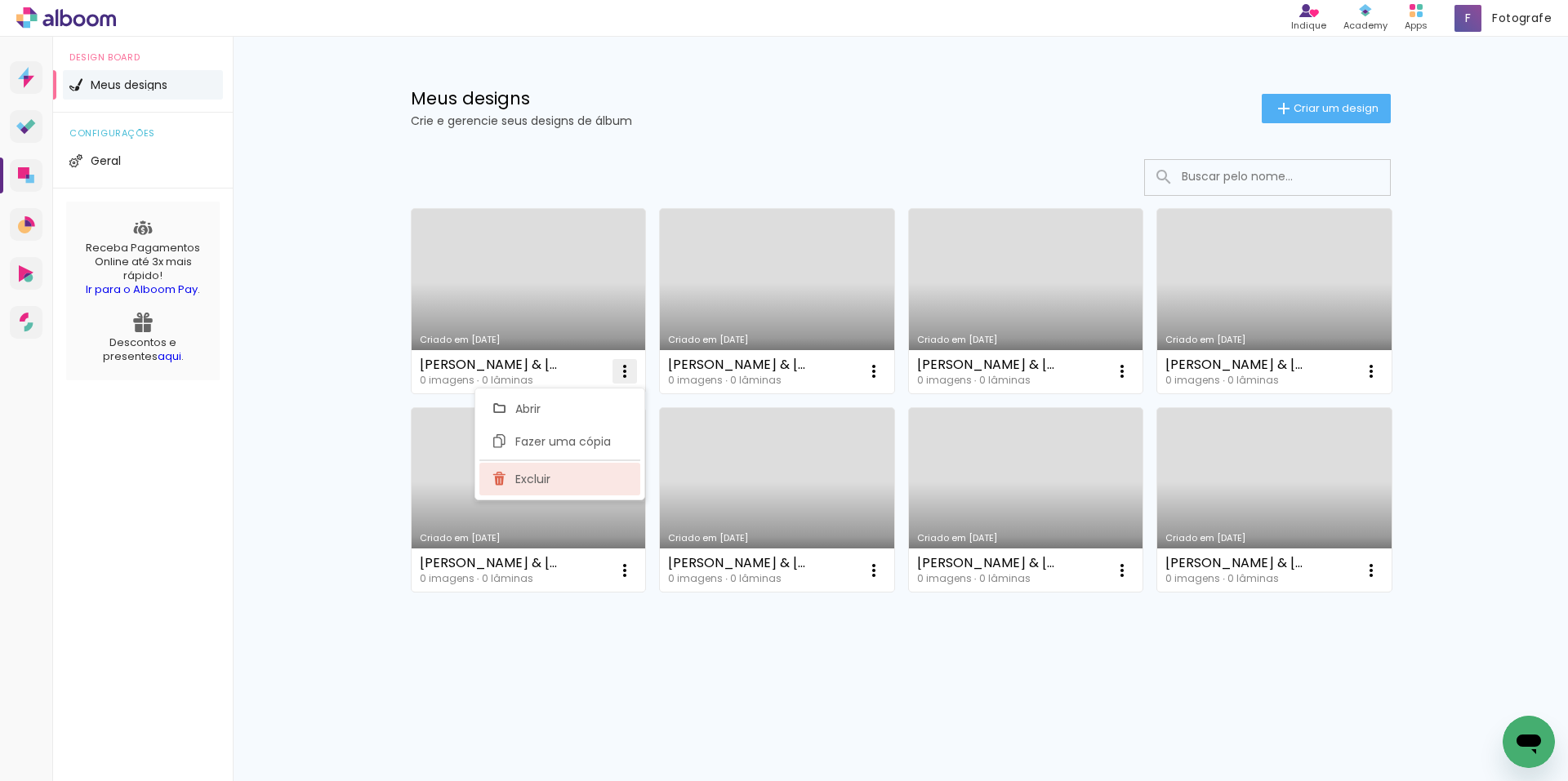
click at [550, 485] on span "Excluir" at bounding box center [533, 479] width 35 height 12
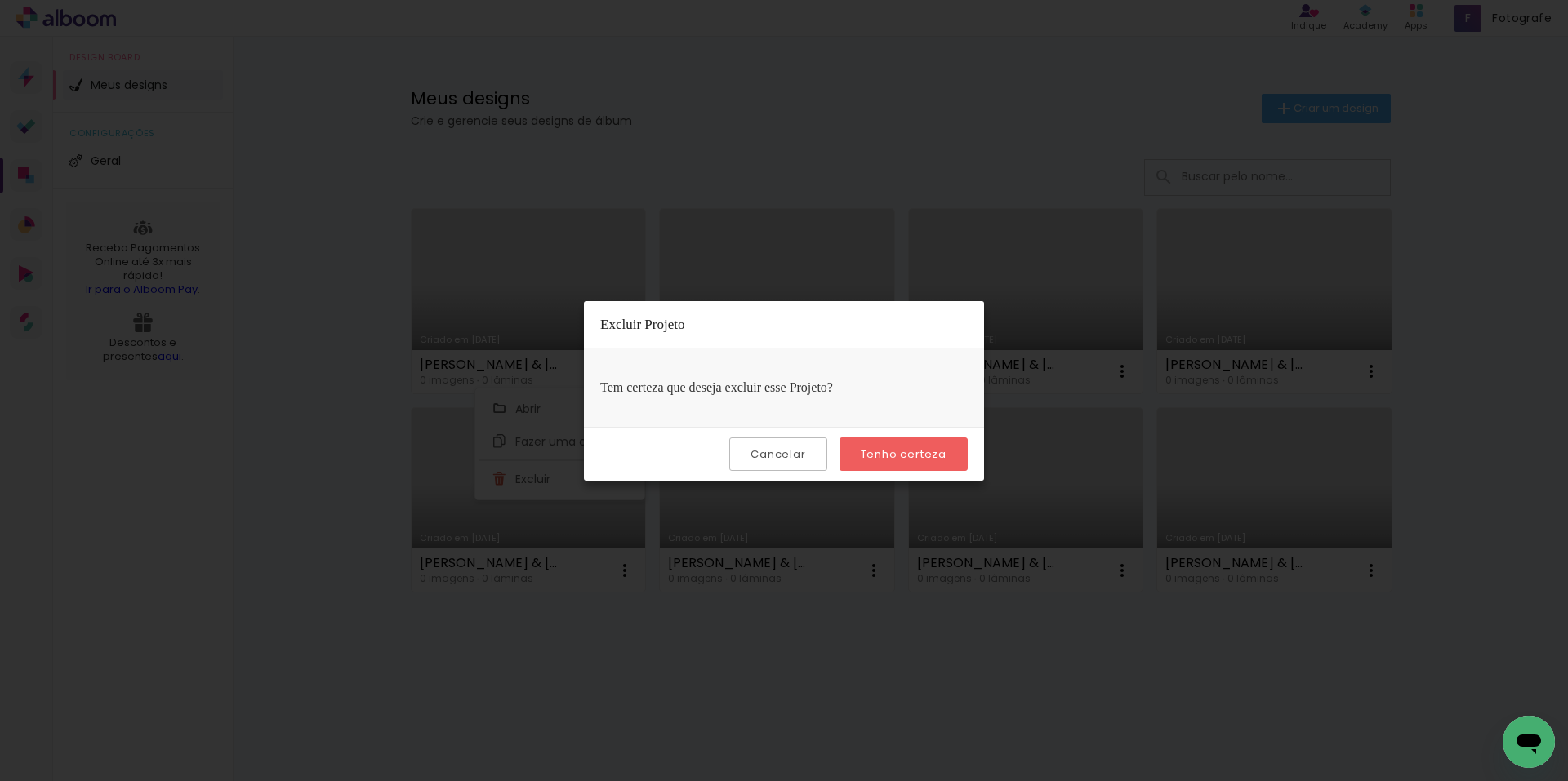
click at [0, 0] on slot "Tenho certeza" at bounding box center [0, 0] width 0 height 0
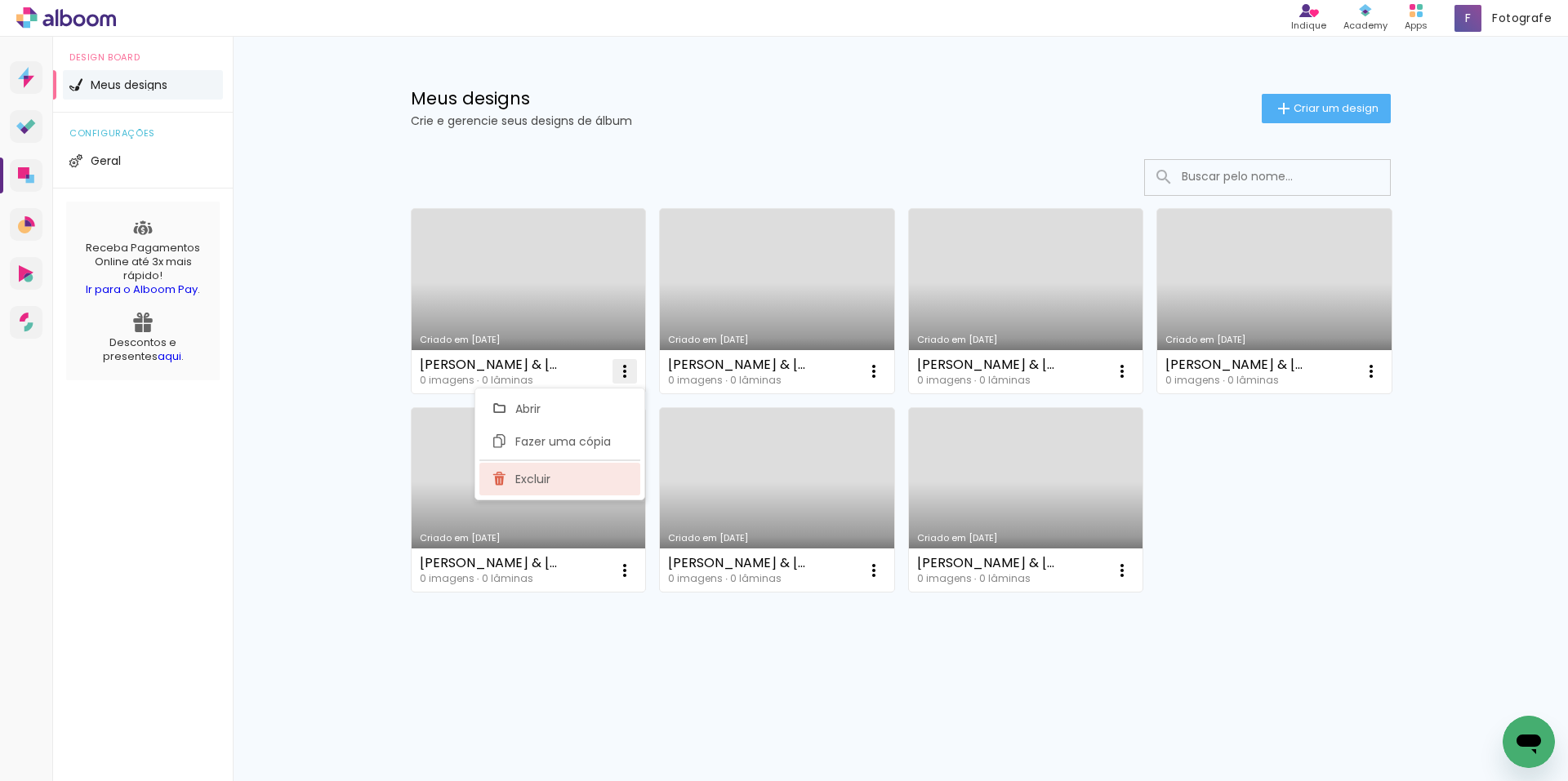
click at [558, 477] on paper-item "Excluir" at bounding box center [560, 479] width 161 height 33
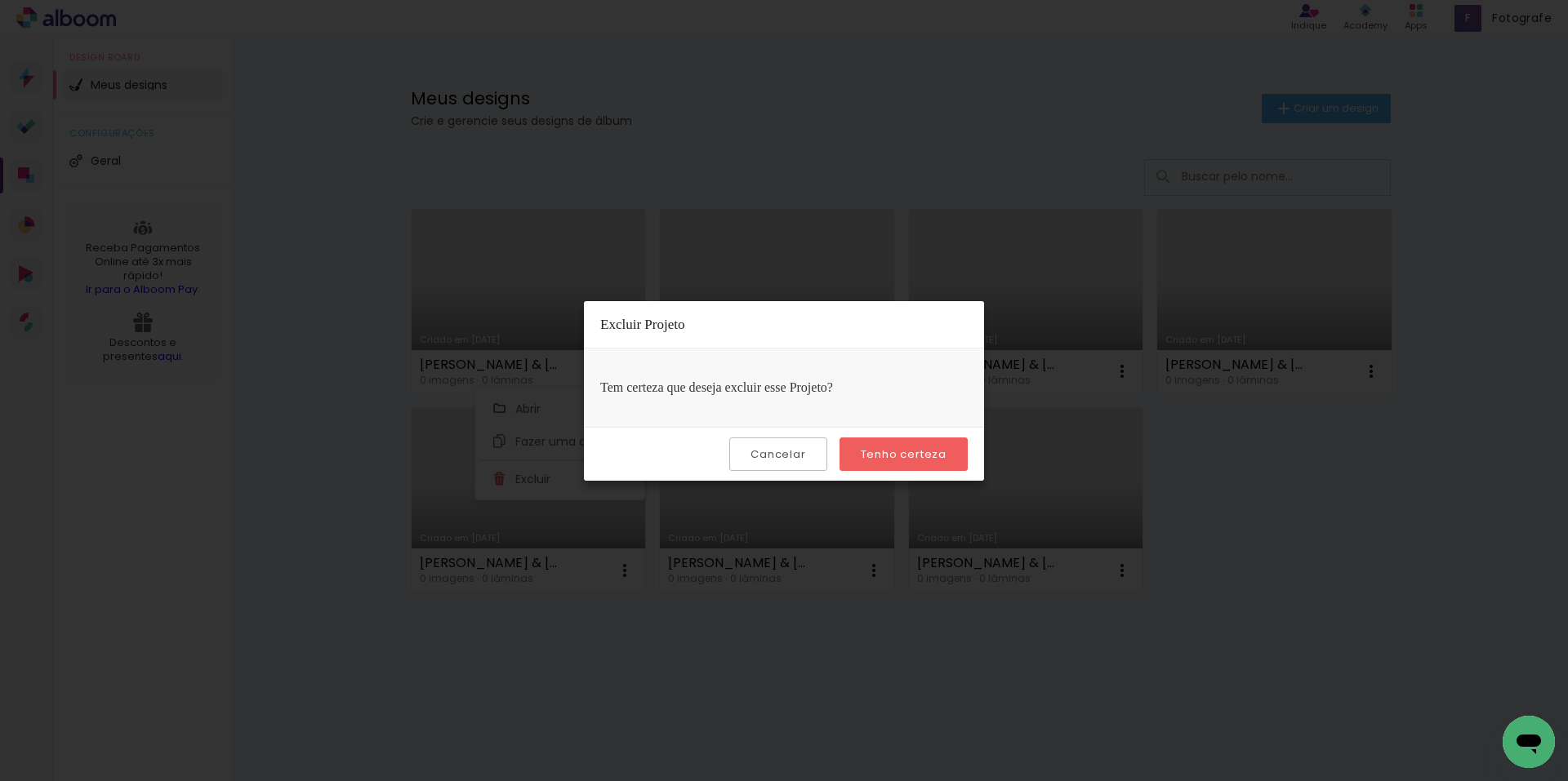
click at [0, 0] on slot "Tenho certeza" at bounding box center [0, 0] width 0 height 0
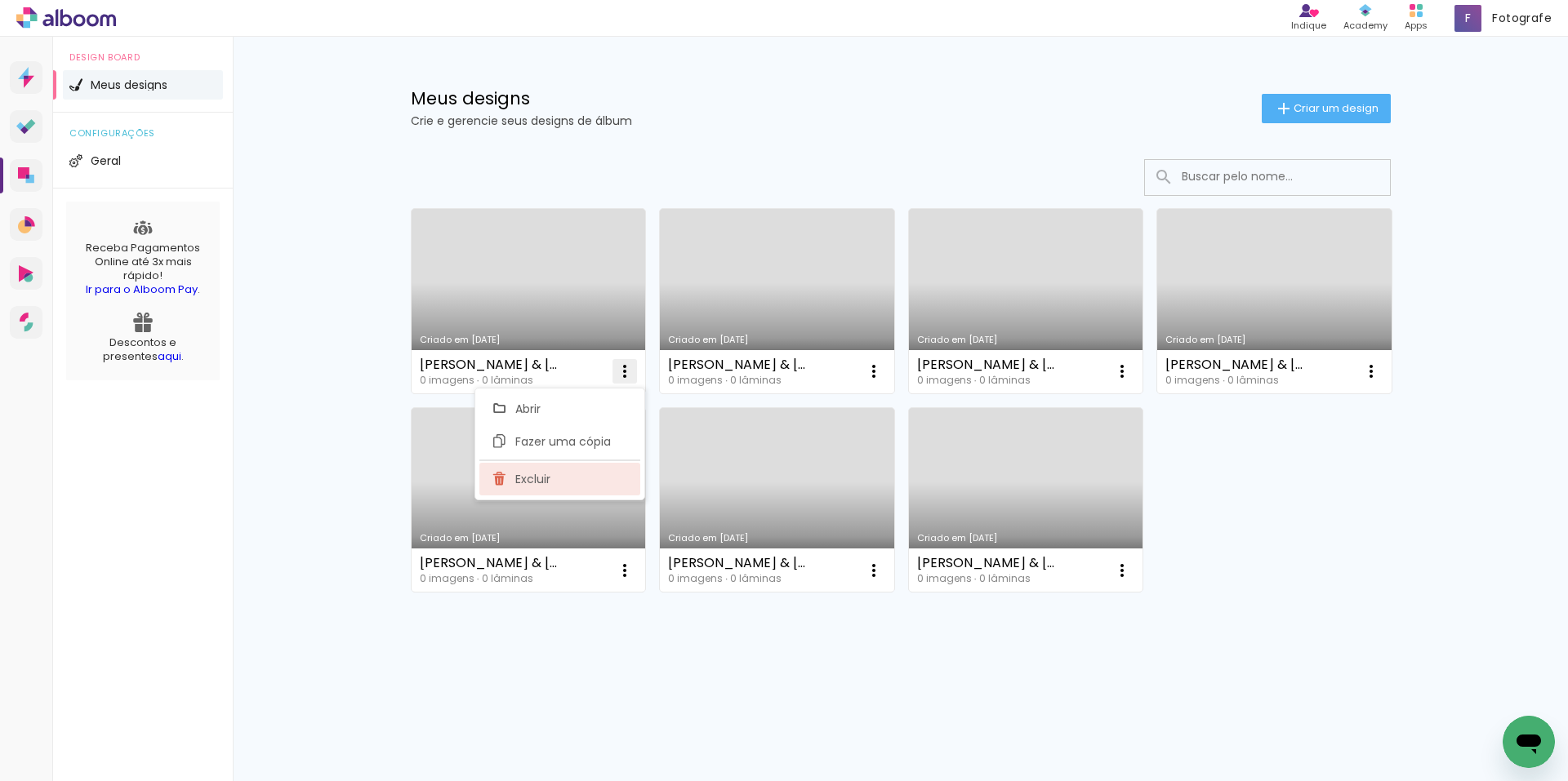
click at [534, 479] on span "Excluir" at bounding box center [533, 479] width 35 height 12
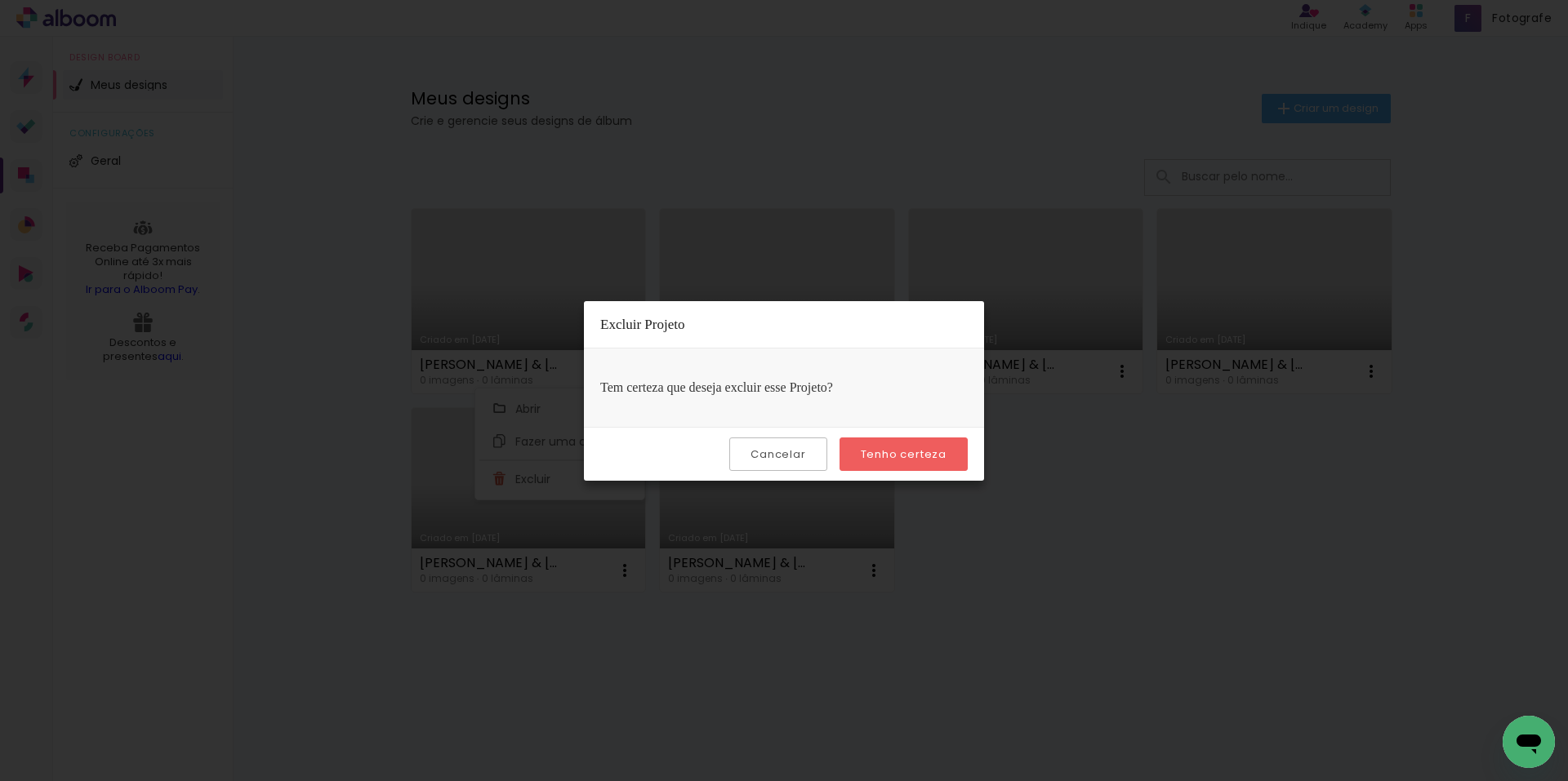
click at [0, 0] on slot "Tenho certeza" at bounding box center [0, 0] width 0 height 0
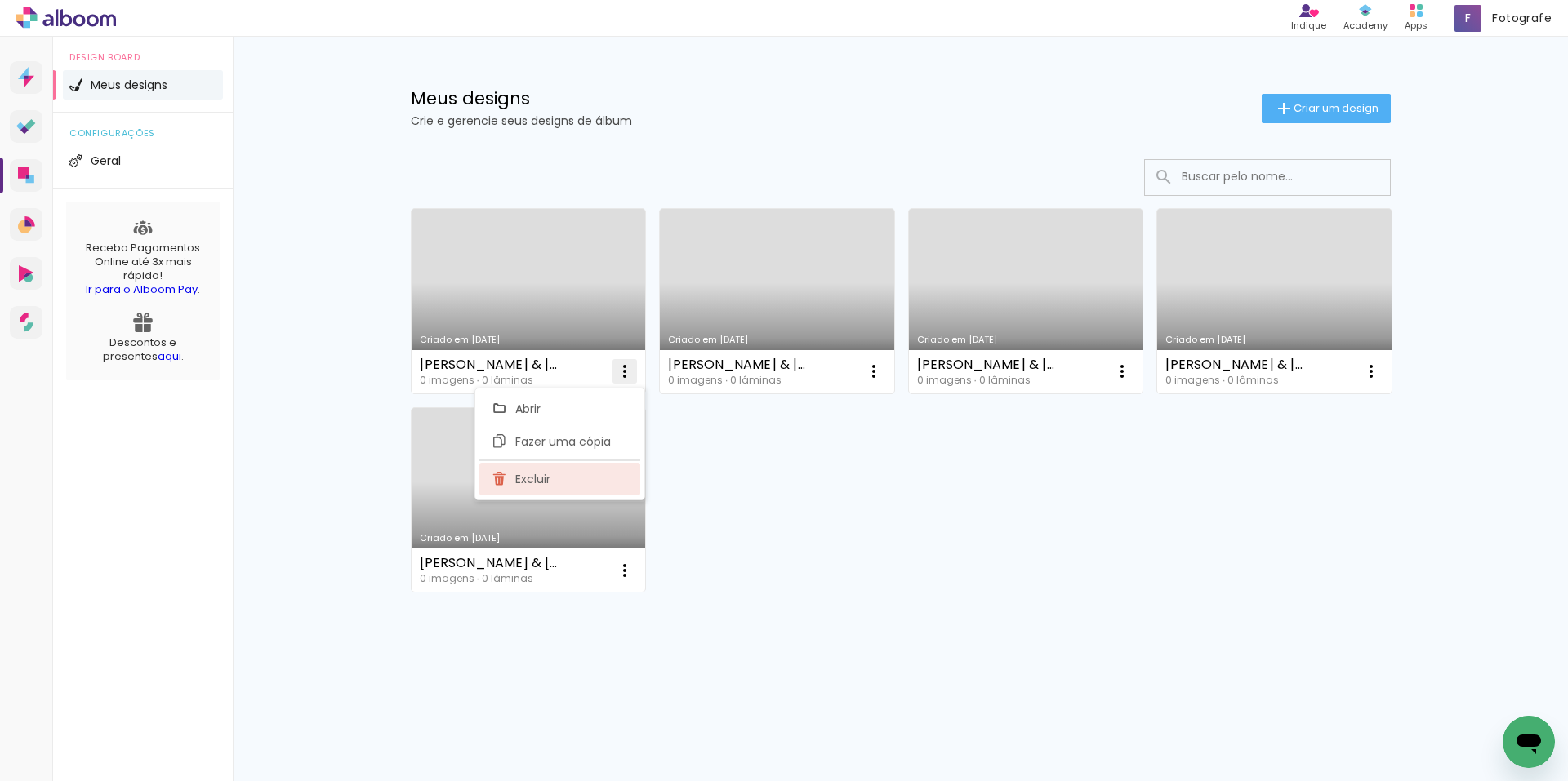
click at [534, 477] on span "Excluir" at bounding box center [533, 479] width 35 height 12
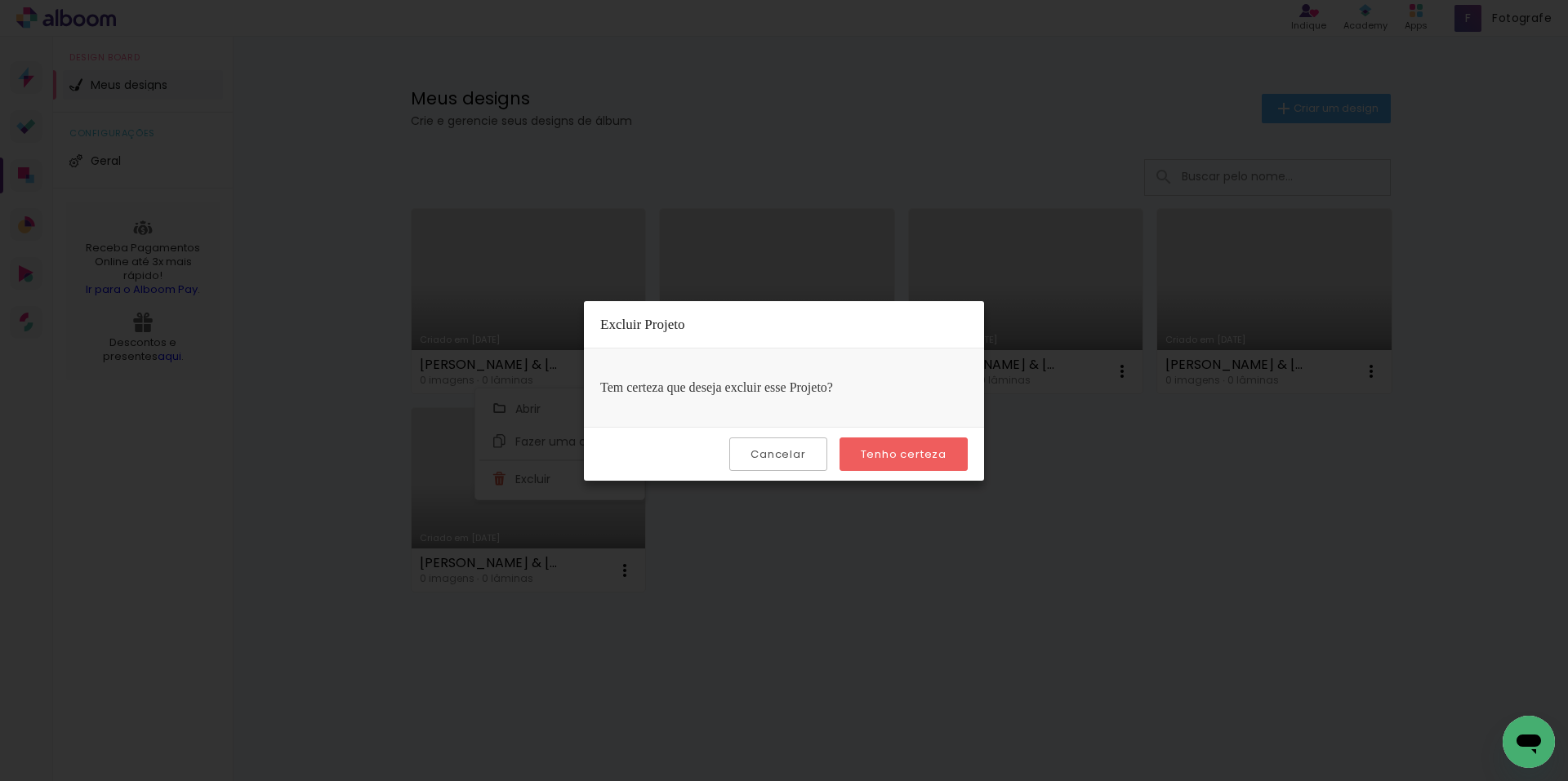
click at [0, 0] on slot "Tenho certeza" at bounding box center [0, 0] width 0 height 0
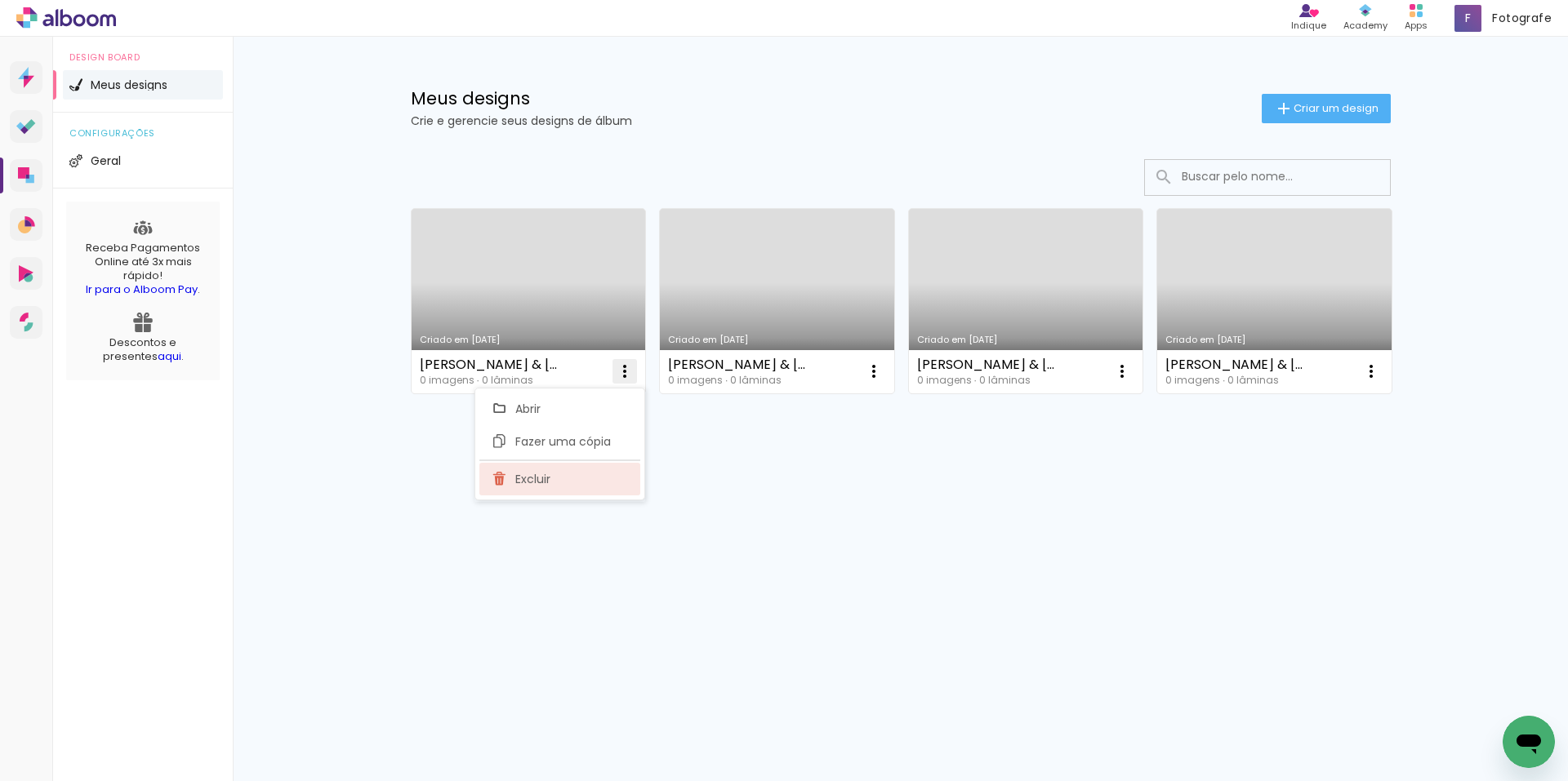
click at [561, 480] on paper-item "Excluir" at bounding box center [560, 479] width 161 height 33
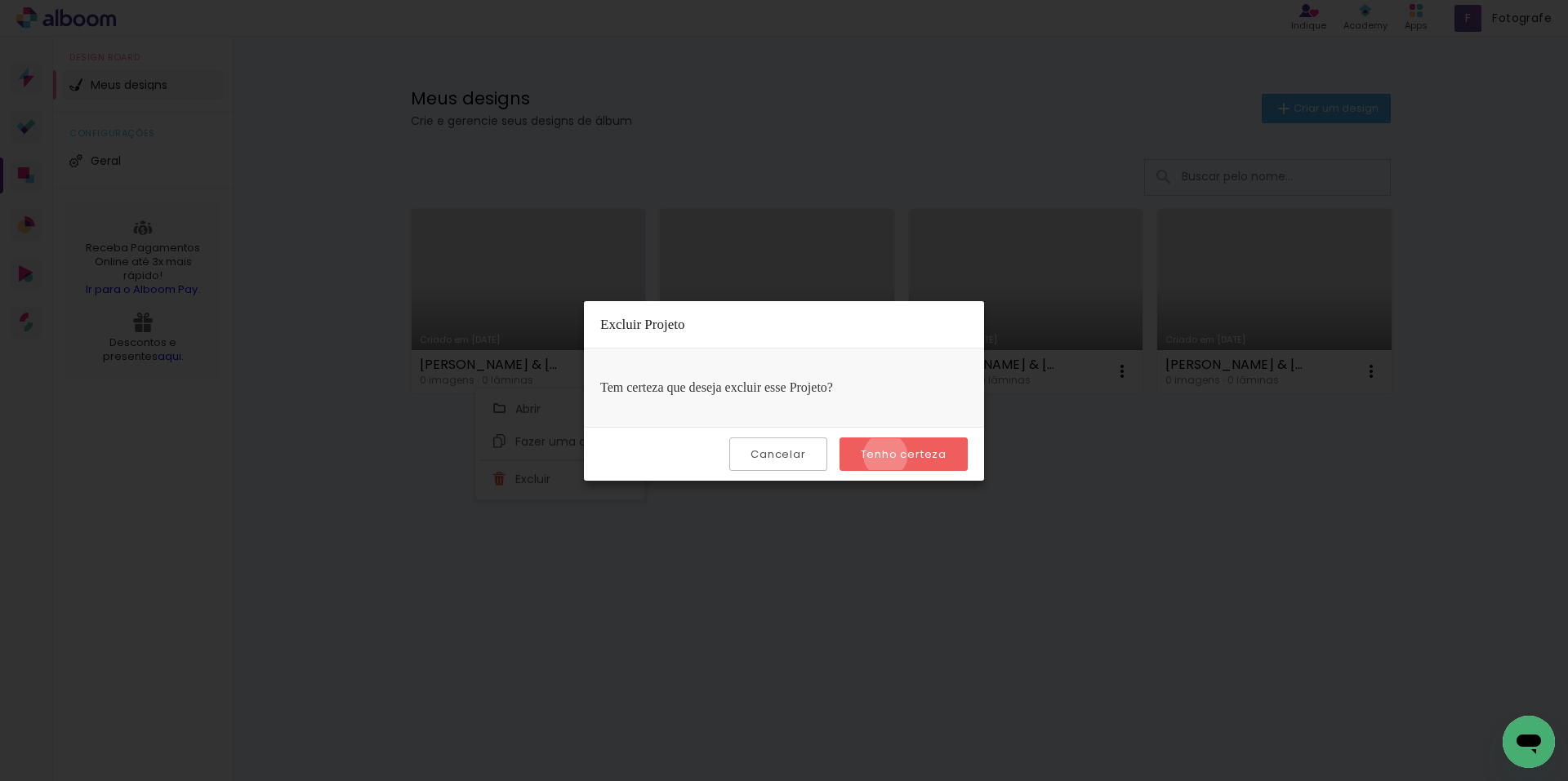
click at [0, 0] on slot "Tenho certeza" at bounding box center [0, 0] width 0 height 0
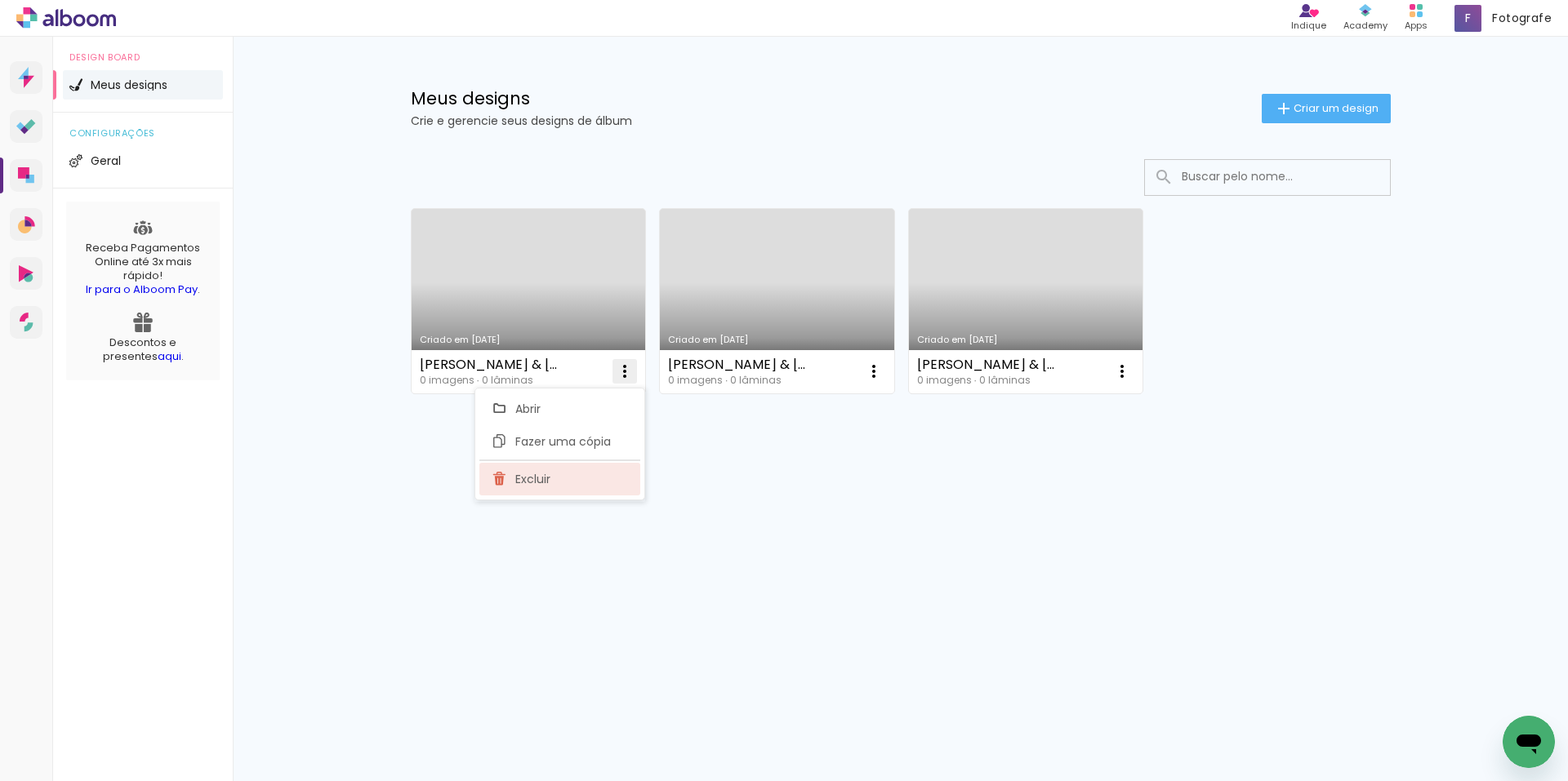
click at [557, 470] on paper-item "Excluir" at bounding box center [560, 479] width 161 height 33
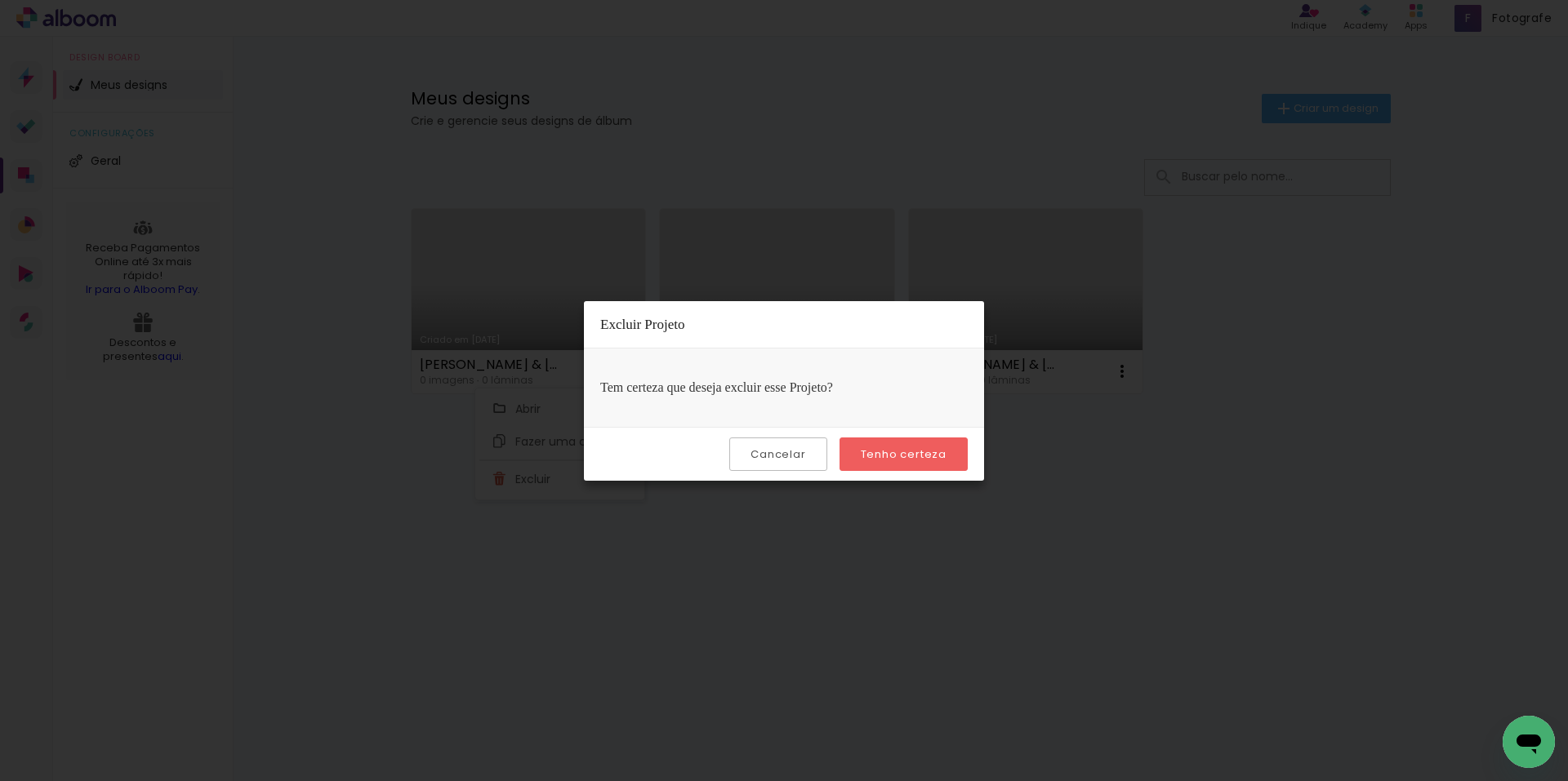
click at [0, 0] on slot "Tenho certeza" at bounding box center [0, 0] width 0 height 0
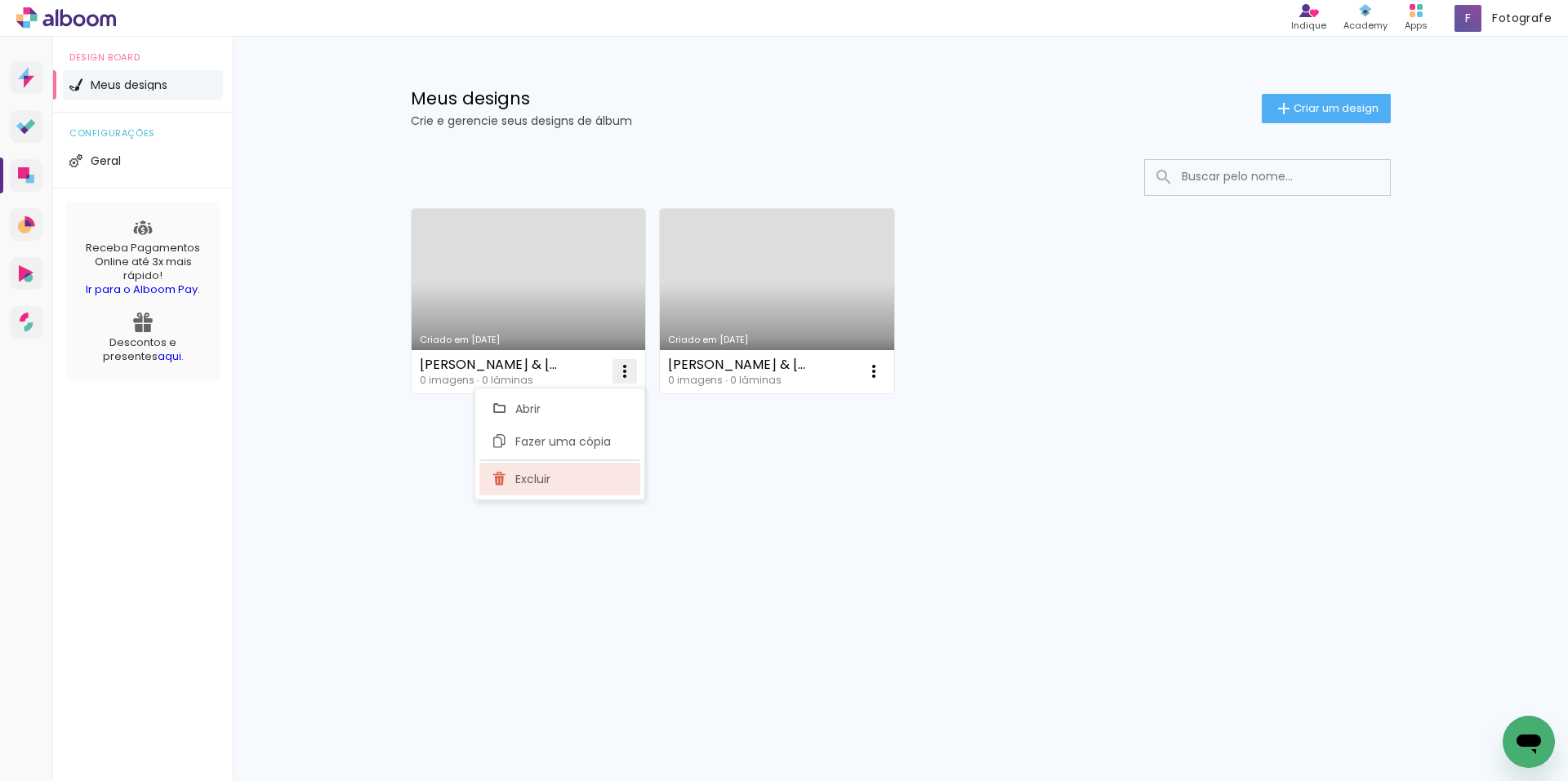
click at [560, 483] on paper-item "Excluir" at bounding box center [560, 479] width 161 height 33
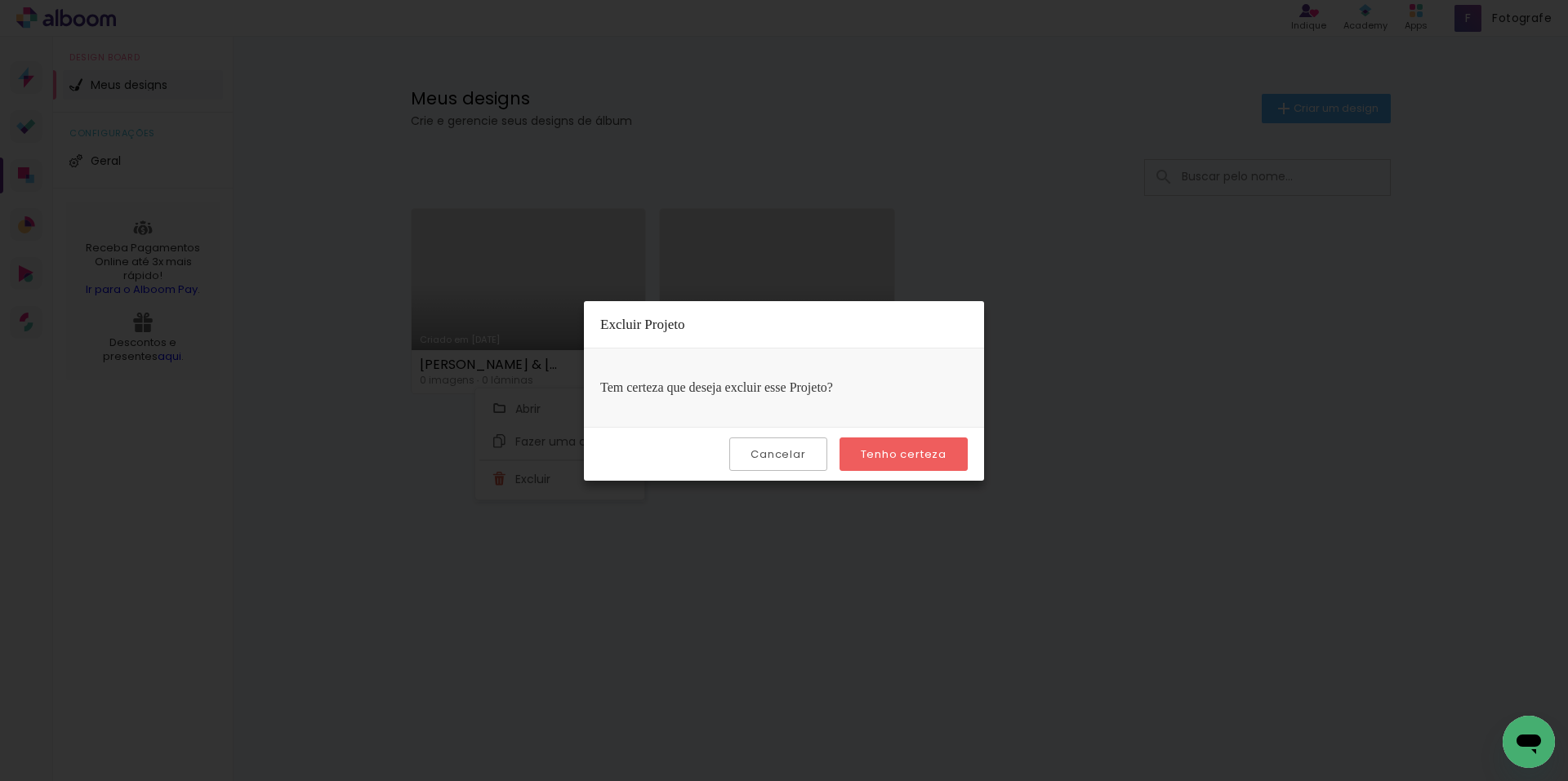
click at [0, 0] on slot "Tenho certeza" at bounding box center [0, 0] width 0 height 0
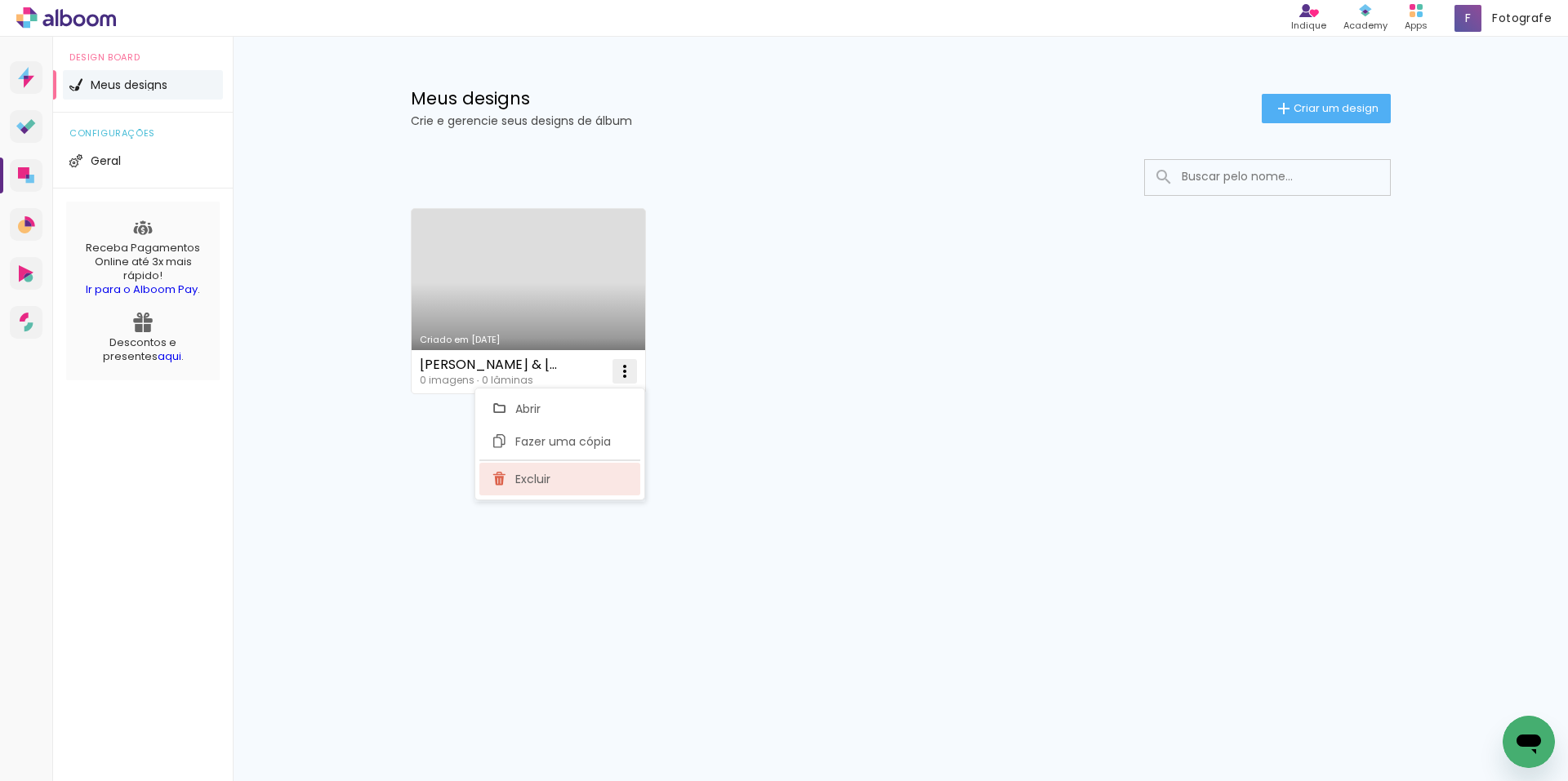
click at [543, 478] on span "Excluir" at bounding box center [533, 479] width 35 height 12
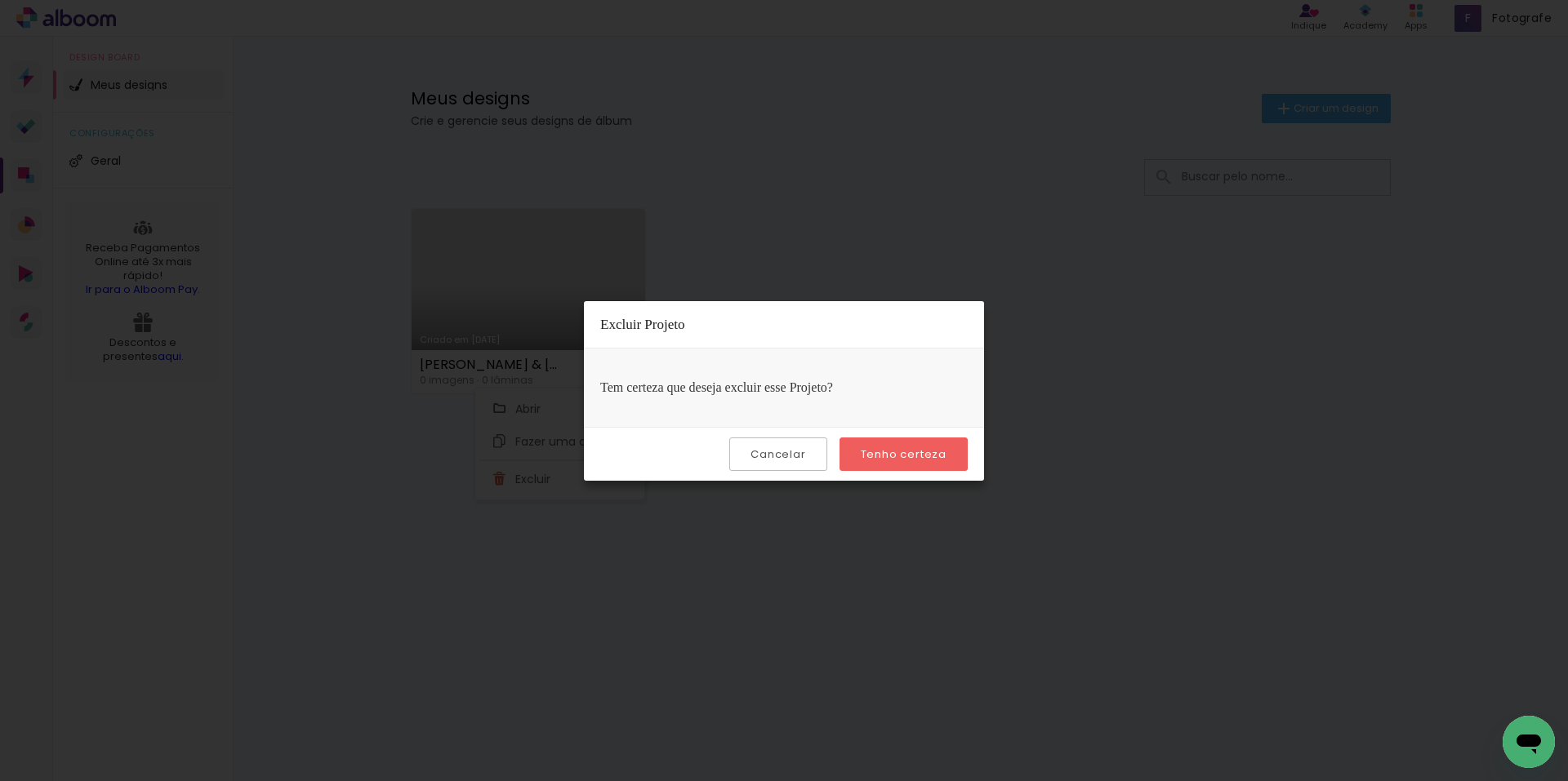
click at [0, 0] on slot "Tenho certeza" at bounding box center [0, 0] width 0 height 0
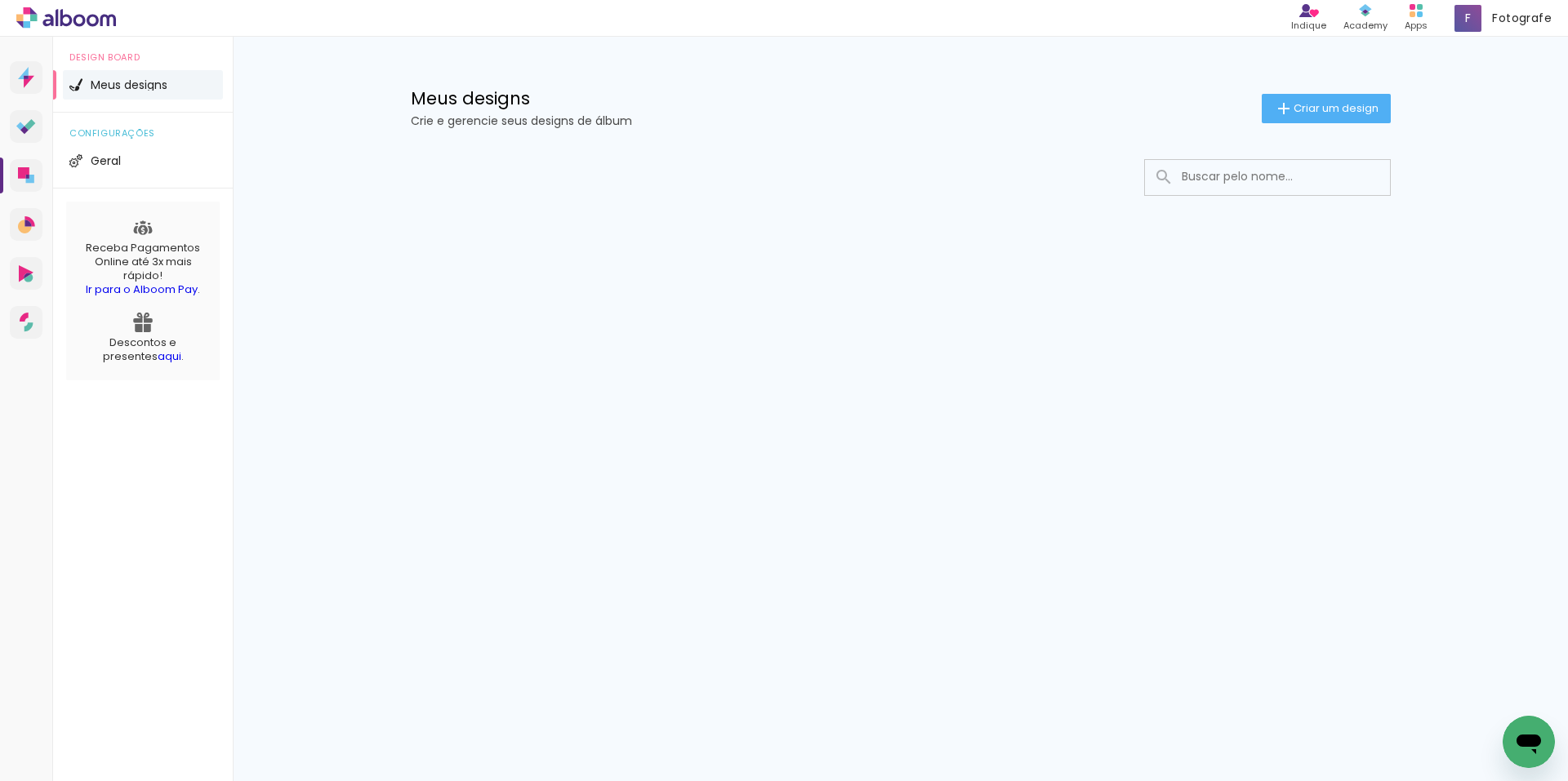
click at [105, 22] on icon at bounding box center [65, 18] width 100 height 21
click at [87, 16] on icon at bounding box center [65, 18] width 100 height 21
click at [25, 125] on icon at bounding box center [25, 126] width 19 height 16
